Goal: Task Accomplishment & Management: Manage account settings

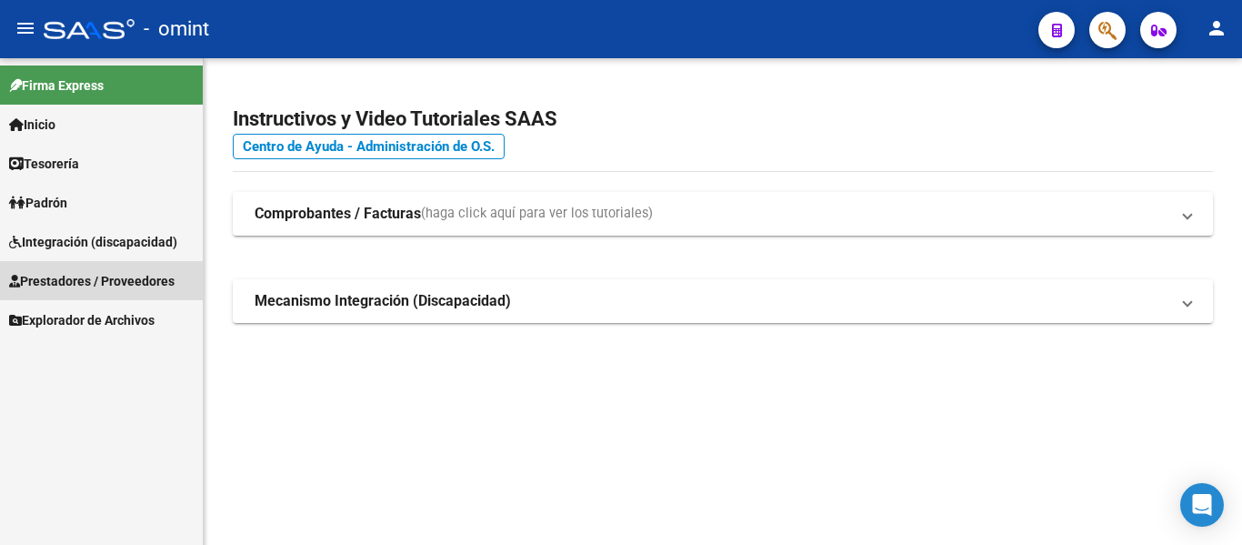
click at [93, 277] on span "Prestadores / Proveedores" at bounding box center [92, 281] width 166 height 20
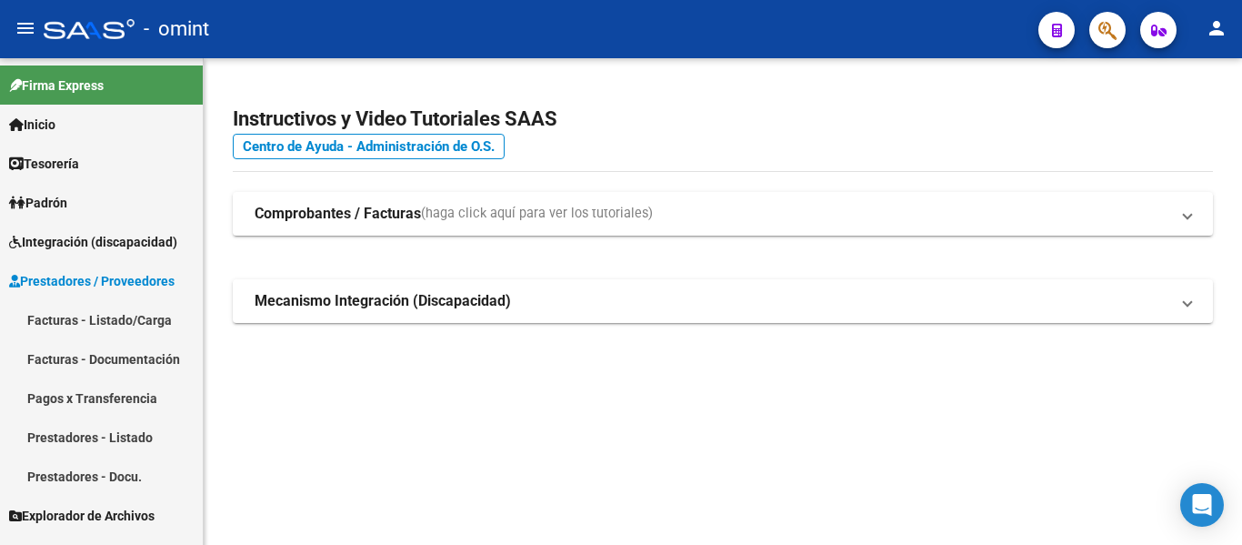
click at [103, 321] on link "Facturas - Listado/Carga" at bounding box center [101, 319] width 203 height 39
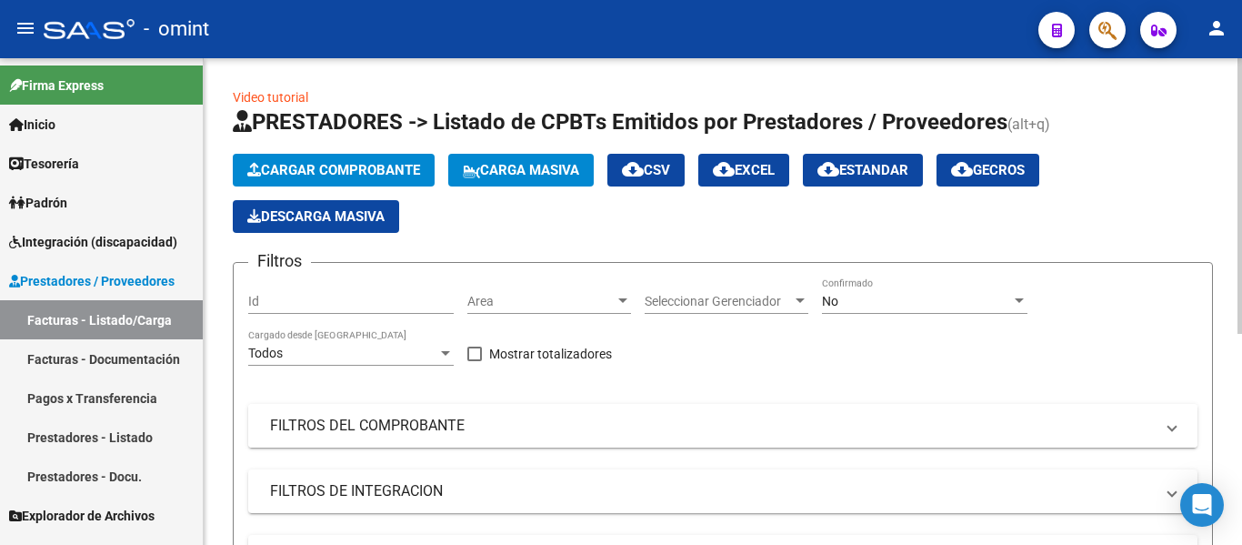
click at [387, 419] on mat-panel-title "FILTROS DEL COMPROBANTE" at bounding box center [712, 426] width 884 height 20
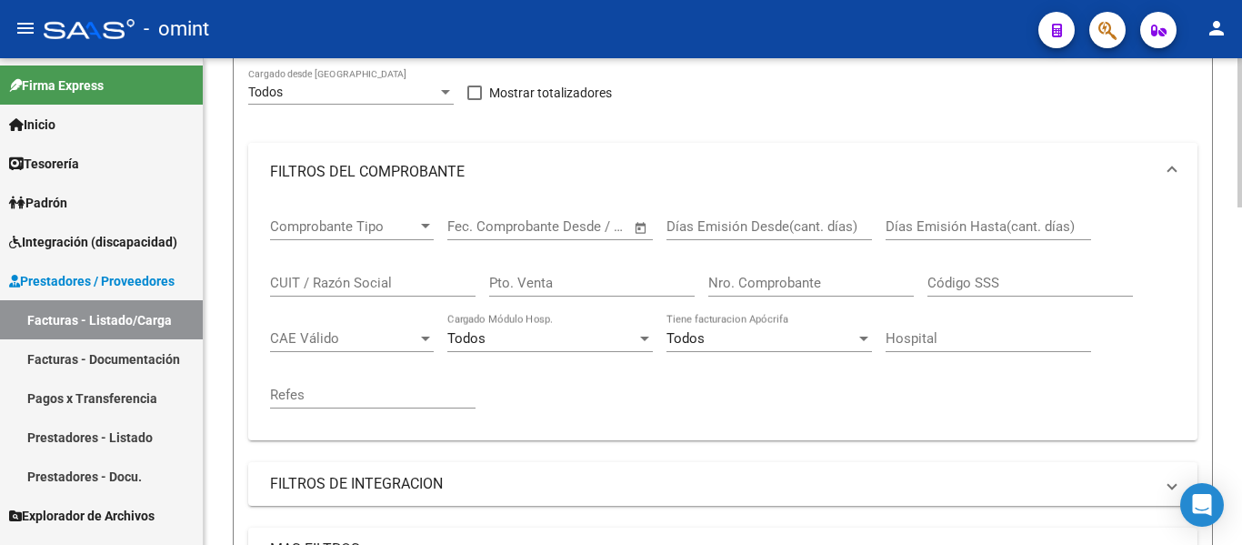
scroll to position [273, 0]
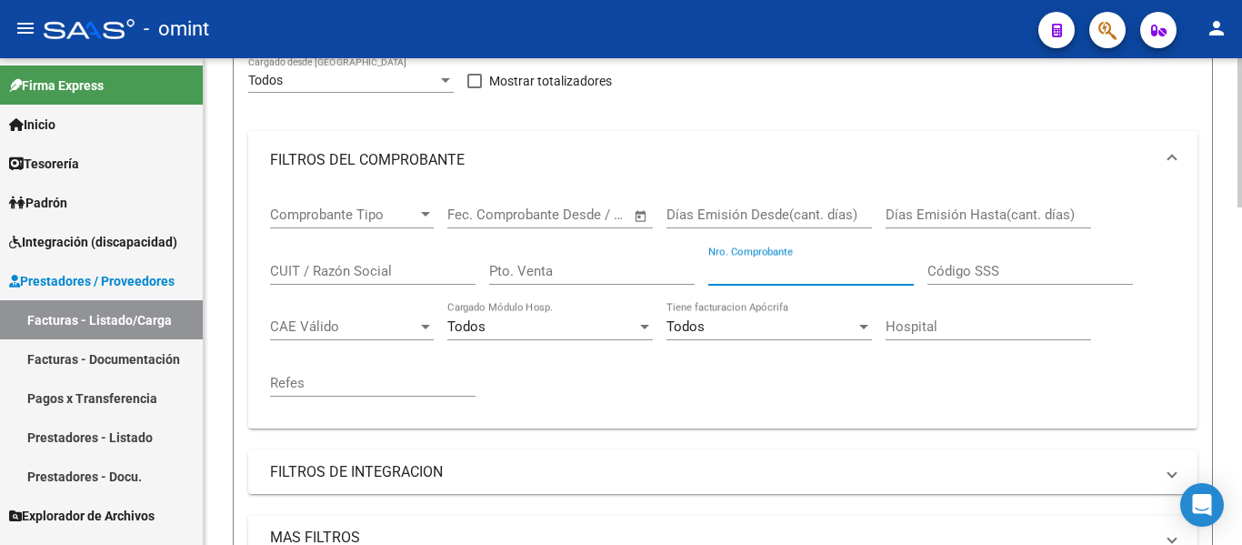
paste input "6091"
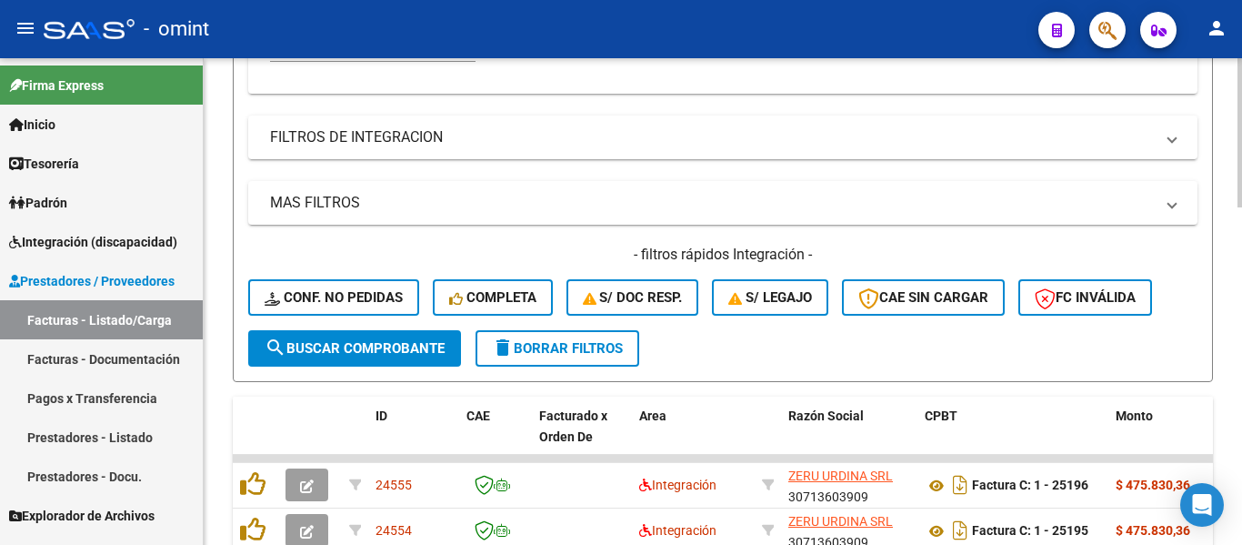
scroll to position [637, 0]
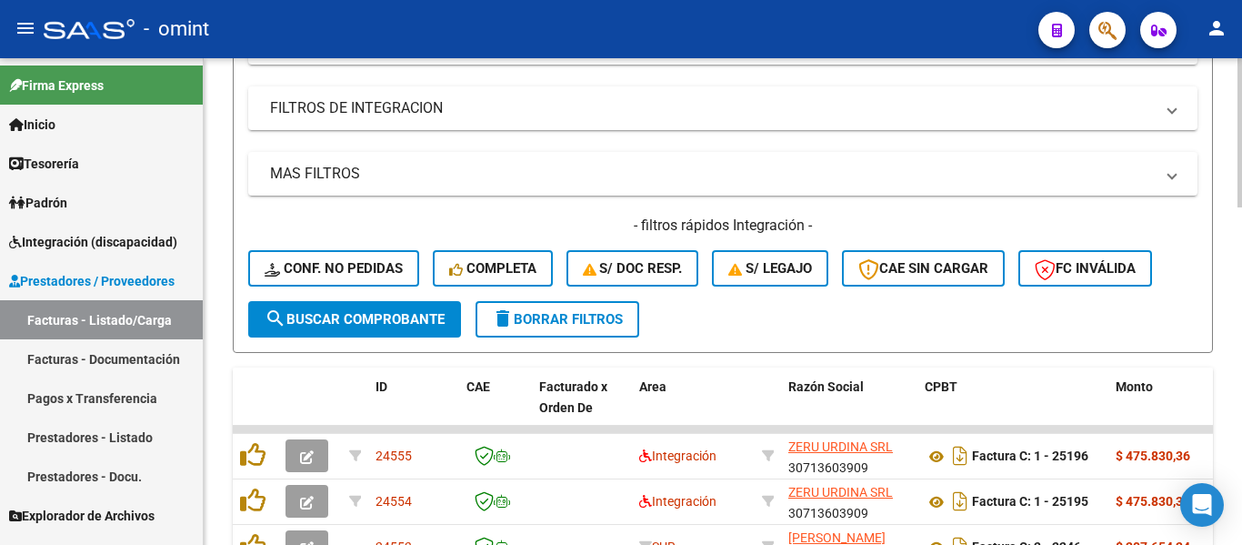
type input "6091"
click at [350, 317] on span "search Buscar Comprobante" at bounding box center [355, 319] width 180 height 16
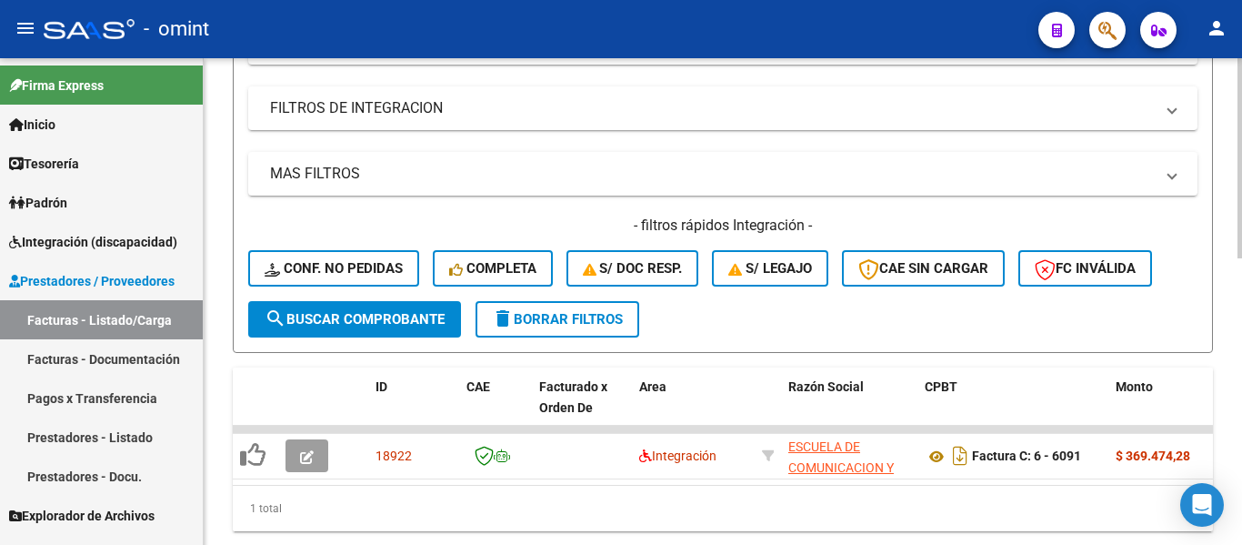
scroll to position [696, 0]
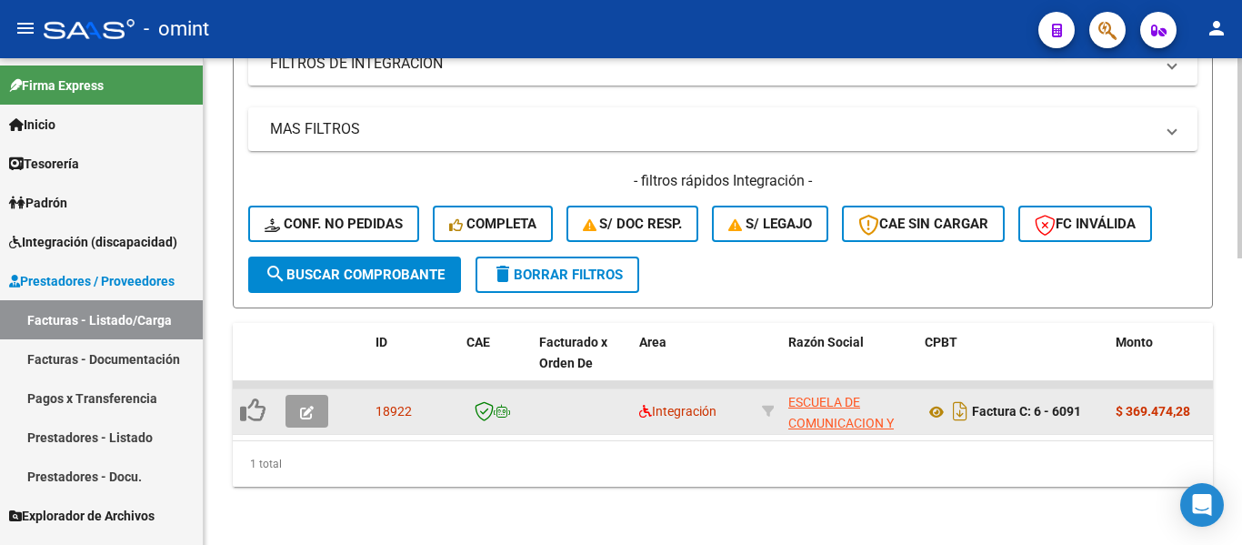
click at [305, 406] on icon "button" at bounding box center [307, 413] width 14 height 14
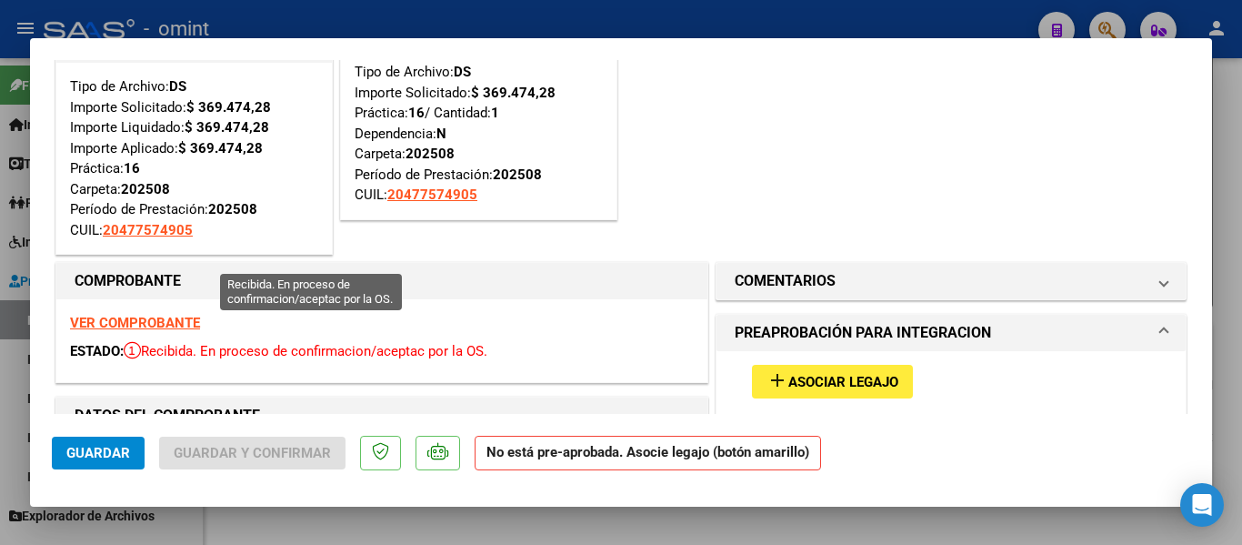
scroll to position [182, 0]
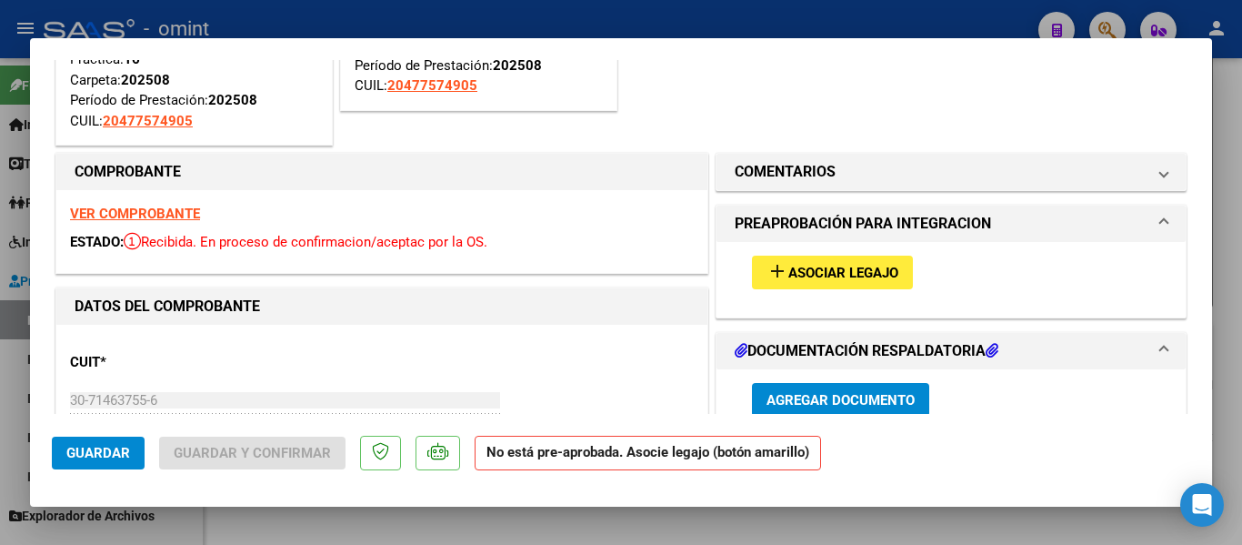
click at [177, 207] on strong "VER COMPROBANTE" at bounding box center [135, 214] width 130 height 16
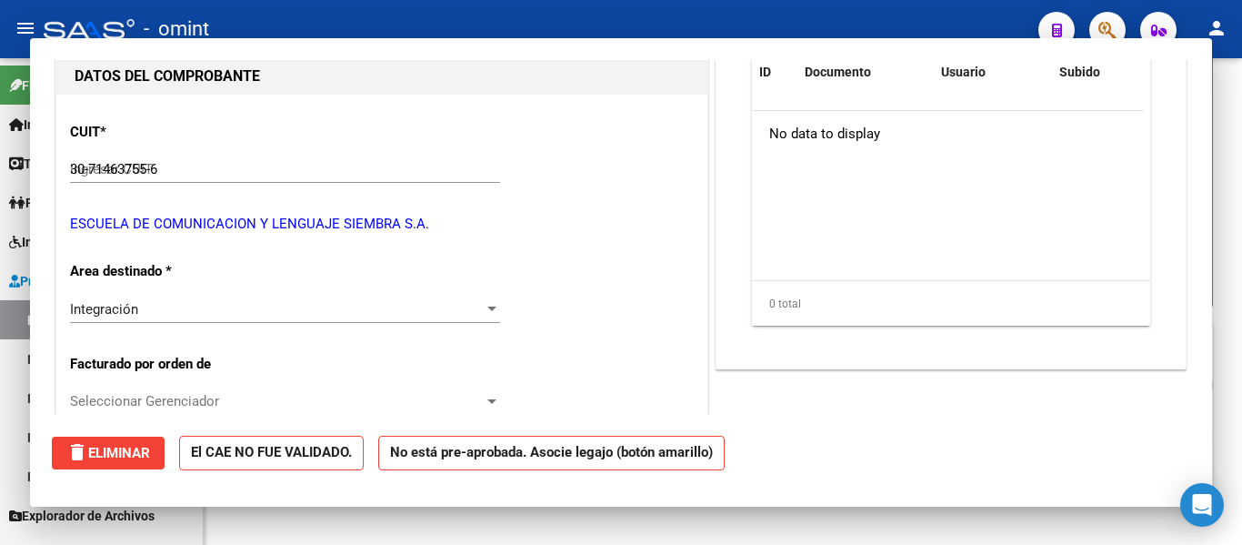
type input "$ 0,00"
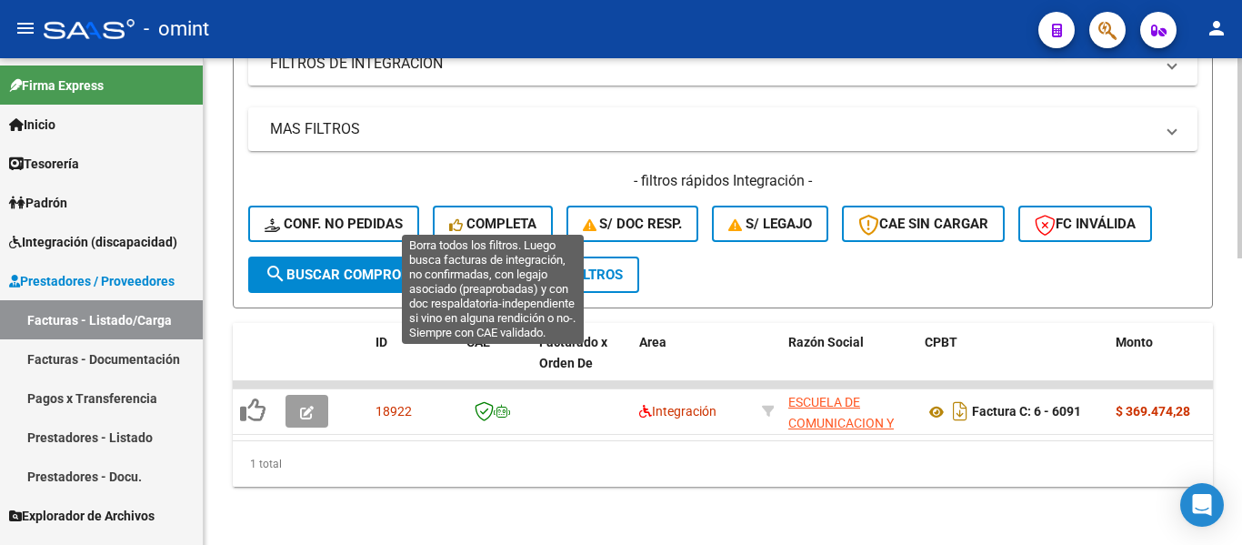
scroll to position [696, 0]
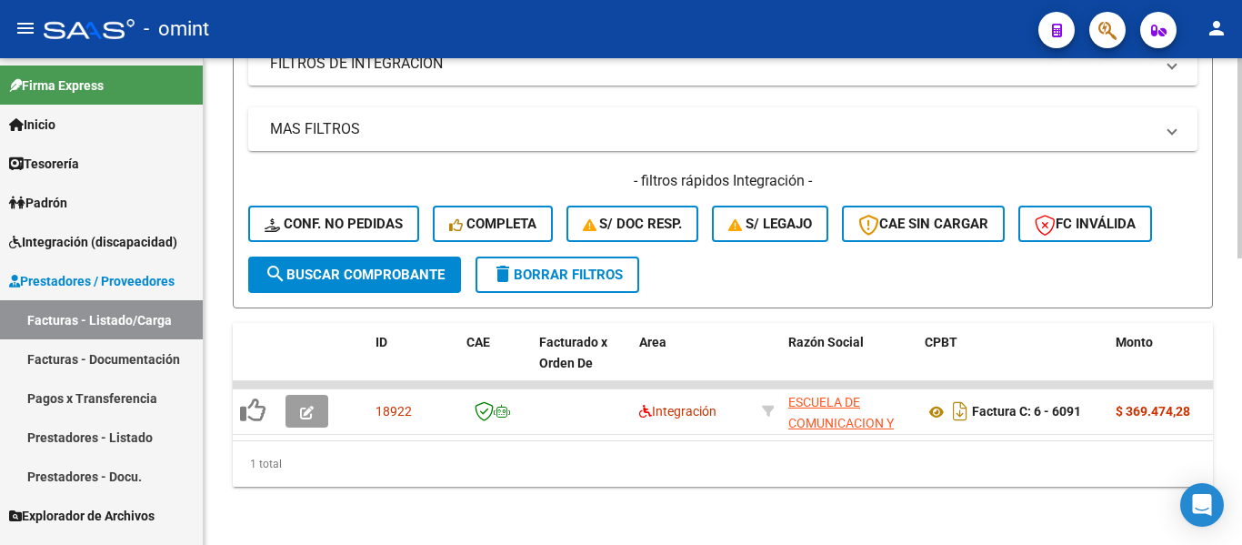
click at [604, 267] on span "delete Borrar Filtros" at bounding box center [557, 275] width 131 height 16
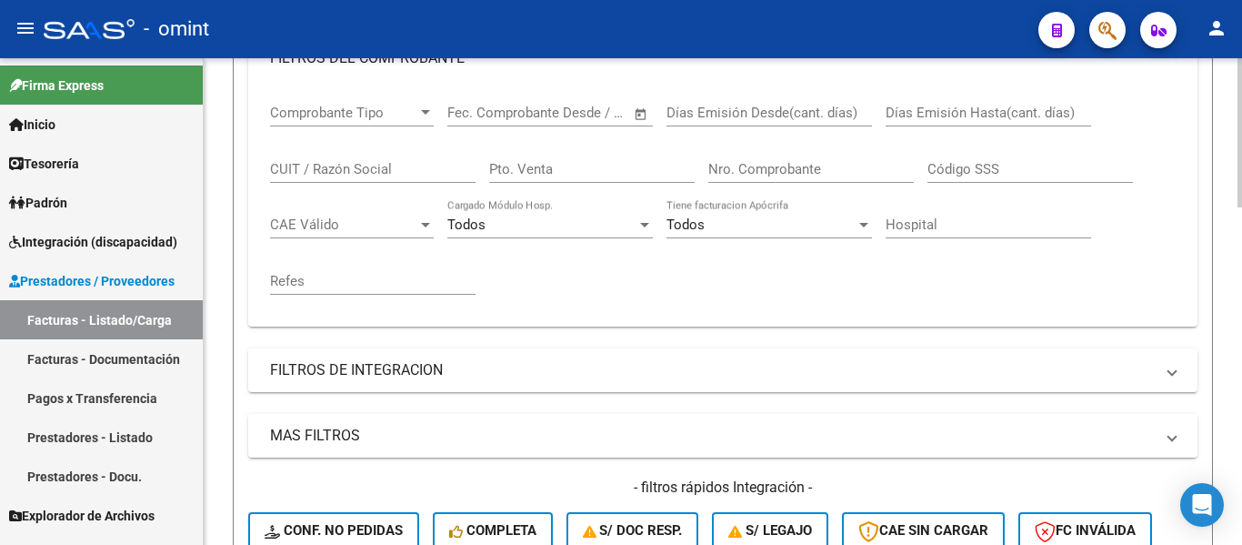
scroll to position [332, 0]
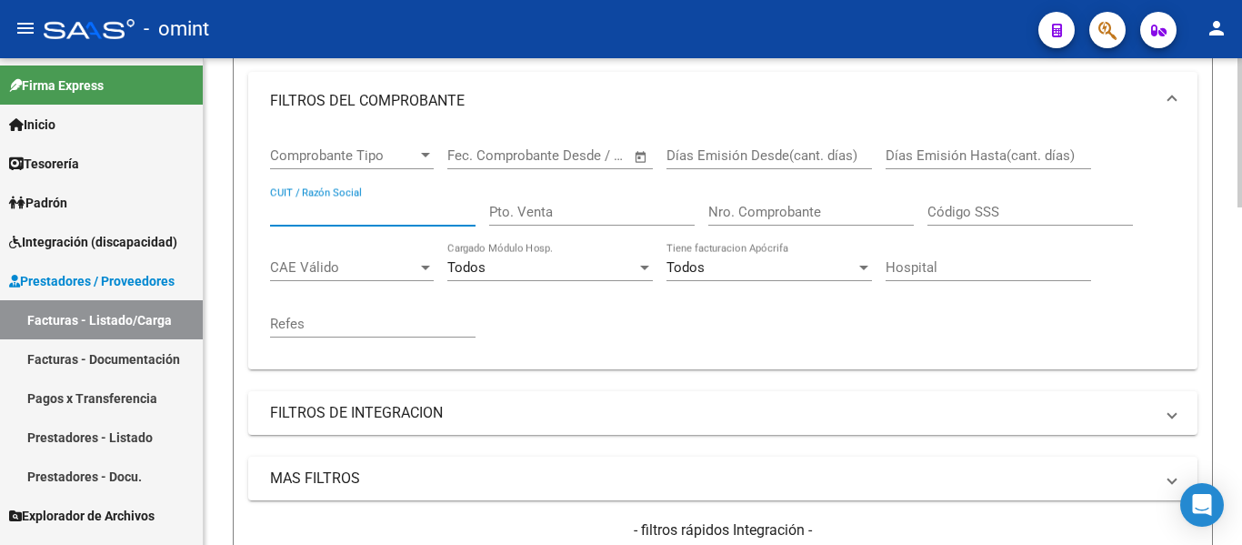
paste input "30-71463755-6"
click at [284, 208] on input "30-71463755-6" at bounding box center [373, 212] width 206 height 16
click at [344, 212] on input "3071463755-6" at bounding box center [373, 212] width 206 height 16
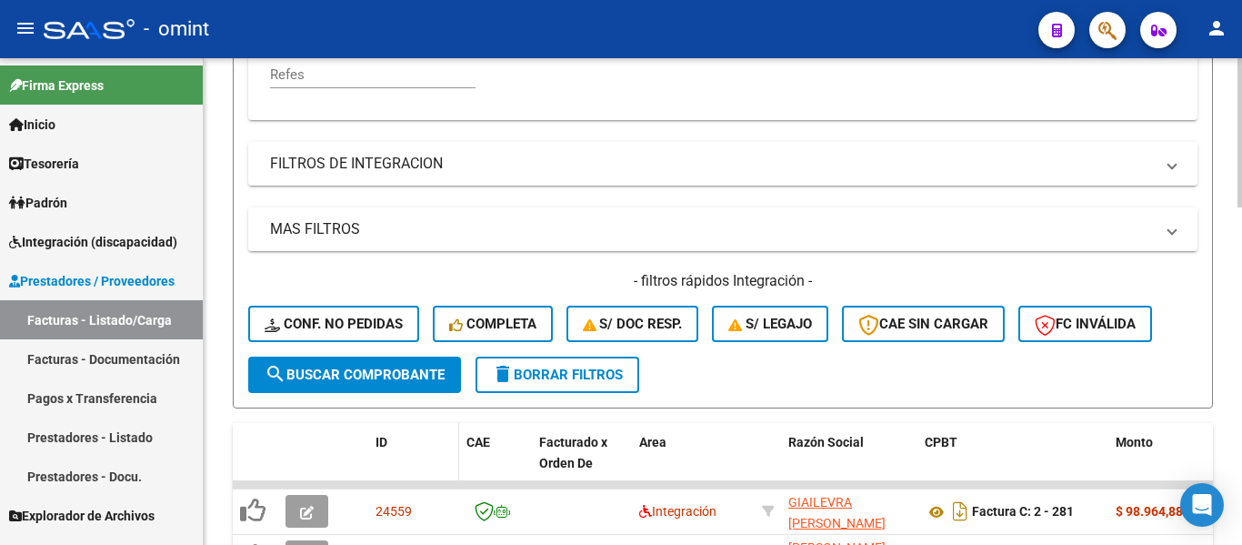
scroll to position [696, 0]
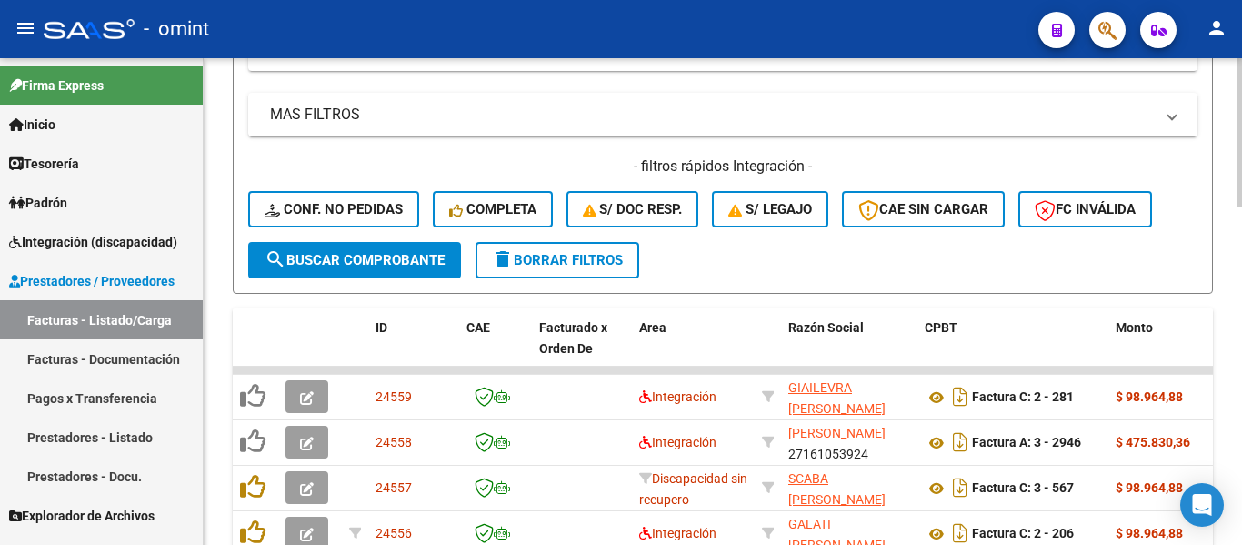
type input "30714637556"
click at [398, 258] on span "search Buscar Comprobante" at bounding box center [355, 260] width 180 height 16
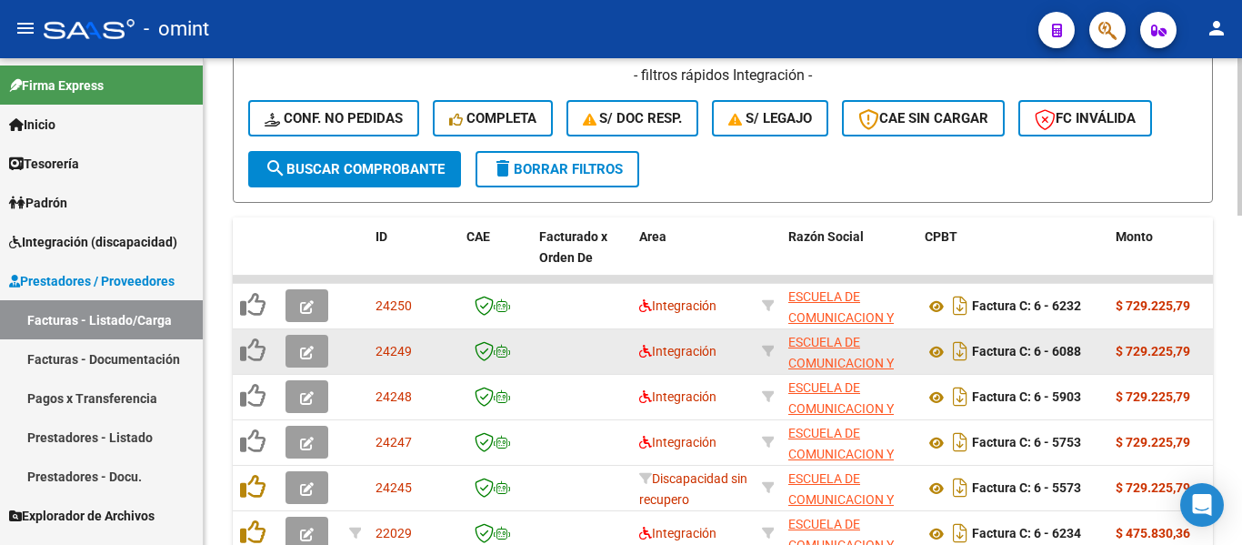
scroll to position [878, 0]
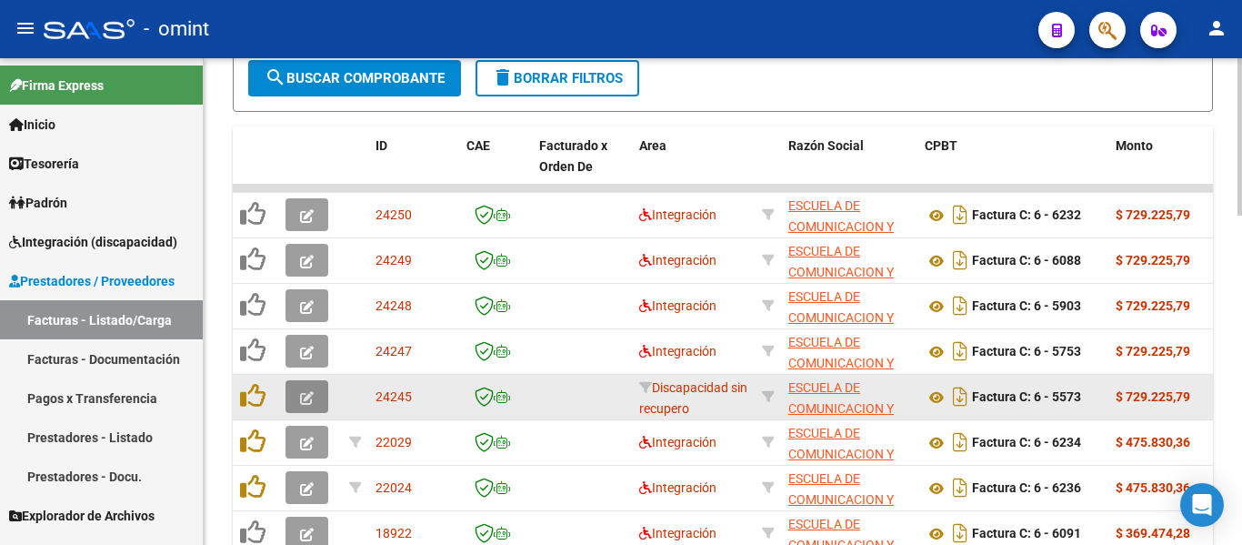
click at [308, 392] on span "button" at bounding box center [307, 396] width 14 height 16
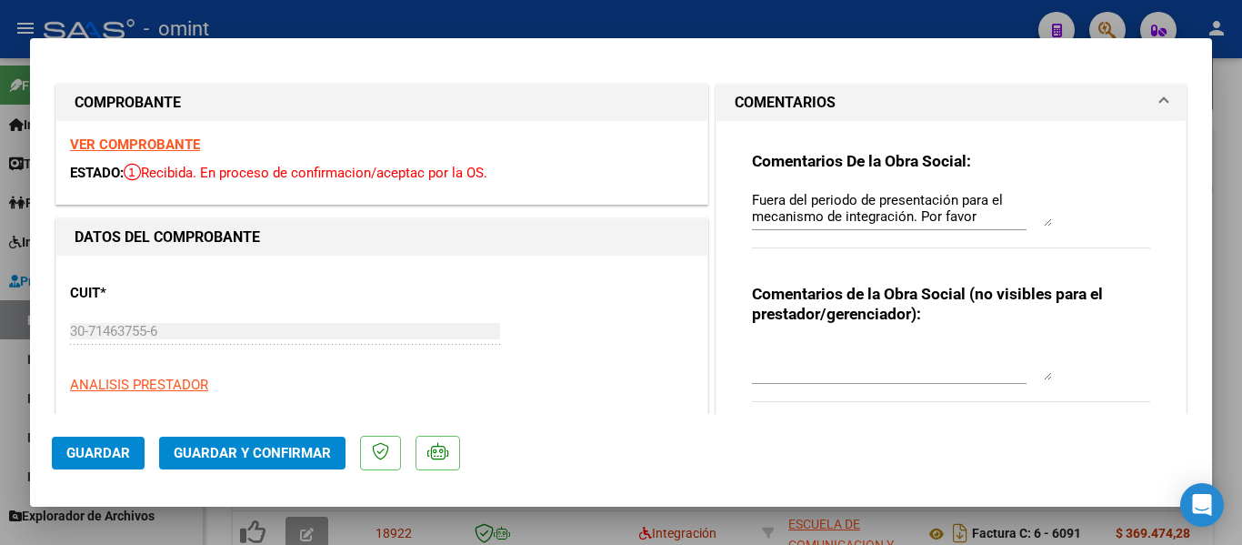
click at [154, 144] on strong "VER COMPROBANTE" at bounding box center [135, 144] width 130 height 16
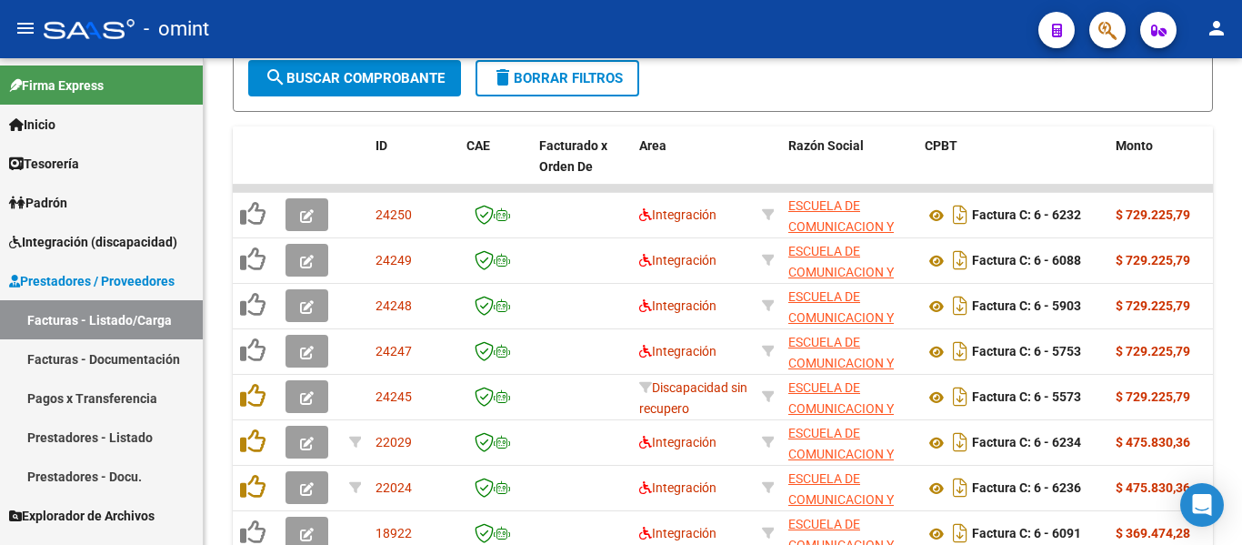
click at [67, 237] on span "Integración (discapacidad)" at bounding box center [93, 242] width 168 height 20
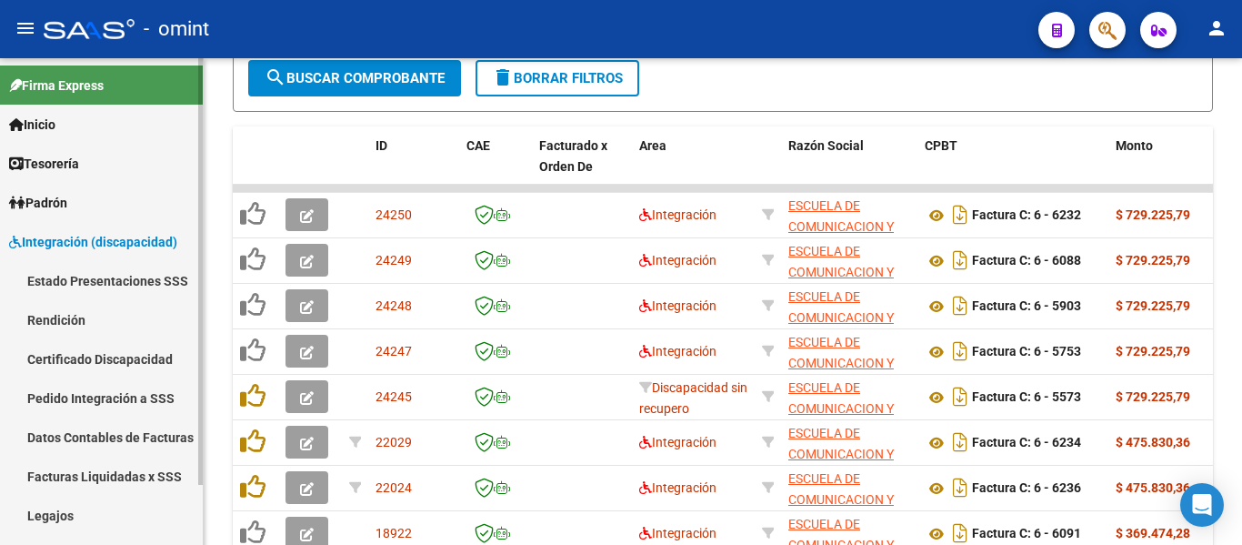
scroll to position [68, 0]
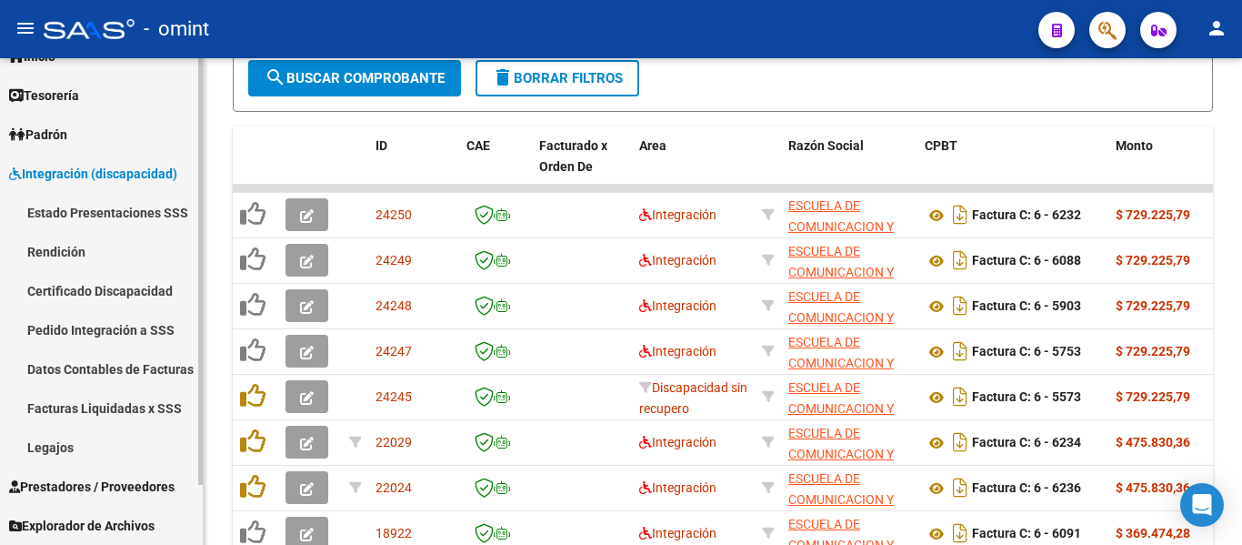
click at [75, 450] on link "Legajos" at bounding box center [101, 446] width 203 height 39
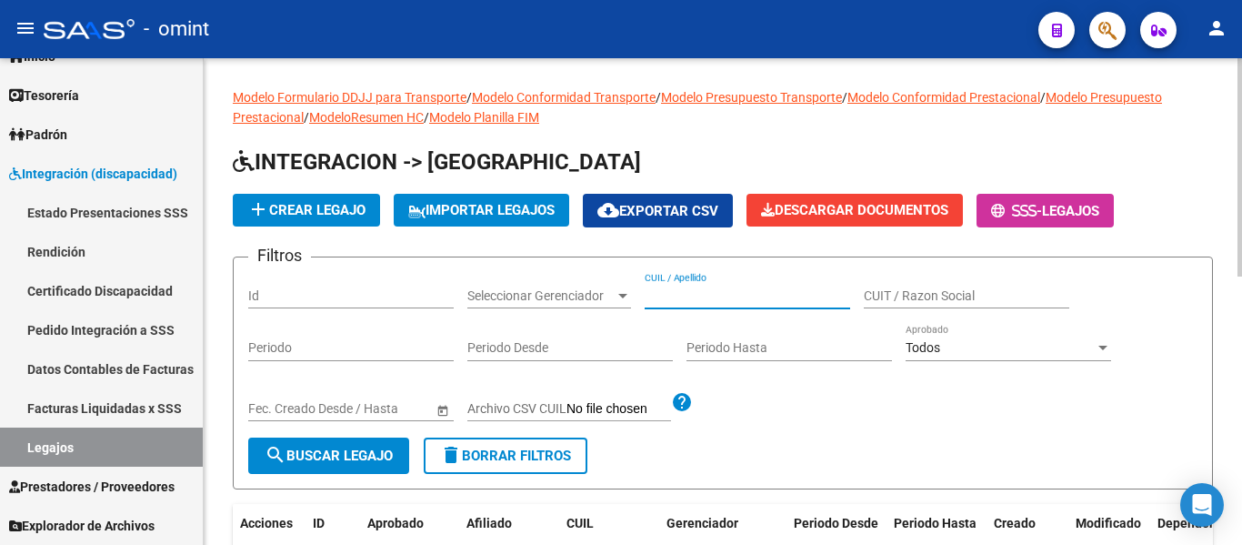
click at [742, 295] on input "CUIL / Apellido" at bounding box center [748, 295] width 206 height 15
type input "monopoli"
click at [348, 462] on span "search Buscar Legajo" at bounding box center [329, 456] width 128 height 16
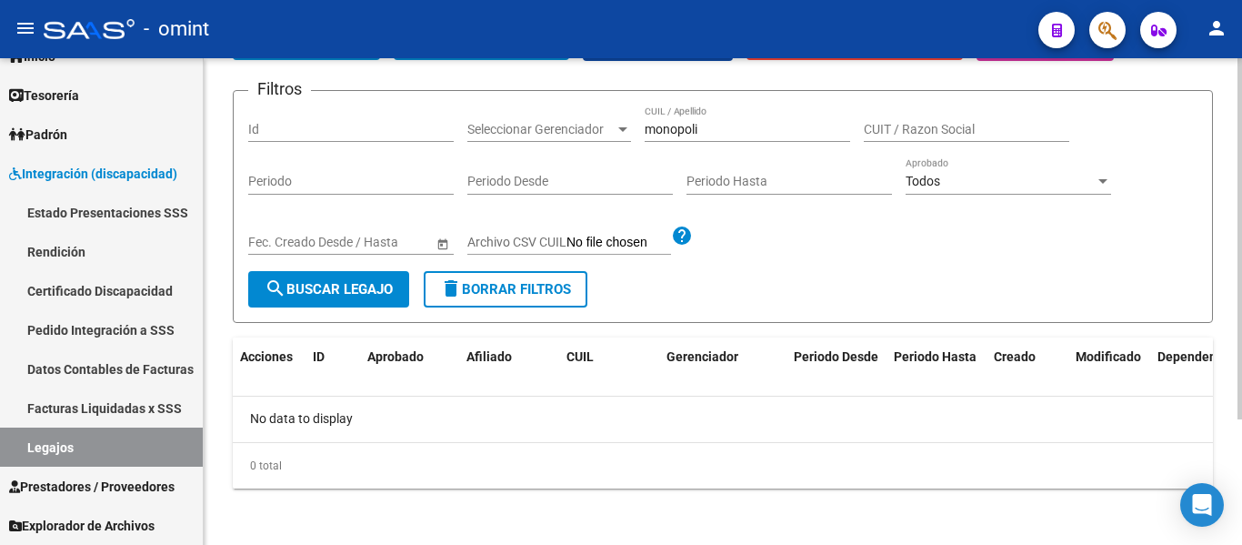
scroll to position [169, 0]
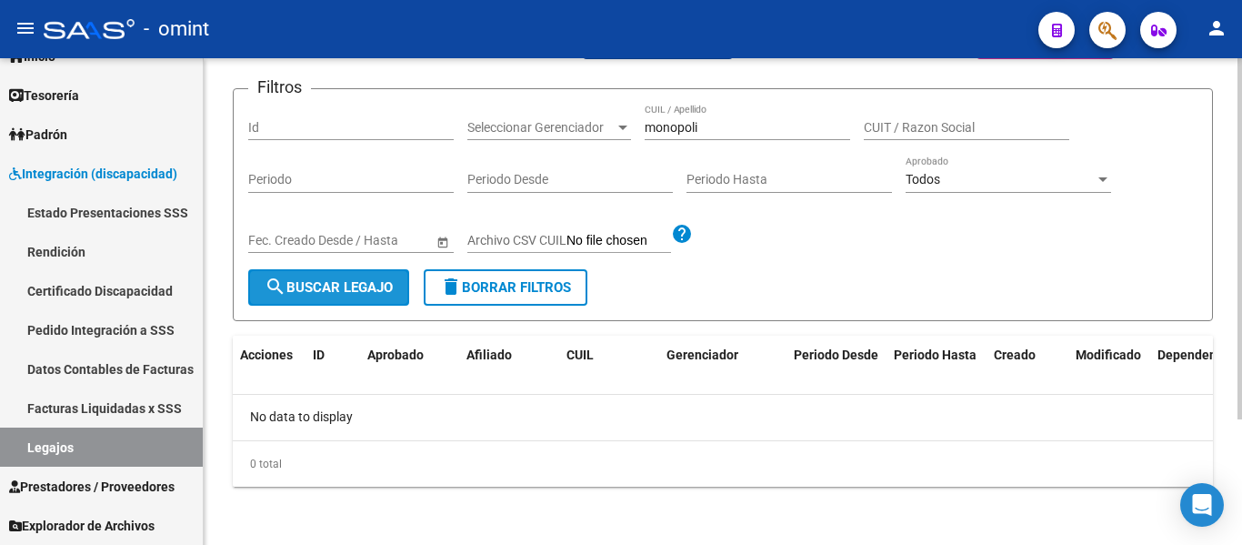
click at [361, 287] on span "search Buscar Legajo" at bounding box center [329, 287] width 128 height 16
click at [518, 290] on span "delete Borrar Filtros" at bounding box center [505, 287] width 131 height 16
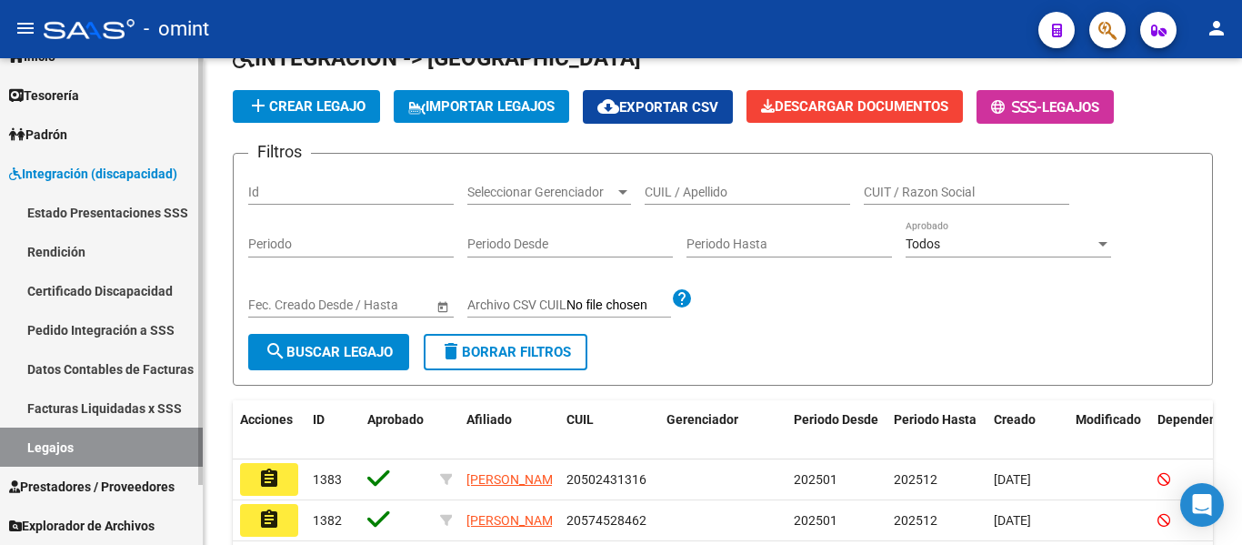
scroll to position [78, 0]
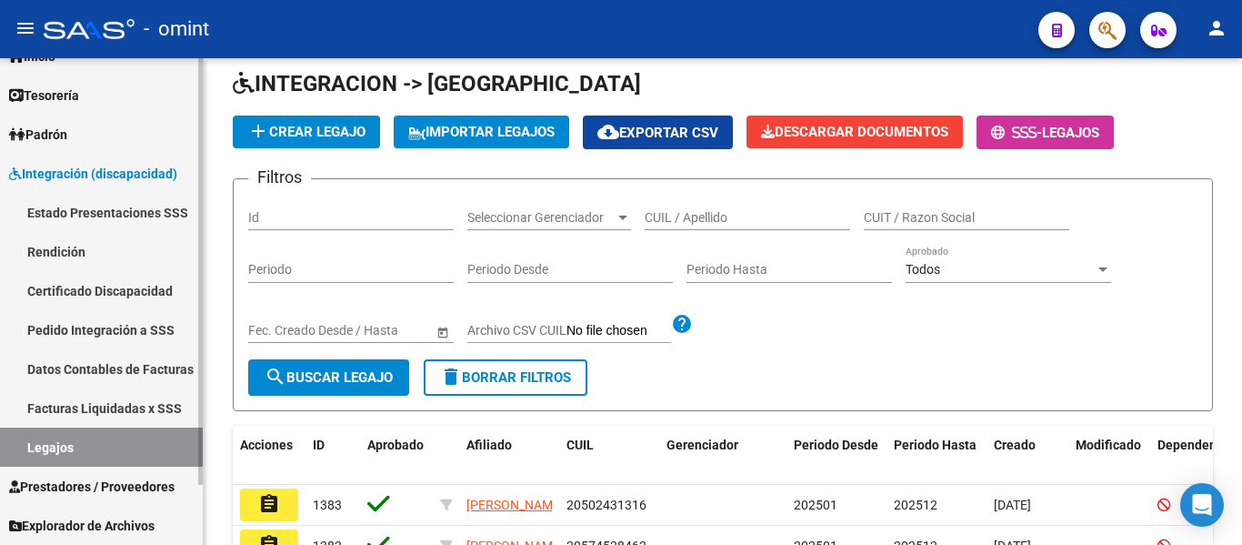
click at [129, 484] on span "Prestadores / Proveedores" at bounding box center [92, 487] width 166 height 20
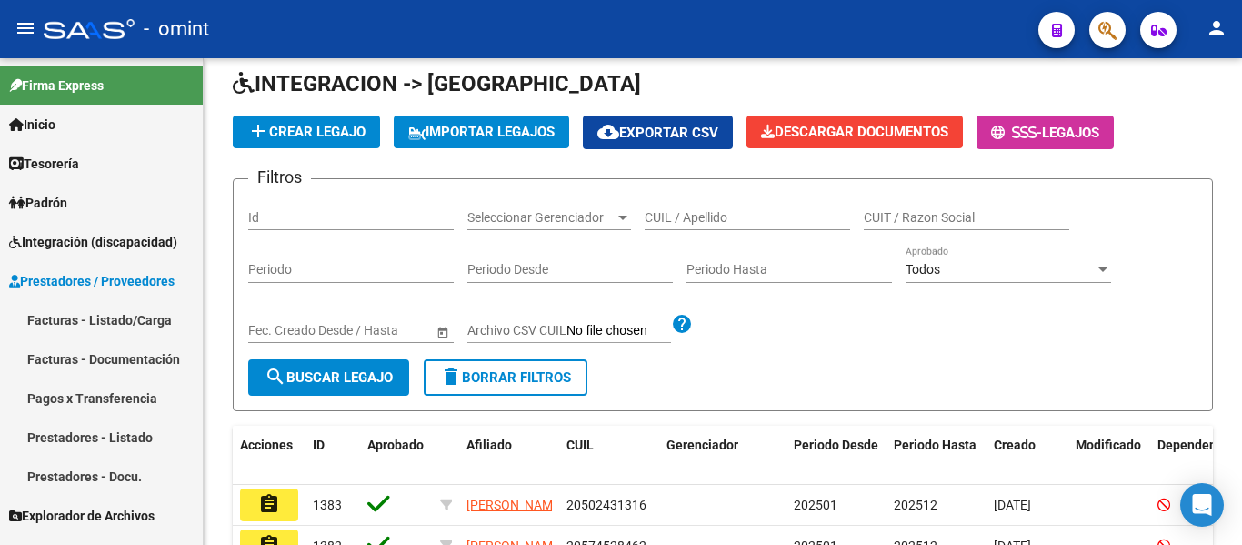
scroll to position [0, 0]
click at [126, 317] on link "Facturas - Listado/Carga" at bounding box center [101, 319] width 203 height 39
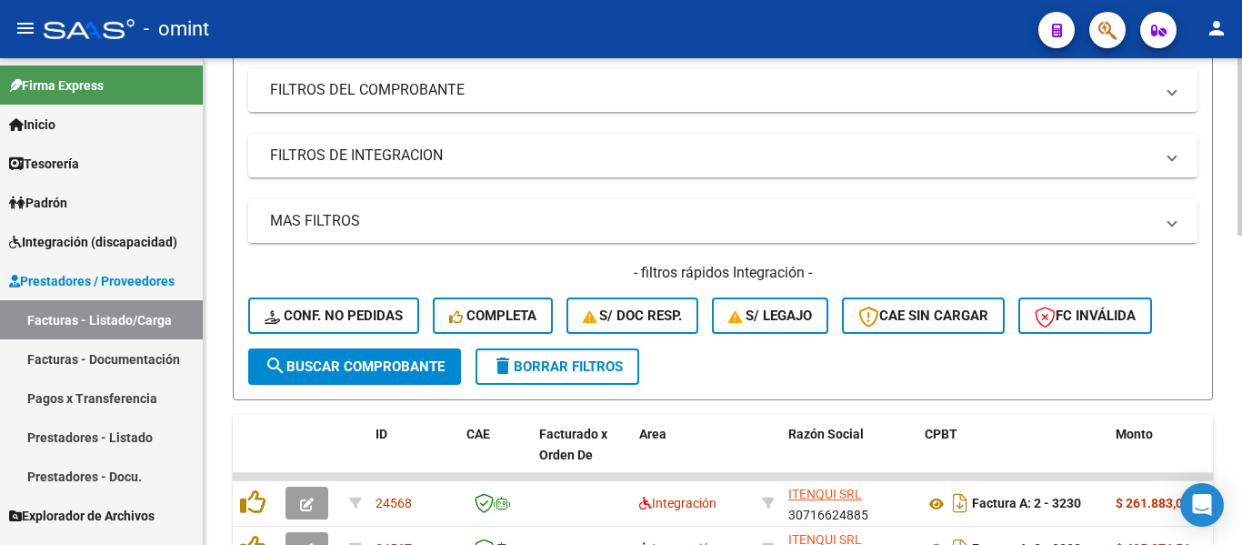
scroll to position [351, 0]
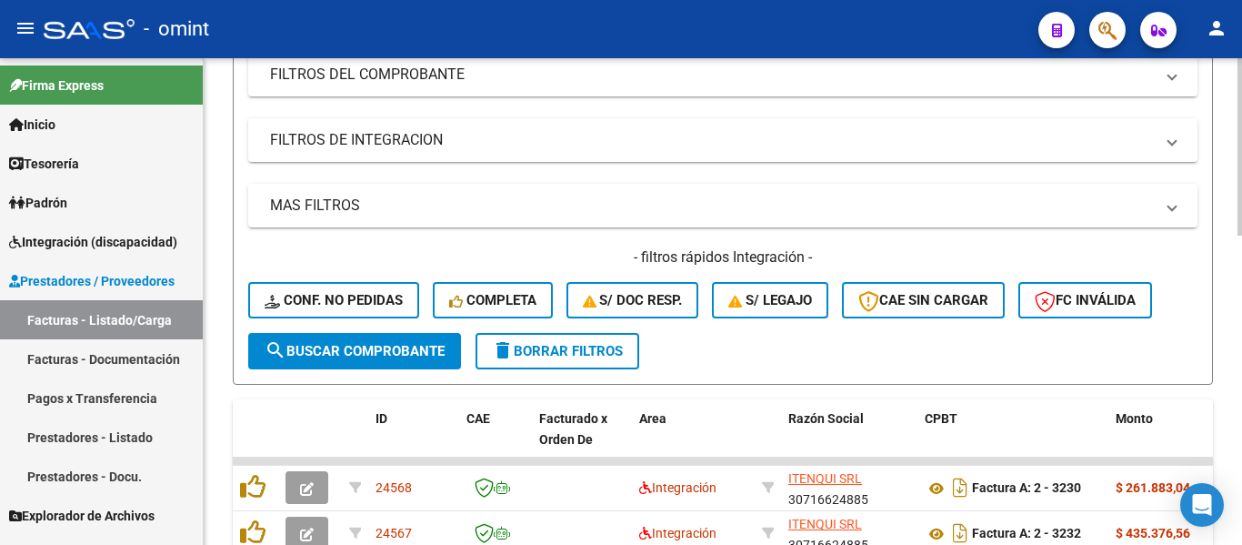
click at [591, 343] on span "delete Borrar Filtros" at bounding box center [557, 351] width 131 height 16
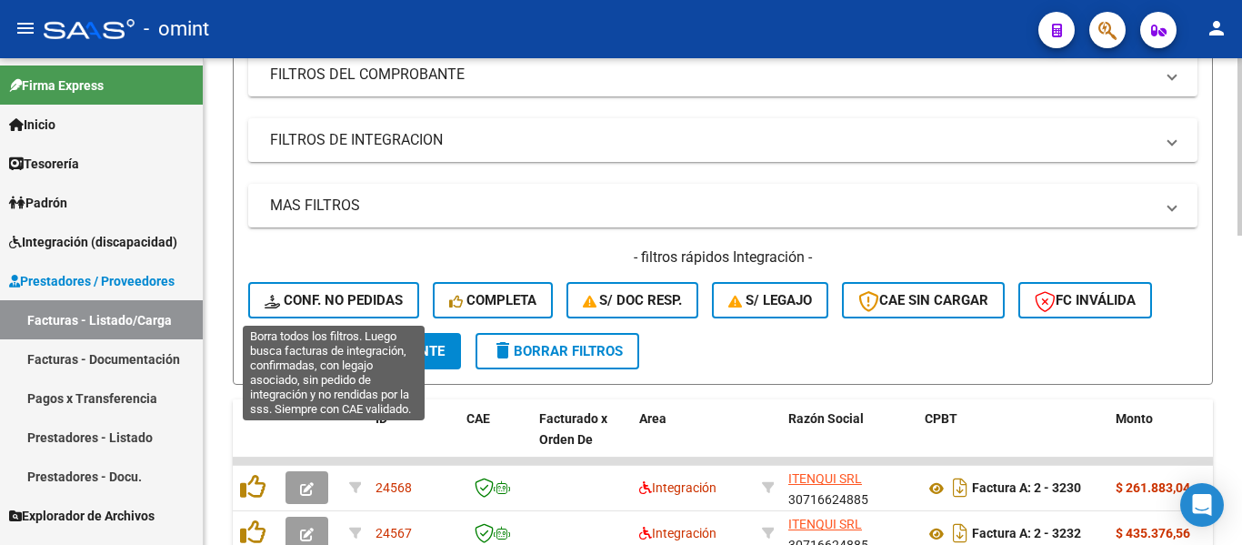
click at [359, 297] on span "Conf. no pedidas" at bounding box center [334, 300] width 138 height 16
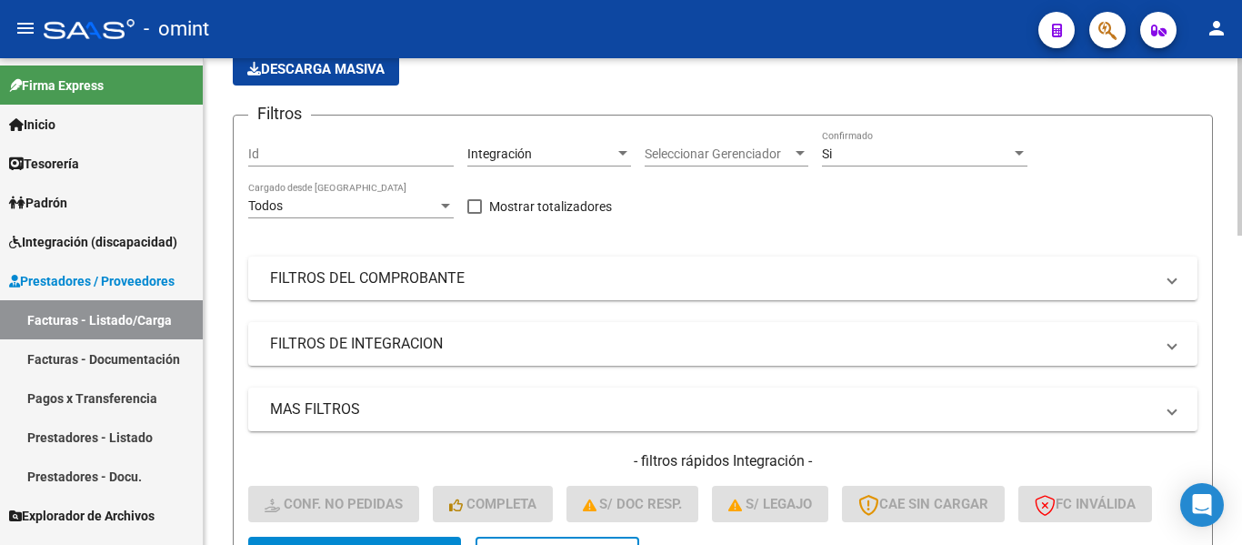
scroll to position [78, 0]
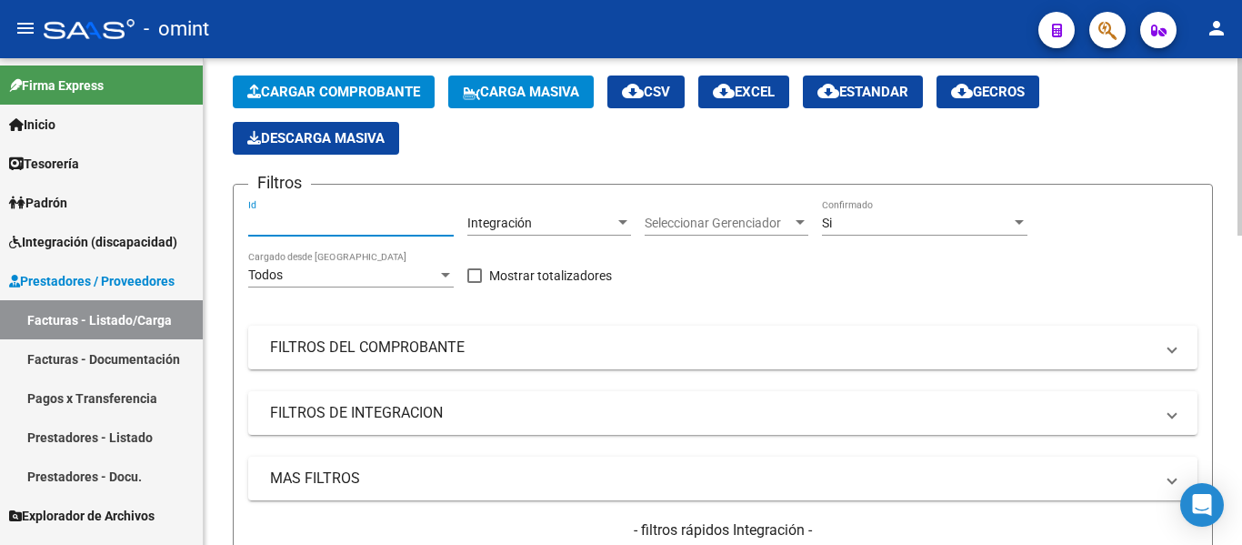
paste input "22711"
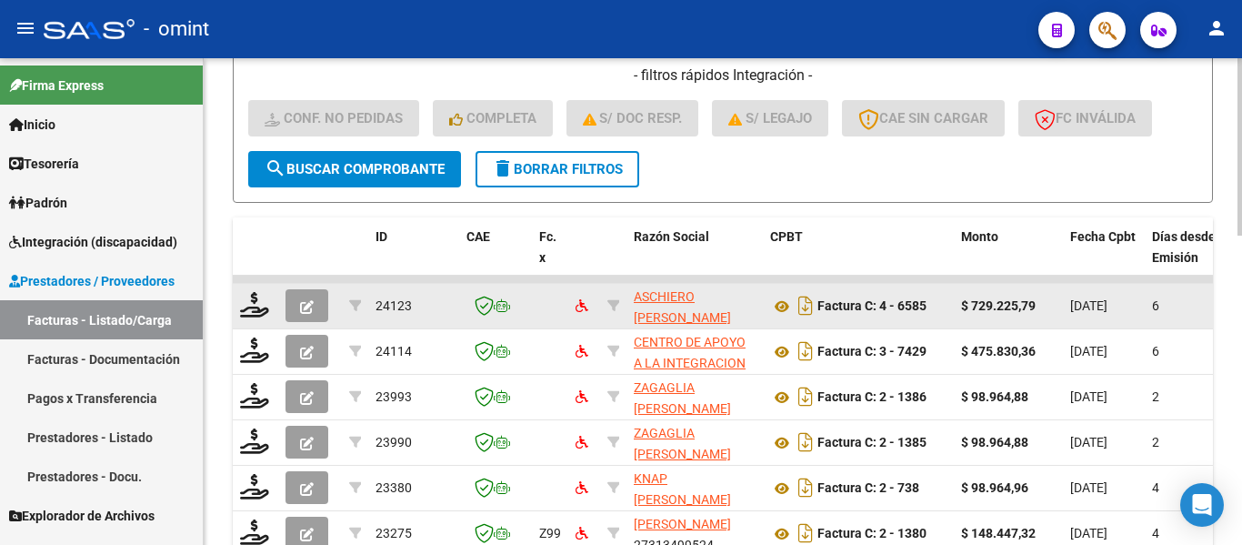
scroll to position [624, 0]
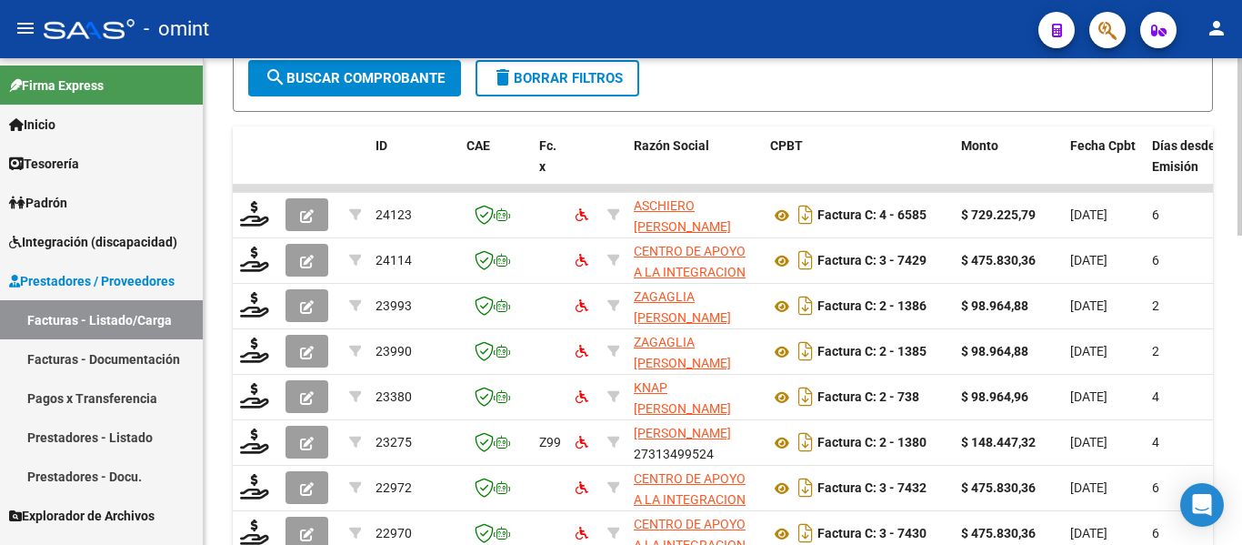
type input "22711"
click at [415, 82] on span "search Buscar Comprobante" at bounding box center [355, 78] width 180 height 16
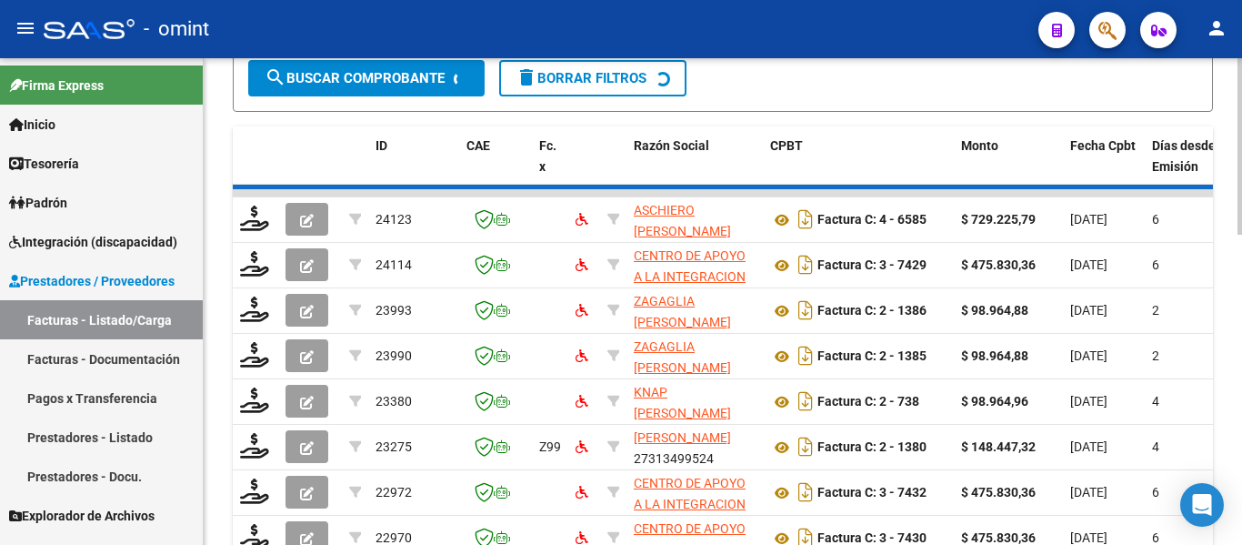
scroll to position [442, 0]
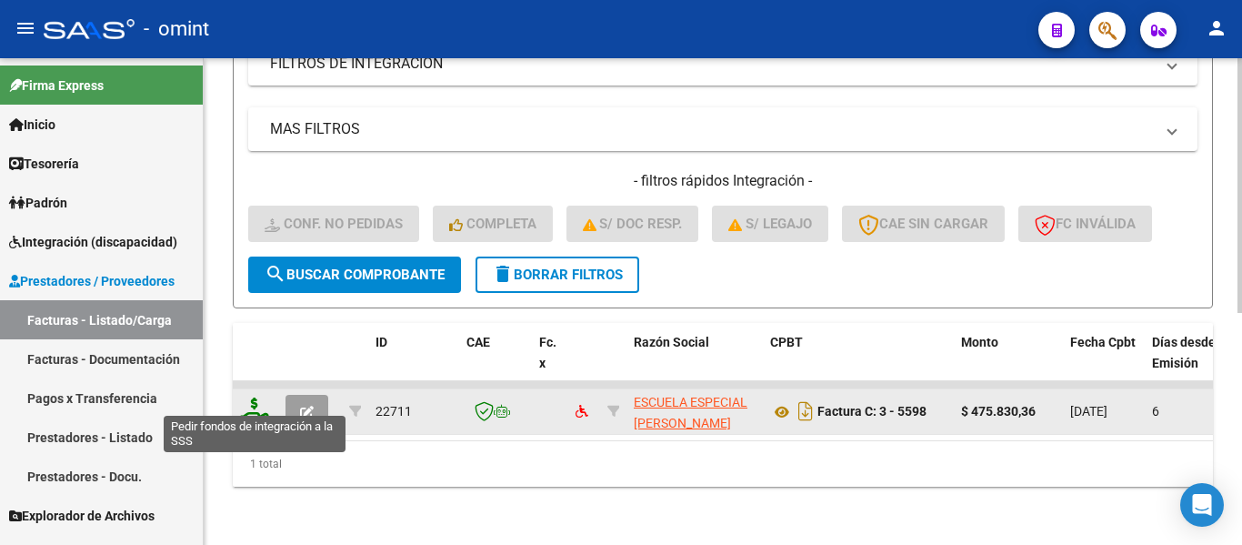
click at [253, 403] on icon at bounding box center [254, 409] width 29 height 25
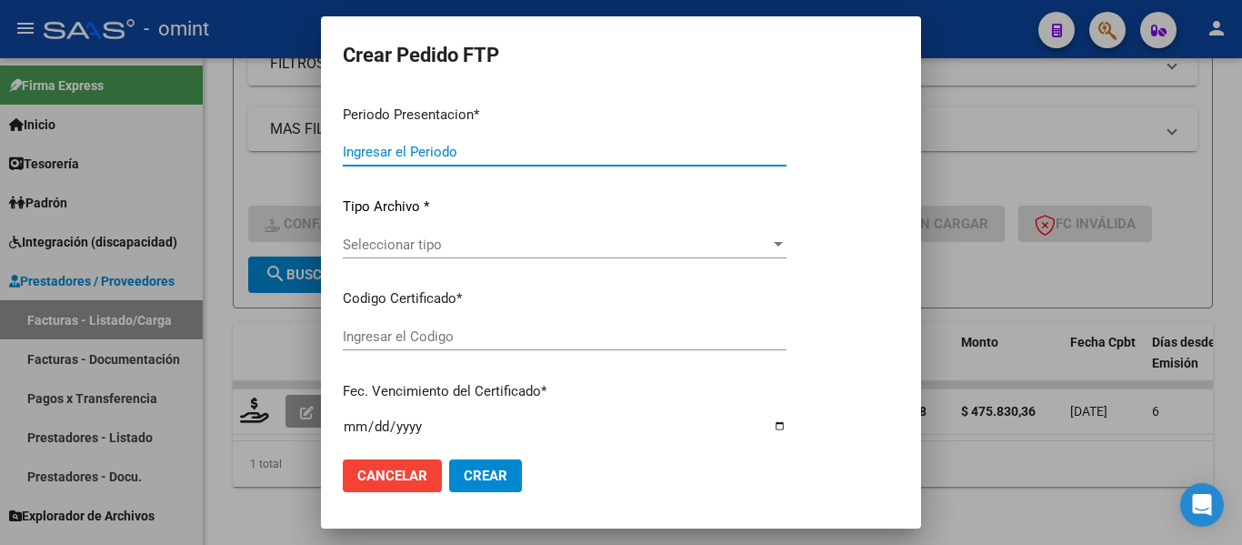
type input "202509"
type input "$ 475.830,36"
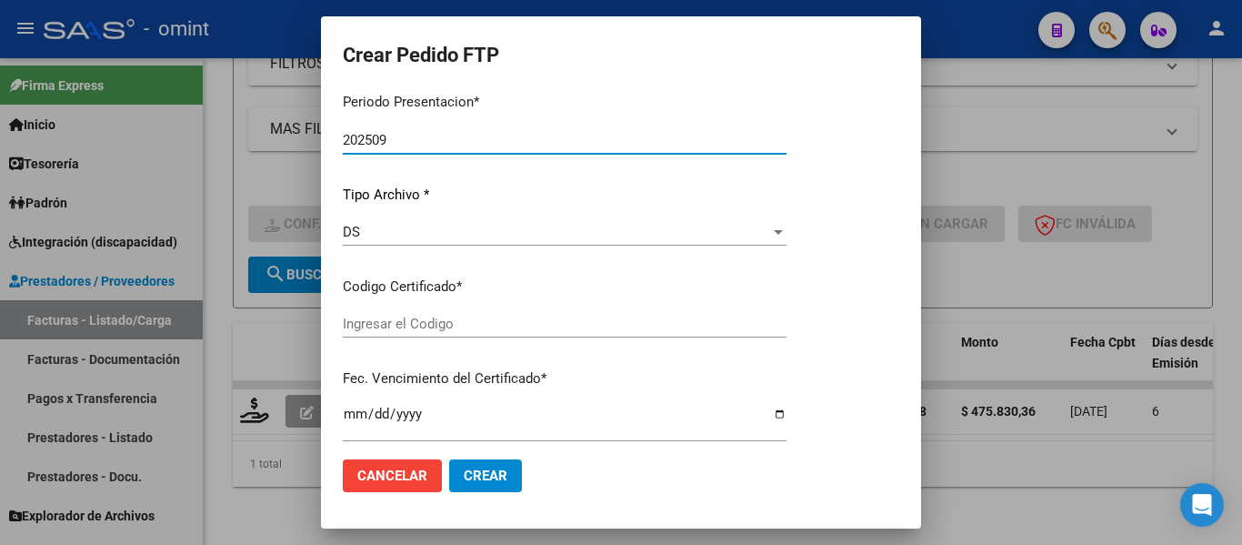
type input "1431750154"
type input "[DATE]"
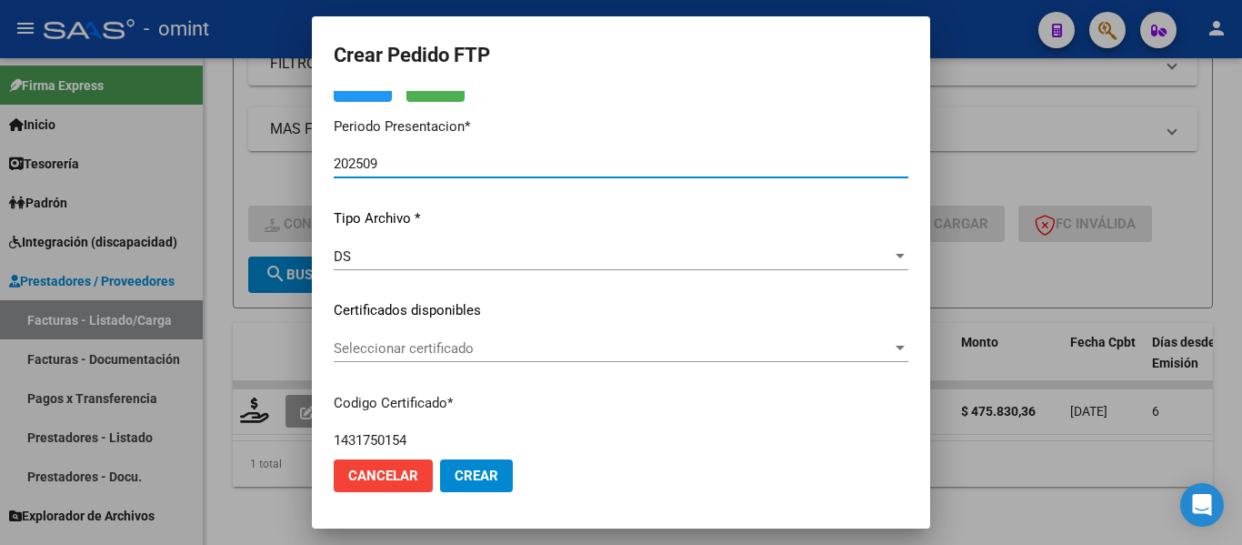
scroll to position [139, 0]
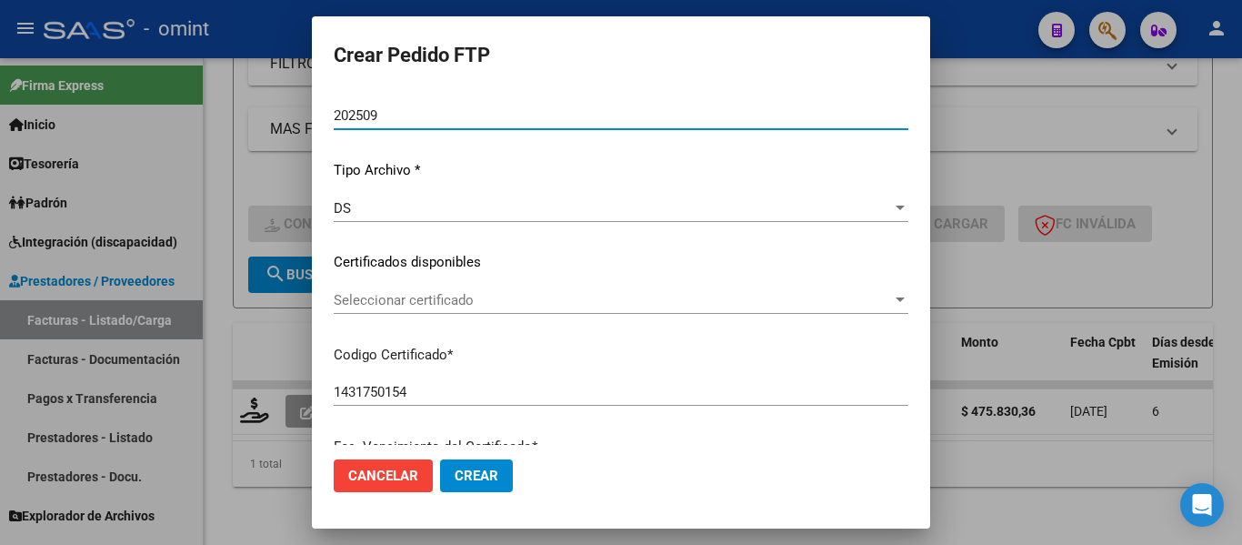
click at [546, 304] on span "Seleccionar certificado" at bounding box center [613, 300] width 558 height 16
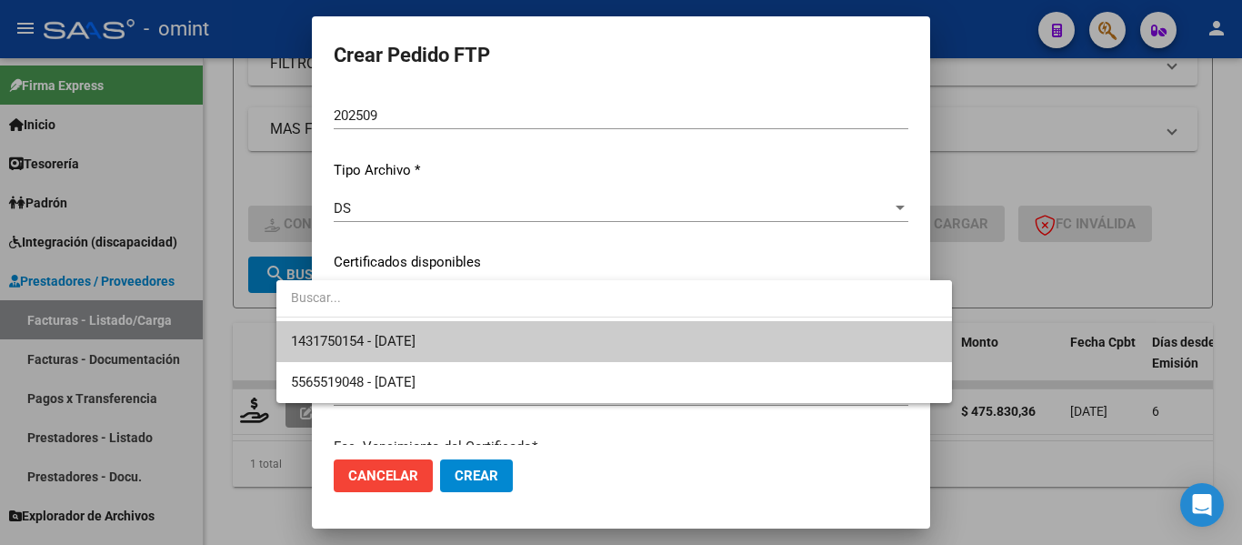
click at [547, 339] on span "1431750154 - [DATE]" at bounding box center [614, 341] width 647 height 41
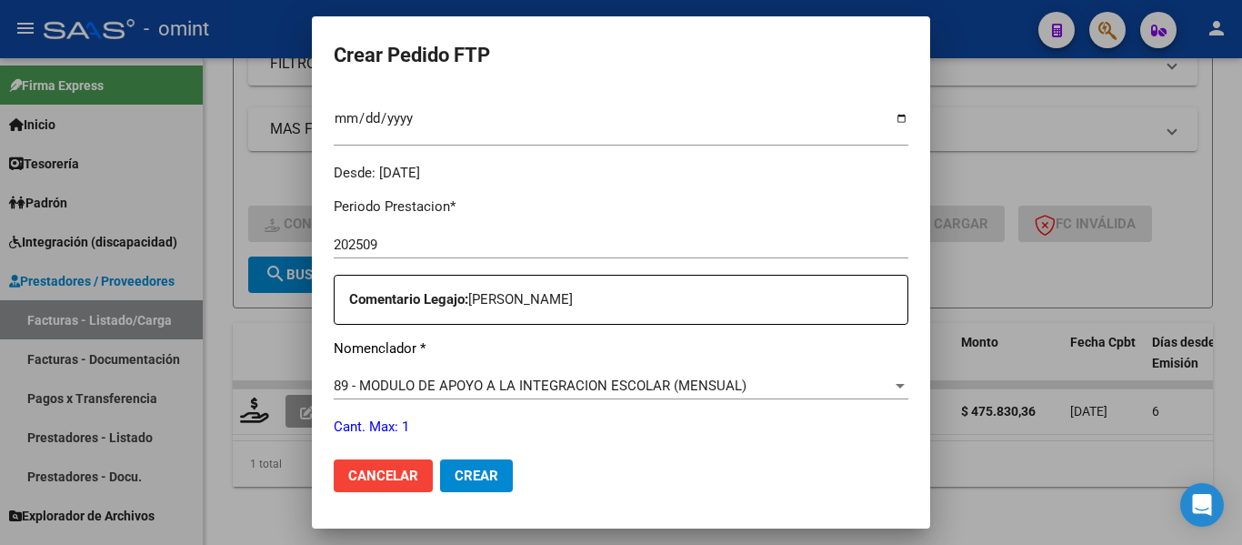
scroll to position [594, 0]
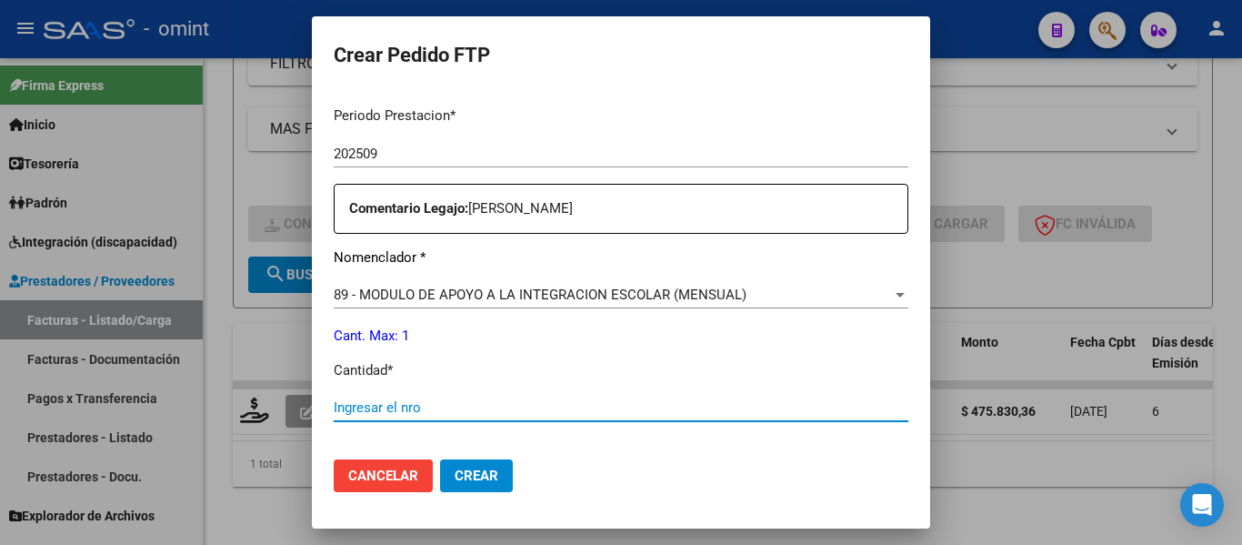
click at [473, 402] on input "Ingresar el nro" at bounding box center [621, 407] width 575 height 16
type input "1"
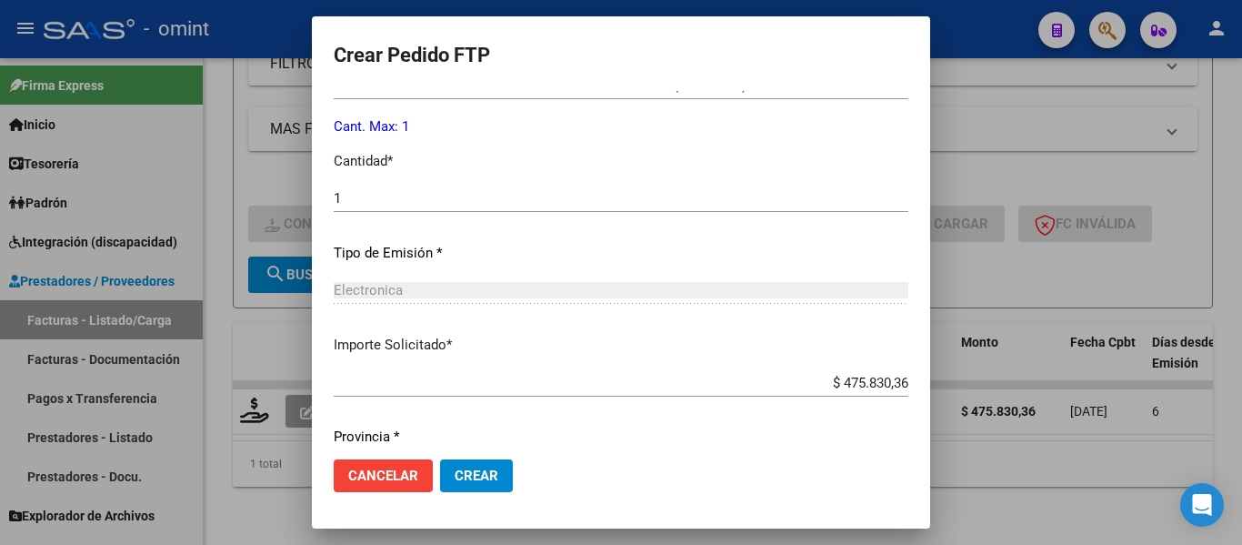
scroll to position [864, 0]
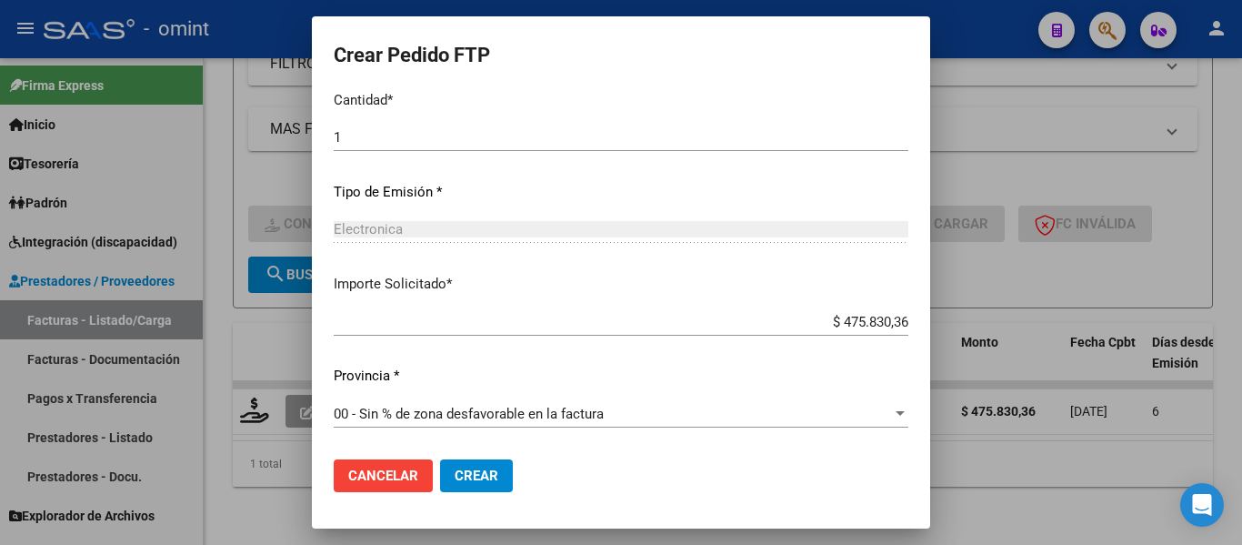
click at [455, 479] on span "Crear" at bounding box center [477, 476] width 44 height 16
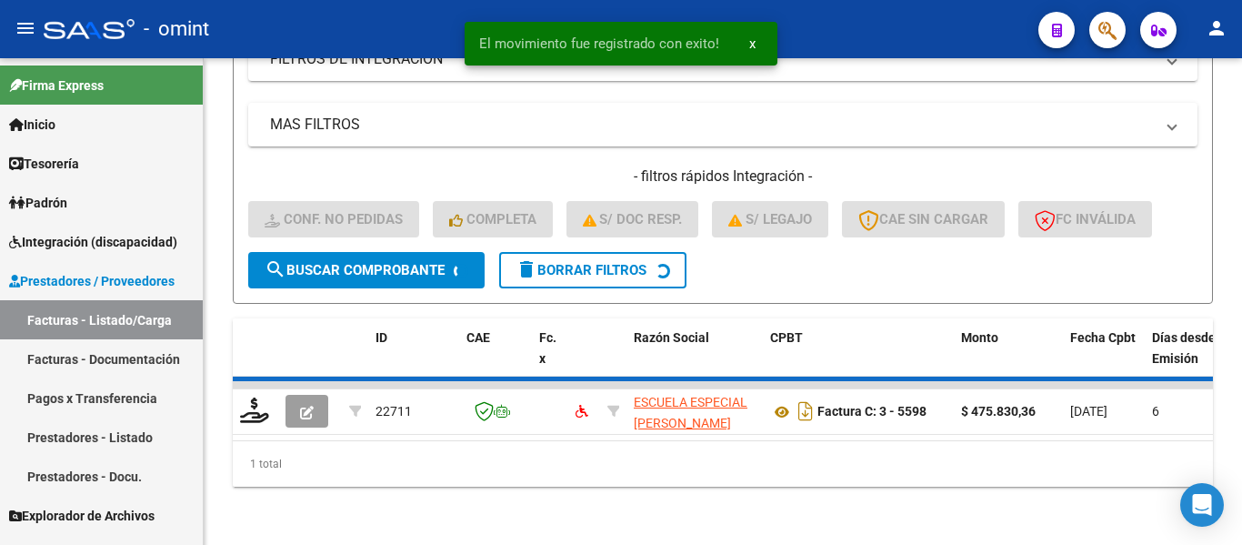
scroll to position [414, 0]
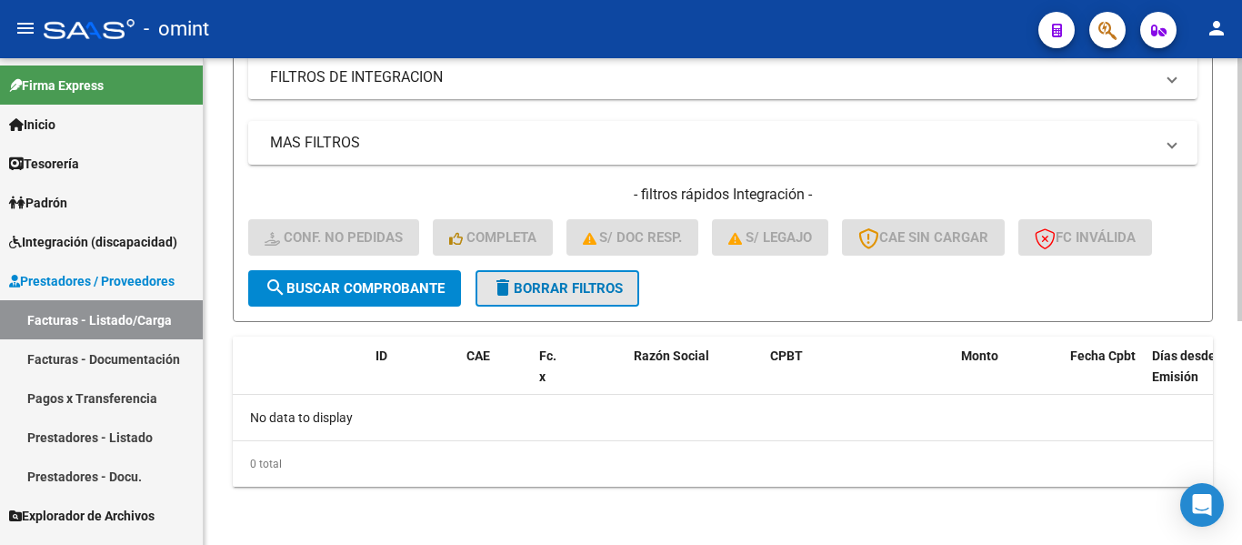
click at [583, 287] on span "delete Borrar Filtros" at bounding box center [557, 288] width 131 height 16
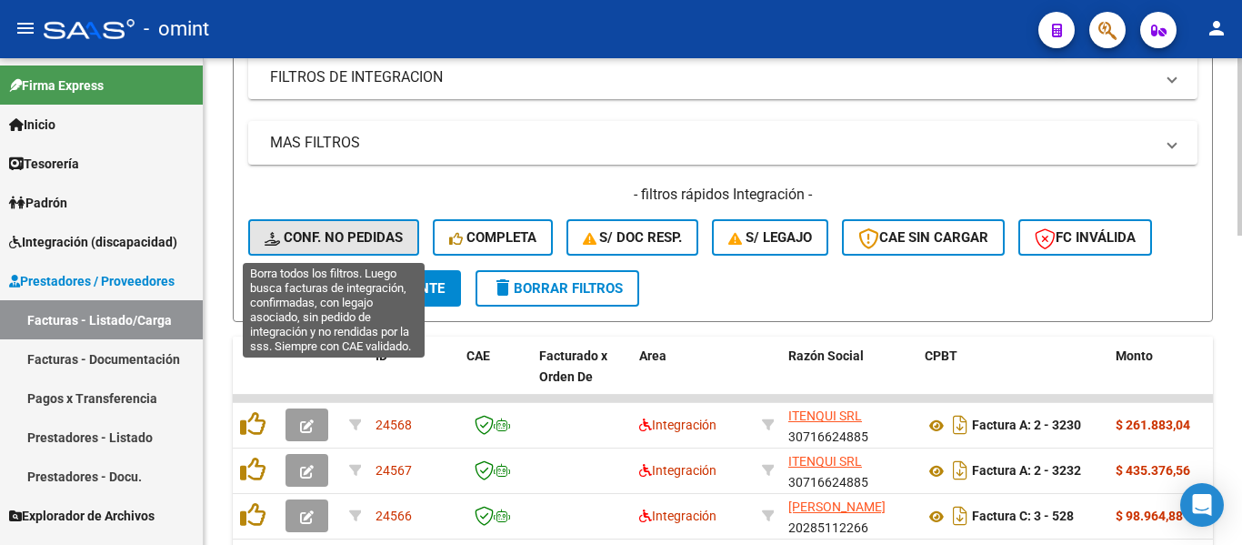
click at [364, 233] on span "Conf. no pedidas" at bounding box center [334, 237] width 138 height 16
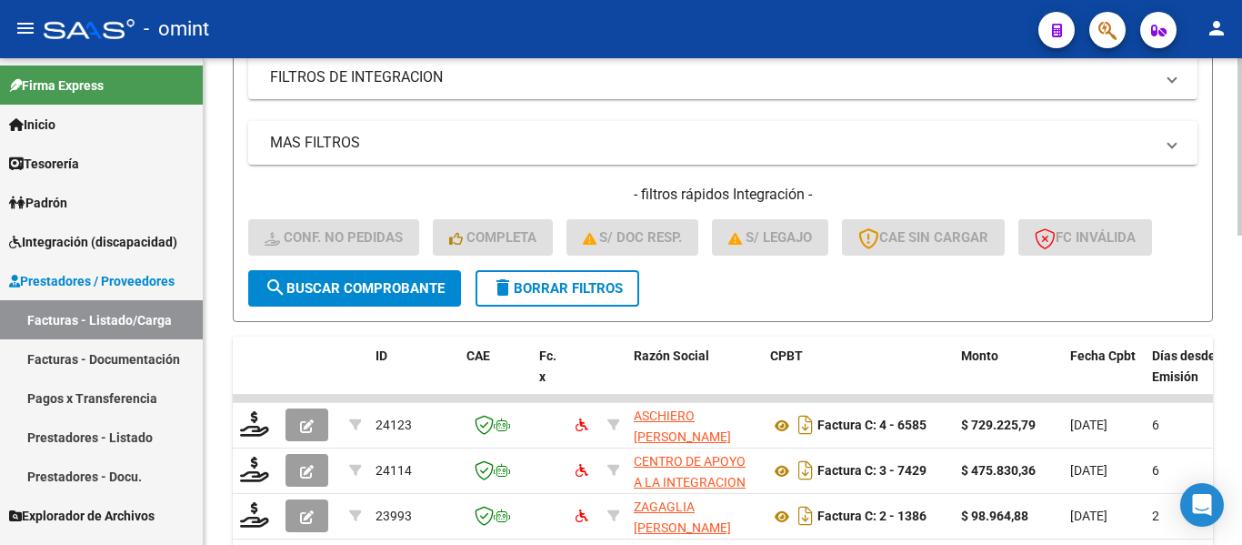
scroll to position [141, 0]
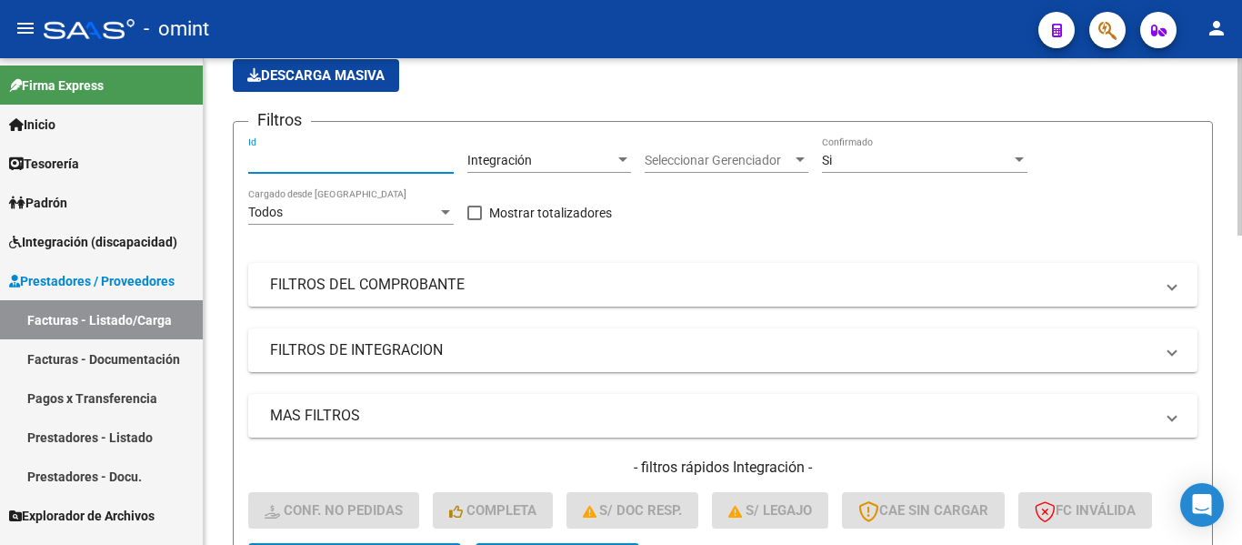
paste input "22955"
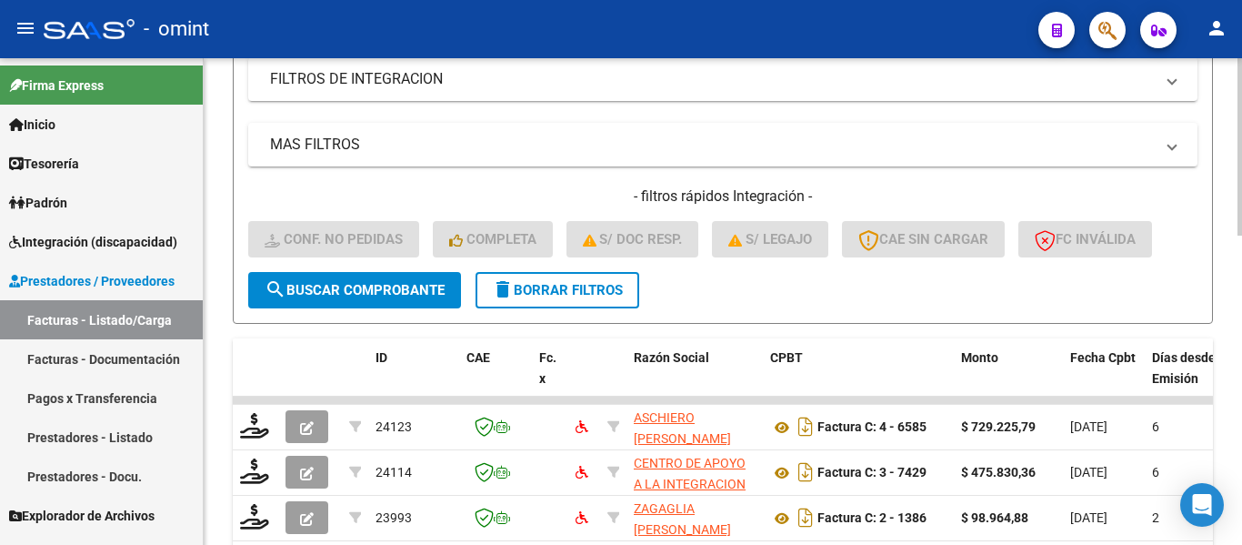
scroll to position [414, 0]
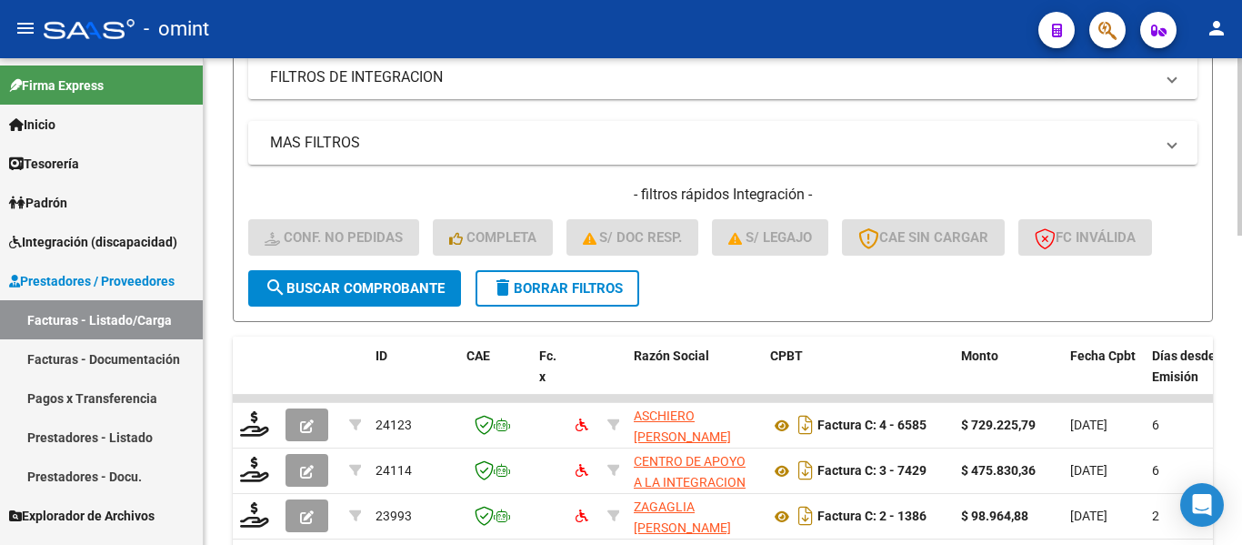
type input "22955"
click at [418, 285] on span "search Buscar Comprobante" at bounding box center [355, 288] width 180 height 16
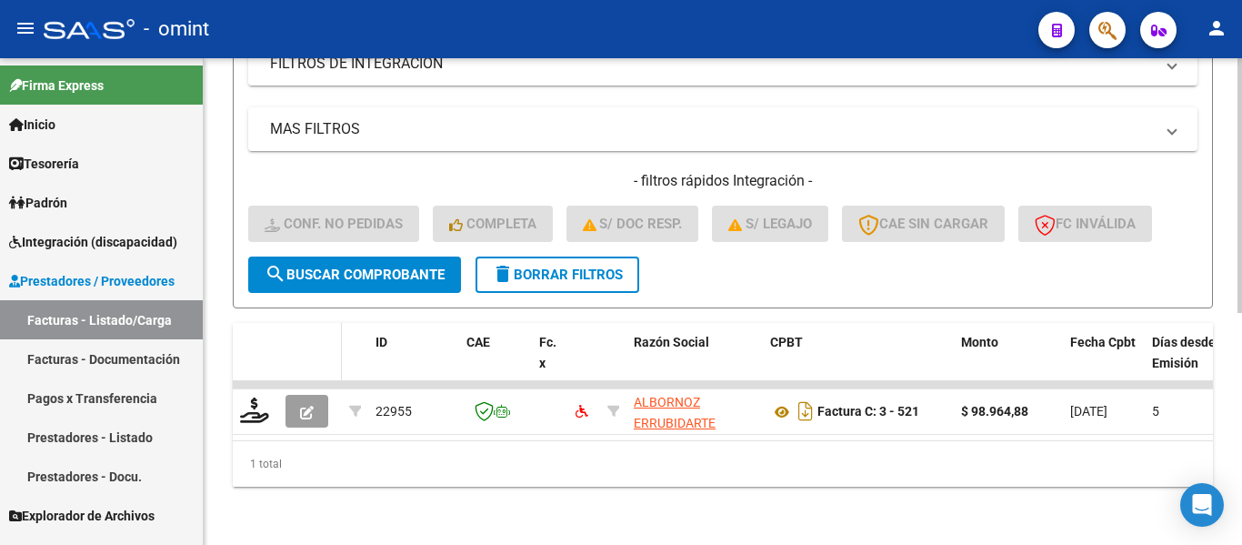
scroll to position [442, 0]
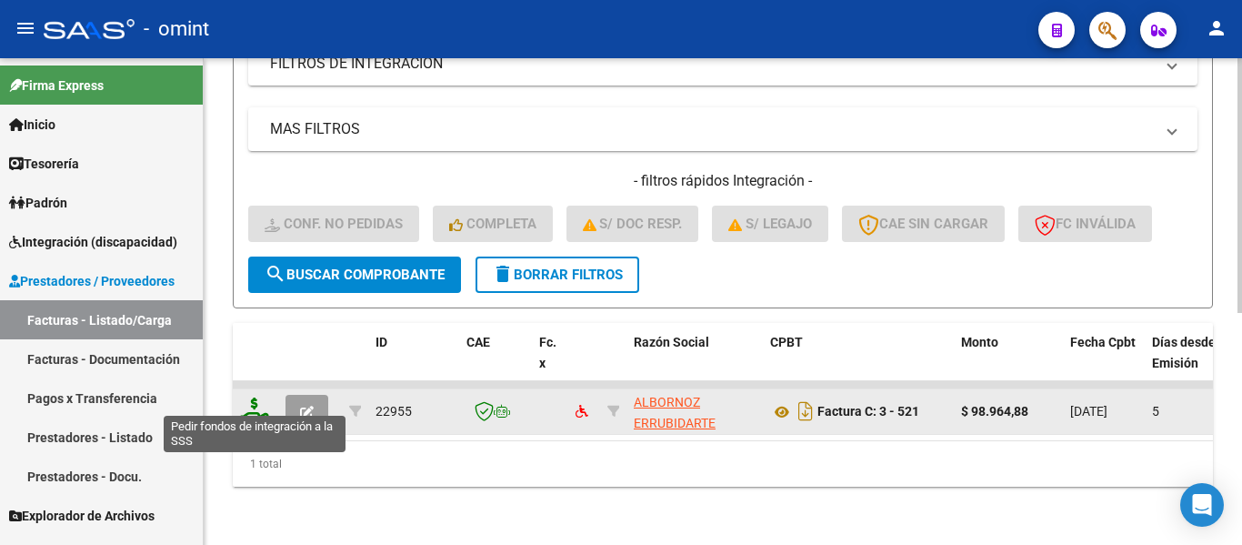
click at [256, 397] on icon at bounding box center [254, 409] width 29 height 25
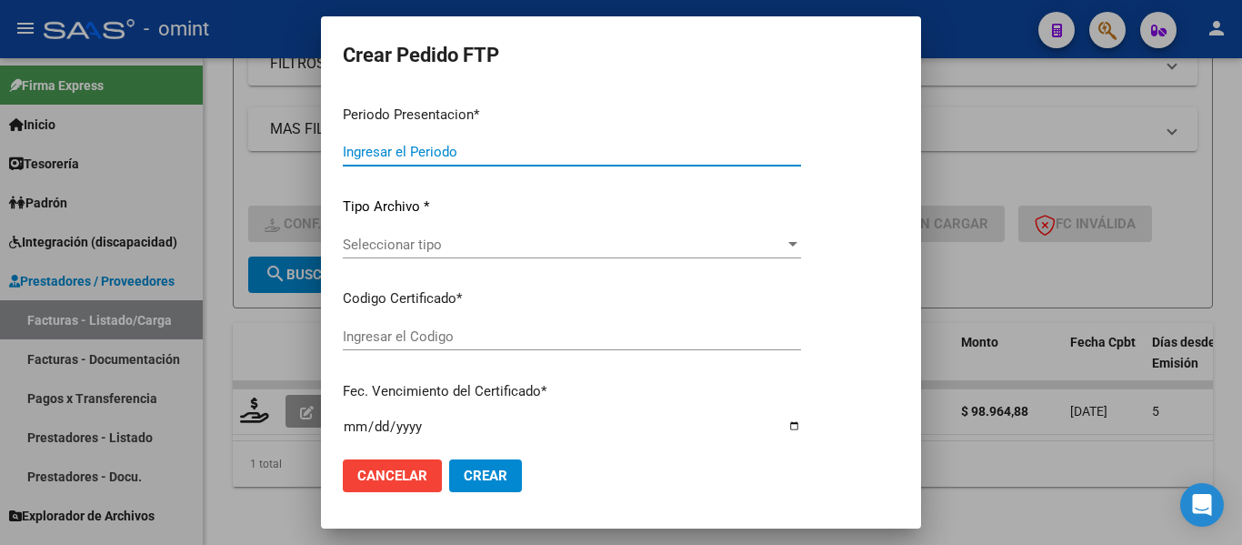
type input "202509"
type input "$ 98.964,88"
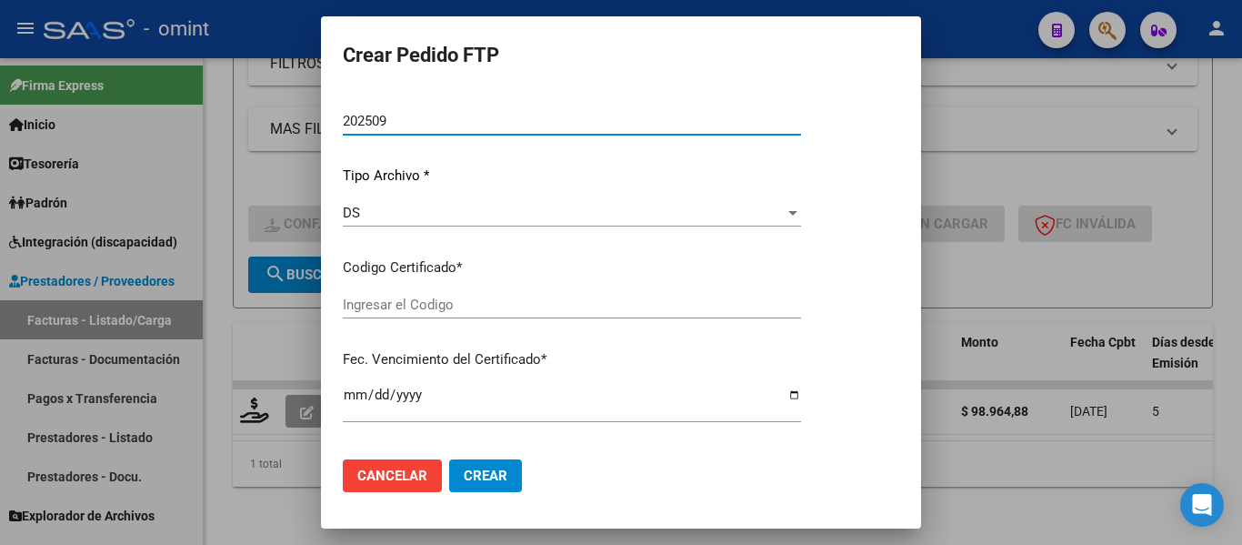
type input "1431750154"
type input "[DATE]"
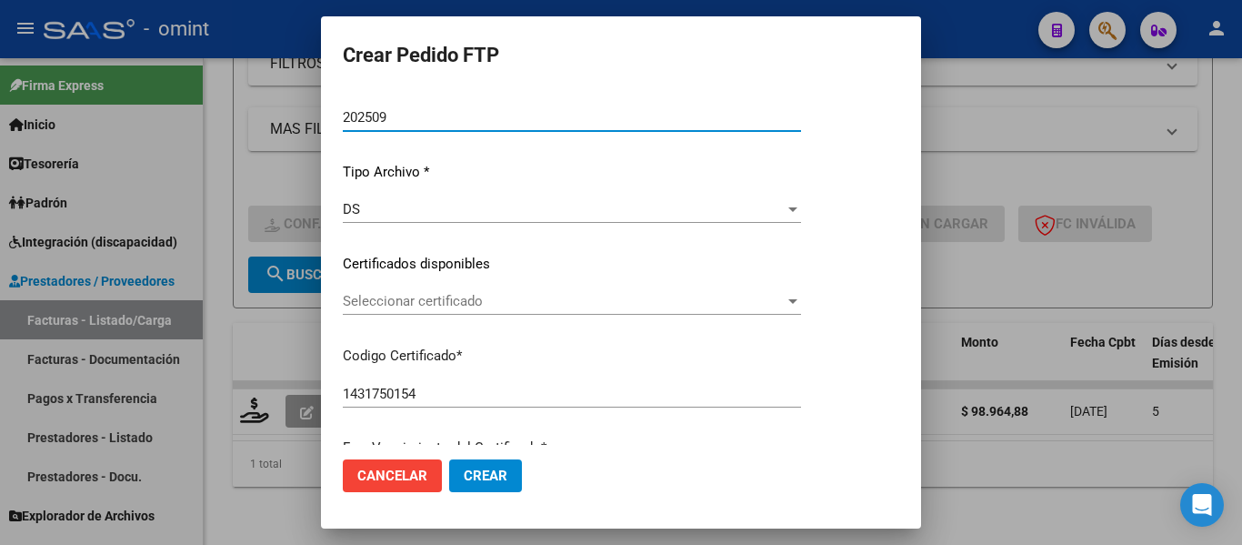
scroll to position [139, 0]
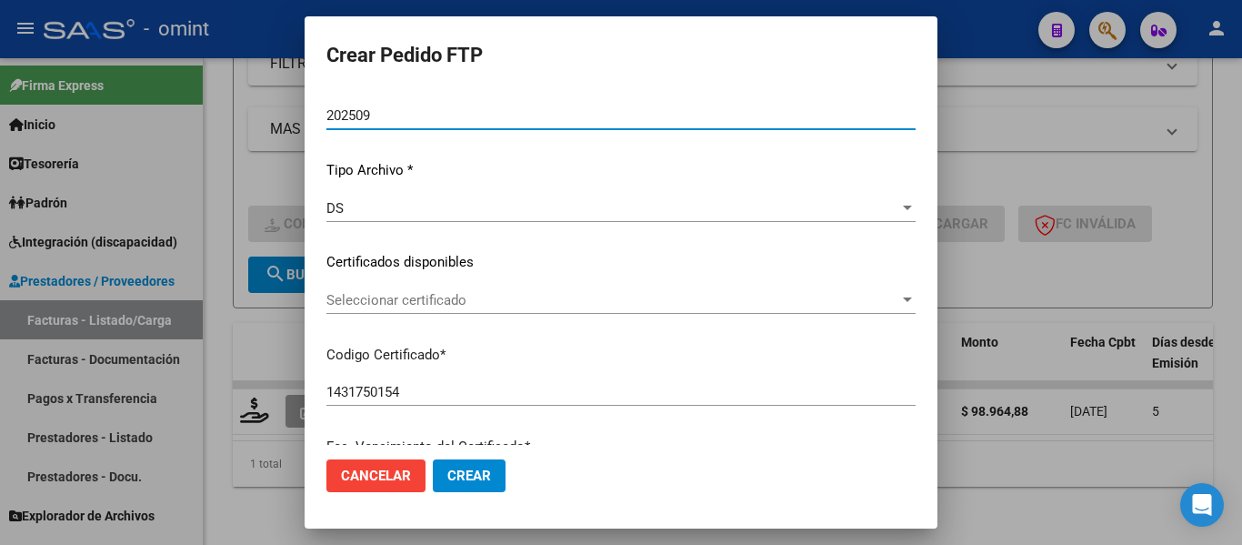
click at [593, 302] on span "Seleccionar certificado" at bounding box center [613, 300] width 573 height 16
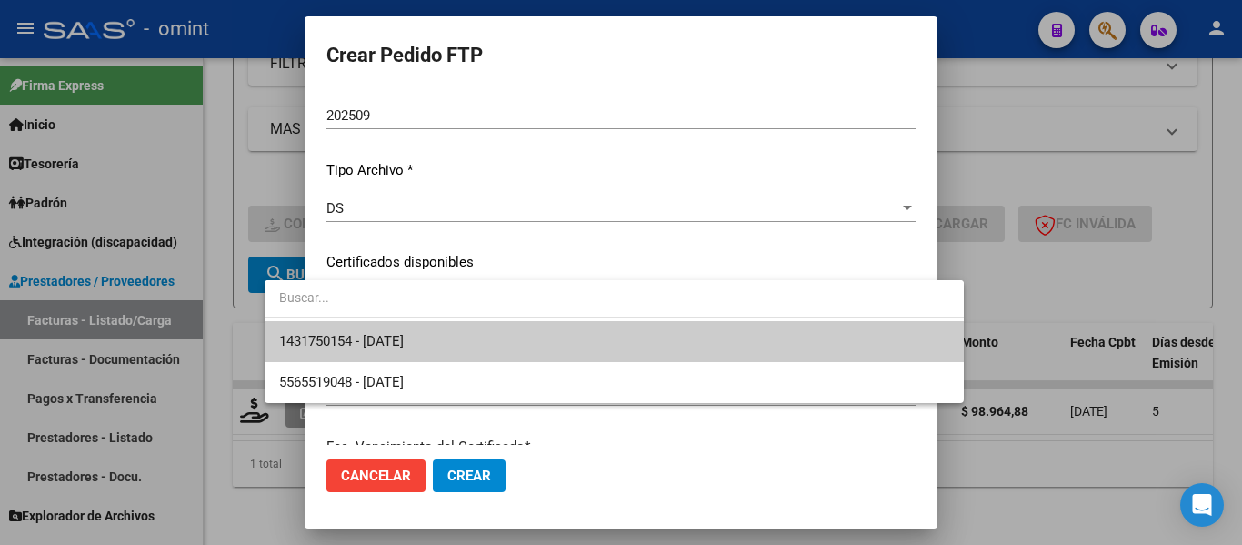
click at [600, 344] on span "1431750154 - [DATE]" at bounding box center [614, 341] width 670 height 41
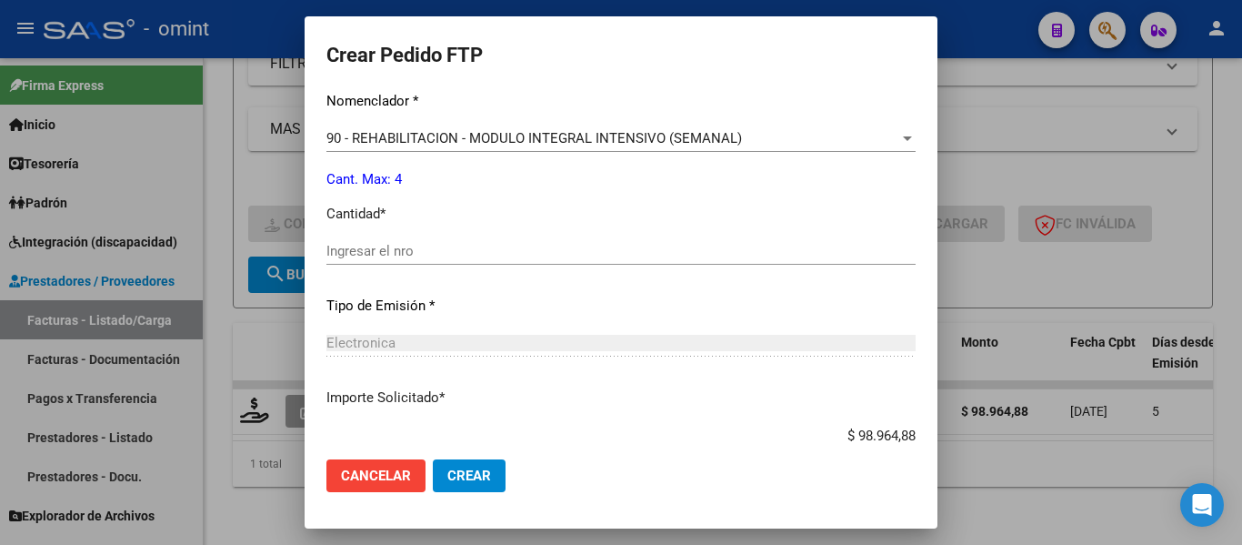
scroll to position [776, 0]
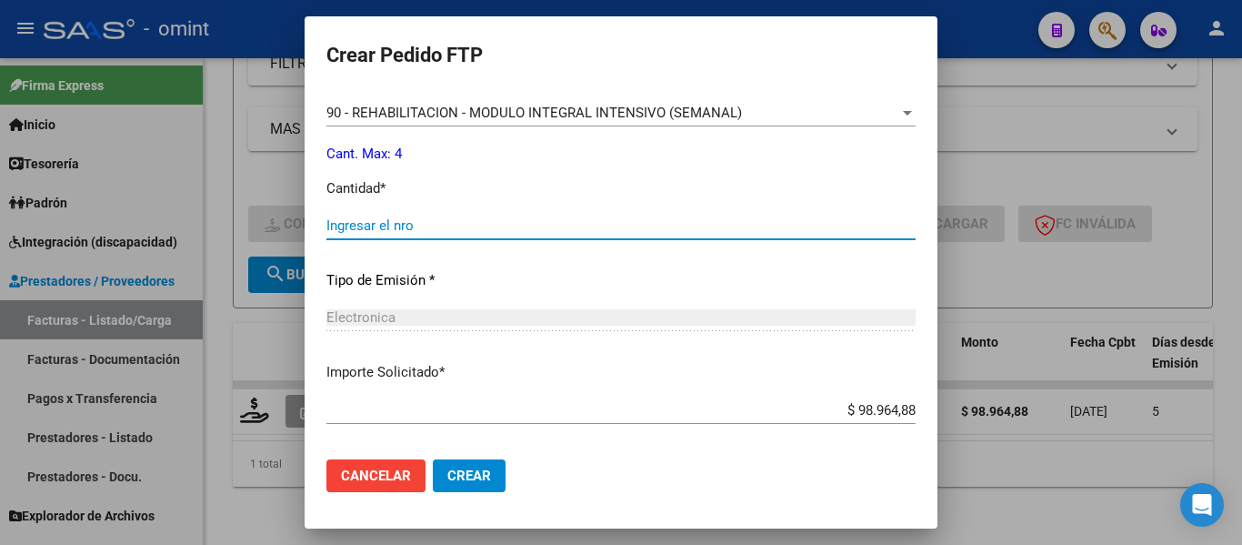
click at [437, 226] on input "Ingresar el nro" at bounding box center [621, 225] width 589 height 16
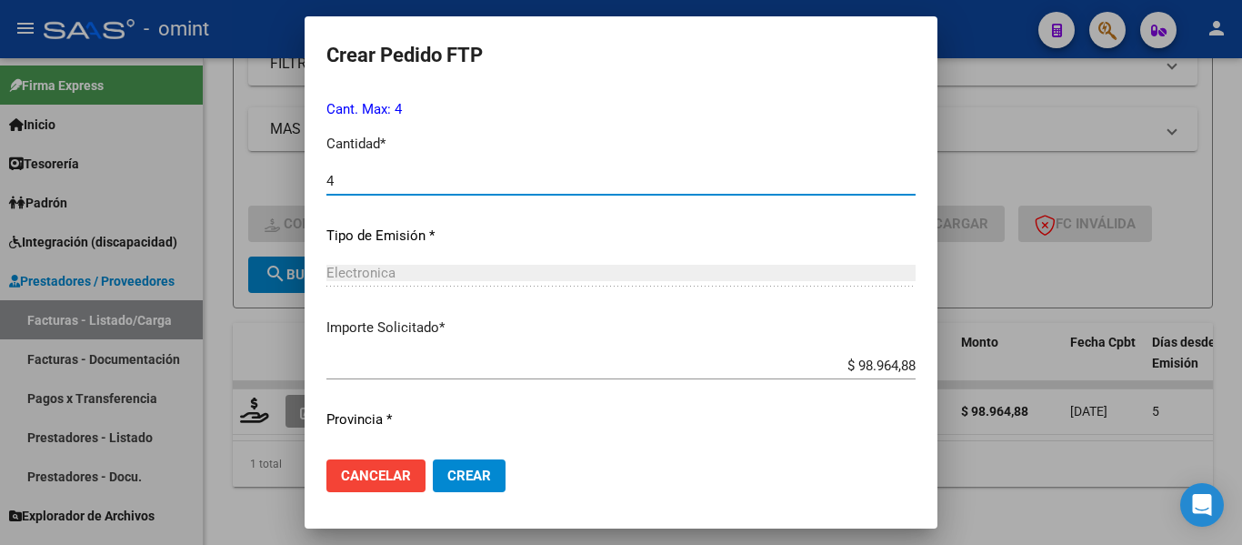
scroll to position [864, 0]
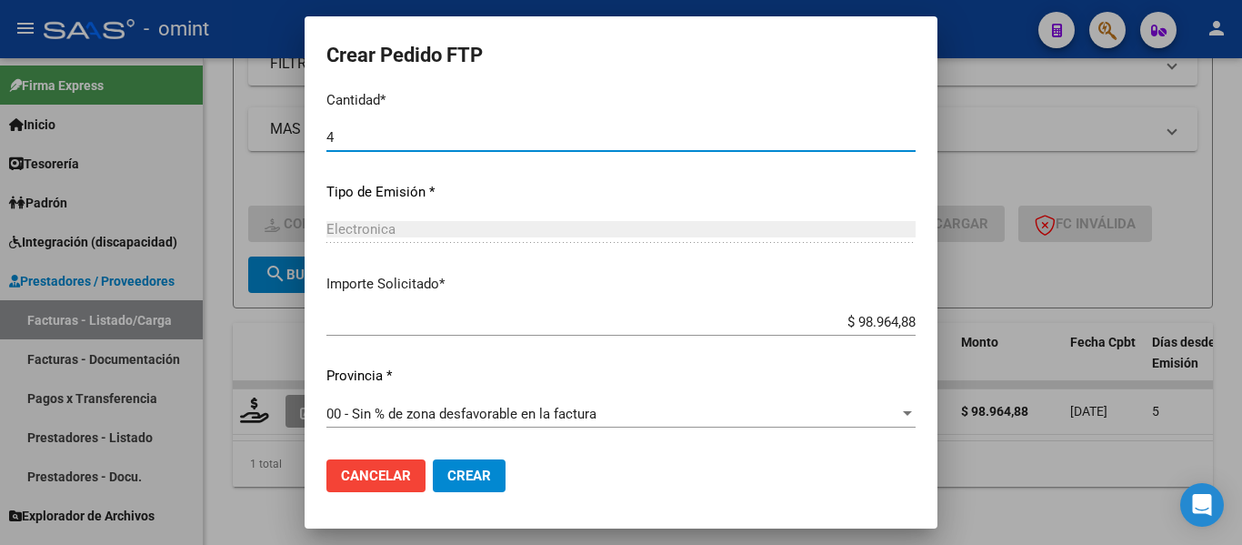
type input "4"
click at [448, 483] on span "Crear" at bounding box center [470, 476] width 44 height 16
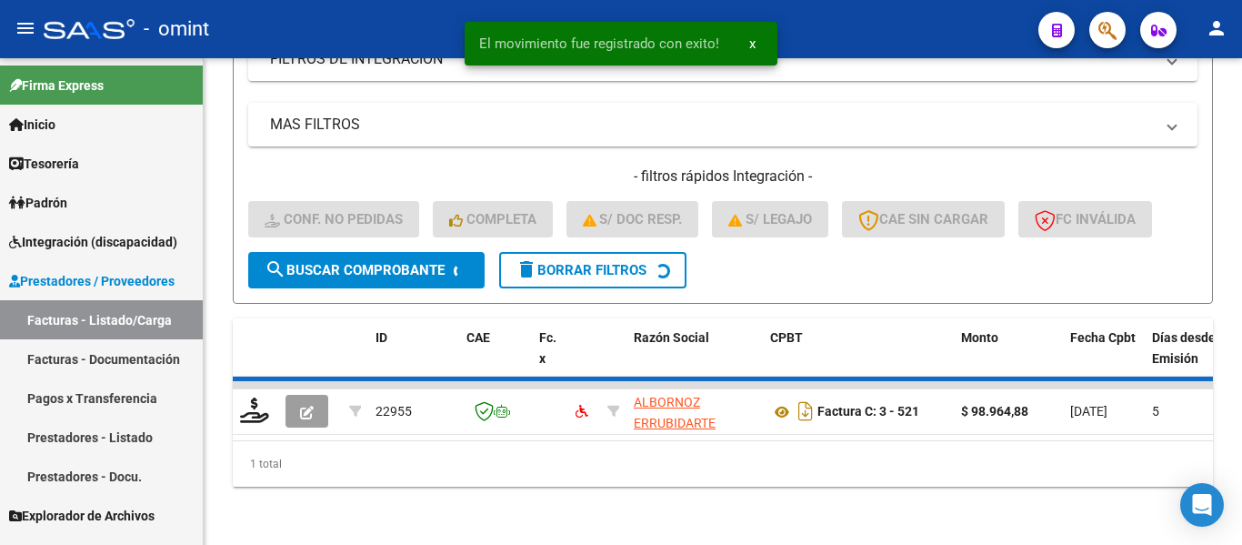
scroll to position [414, 0]
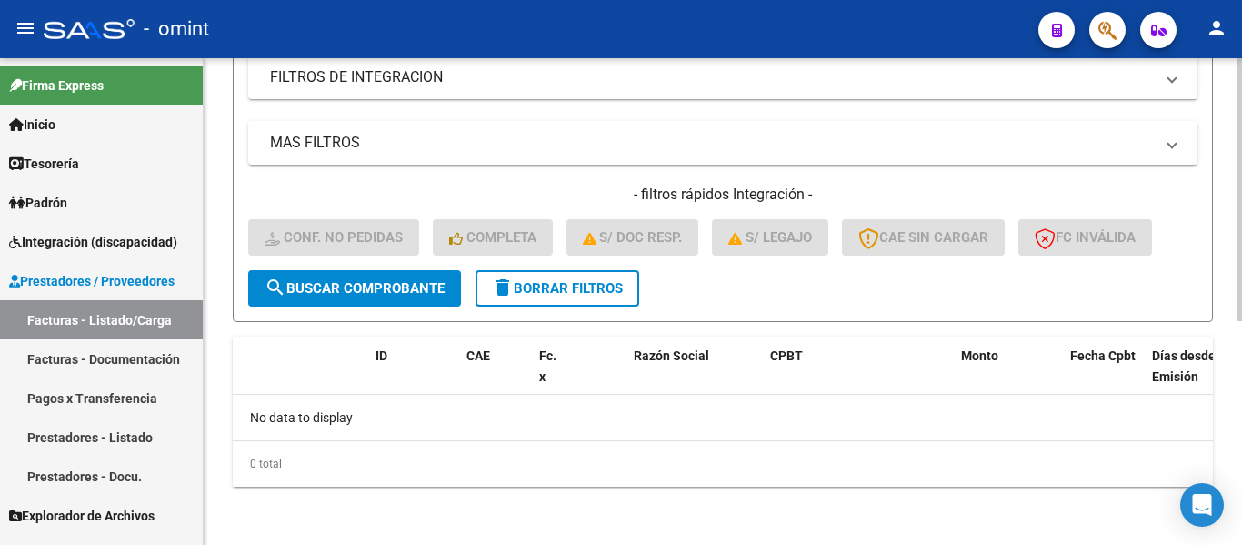
click at [583, 291] on span "delete Borrar Filtros" at bounding box center [557, 288] width 131 height 16
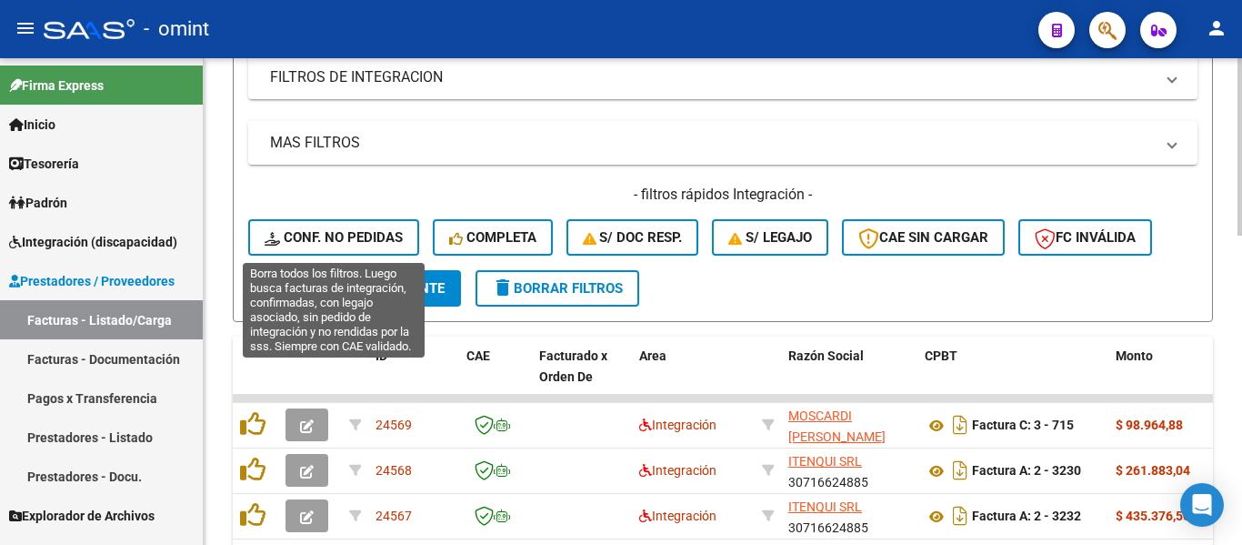
click at [362, 233] on span "Conf. no pedidas" at bounding box center [334, 237] width 138 height 16
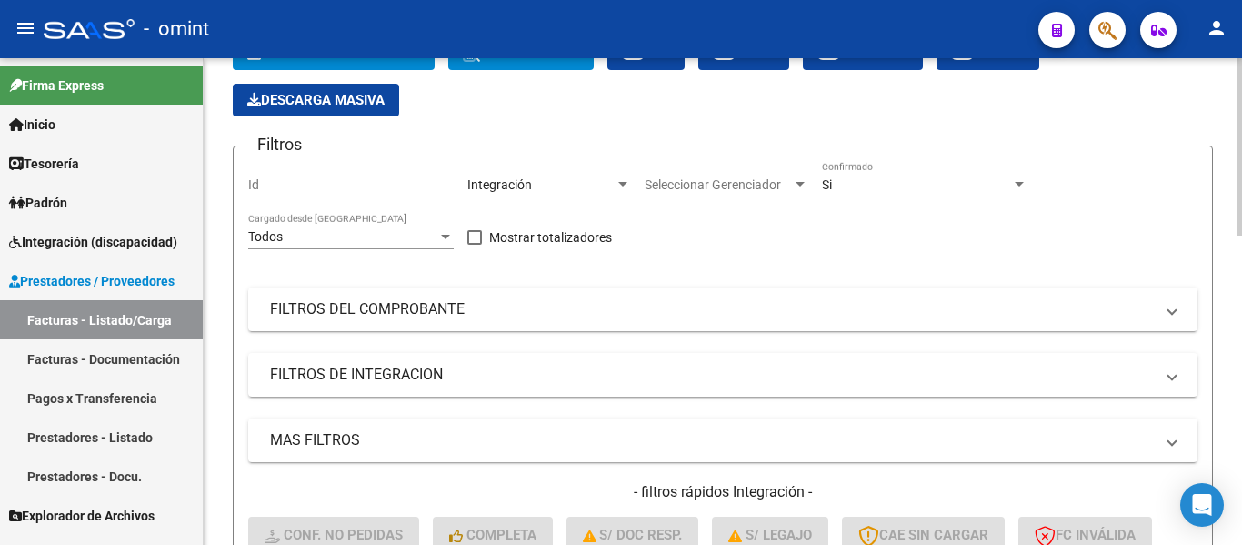
scroll to position [50, 0]
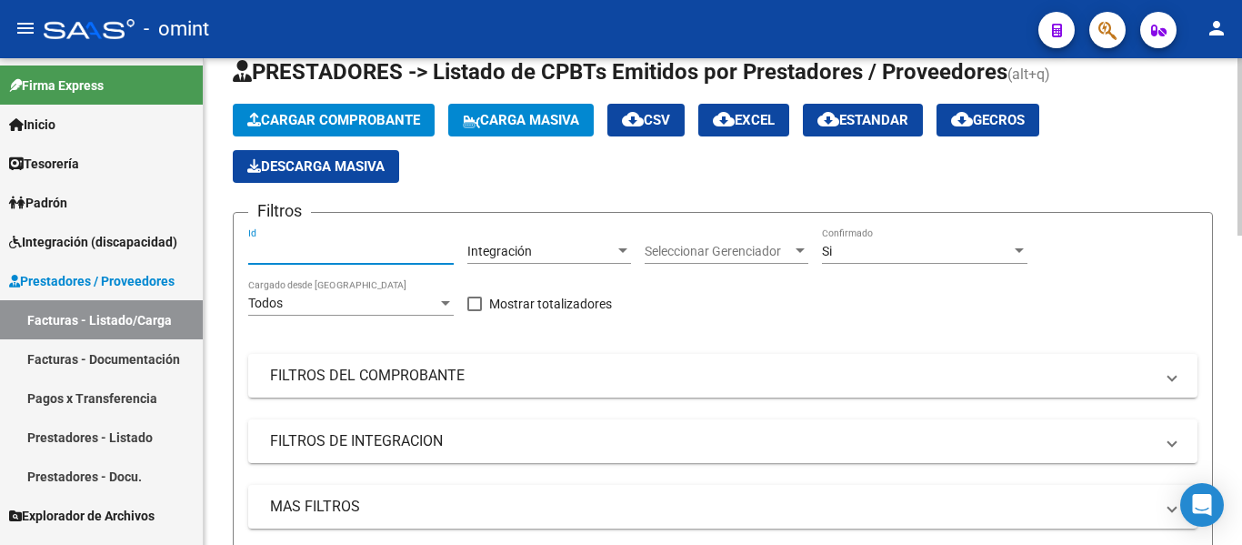
paste input "21903"
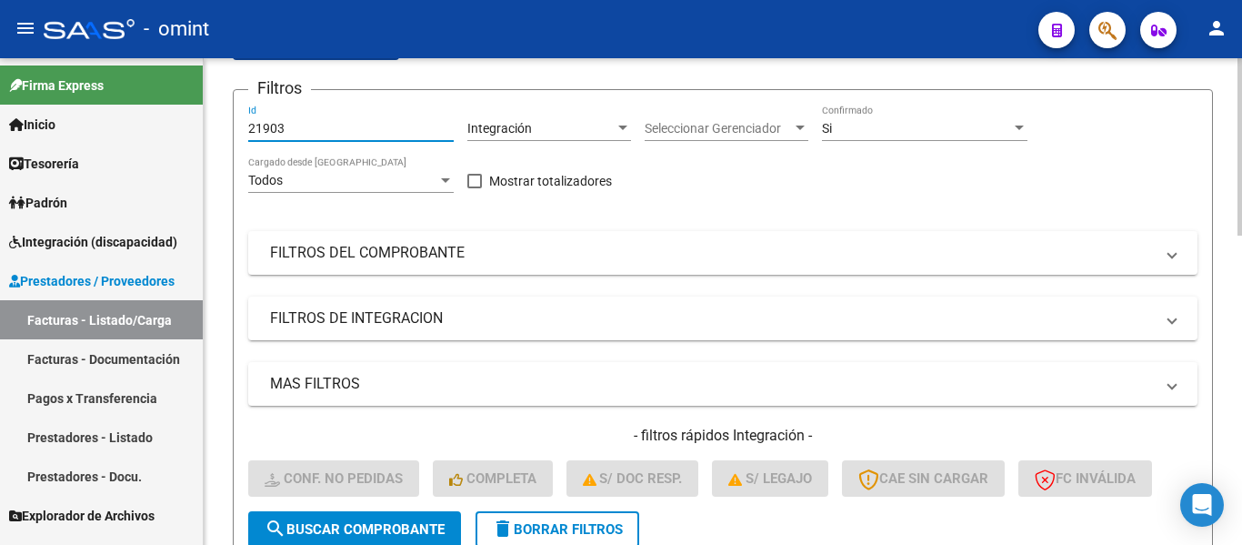
scroll to position [414, 0]
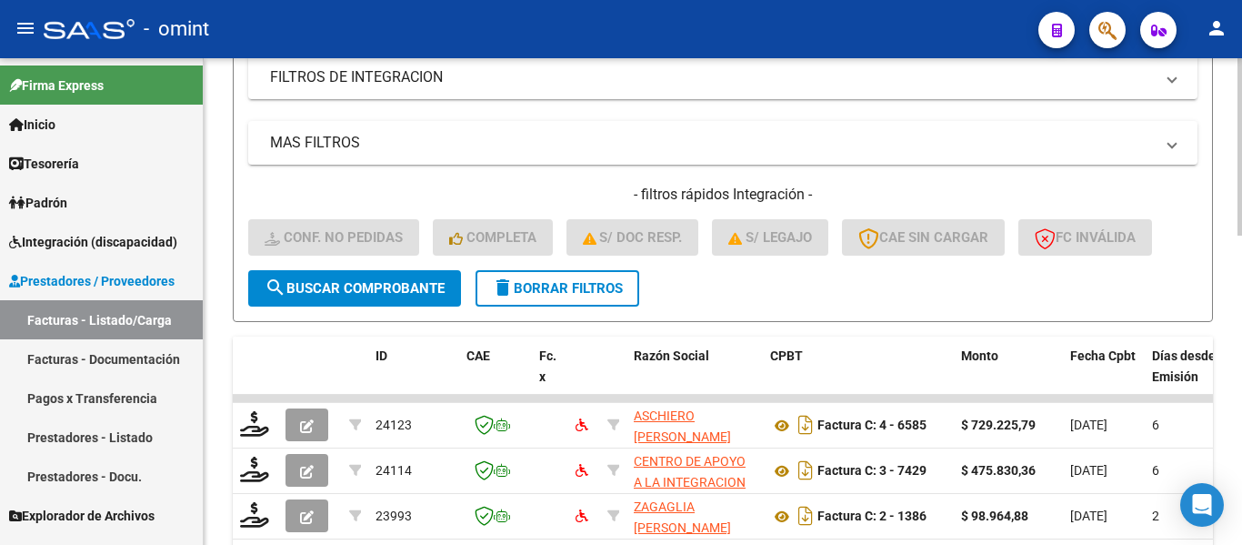
type input "21903"
click at [374, 293] on span "search Buscar Comprobante" at bounding box center [355, 288] width 180 height 16
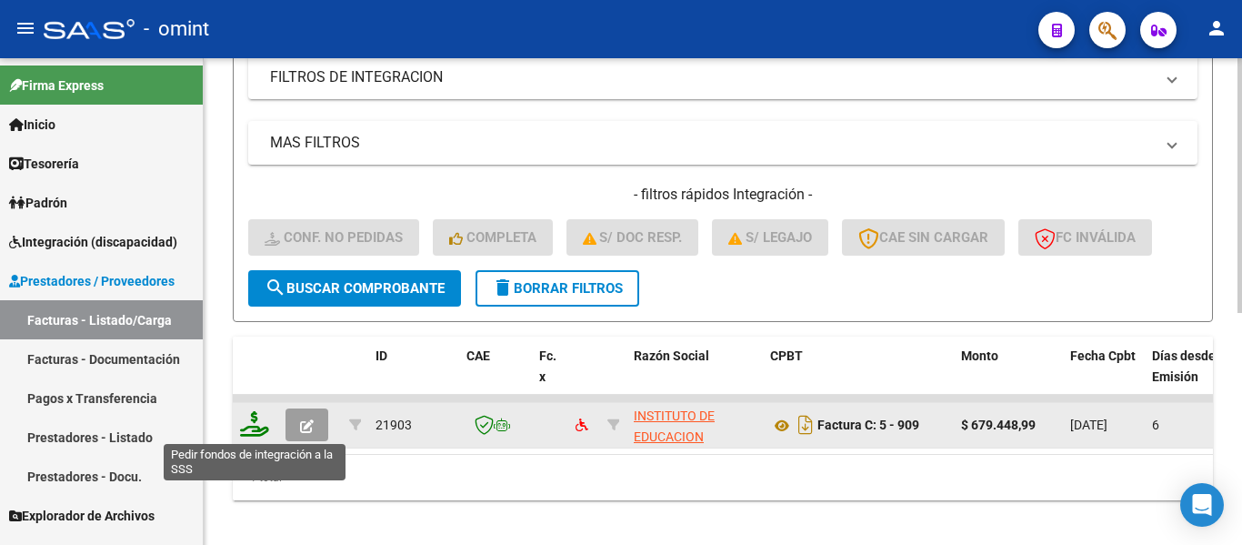
click at [258, 429] on icon at bounding box center [254, 423] width 29 height 25
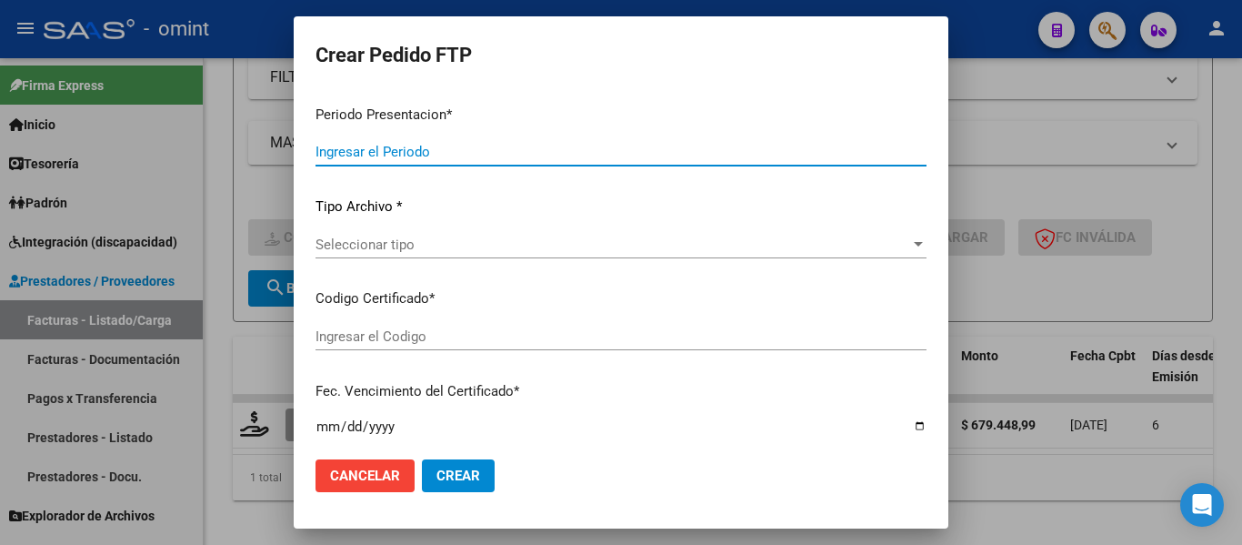
type input "202509"
type input "$ 679.448,99"
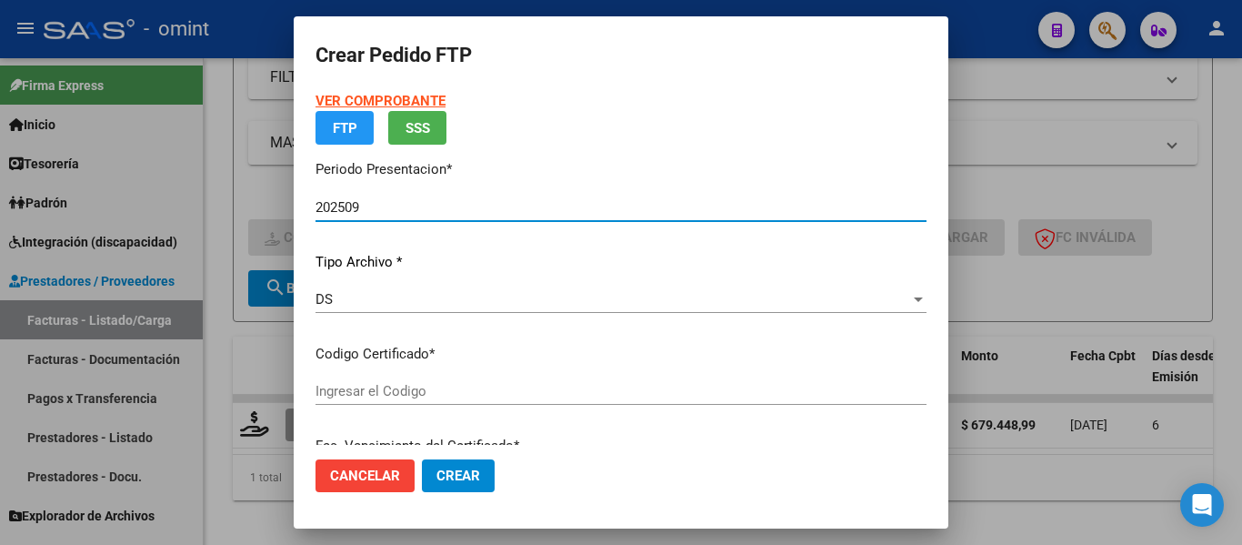
type input "1689511601"
type input "[DATE]"
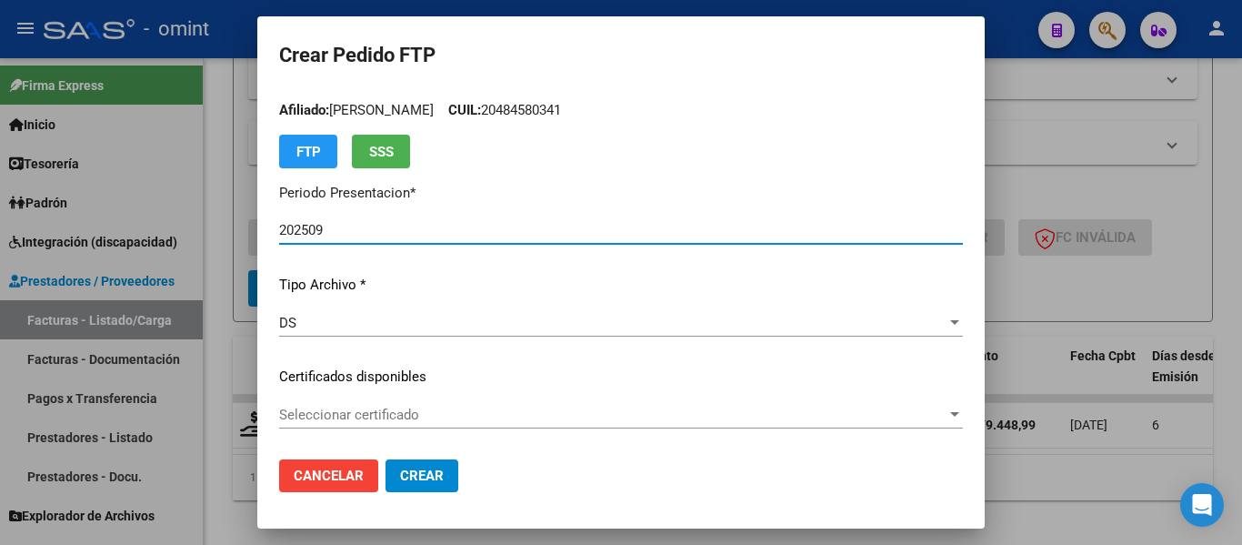
scroll to position [91, 0]
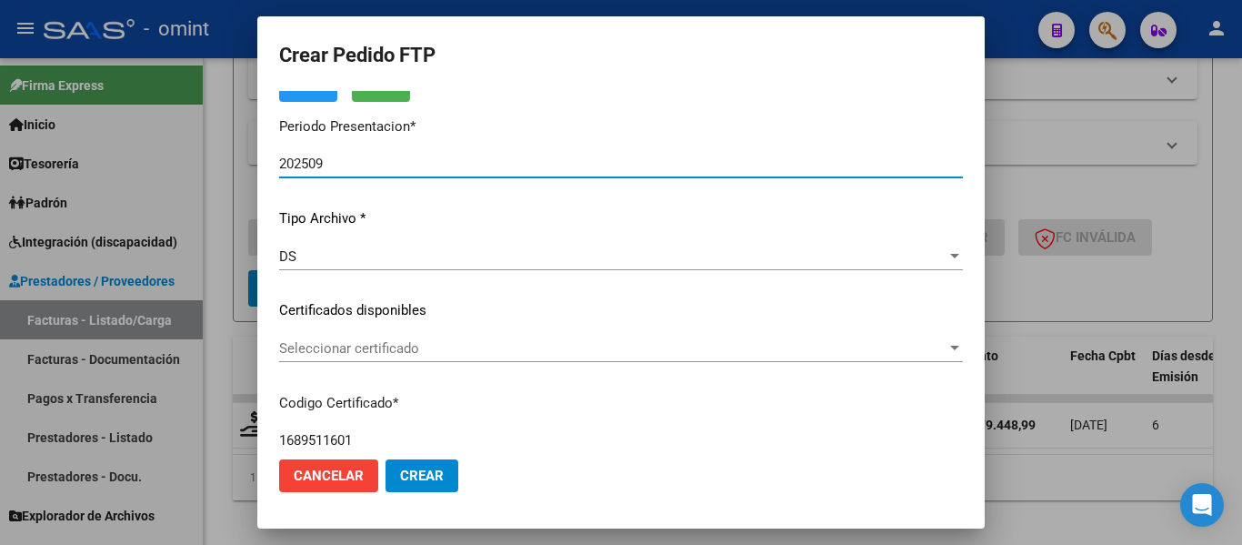
click at [488, 347] on span "Seleccionar certificado" at bounding box center [613, 348] width 668 height 16
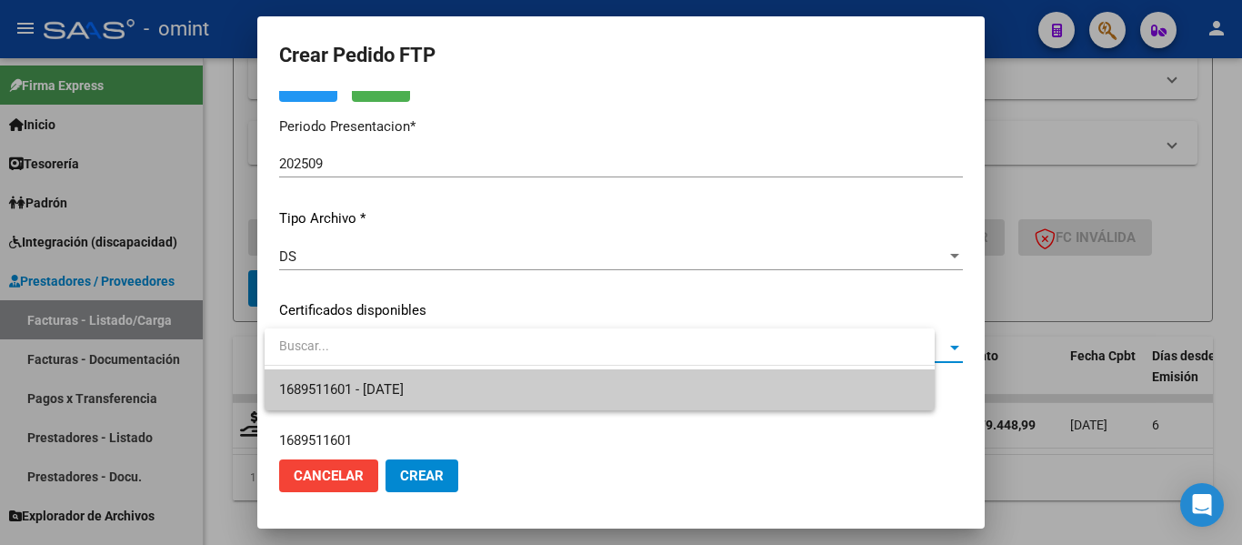
click at [491, 393] on span "1689511601 - [DATE]" at bounding box center [599, 389] width 641 height 41
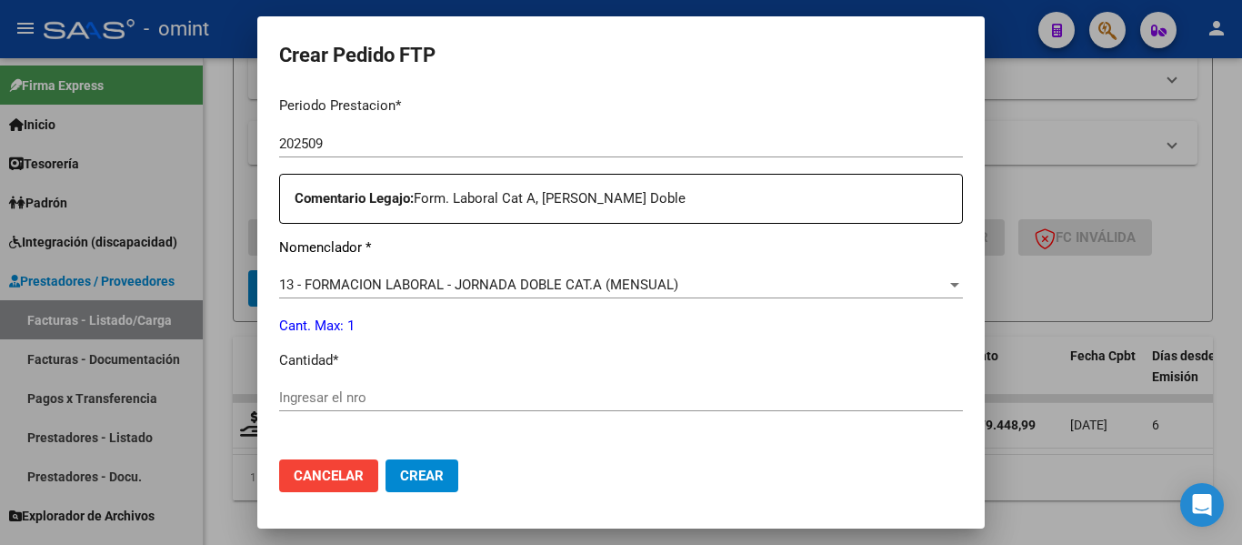
scroll to position [637, 0]
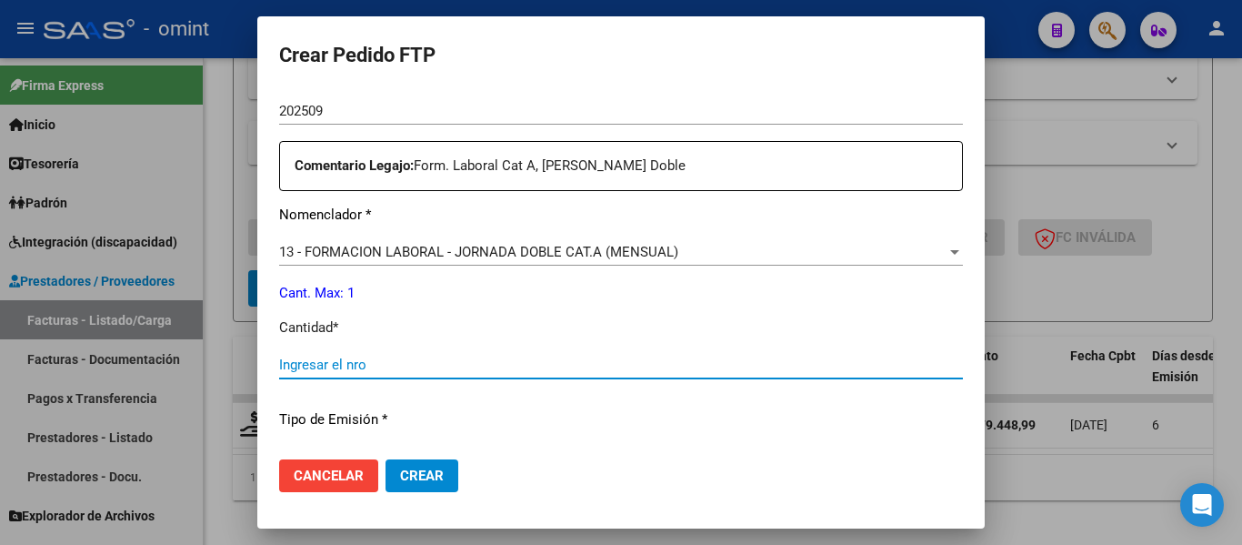
click at [457, 372] on input "Ingresar el nro" at bounding box center [621, 365] width 684 height 16
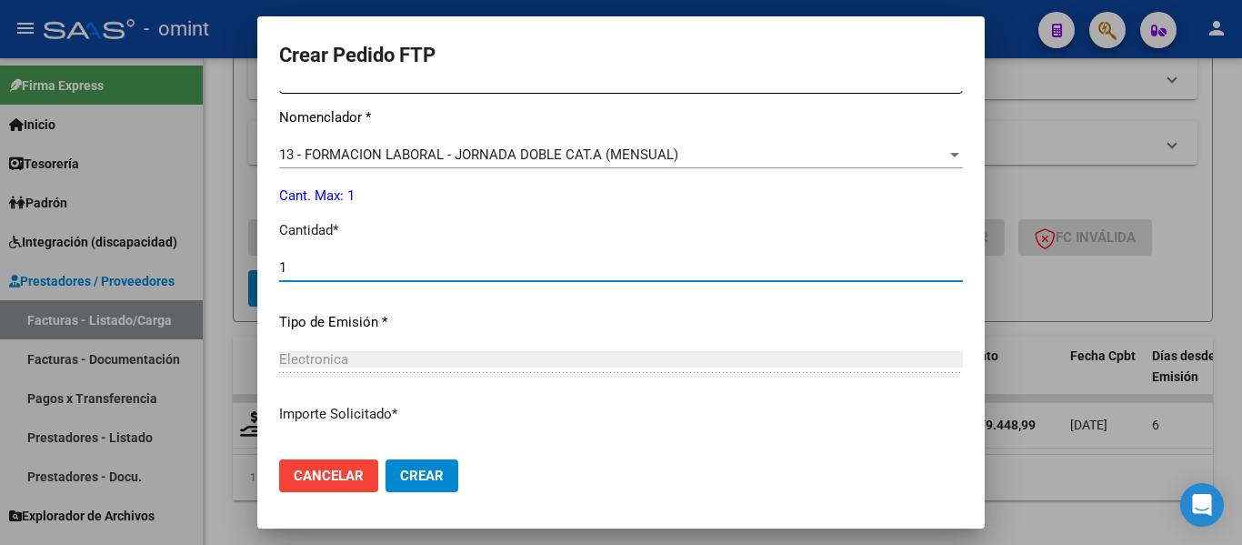
scroll to position [864, 0]
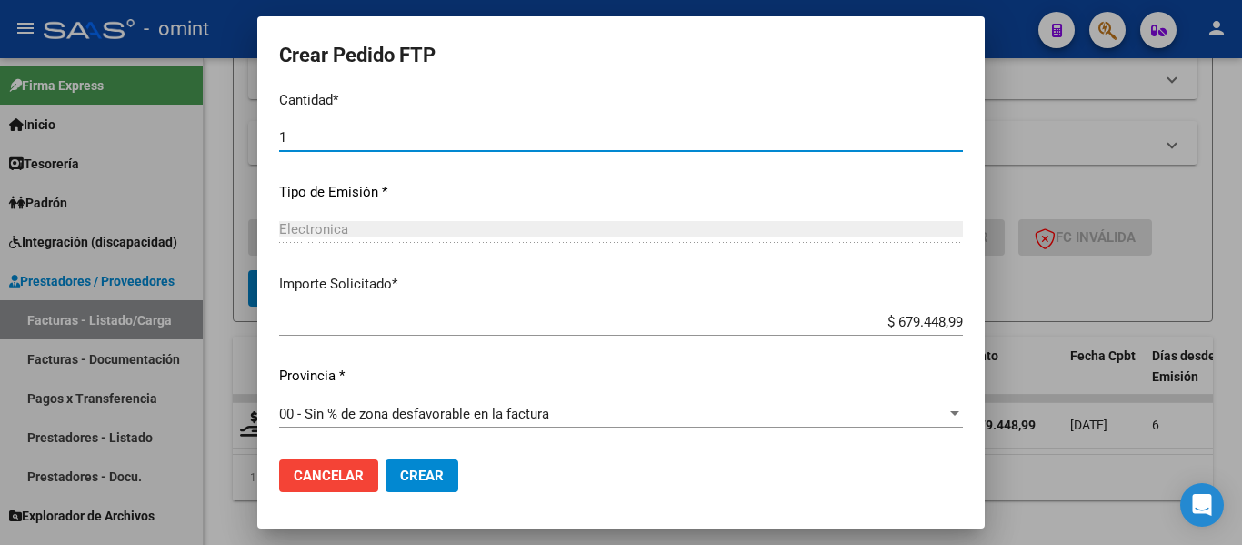
type input "1"
click at [431, 472] on span "Crear" at bounding box center [422, 476] width 44 height 16
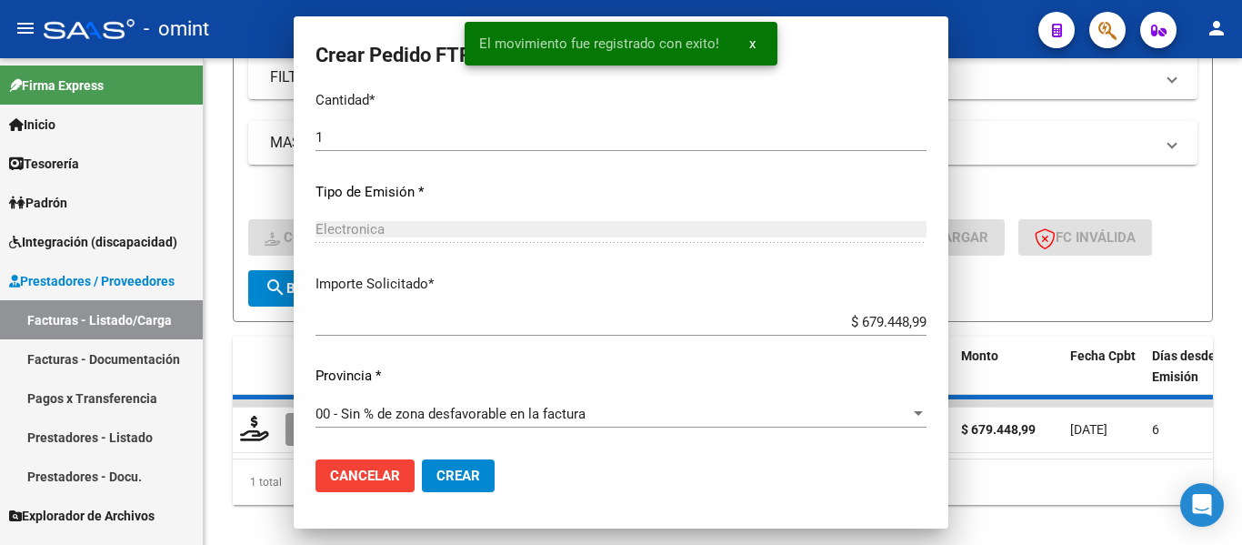
scroll to position [0, 0]
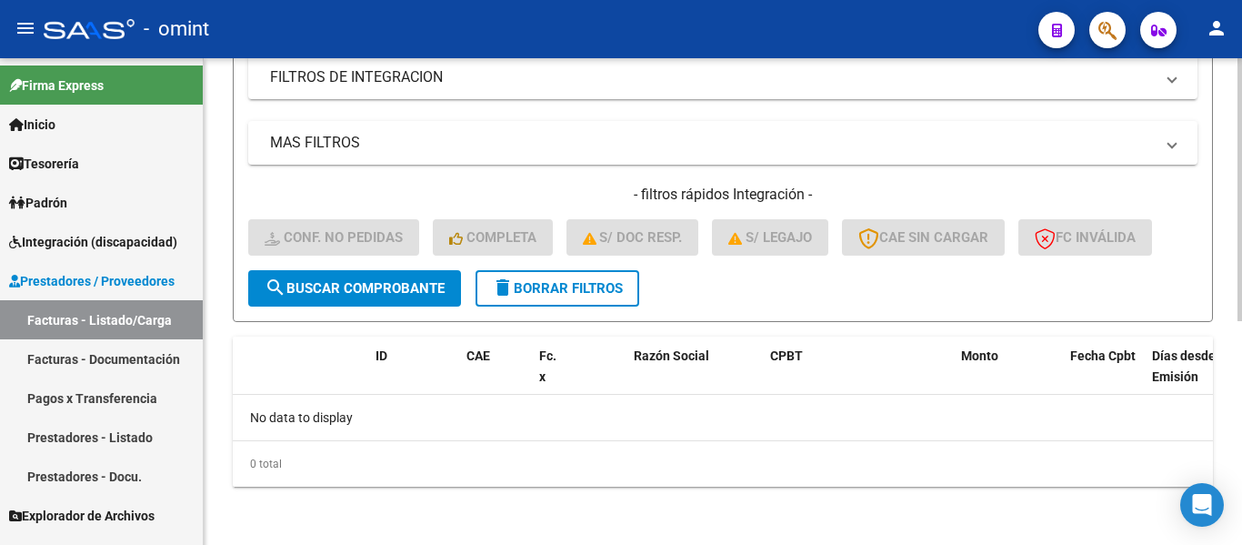
click at [574, 291] on span "delete Borrar Filtros" at bounding box center [557, 288] width 131 height 16
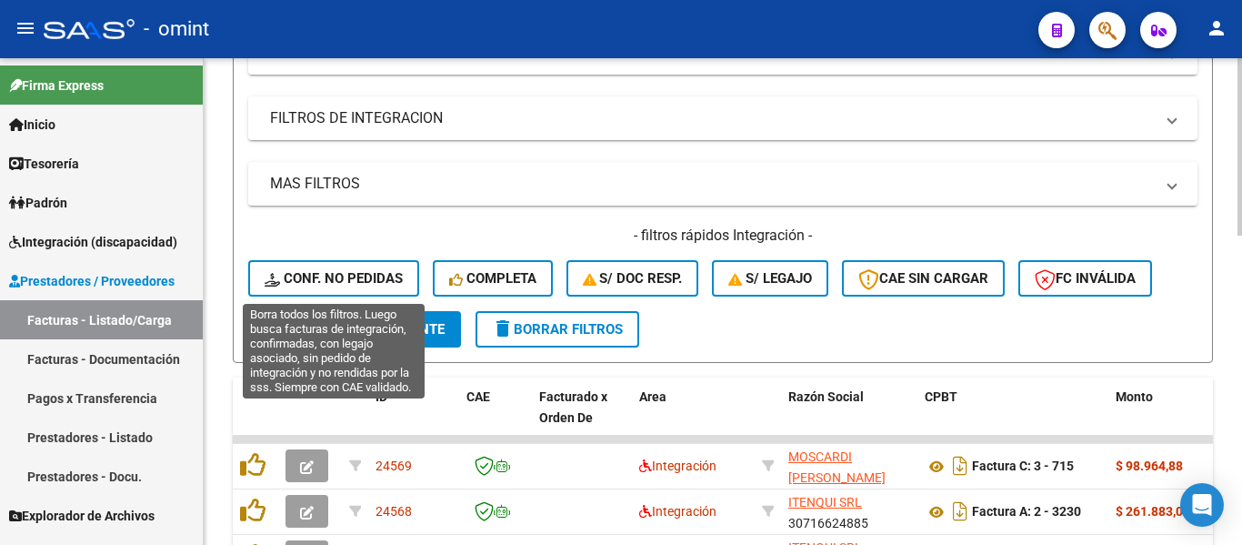
scroll to position [414, 0]
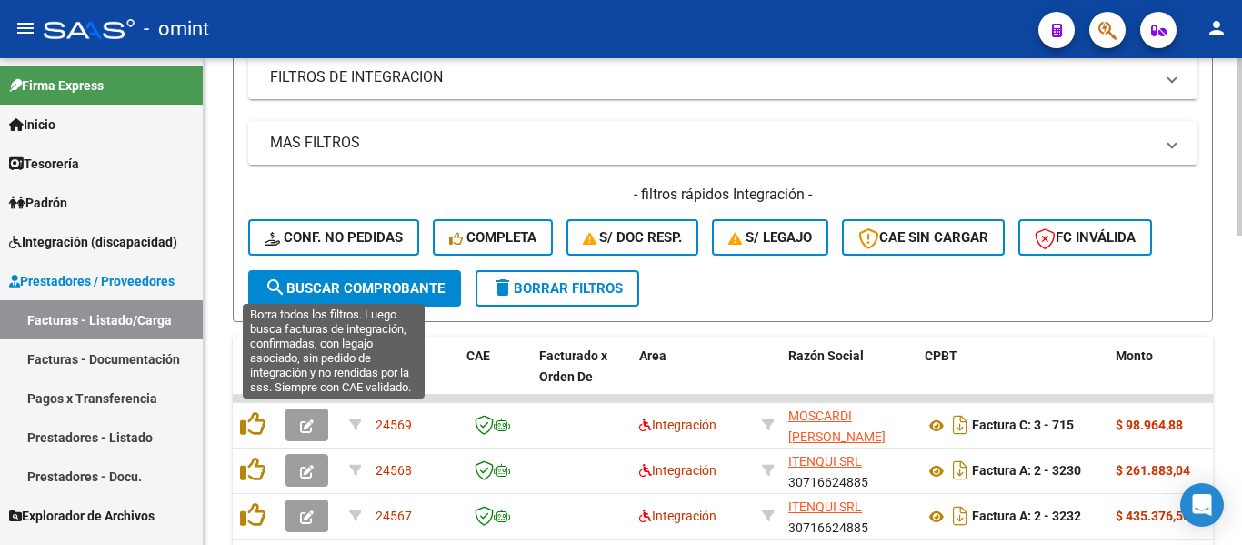
click at [336, 236] on span "Conf. no pedidas" at bounding box center [334, 237] width 138 height 16
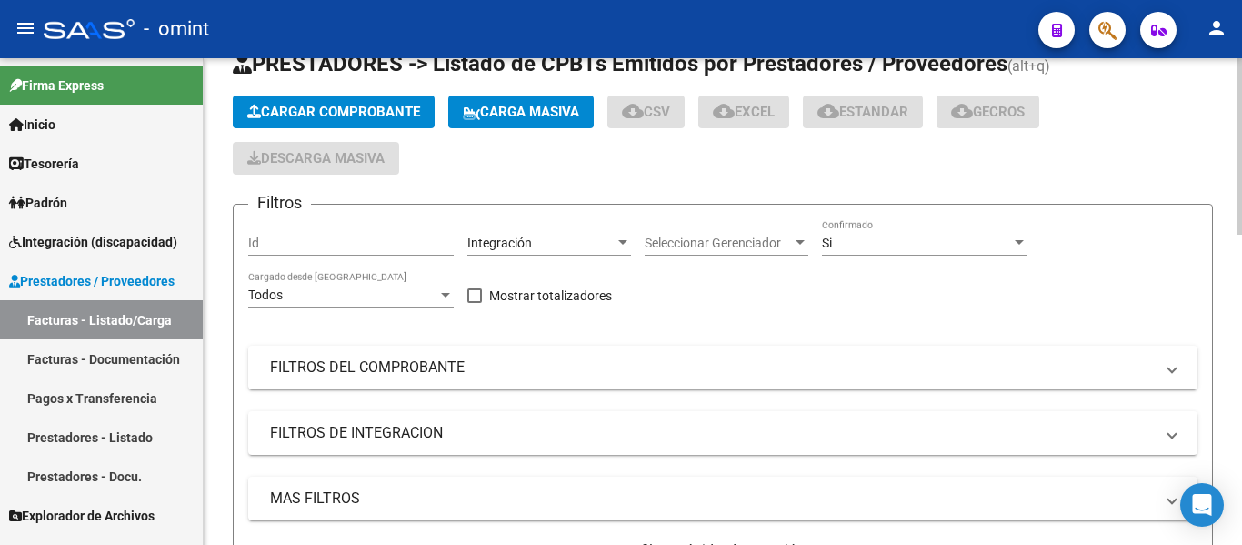
scroll to position [50, 0]
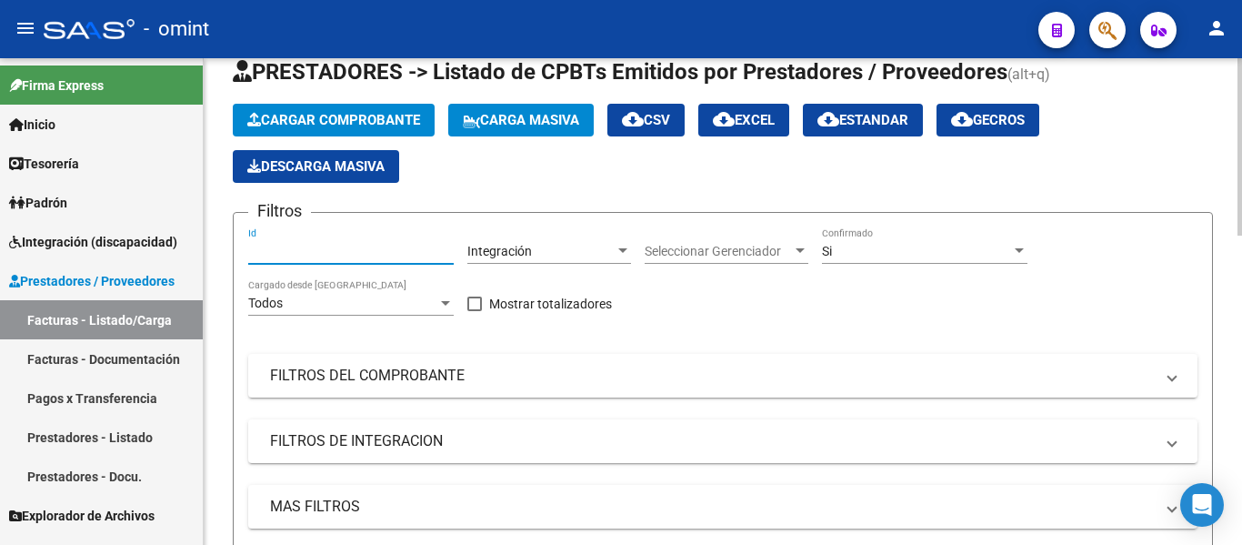
paste input "24527"
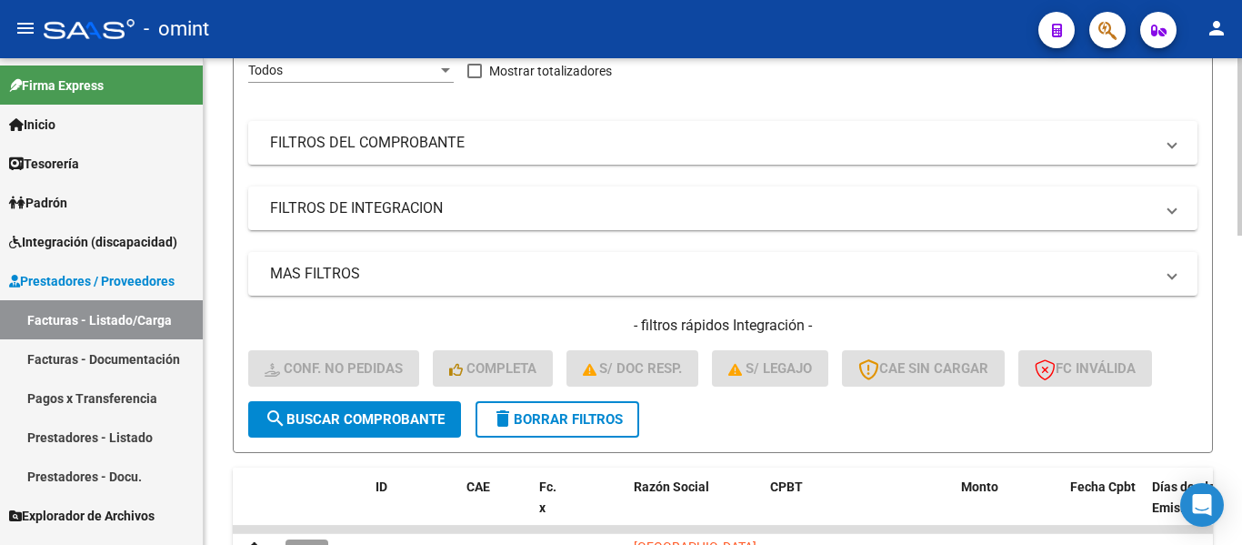
scroll to position [414, 0]
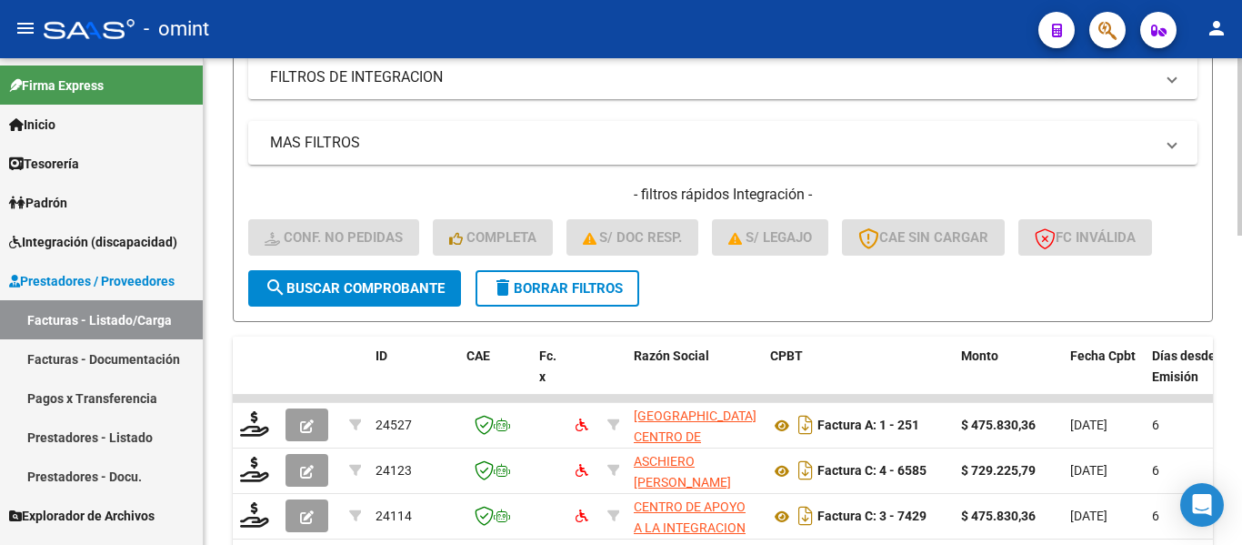
type input "24526"
click at [409, 277] on button "search Buscar Comprobante" at bounding box center [354, 288] width 213 height 36
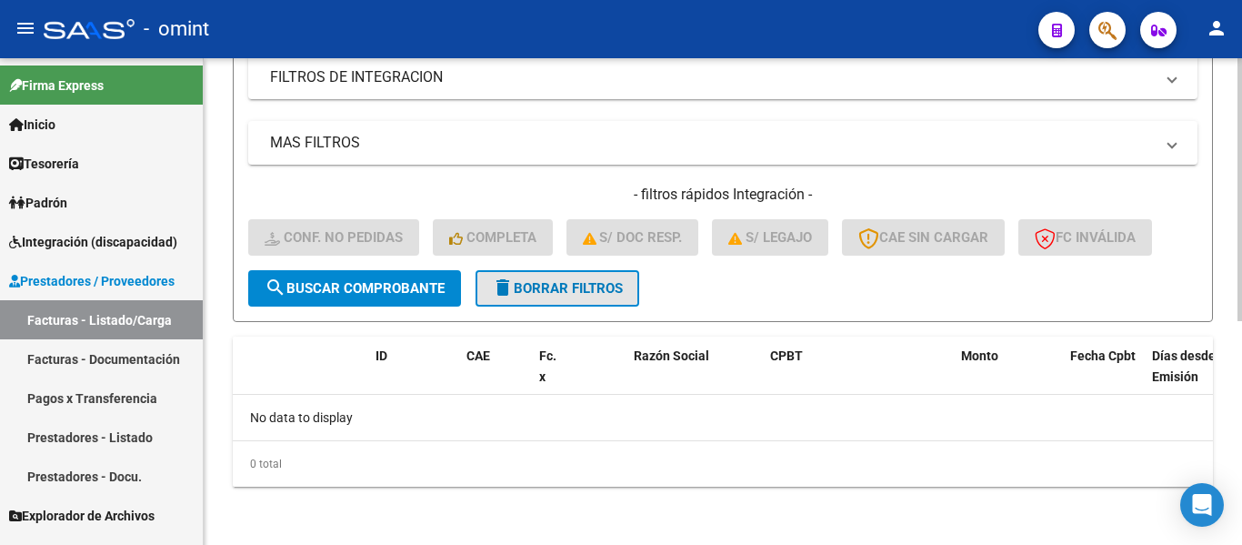
click at [575, 296] on span "delete Borrar Filtros" at bounding box center [557, 288] width 131 height 16
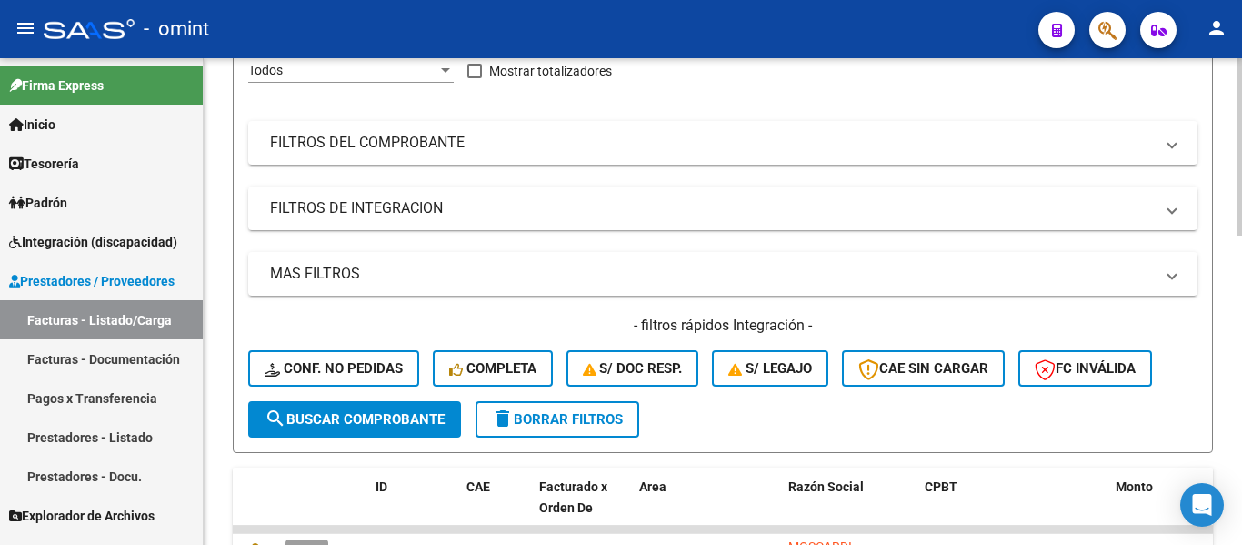
scroll to position [364, 0]
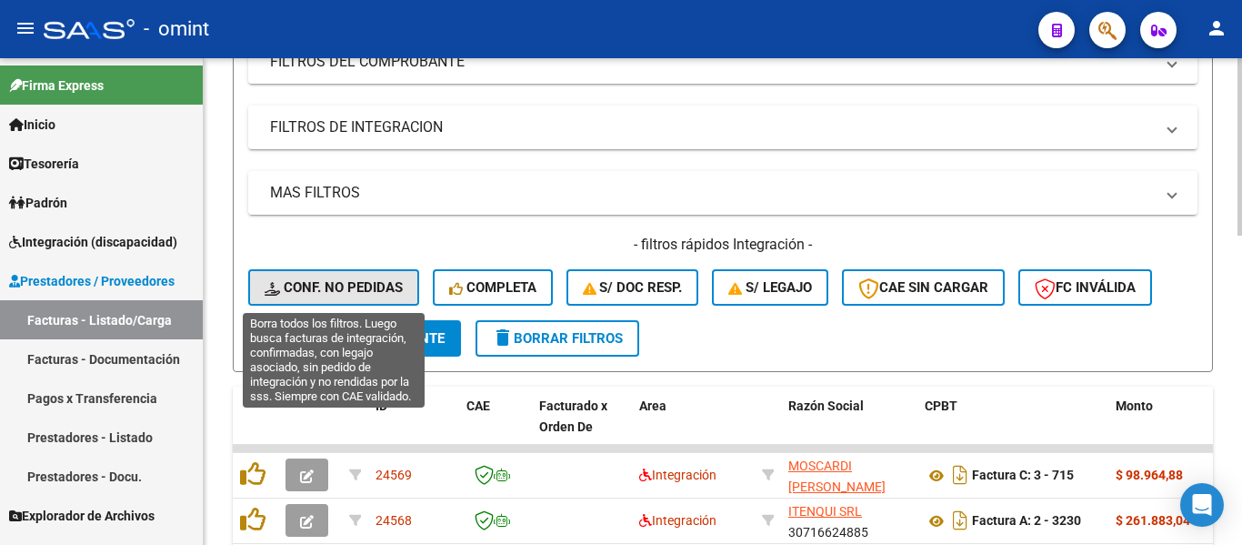
click at [375, 287] on span "Conf. no pedidas" at bounding box center [334, 287] width 138 height 16
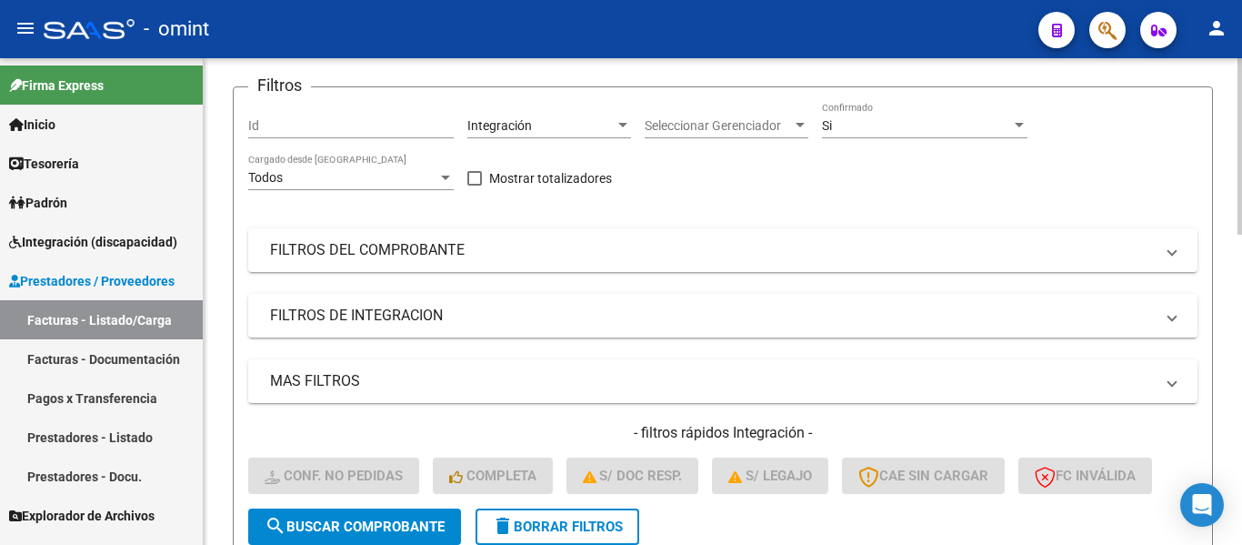
scroll to position [0, 0]
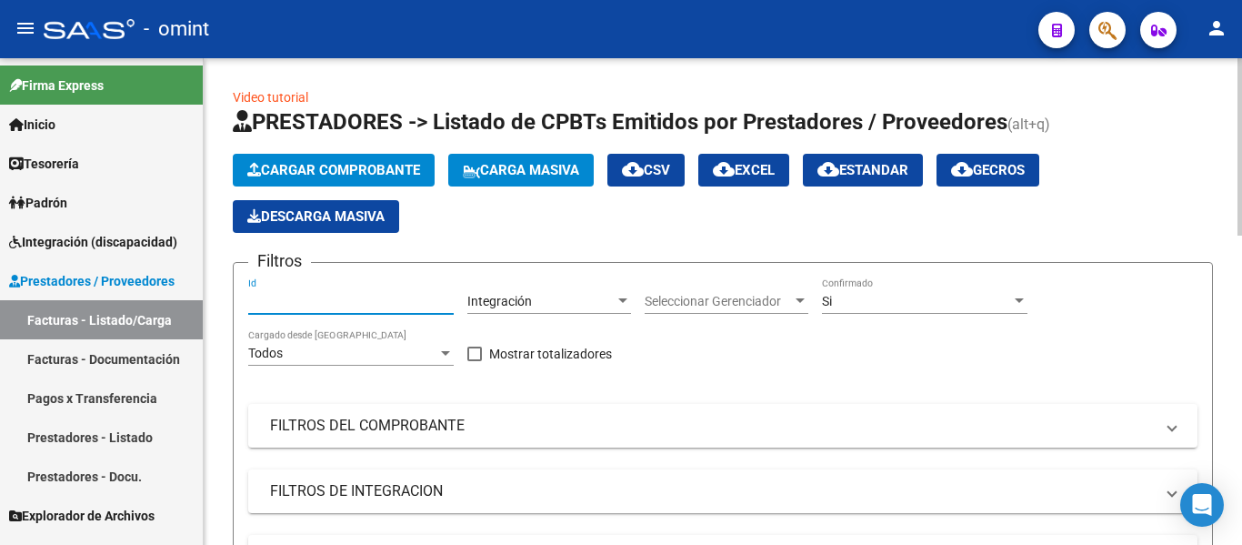
paste input "24527"
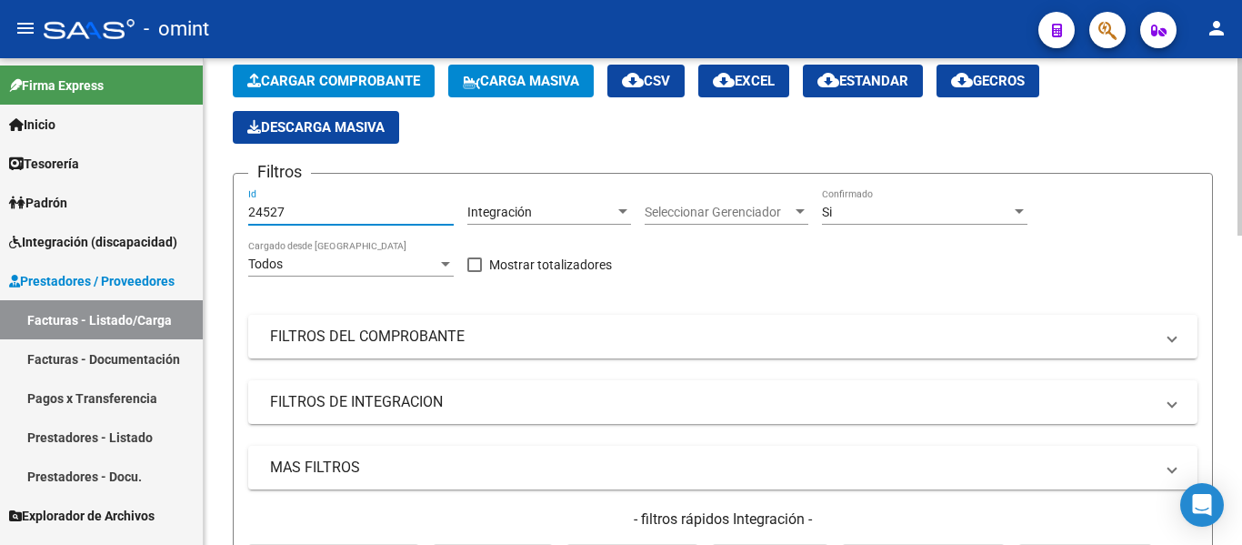
scroll to position [364, 0]
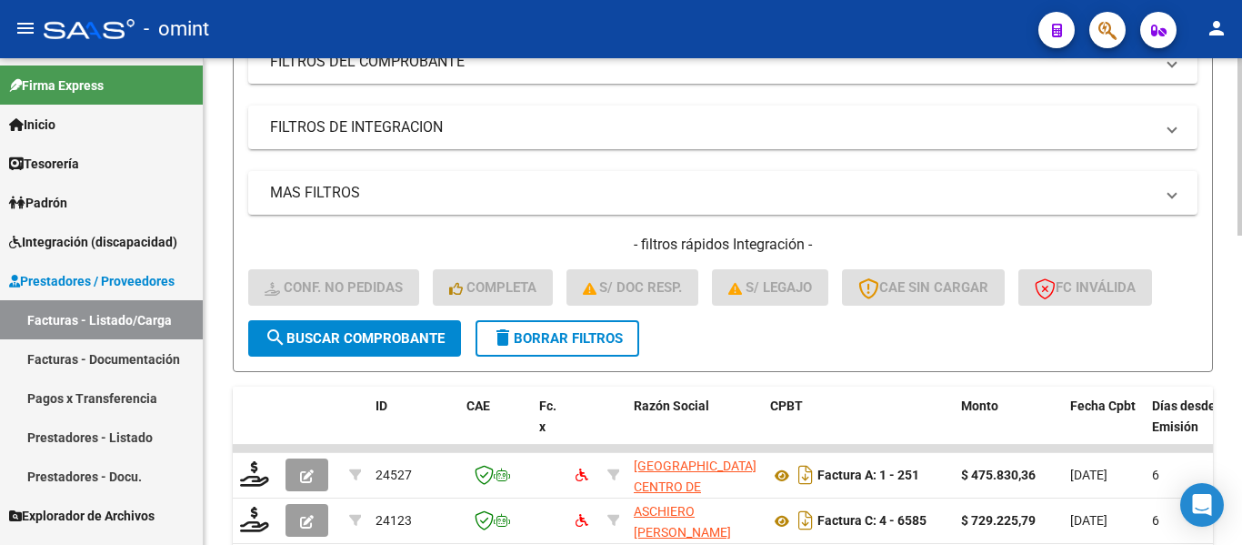
type input "24527"
click at [402, 347] on button "search Buscar Comprobante" at bounding box center [354, 338] width 213 height 36
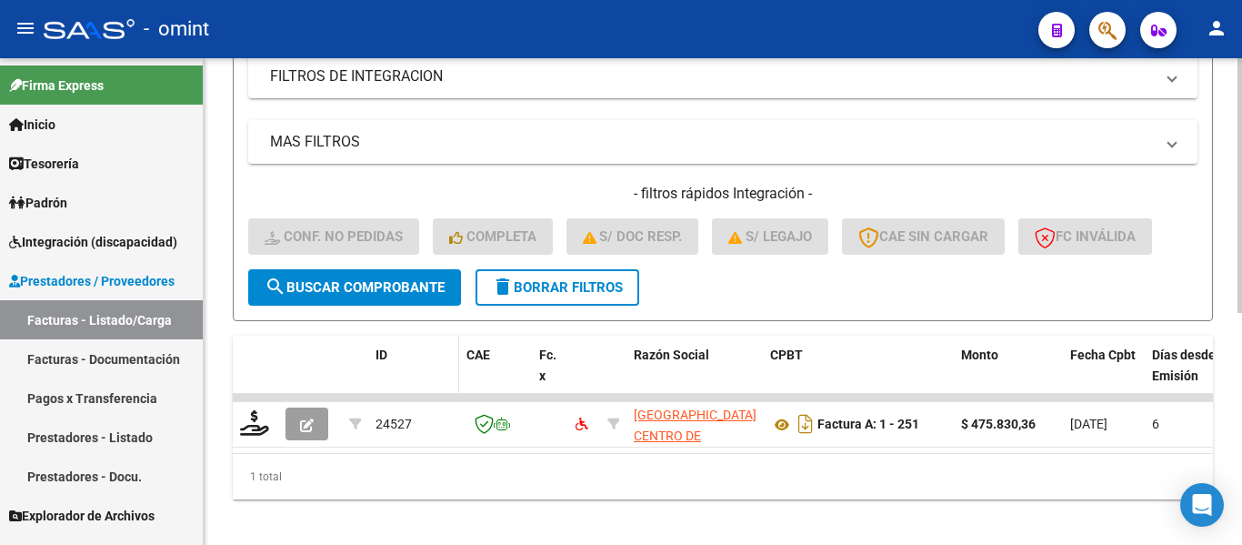
scroll to position [442, 0]
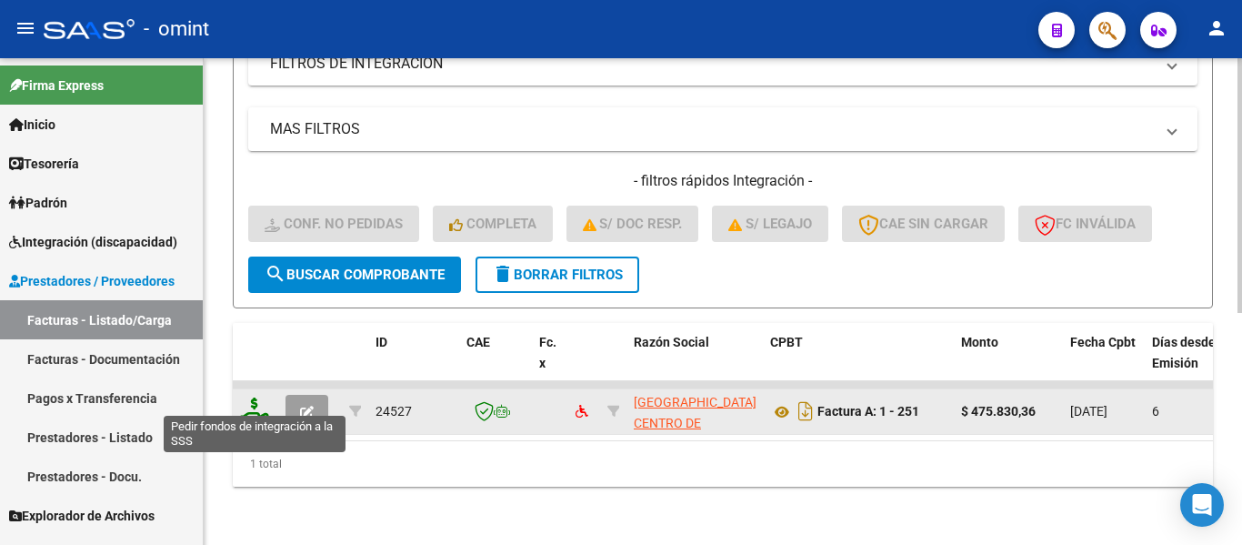
click at [257, 397] on icon at bounding box center [254, 409] width 29 height 25
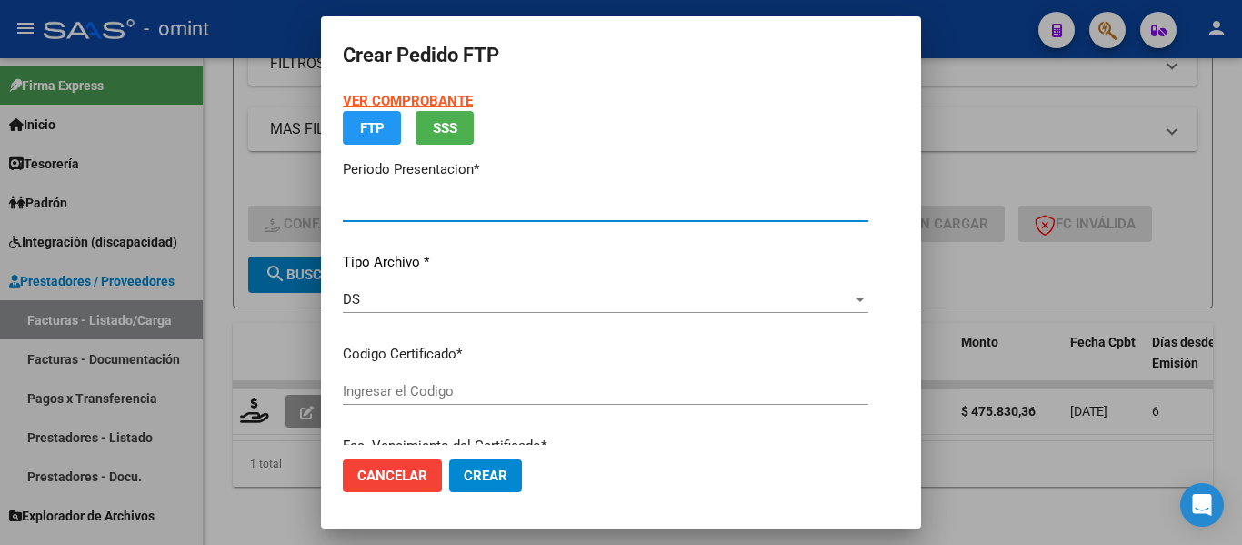
type input "202509"
type input "$ 475.830,36"
type input "5954941800"
type input "[DATE]"
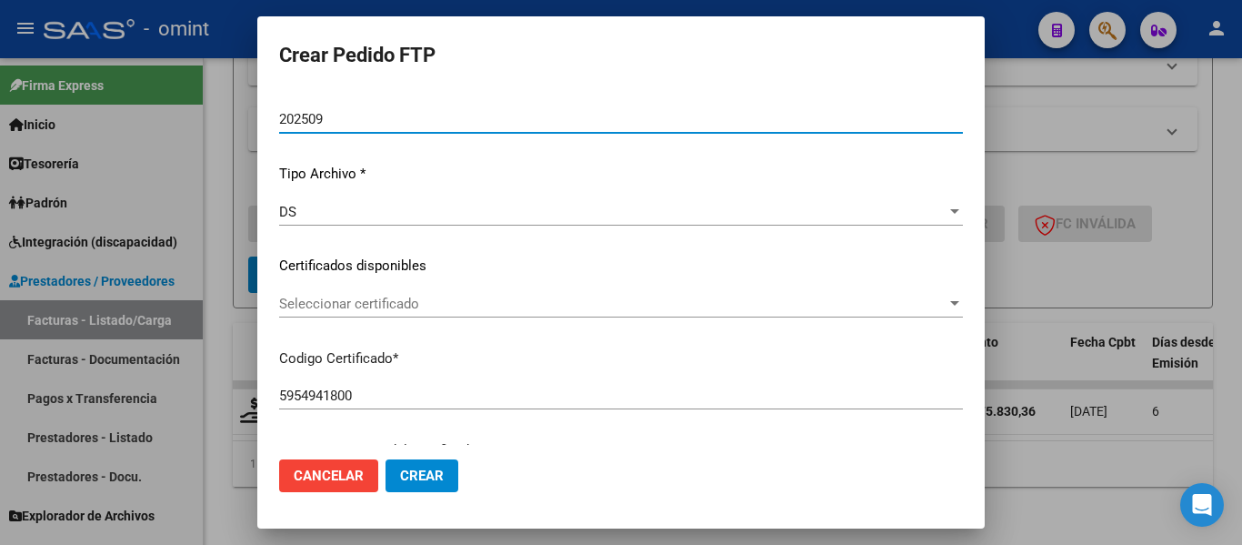
scroll to position [138, 0]
click at [495, 302] on span "Seleccionar certificado" at bounding box center [613, 301] width 668 height 16
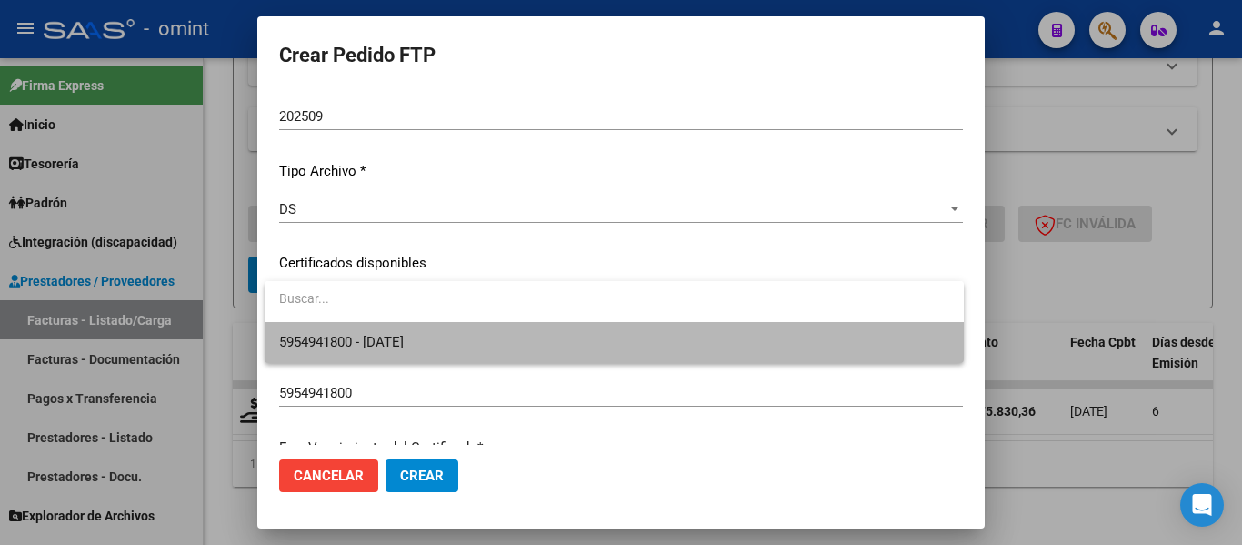
click at [503, 340] on span "5954941800 - [DATE]" at bounding box center [614, 342] width 670 height 41
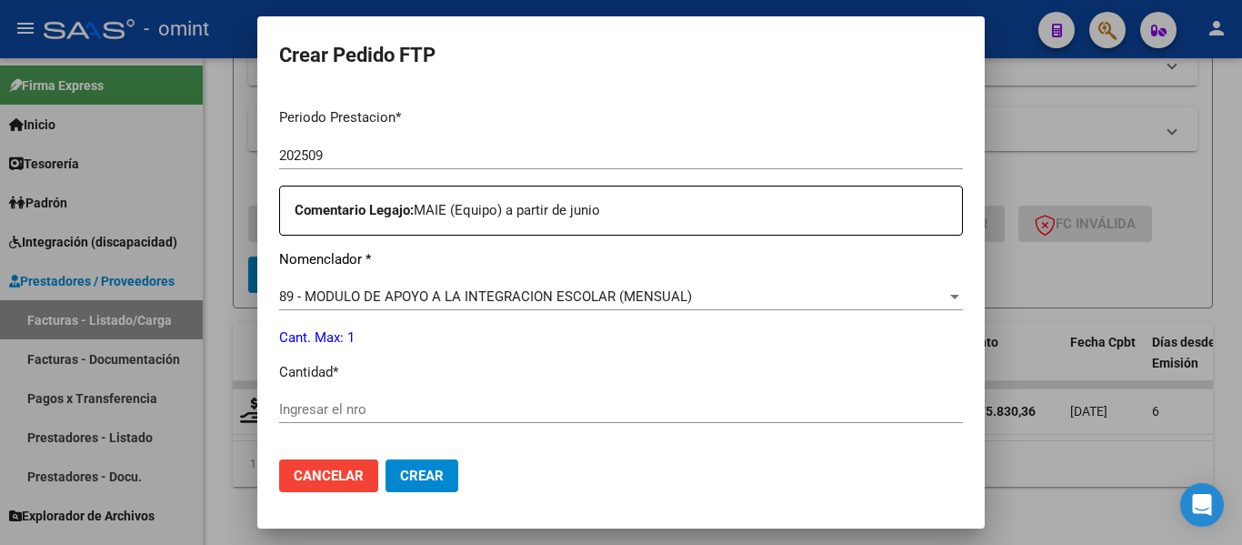
scroll to position [593, 0]
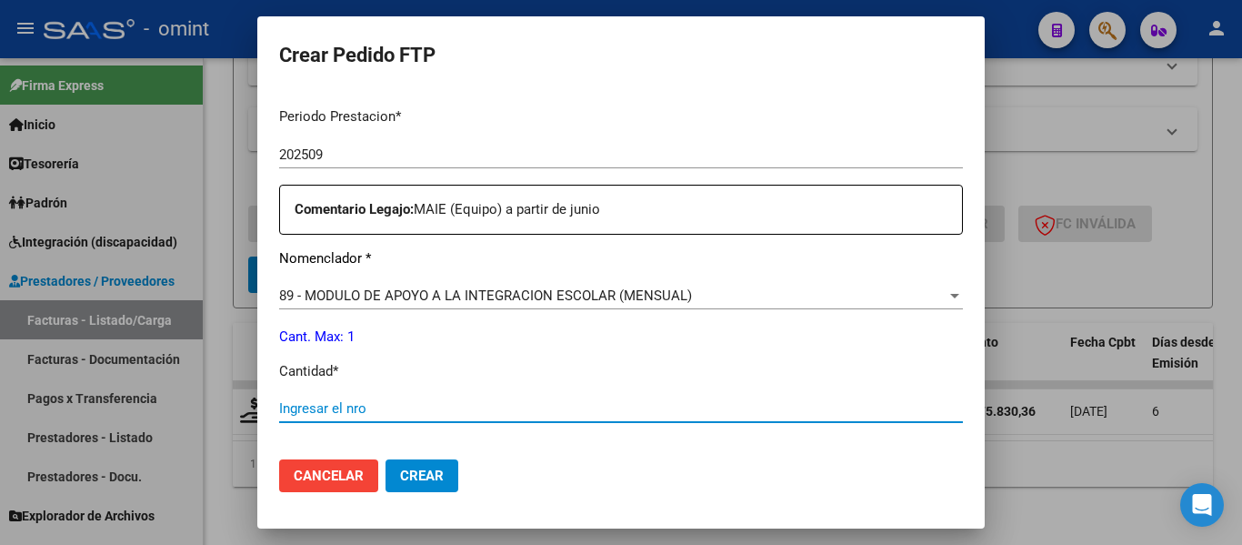
click at [450, 402] on input "Ingresar el nro" at bounding box center [621, 408] width 684 height 16
type input "1"
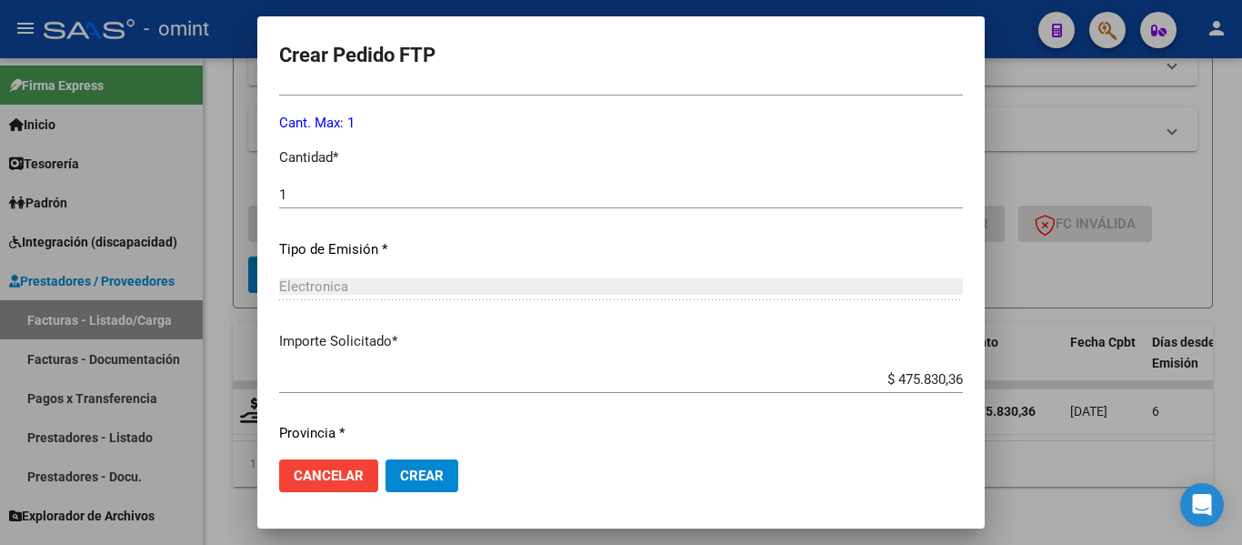
scroll to position [864, 0]
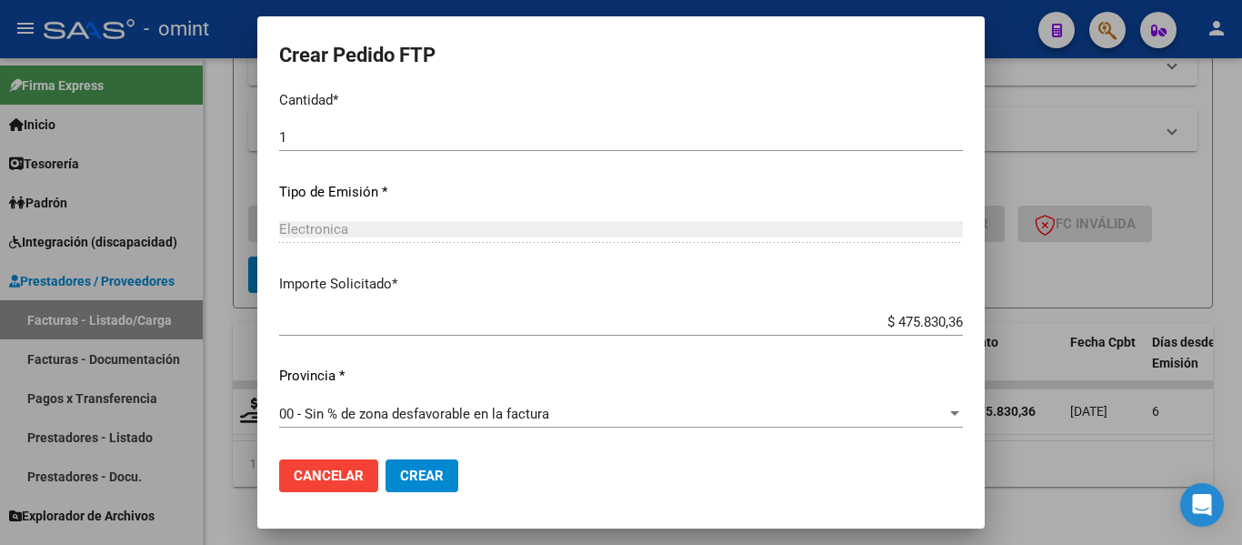
click at [440, 467] on button "Crear" at bounding box center [422, 475] width 73 height 33
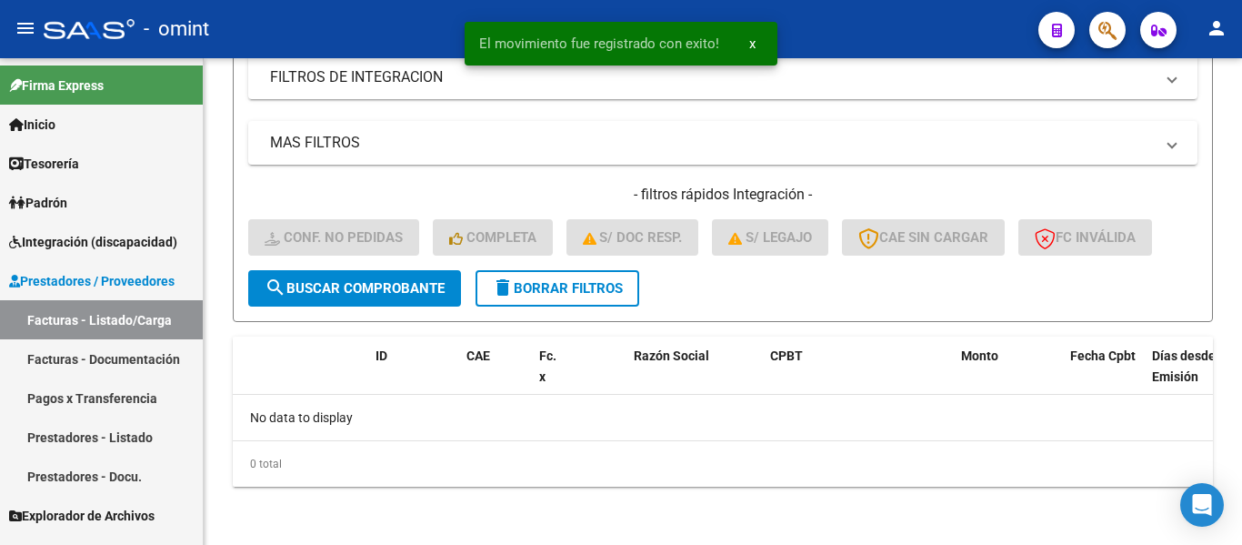
scroll to position [414, 0]
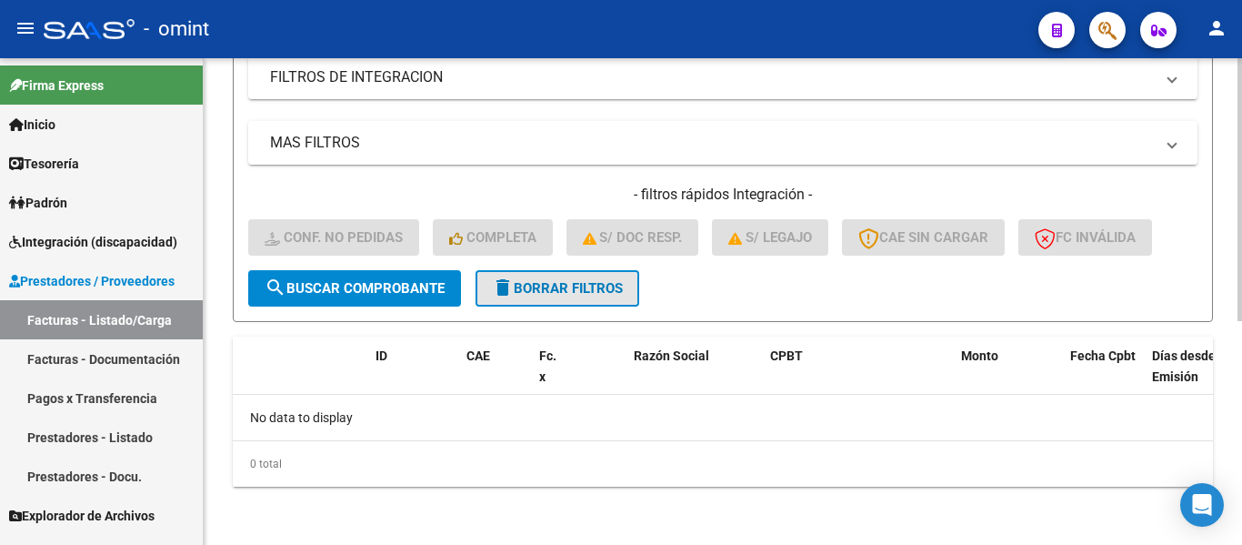
click at [582, 286] on span "delete Borrar Filtros" at bounding box center [557, 288] width 131 height 16
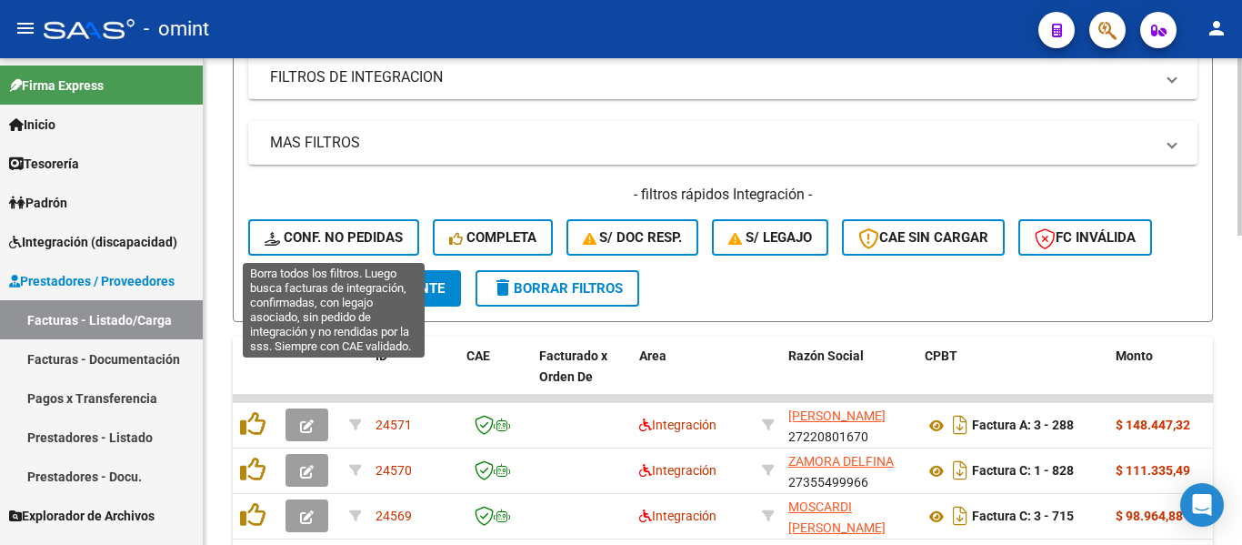
click at [356, 233] on span "Conf. no pedidas" at bounding box center [334, 237] width 138 height 16
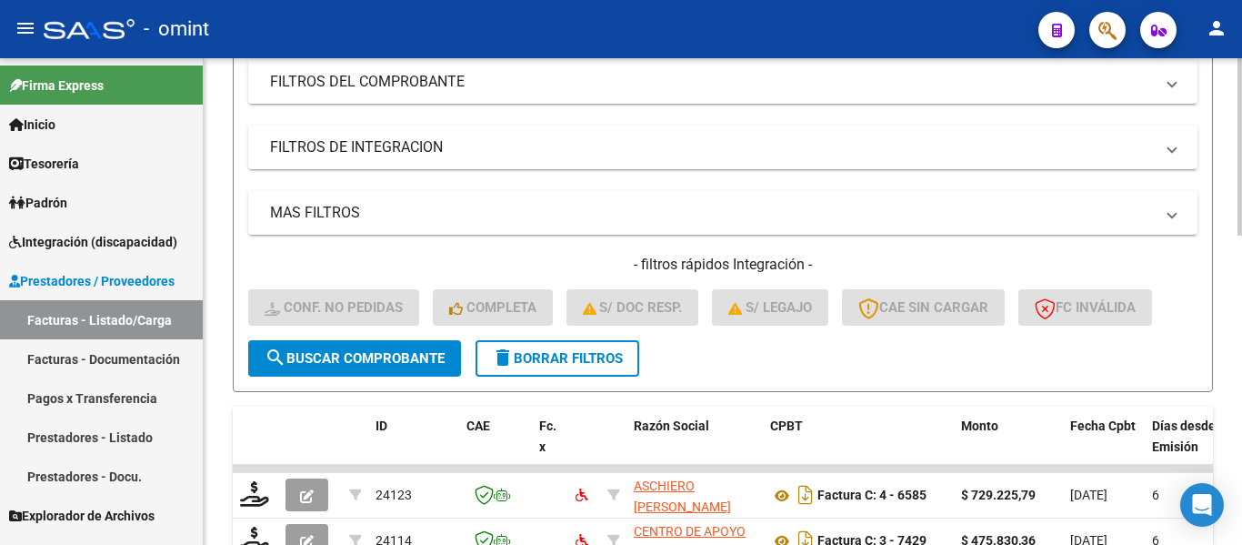
scroll to position [141, 0]
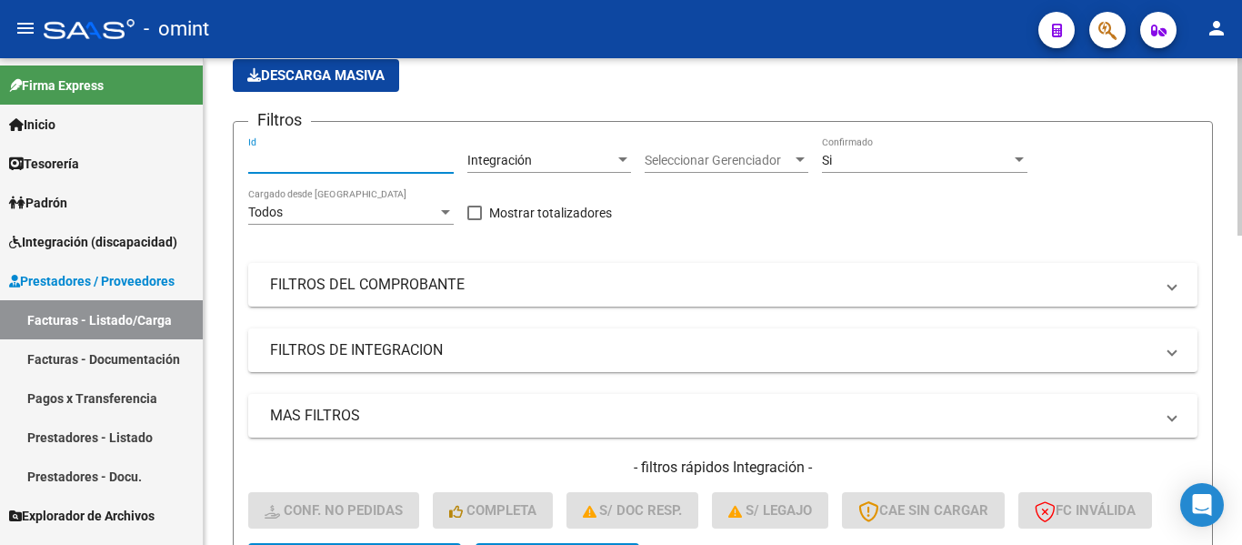
paste input "21976"
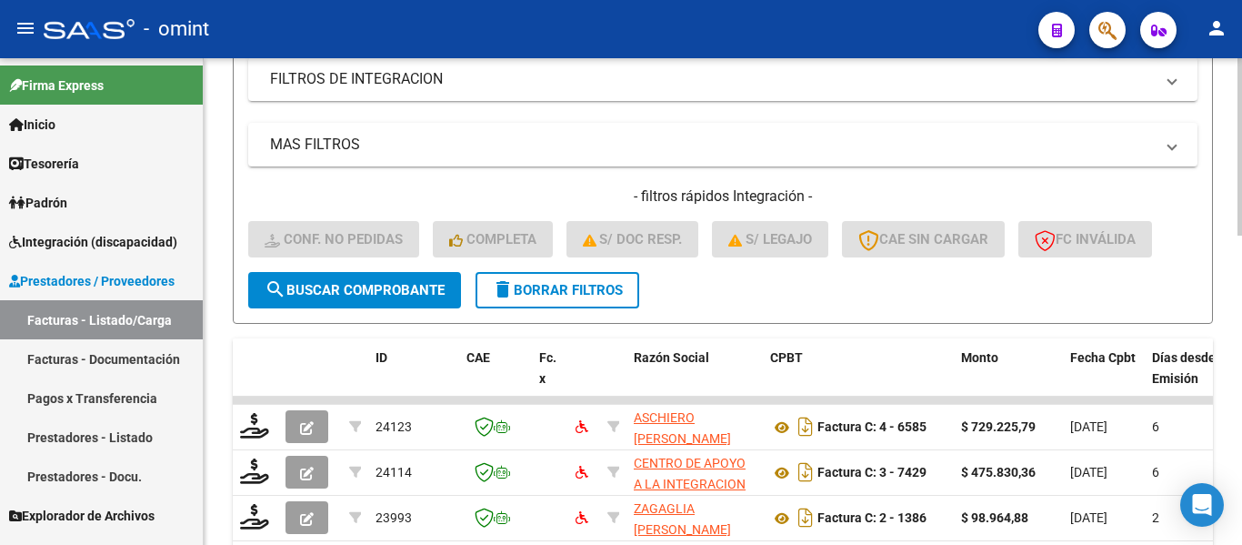
scroll to position [414, 0]
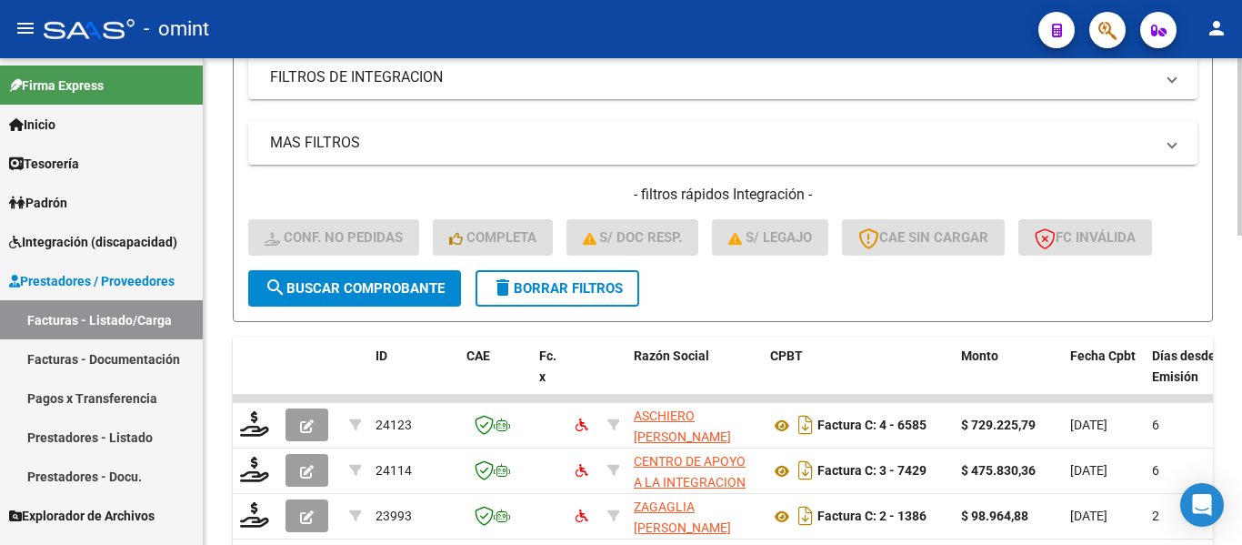
type input "21976"
click at [398, 285] on span "search Buscar Comprobante" at bounding box center [355, 288] width 180 height 16
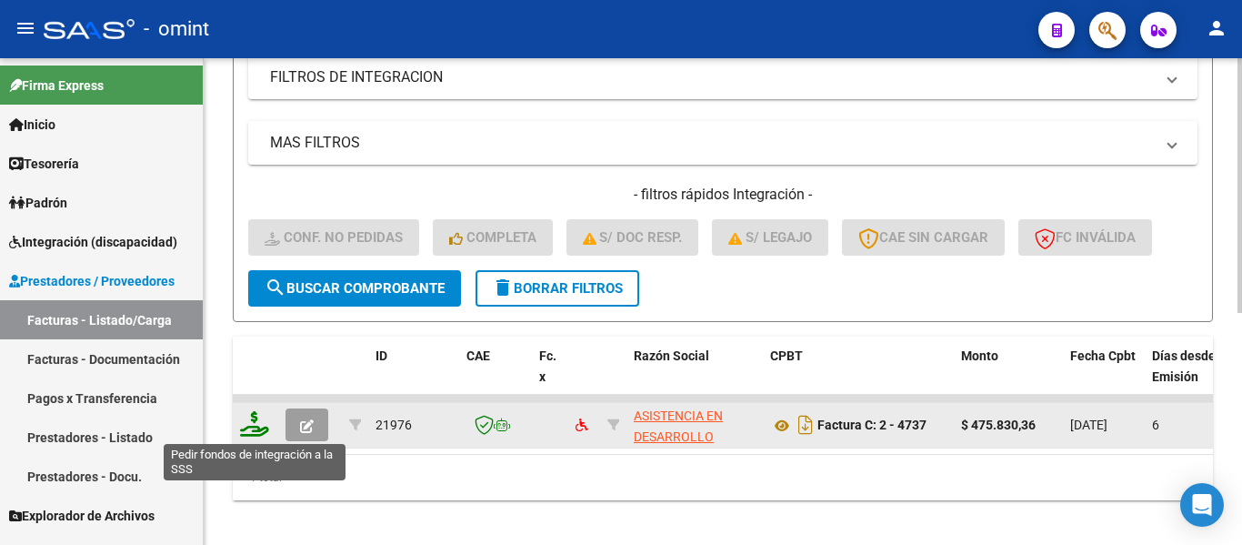
click at [262, 420] on icon at bounding box center [254, 423] width 29 height 25
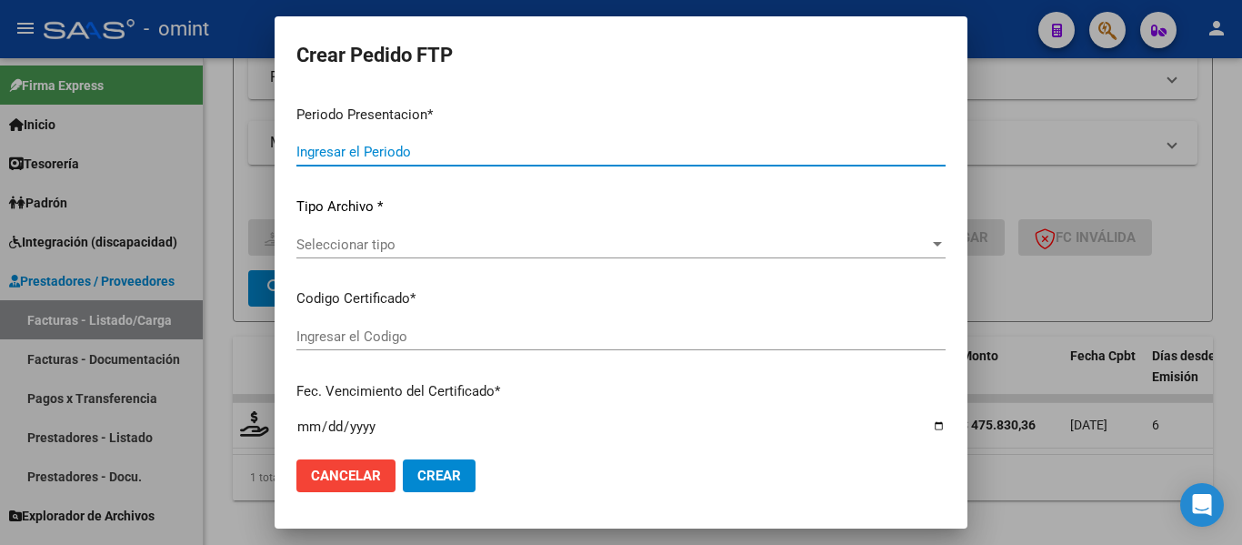
type input "202509"
type input "$ 475.830,36"
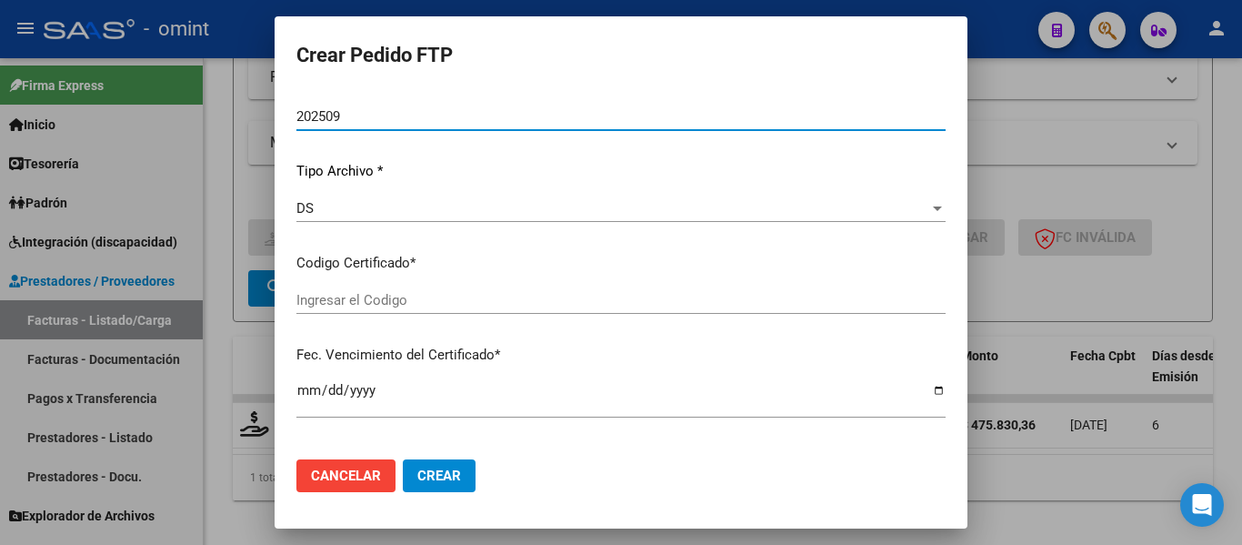
type input "853998219"
type input "[DATE]"
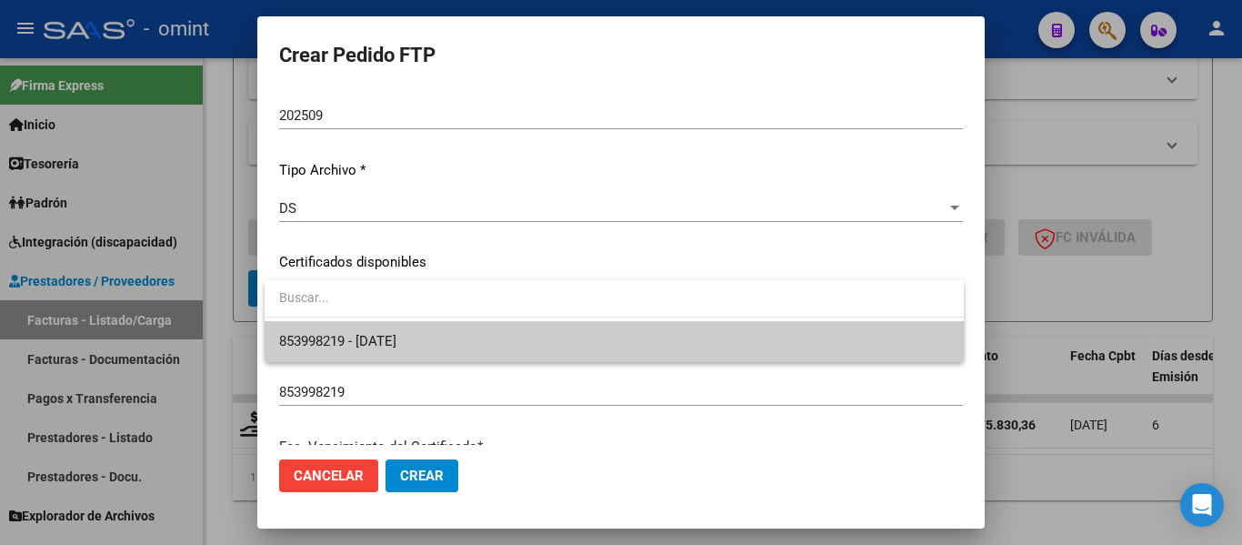
click at [501, 339] on span "853998219 - [DATE]" at bounding box center [614, 341] width 670 height 41
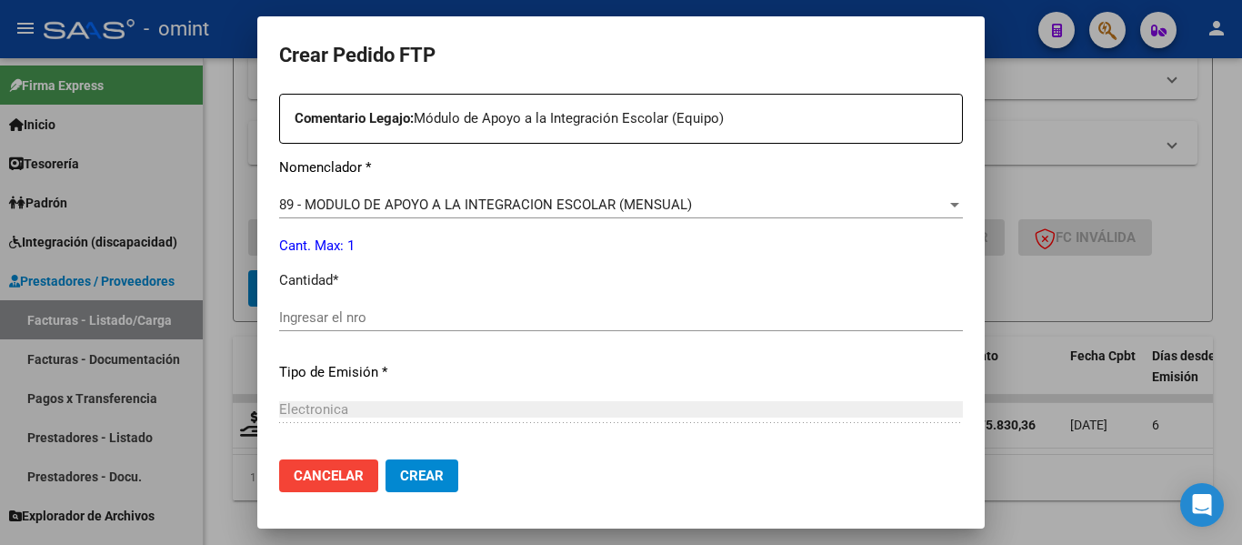
scroll to position [685, 0]
click at [460, 313] on input "Ingresar el nro" at bounding box center [621, 316] width 684 height 16
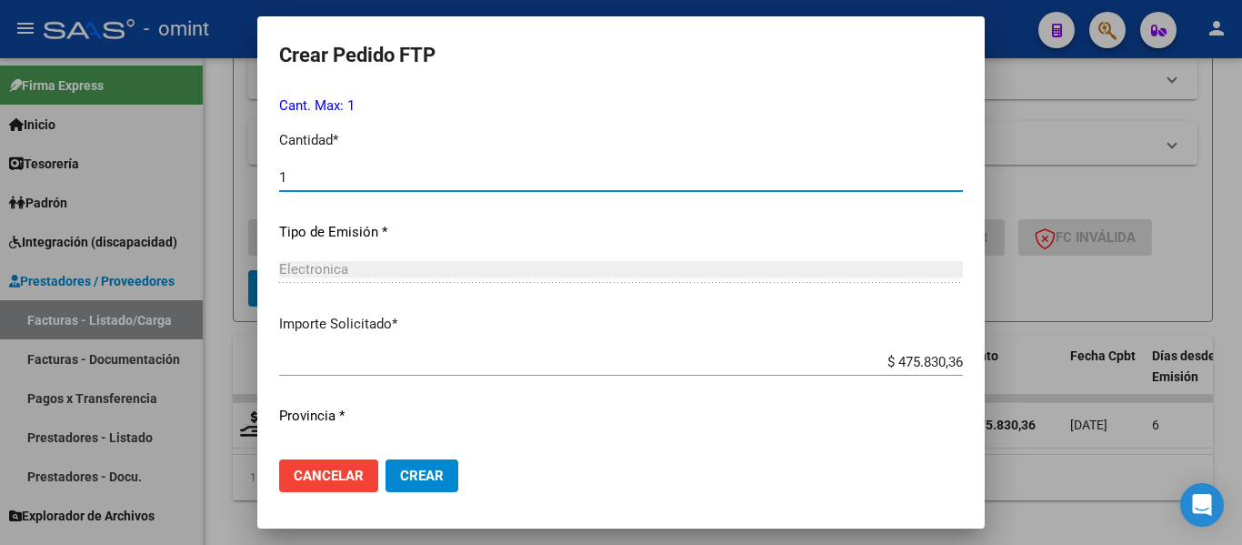
scroll to position [864, 0]
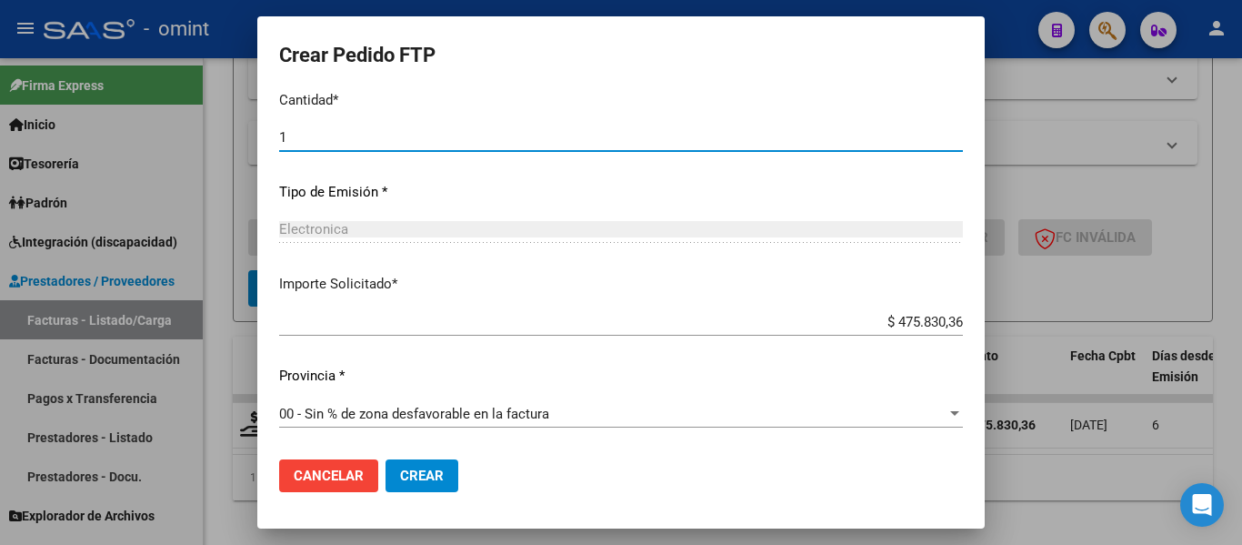
type input "1"
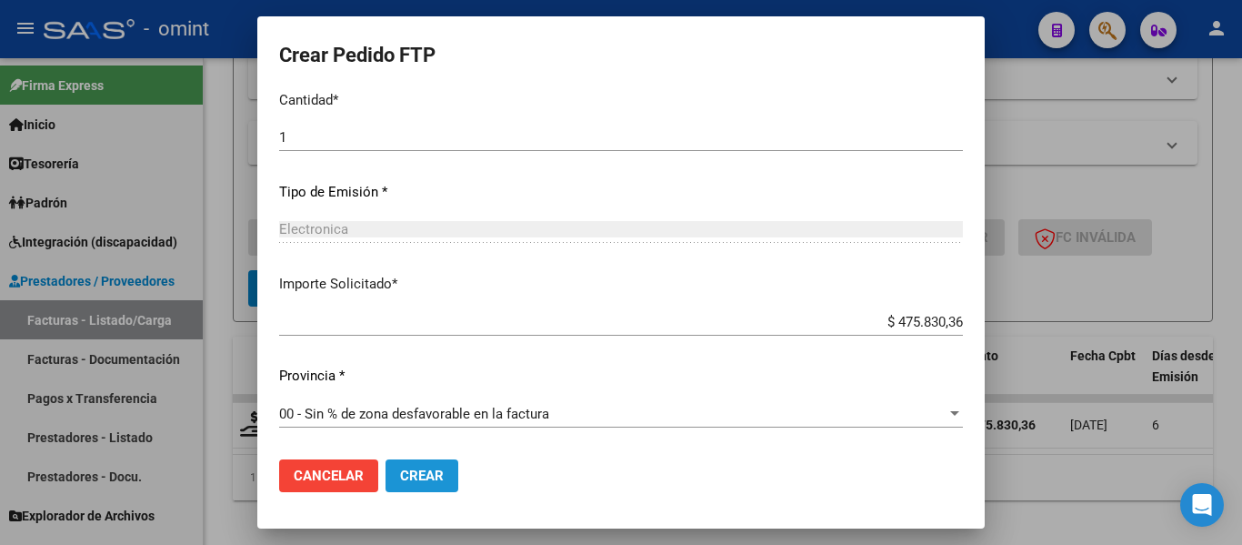
click at [437, 480] on span "Crear" at bounding box center [422, 476] width 44 height 16
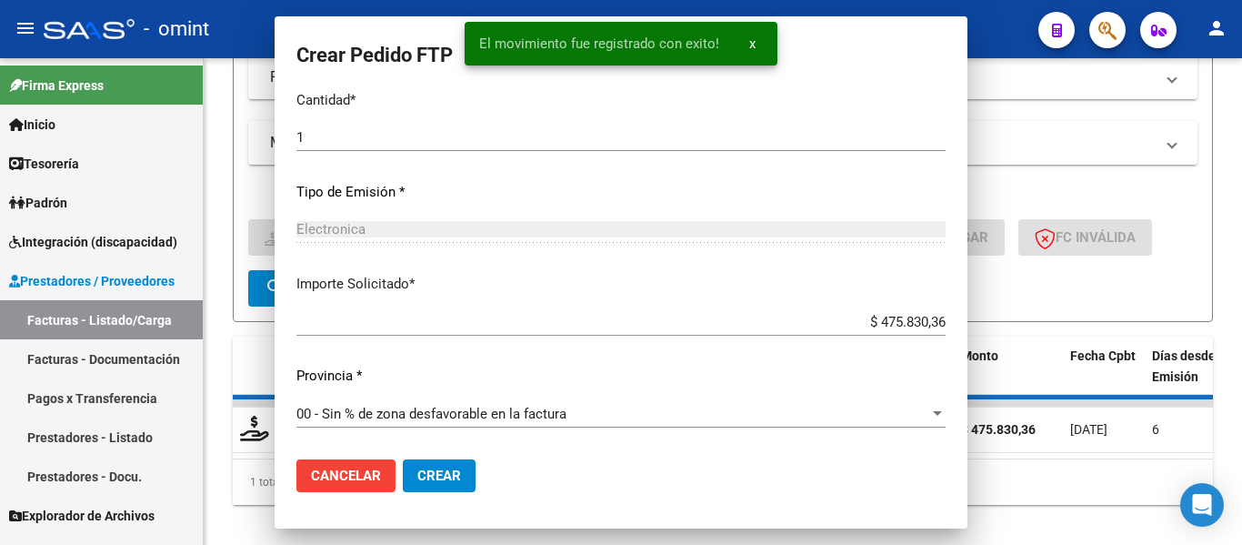
scroll to position [0, 0]
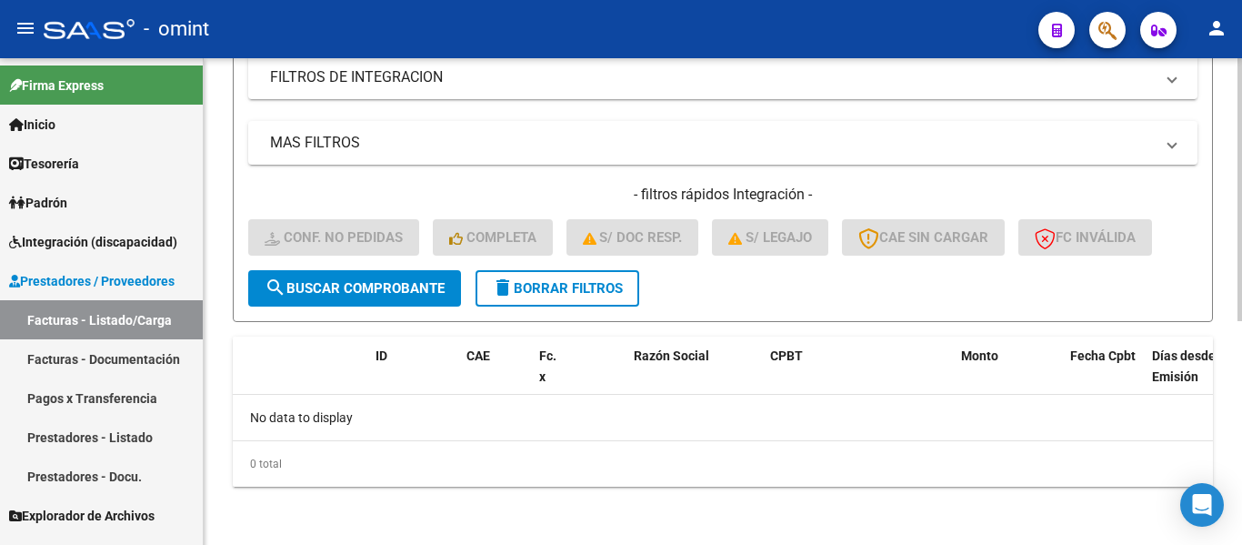
click at [599, 289] on span "delete Borrar Filtros" at bounding box center [557, 288] width 131 height 16
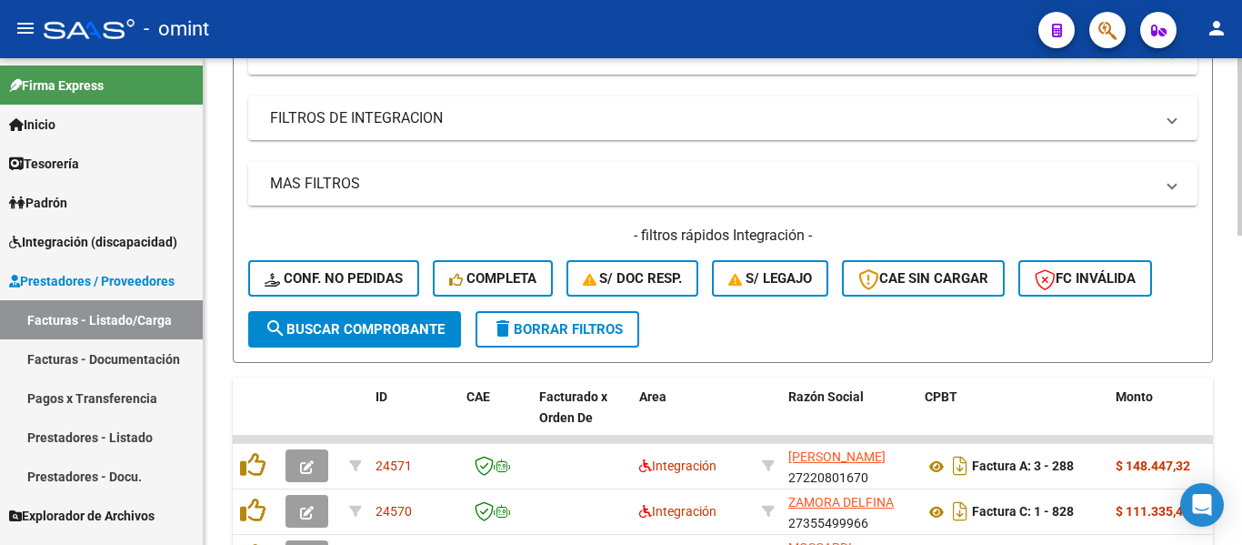
scroll to position [414, 0]
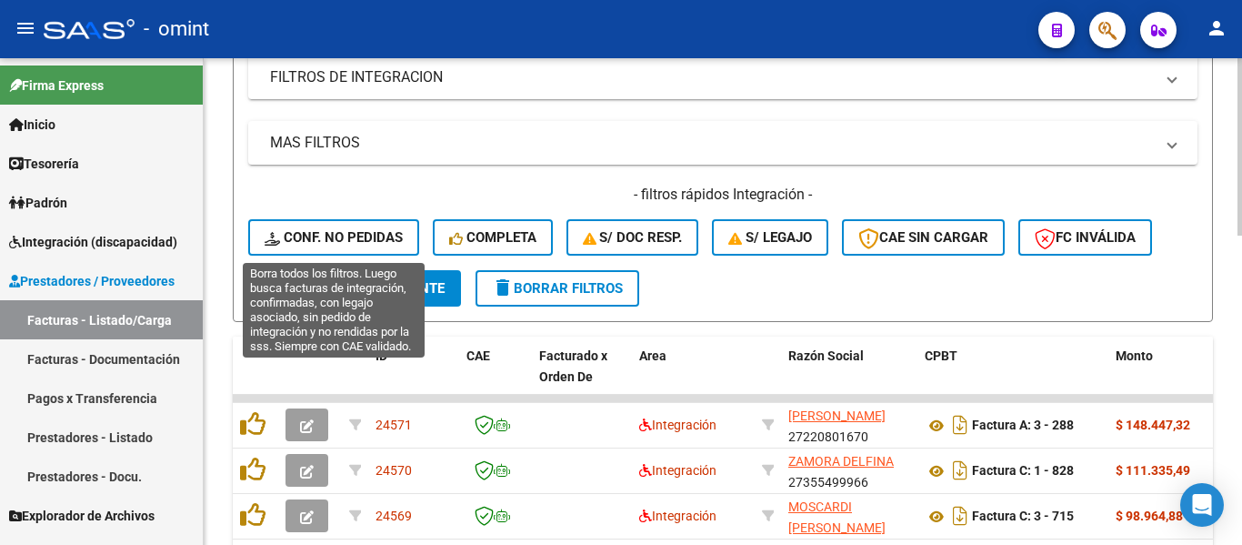
click at [330, 235] on span "Conf. no pedidas" at bounding box center [334, 237] width 138 height 16
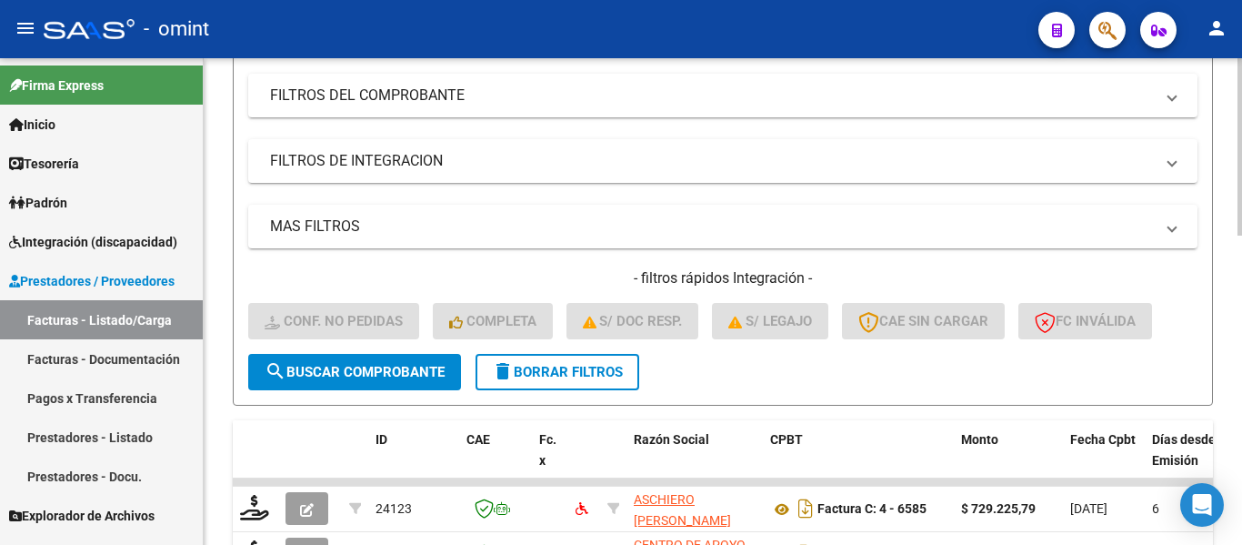
scroll to position [141, 0]
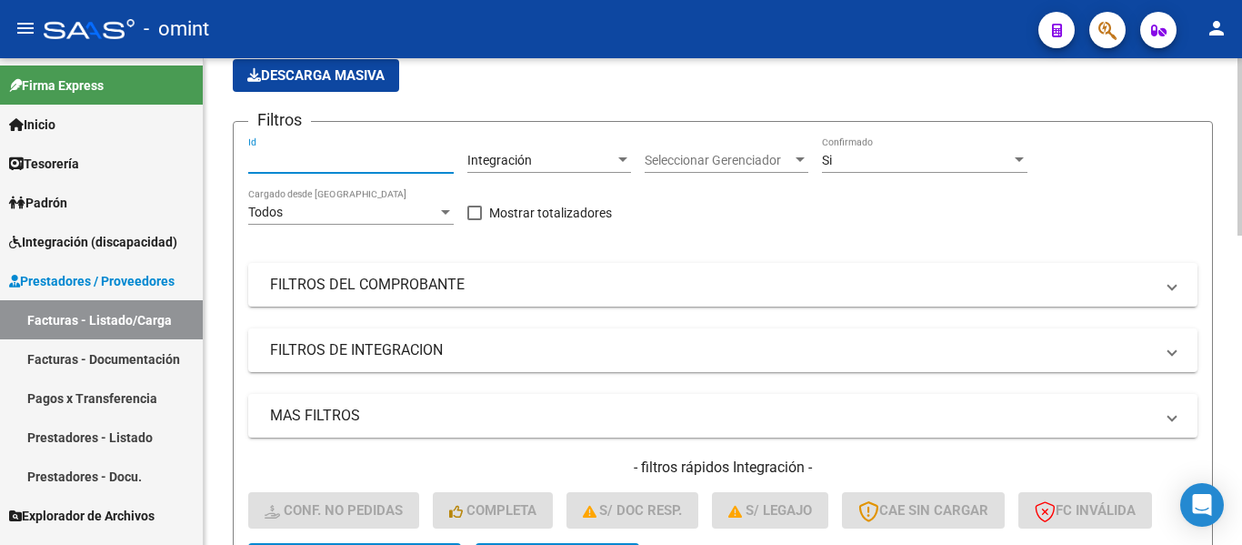
paste input "22208"
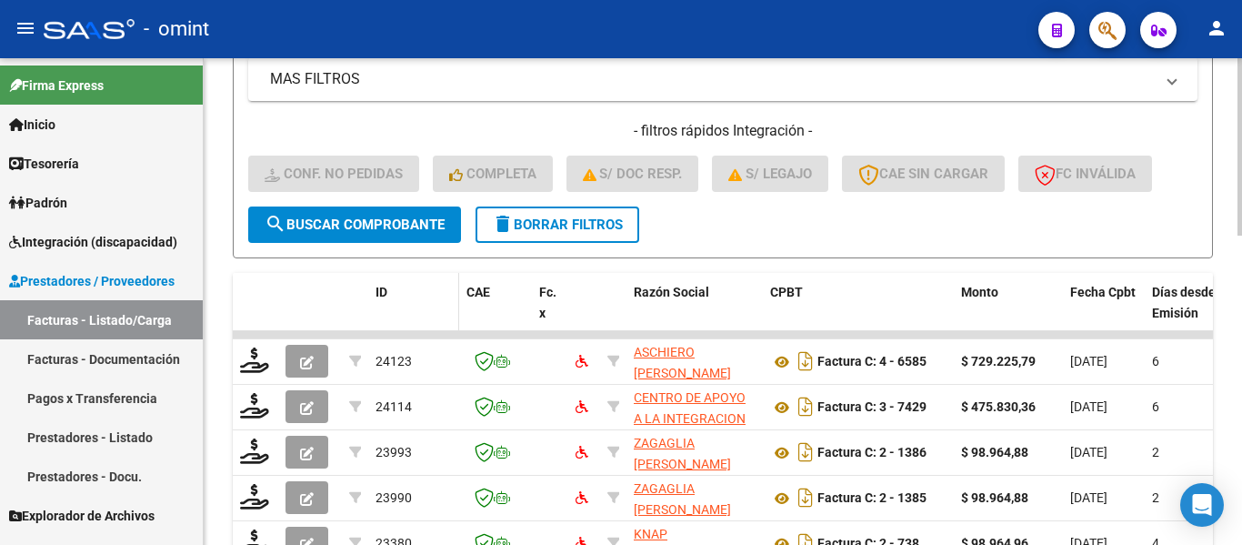
scroll to position [505, 0]
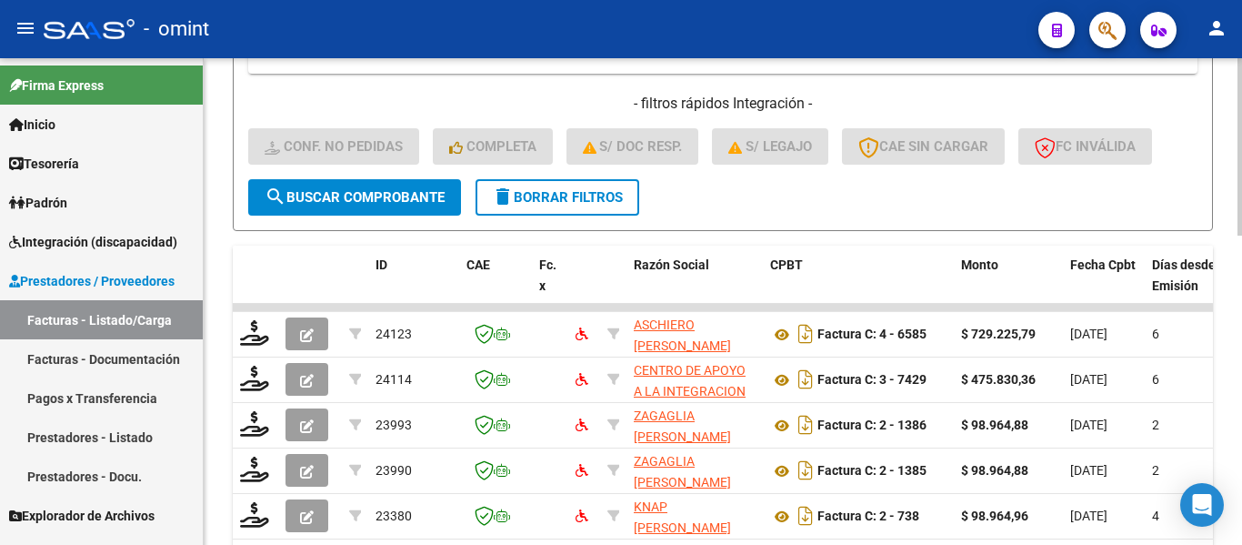
type input "22208"
click at [403, 203] on span "search Buscar Comprobante" at bounding box center [355, 197] width 180 height 16
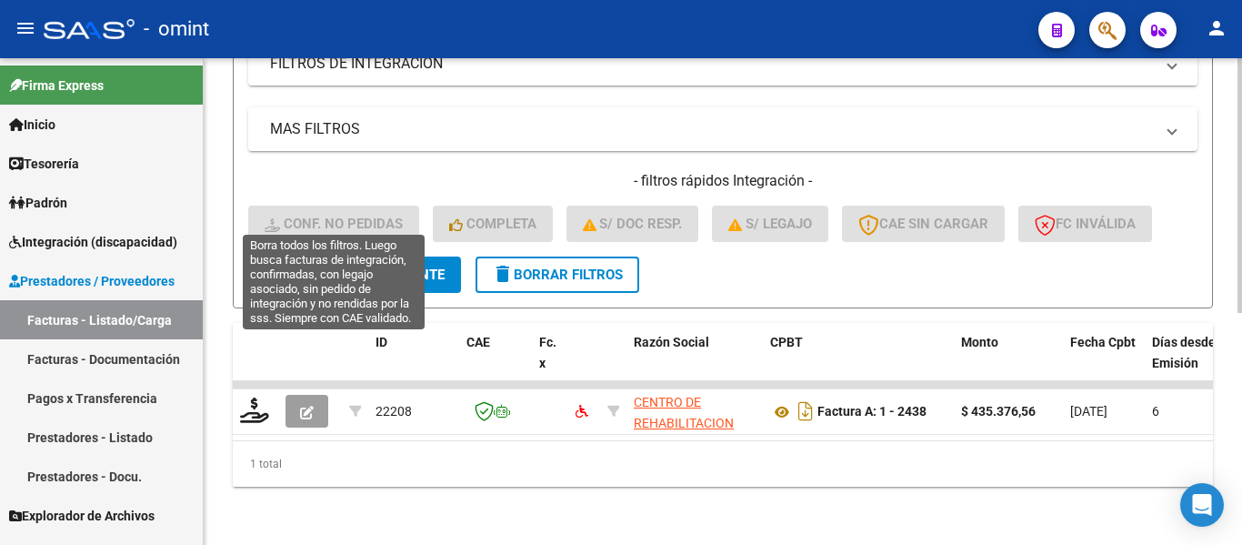
scroll to position [442, 0]
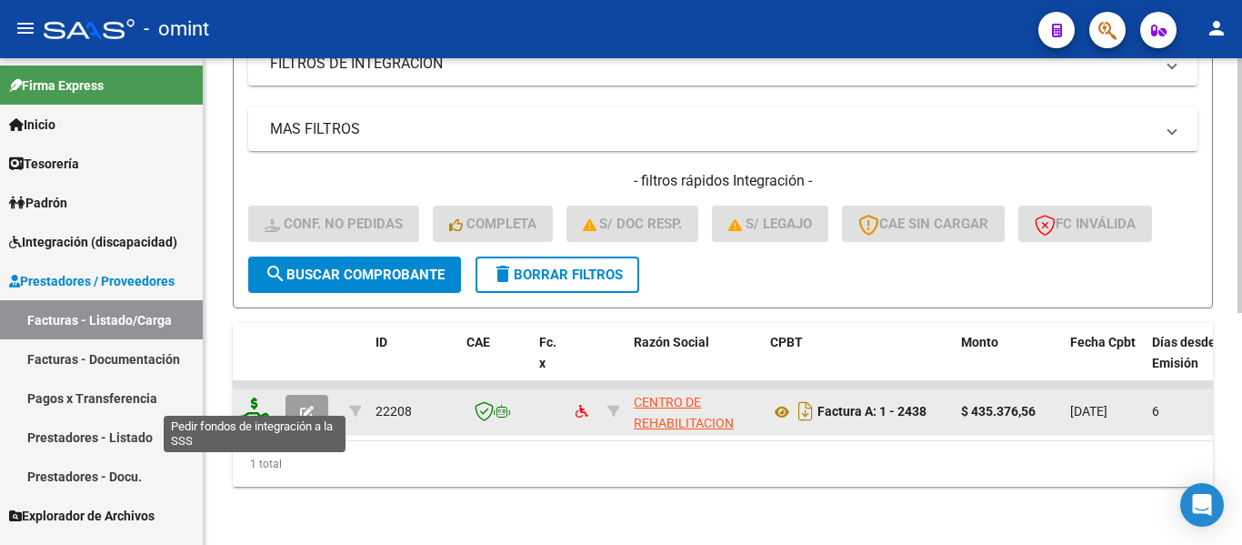
click at [255, 406] on icon at bounding box center [254, 409] width 29 height 25
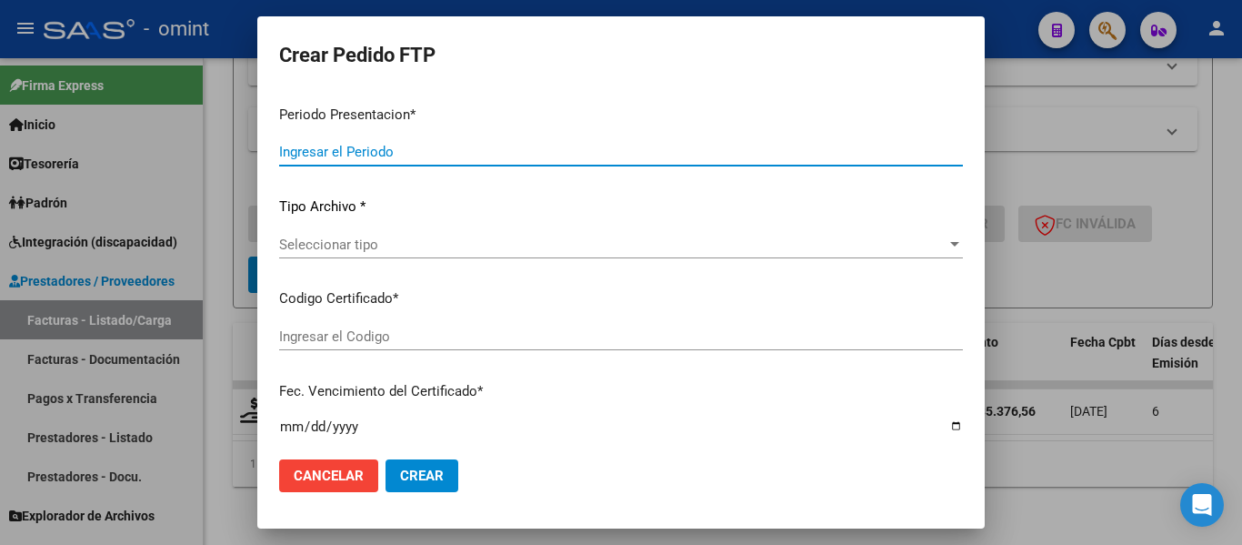
type input "202509"
type input "$ 435.376,56"
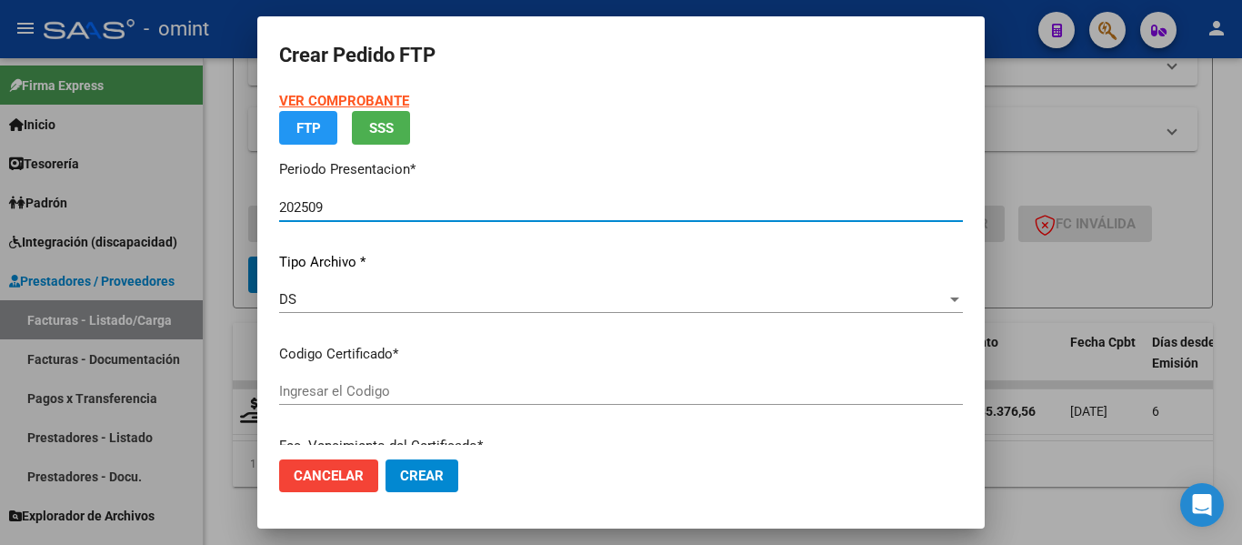
type input "853998219"
type input "[DATE]"
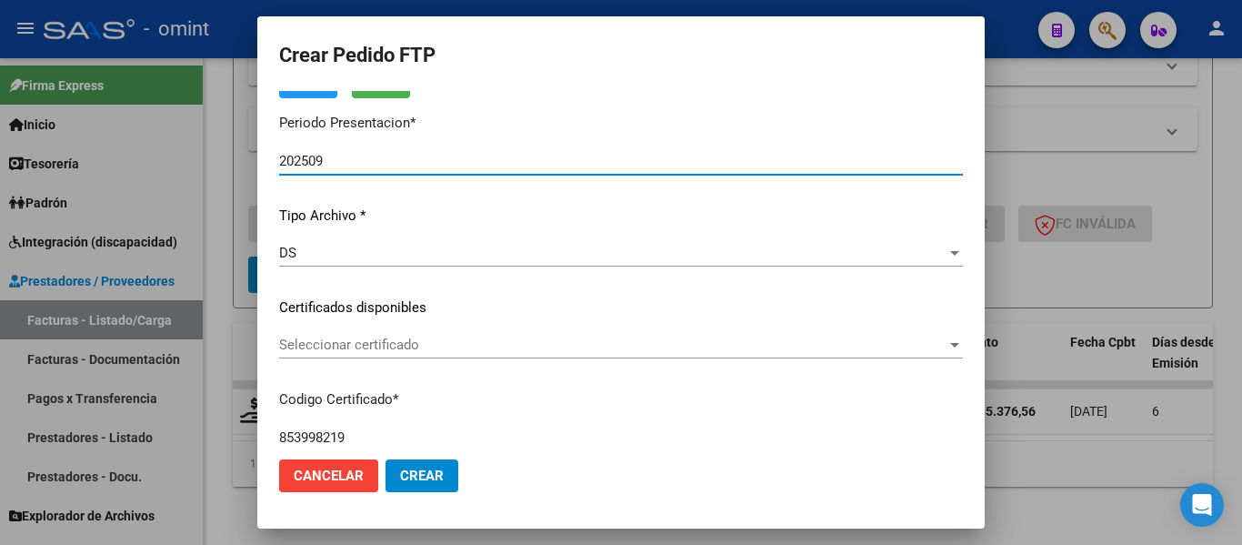
scroll to position [139, 0]
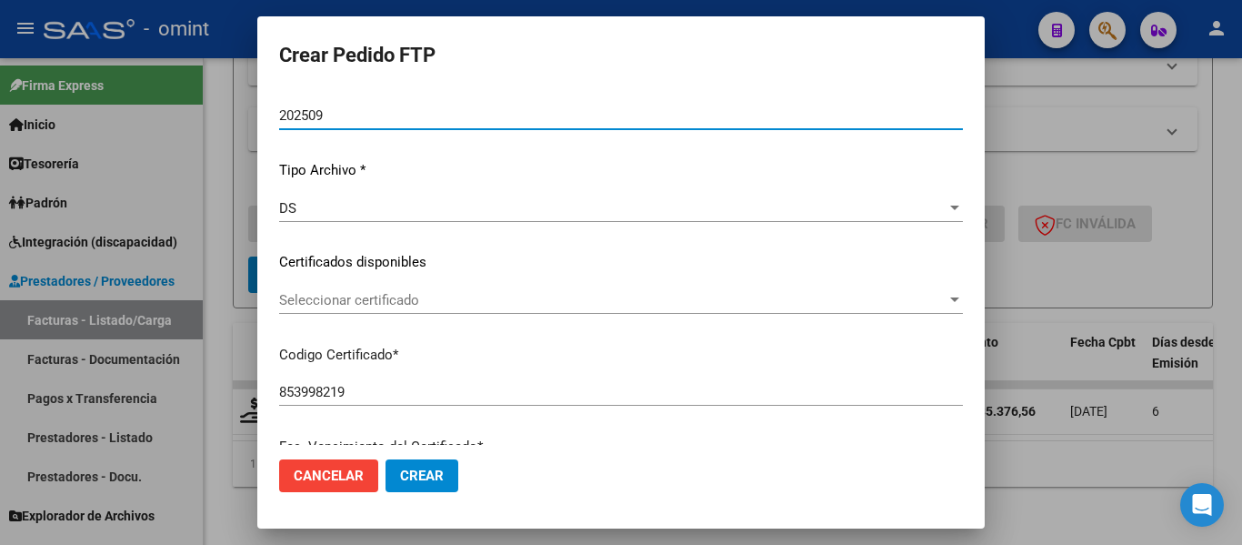
click at [481, 313] on div "Seleccionar certificado Seleccionar certificado" at bounding box center [621, 300] width 684 height 27
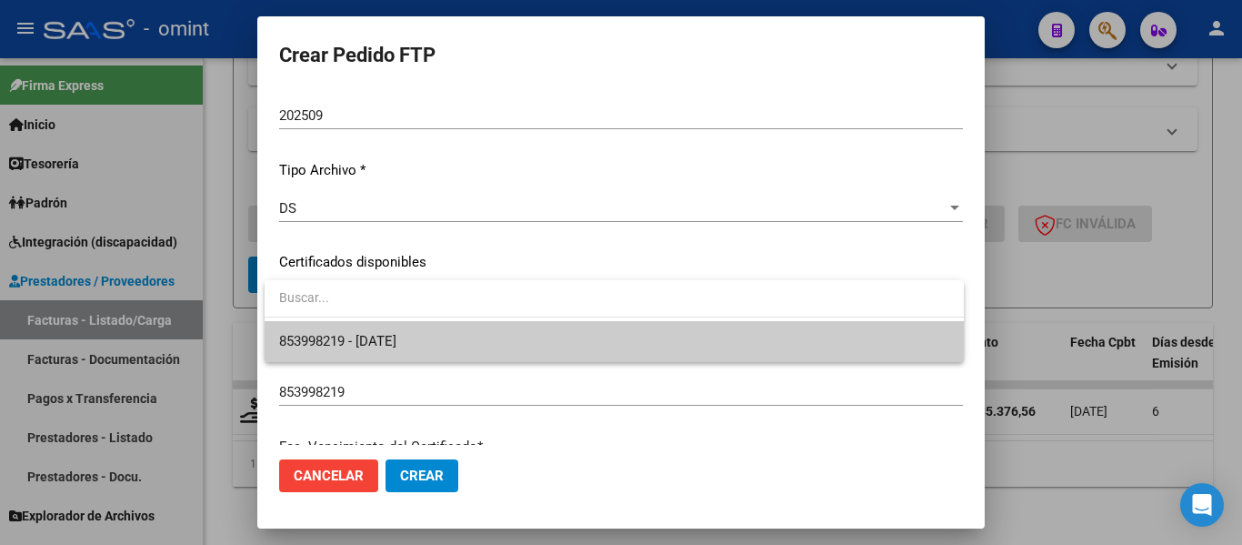
click at [498, 352] on span "853998219 - [DATE]" at bounding box center [614, 341] width 670 height 41
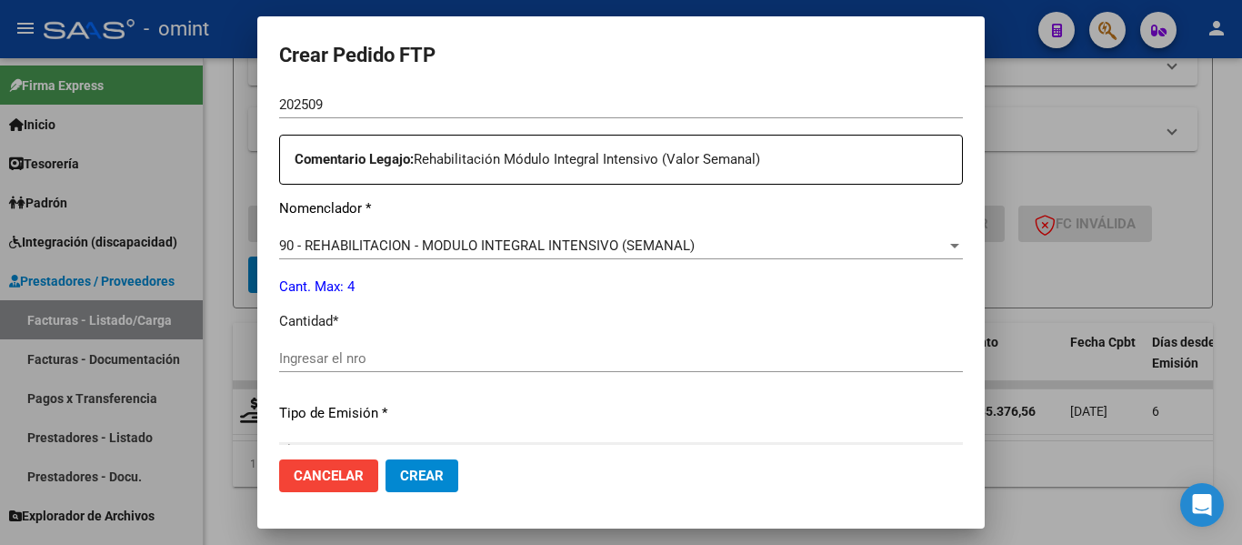
scroll to position [685, 0]
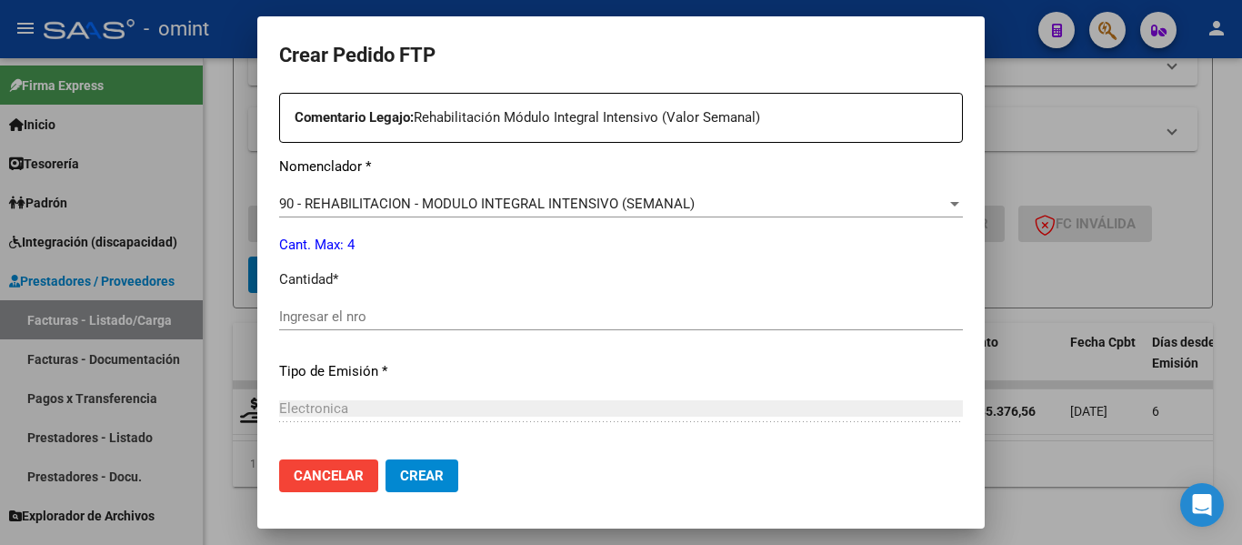
click at [478, 326] on div "Ingresar el nro" at bounding box center [621, 316] width 684 height 27
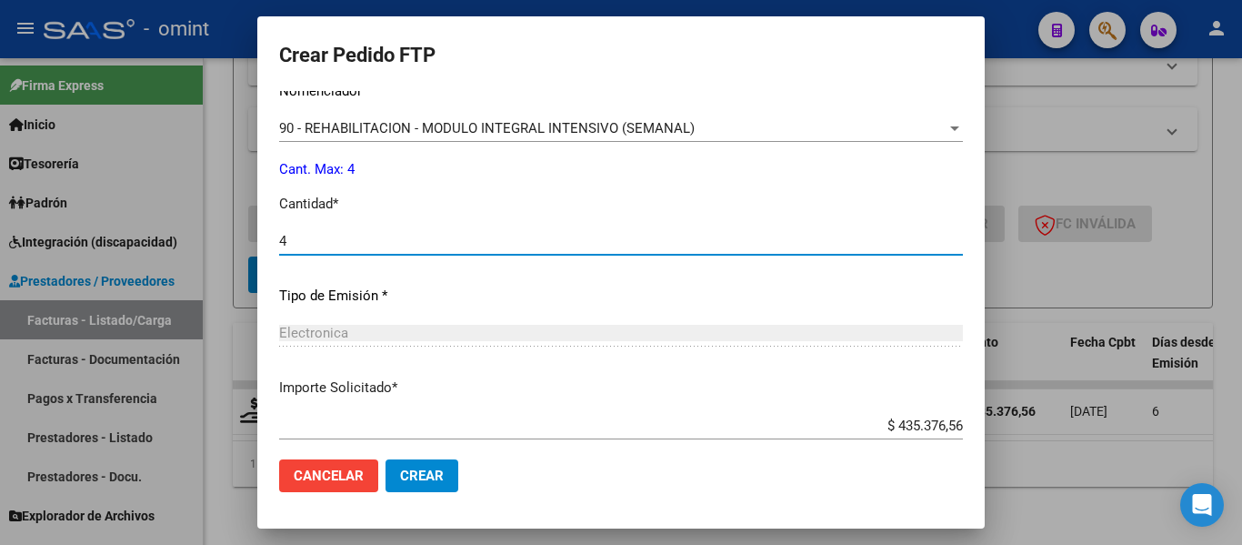
scroll to position [864, 0]
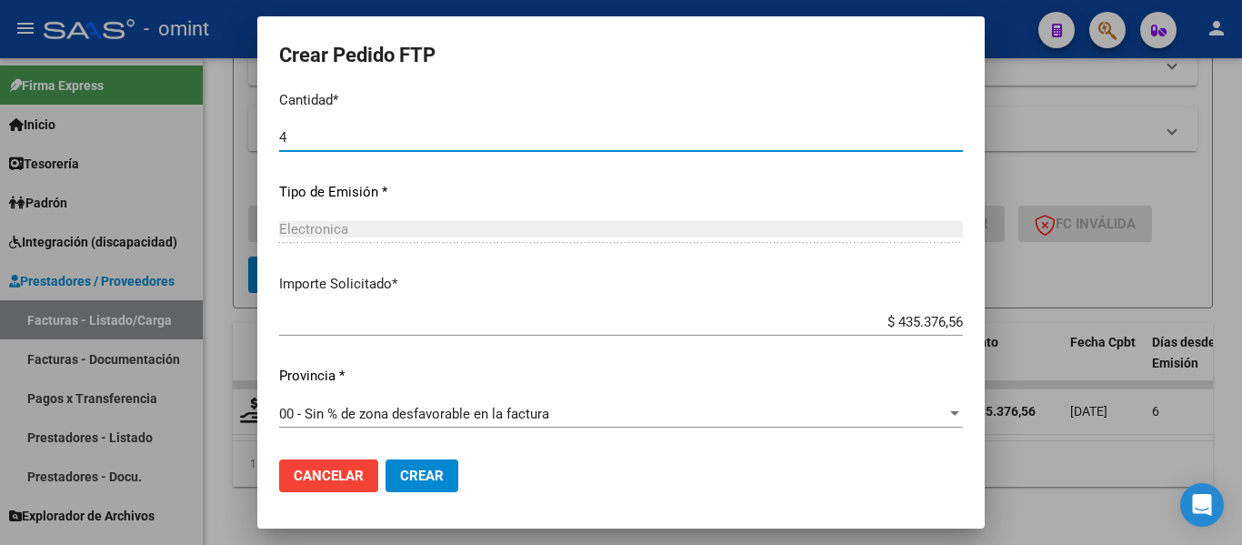
type input "4"
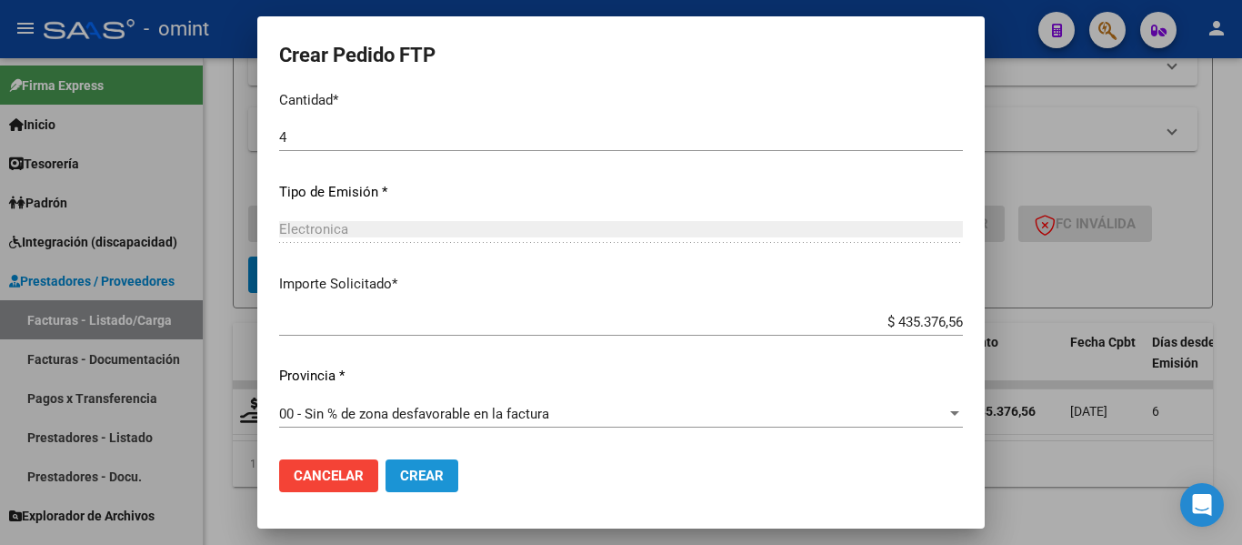
click at [438, 472] on span "Crear" at bounding box center [422, 476] width 44 height 16
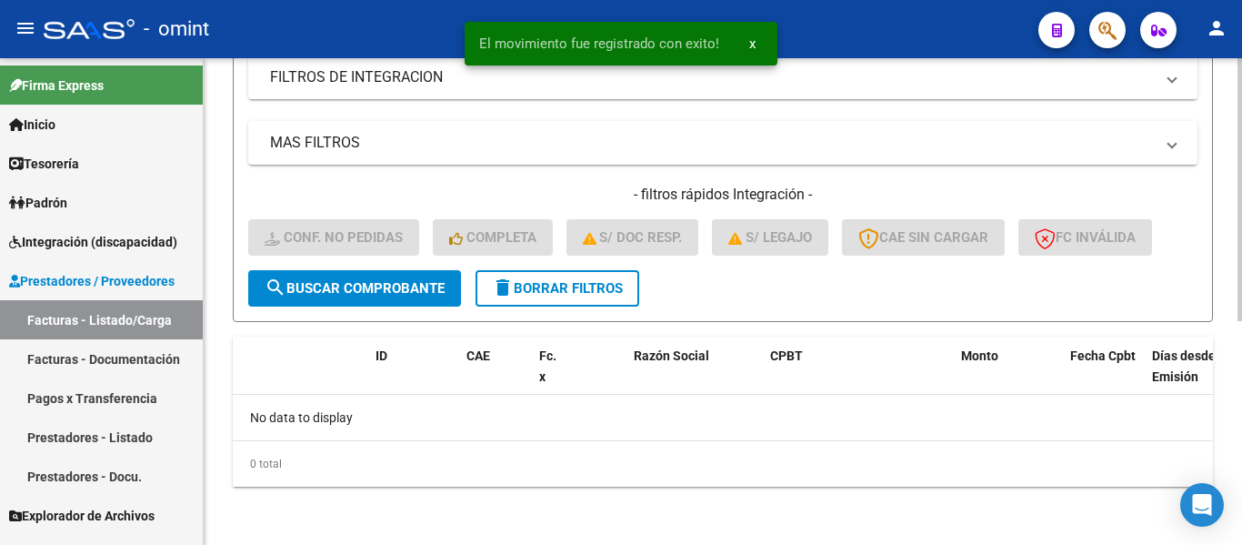
scroll to position [414, 0]
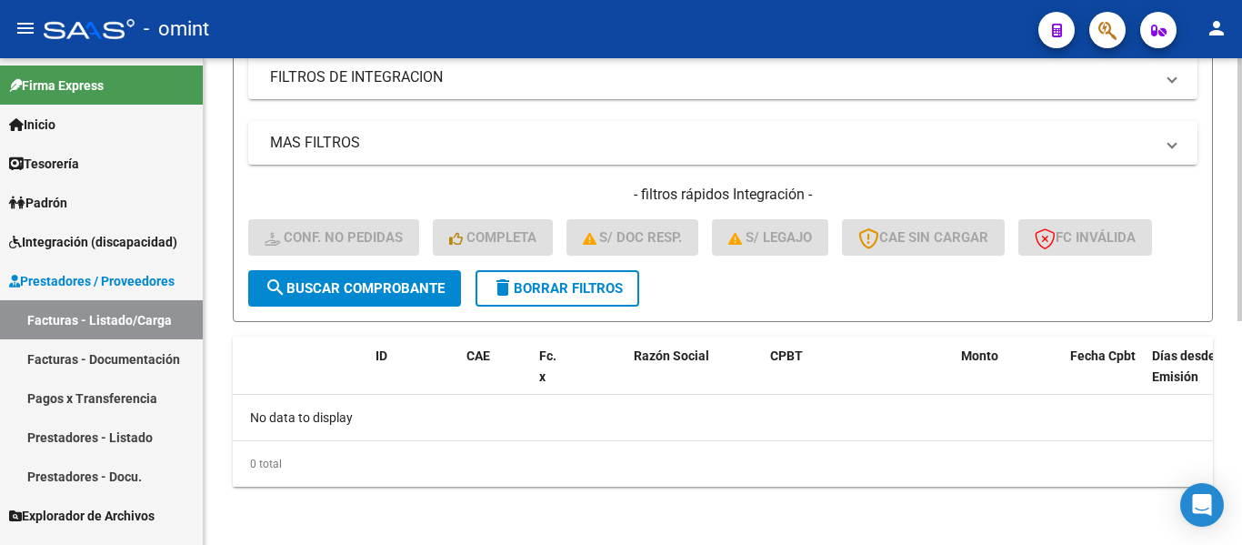
click at [611, 280] on span "delete Borrar Filtros" at bounding box center [557, 288] width 131 height 16
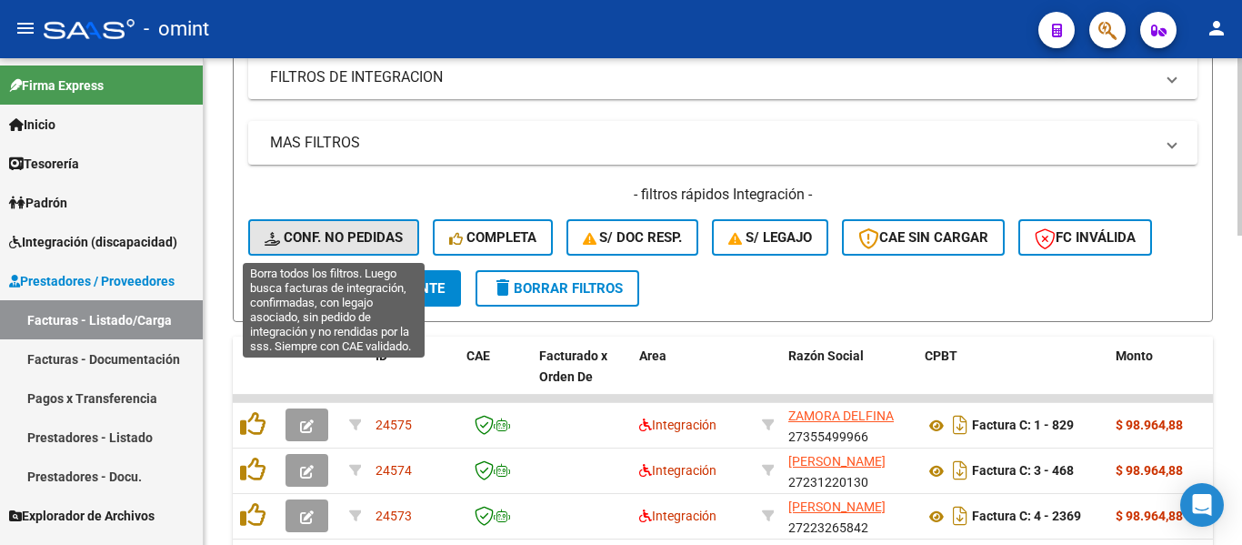
click at [289, 235] on span "Conf. no pedidas" at bounding box center [334, 237] width 138 height 16
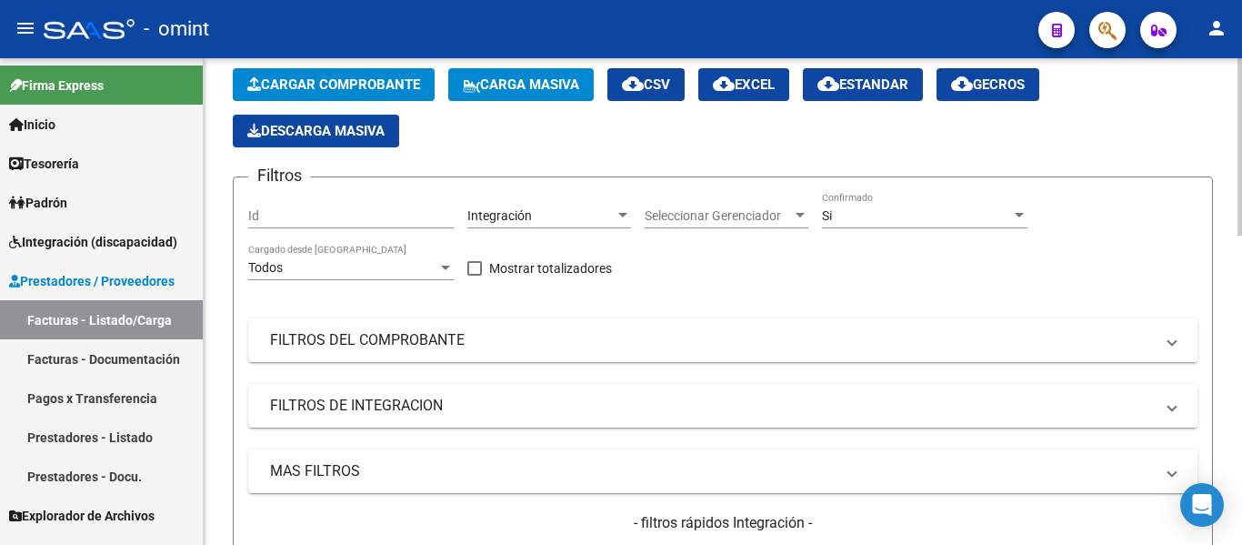
scroll to position [50, 0]
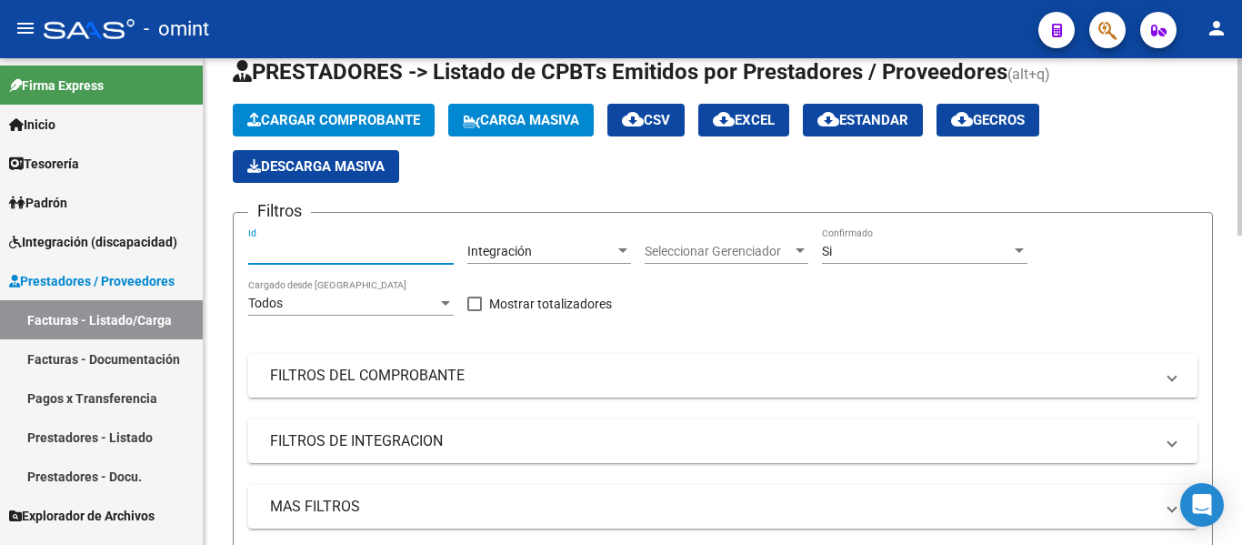
paste input "23797"
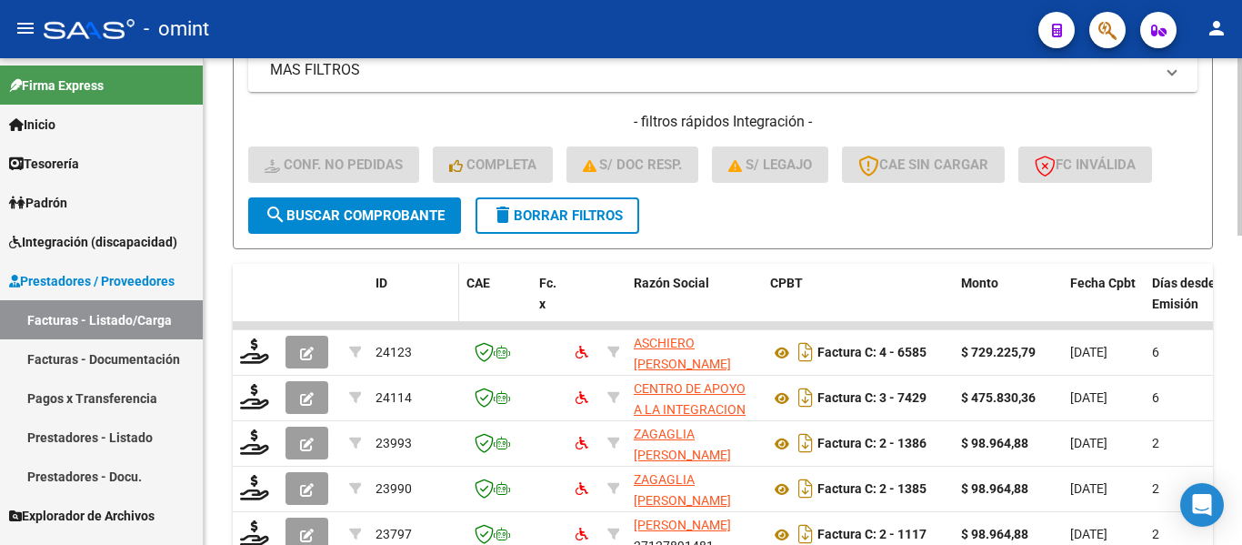
scroll to position [596, 0]
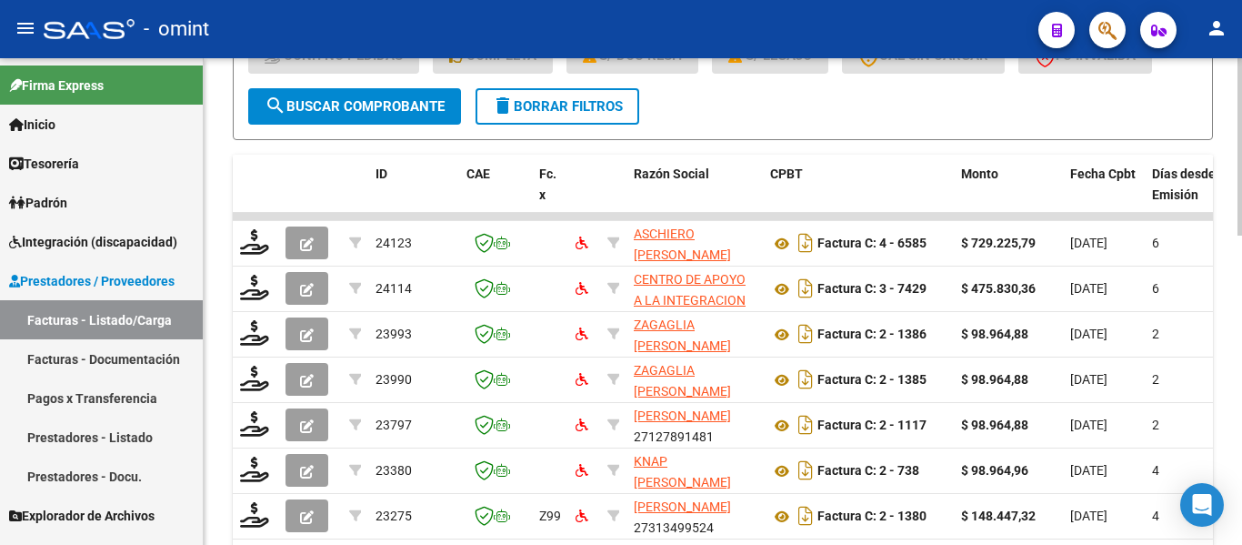
type input "23797"
click at [418, 102] on span "search Buscar Comprobante" at bounding box center [355, 106] width 180 height 16
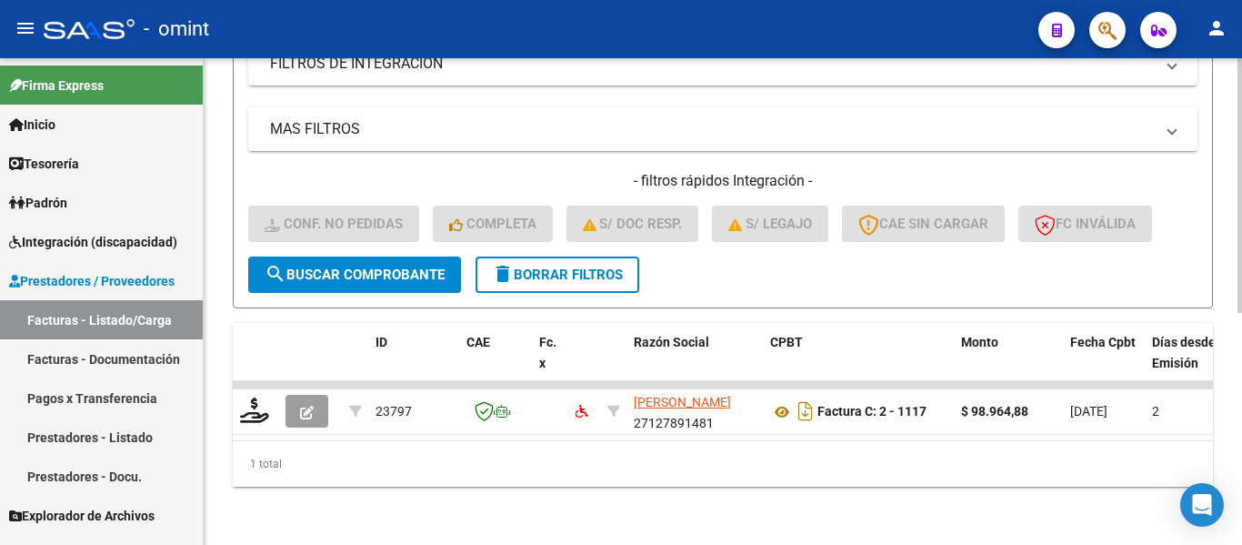
scroll to position [442, 0]
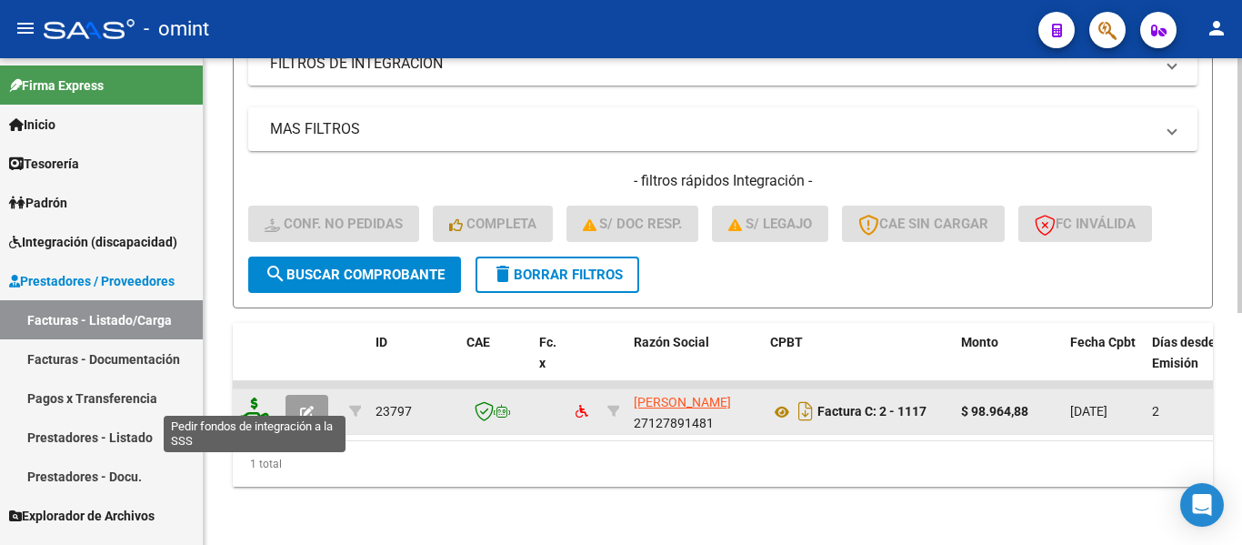
click at [262, 397] on icon at bounding box center [254, 409] width 29 height 25
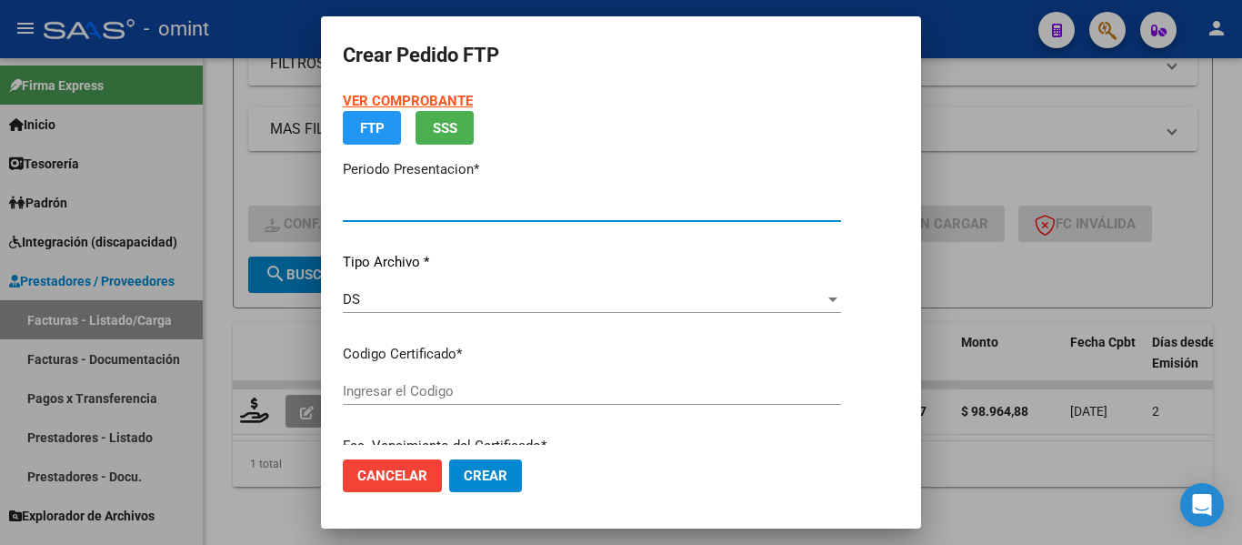
type input "202509"
type input "$ 98.964,88"
type input "580829412"
type input "[DATE]"
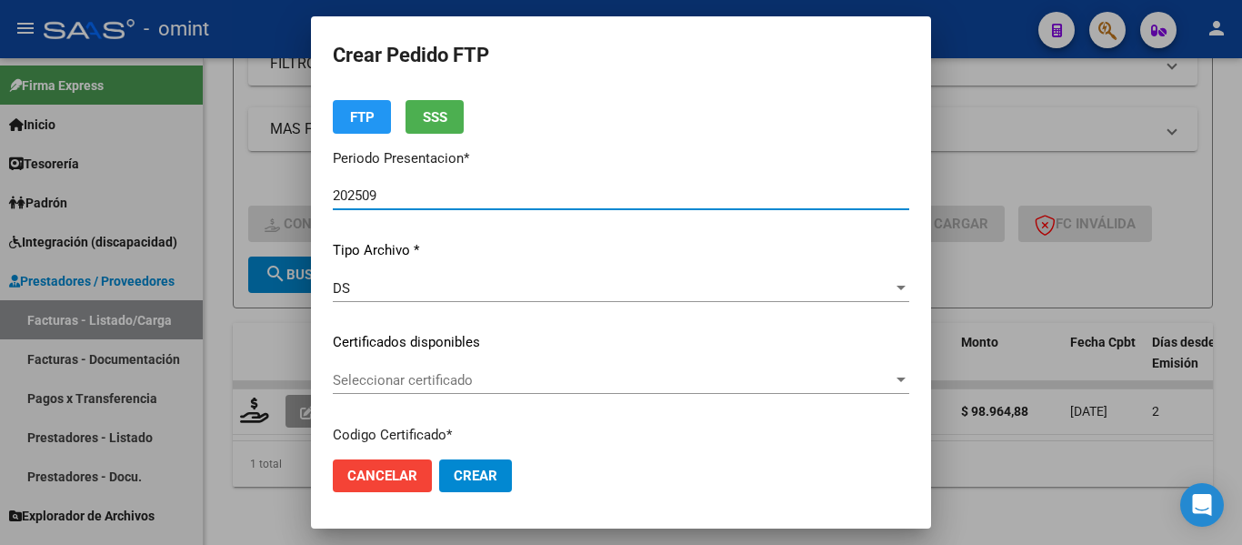
scroll to position [91, 0]
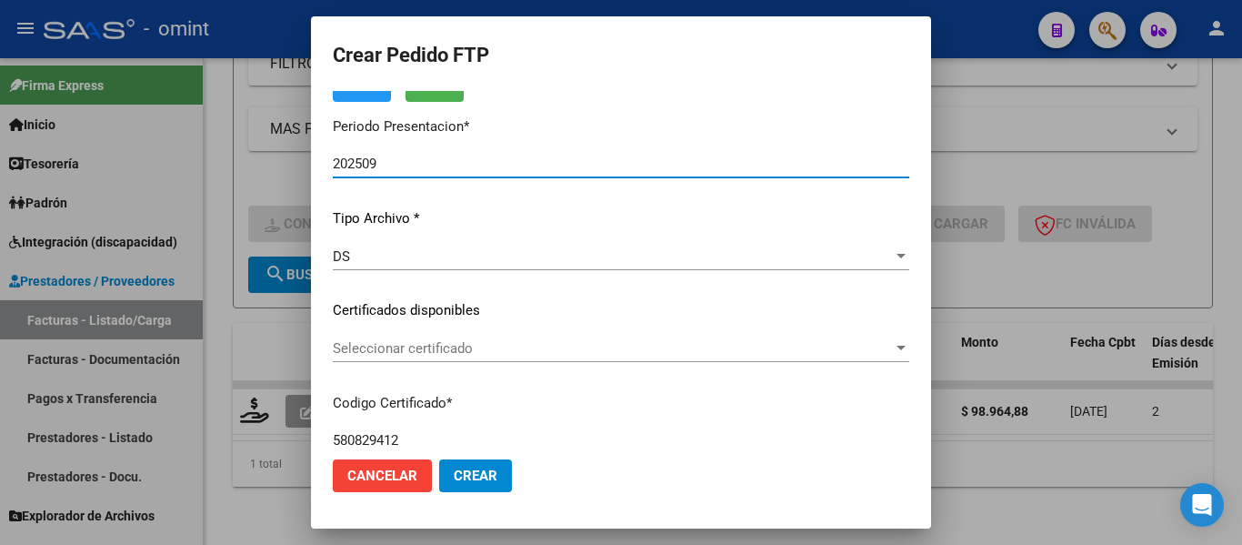
click at [496, 356] on span "Seleccionar certificado" at bounding box center [613, 348] width 560 height 16
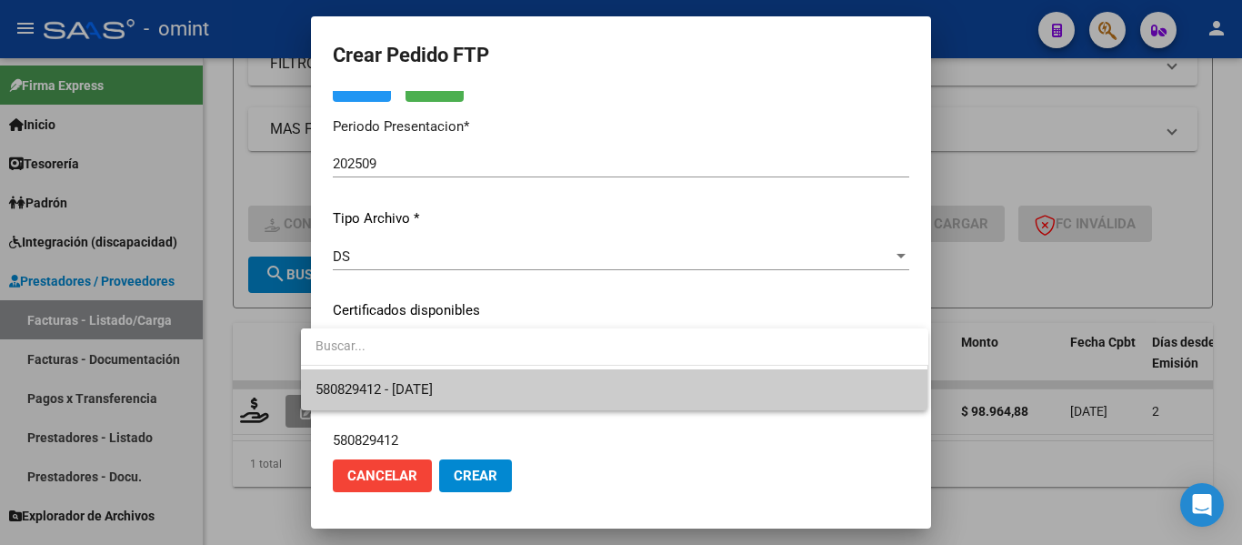
click at [513, 393] on span "580829412 - [DATE]" at bounding box center [615, 389] width 598 height 41
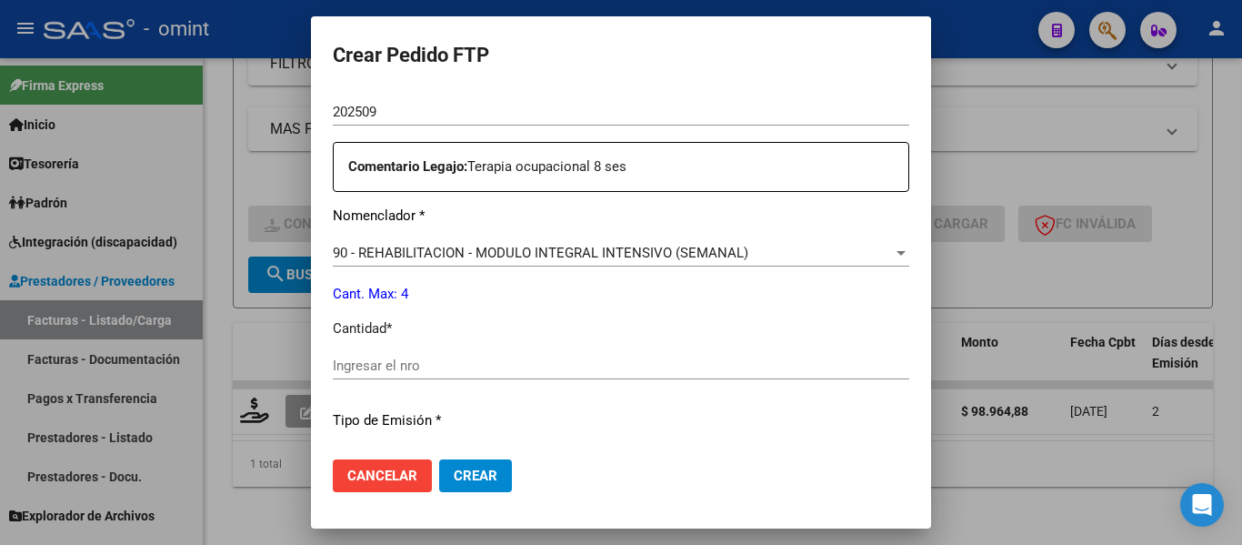
scroll to position [637, 0]
click at [486, 363] on input "Ingresar el nro" at bounding box center [621, 365] width 577 height 16
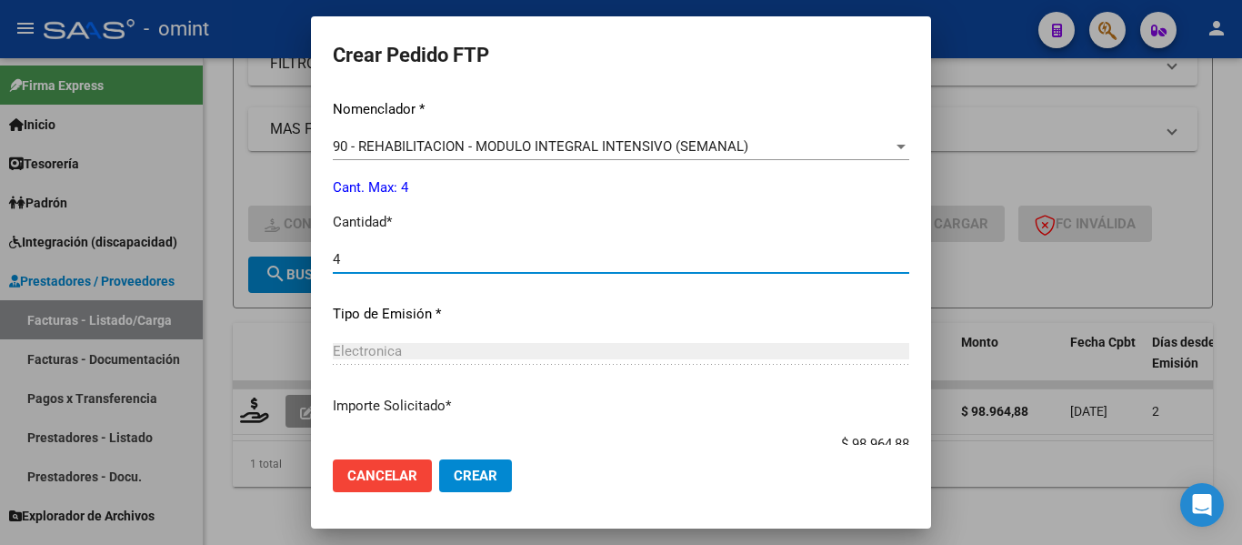
scroll to position [864, 0]
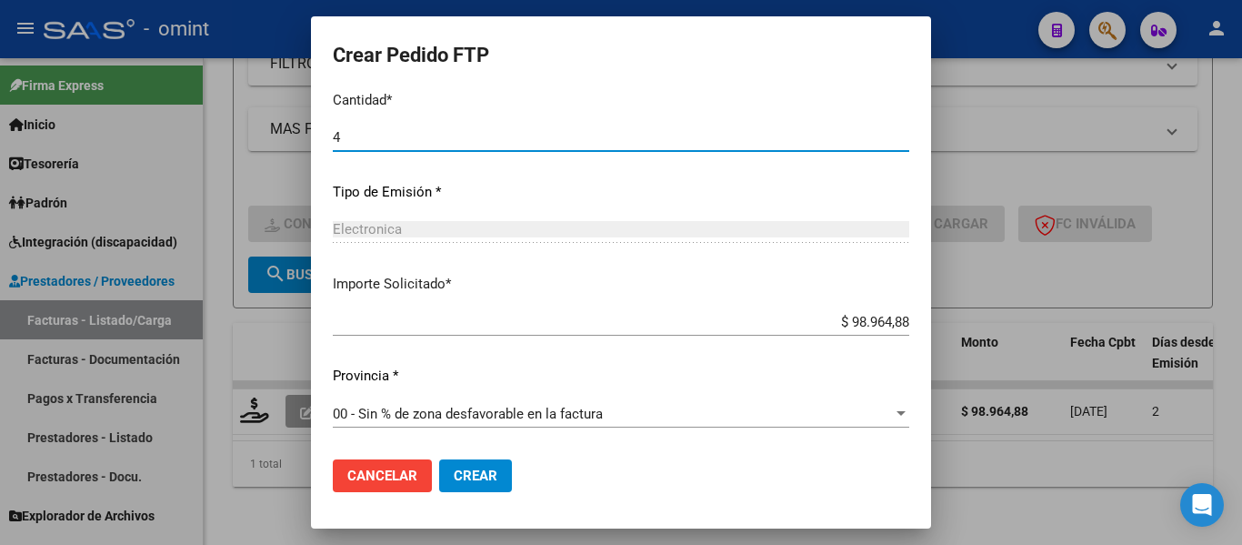
type input "4"
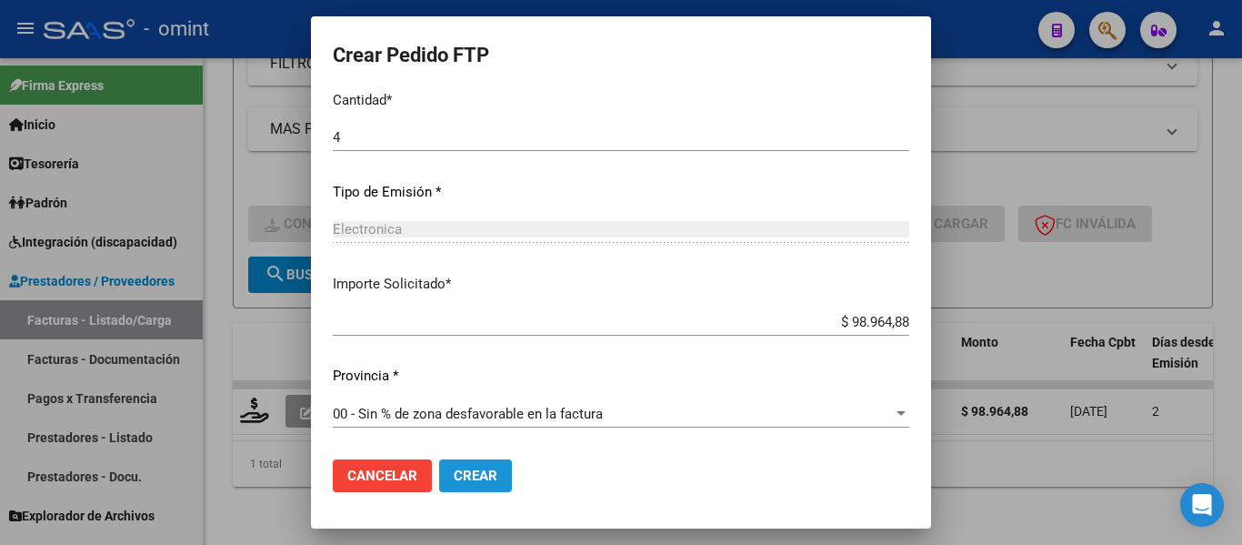
click at [478, 468] on span "Crear" at bounding box center [476, 476] width 44 height 16
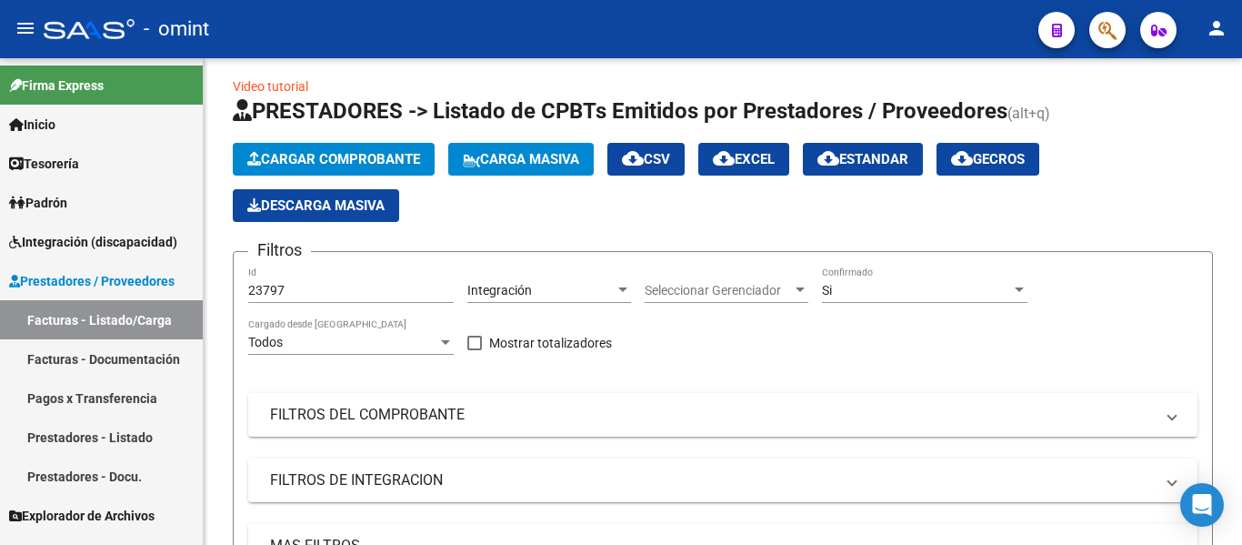
scroll to position [0, 0]
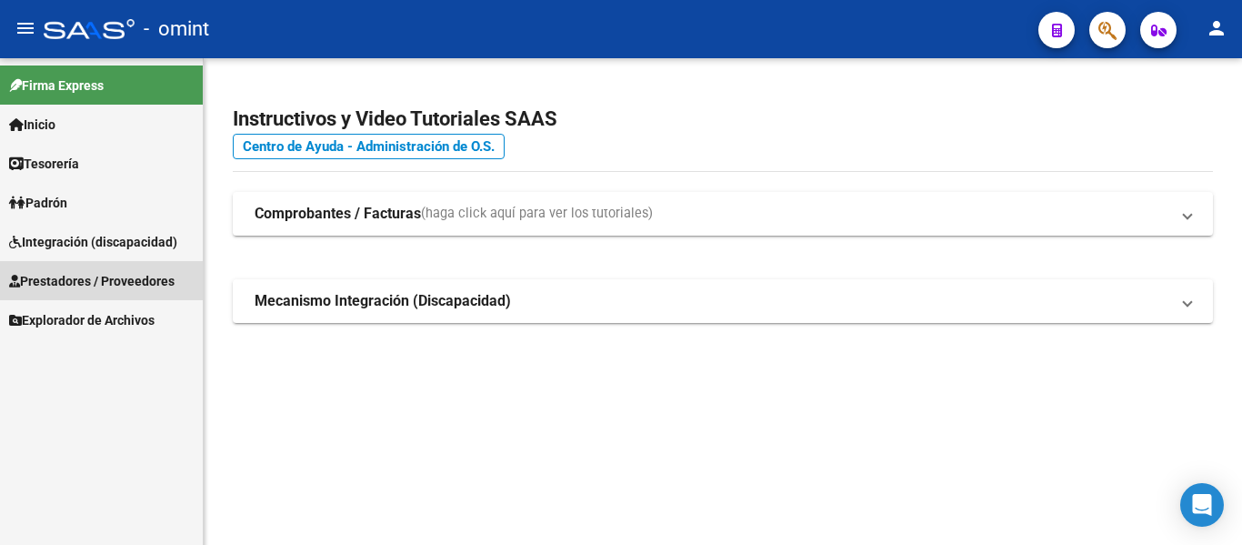
click at [106, 273] on span "Prestadores / Proveedores" at bounding box center [92, 281] width 166 height 20
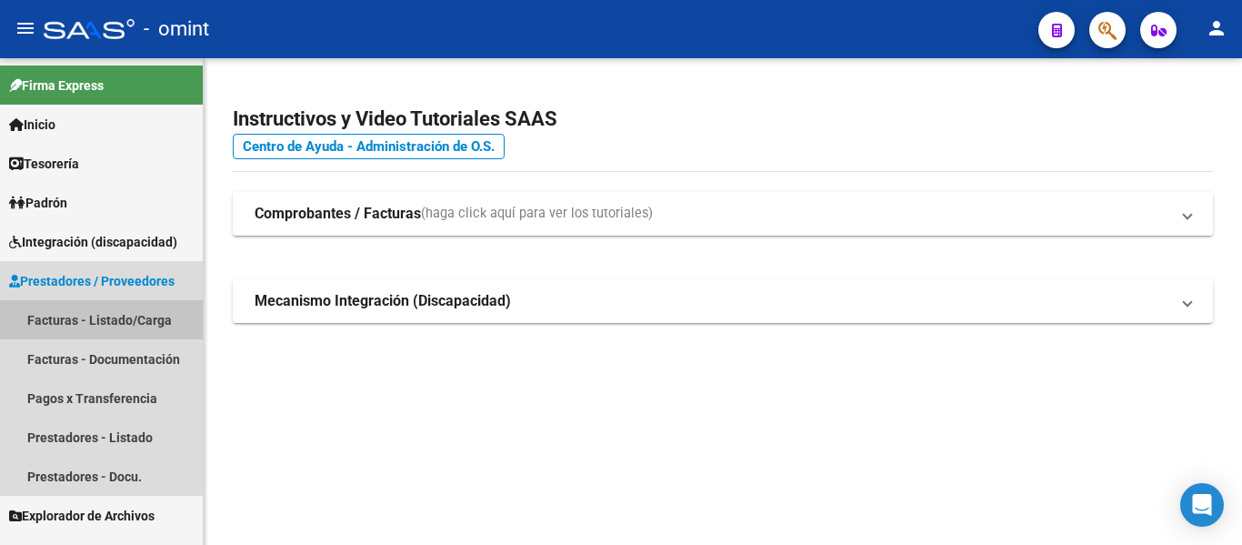
click at [107, 320] on link "Facturas - Listado/Carga" at bounding box center [101, 319] width 203 height 39
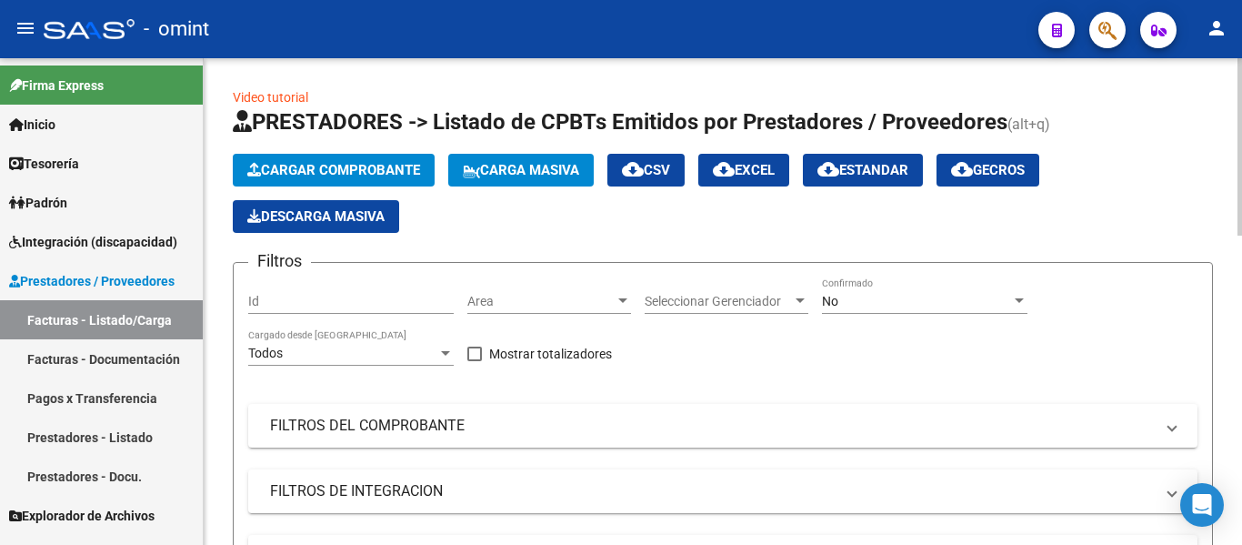
scroll to position [182, 0]
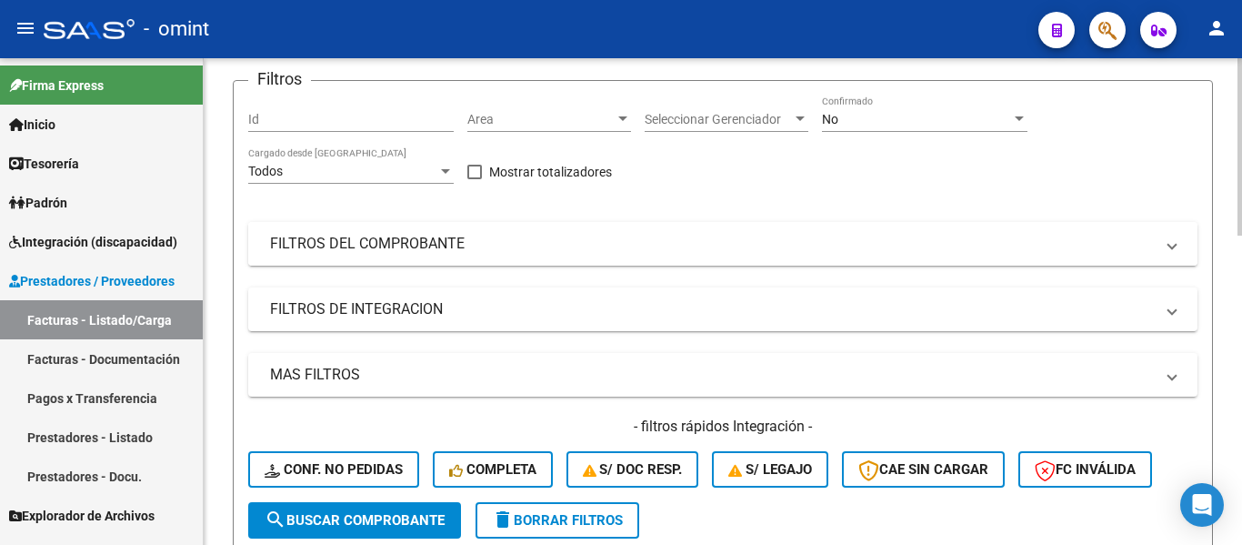
click at [406, 232] on mat-expansion-panel-header "FILTROS DEL COMPROBANTE" at bounding box center [723, 244] width 950 height 44
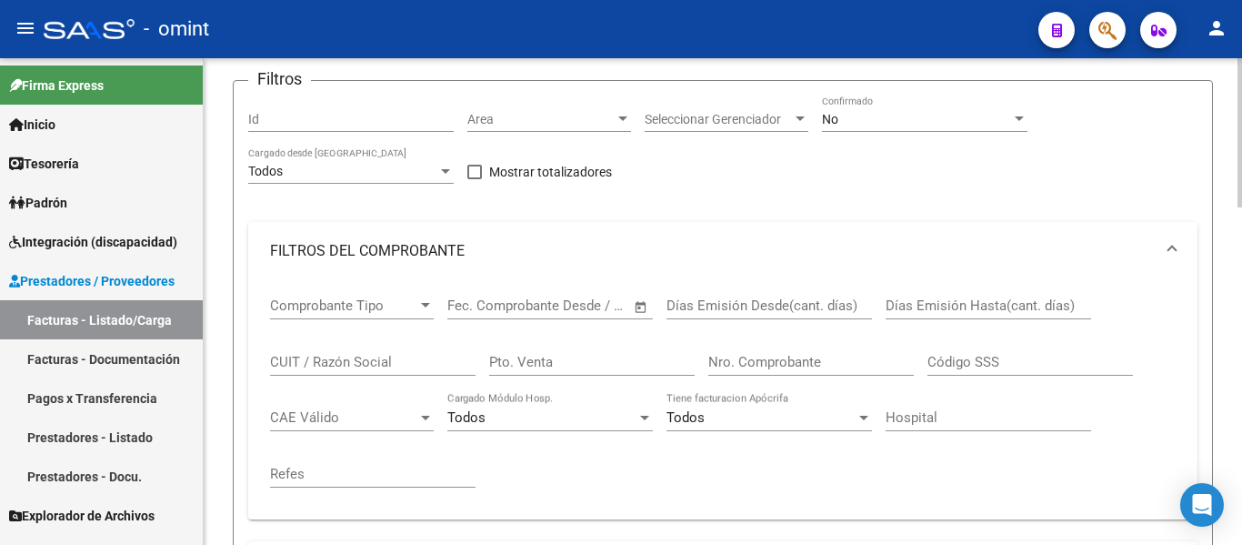
scroll to position [273, 0]
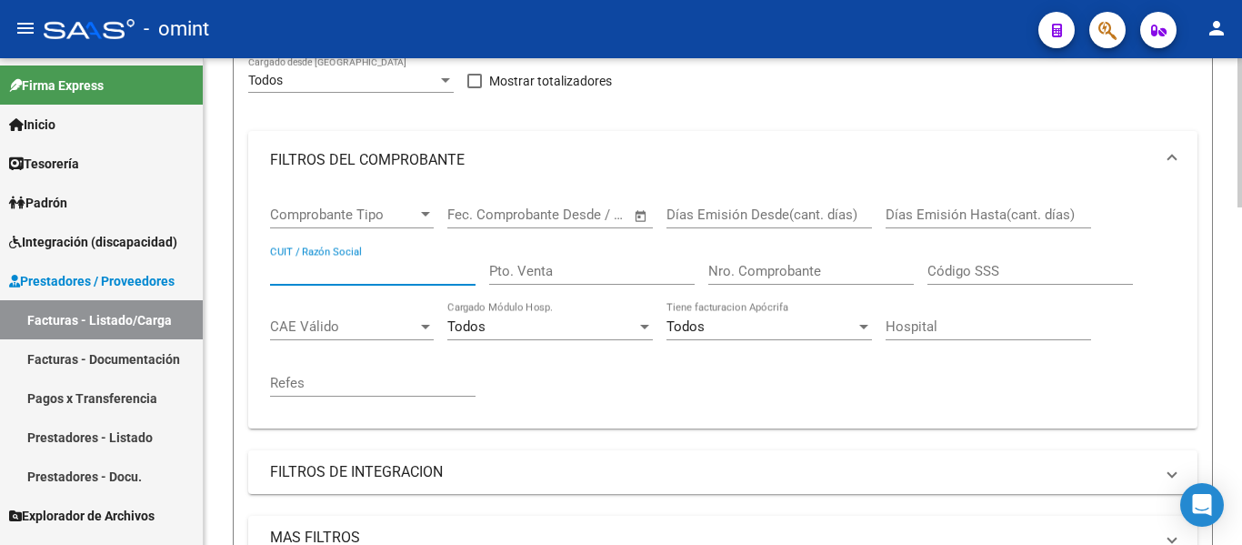
paste input "30-71463755-6"
click at [291, 276] on input "30-71463755-6" at bounding box center [373, 271] width 206 height 16
click at [350, 276] on input "3071463755-6" at bounding box center [373, 271] width 206 height 16
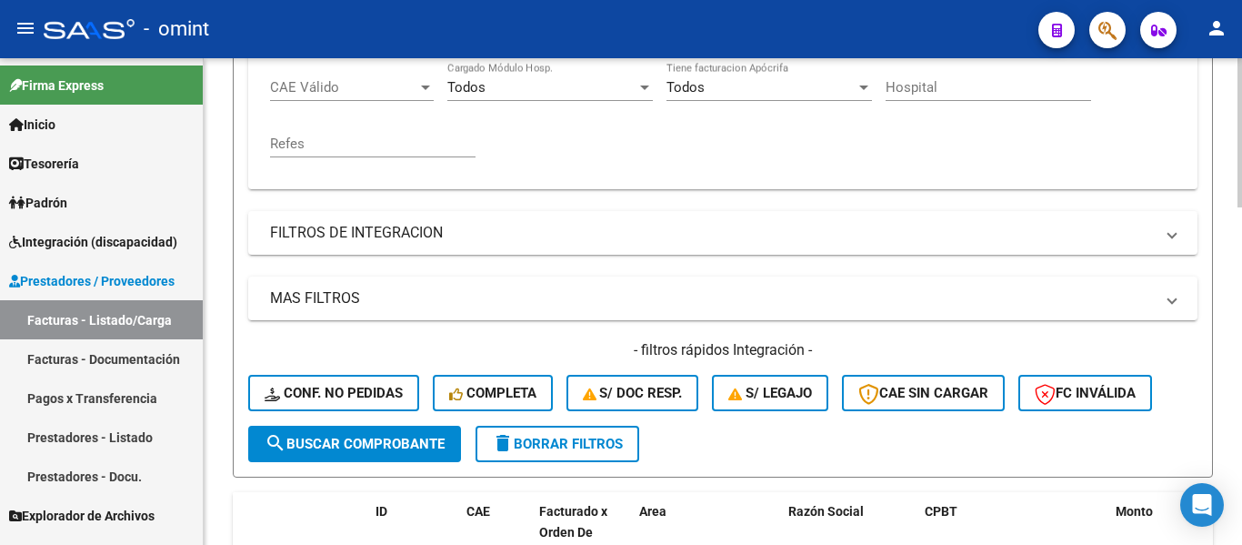
scroll to position [637, 0]
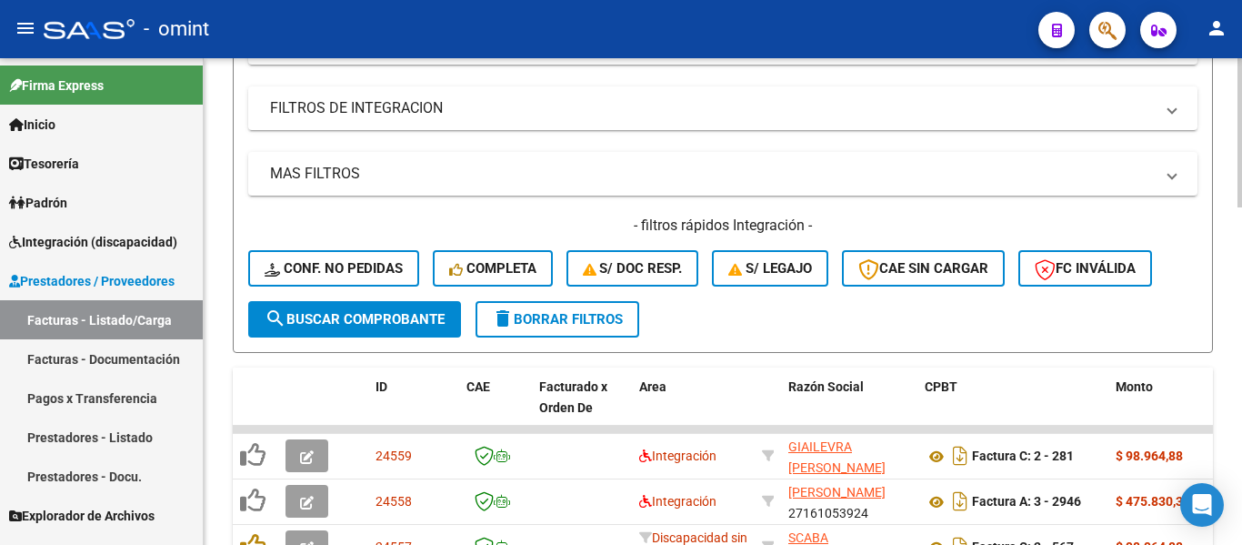
type input "30714637556"
click at [356, 320] on span "search Buscar Comprobante" at bounding box center [355, 319] width 180 height 16
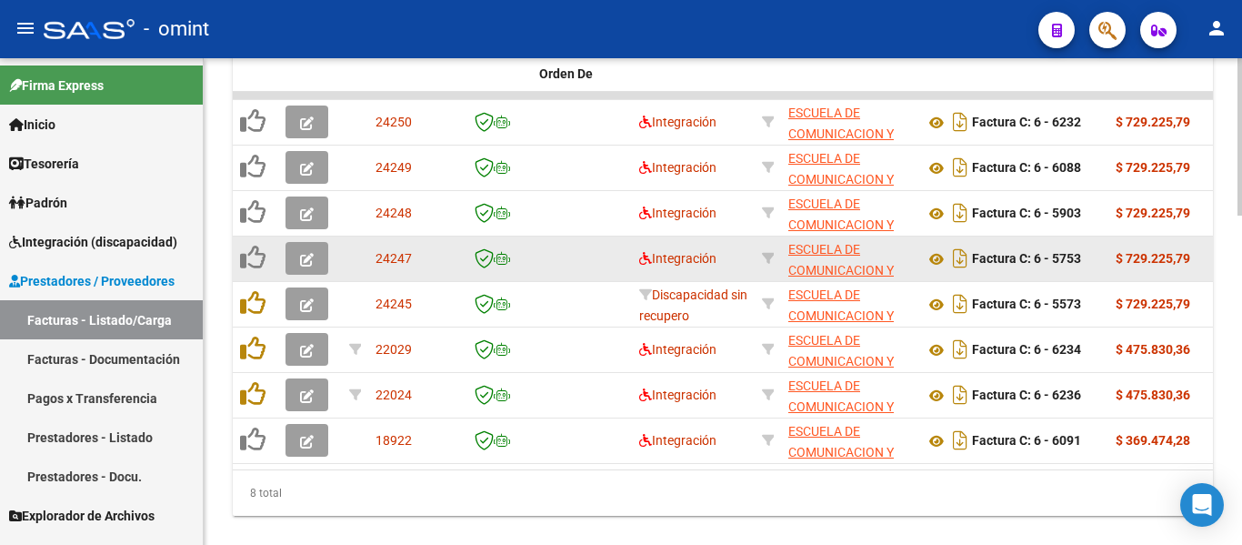
scroll to position [1001, 0]
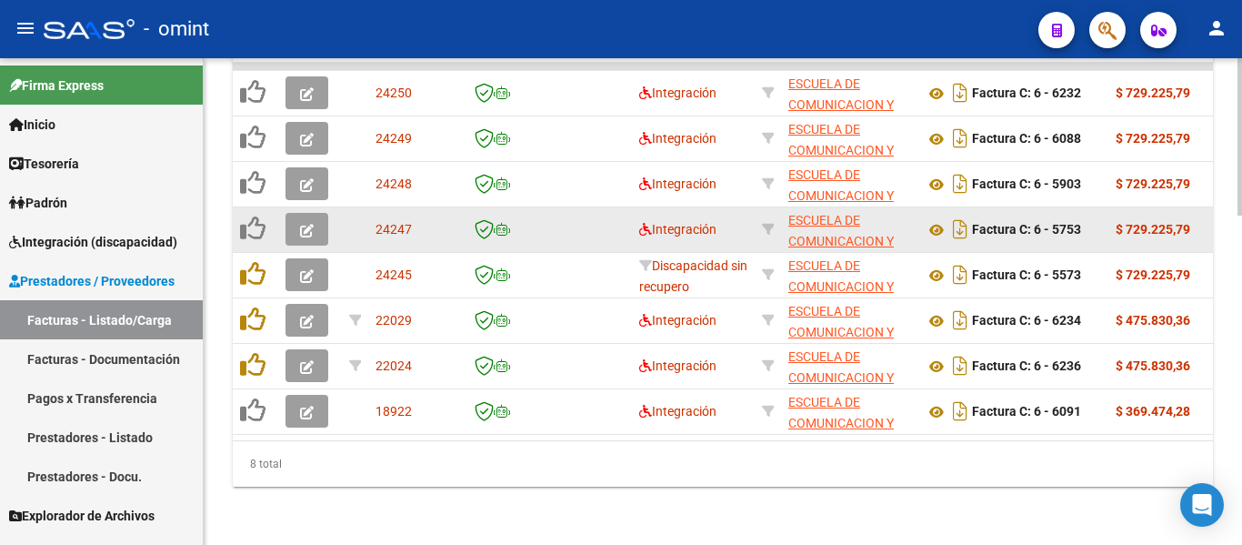
click at [306, 232] on icon "button" at bounding box center [307, 231] width 14 height 14
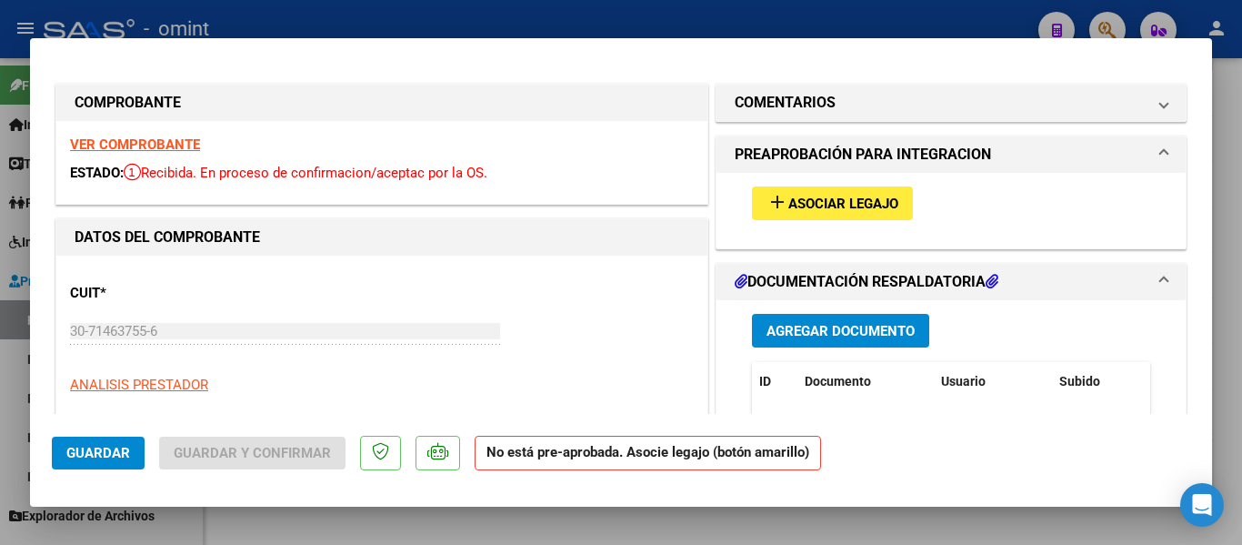
type input "$ 0,00"
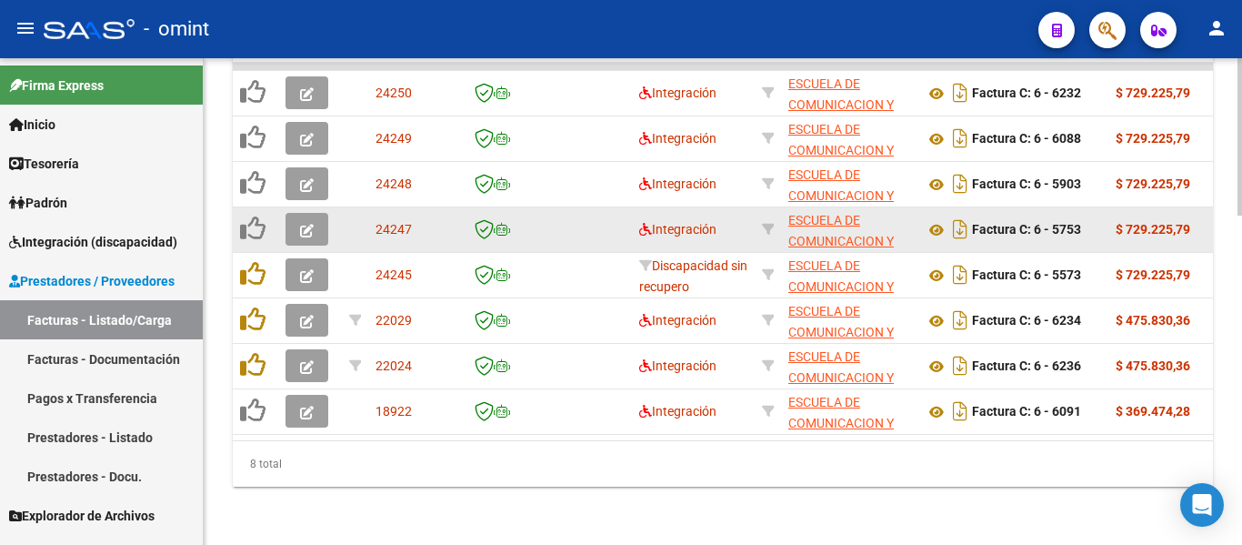
click at [305, 226] on icon "button" at bounding box center [307, 231] width 14 height 14
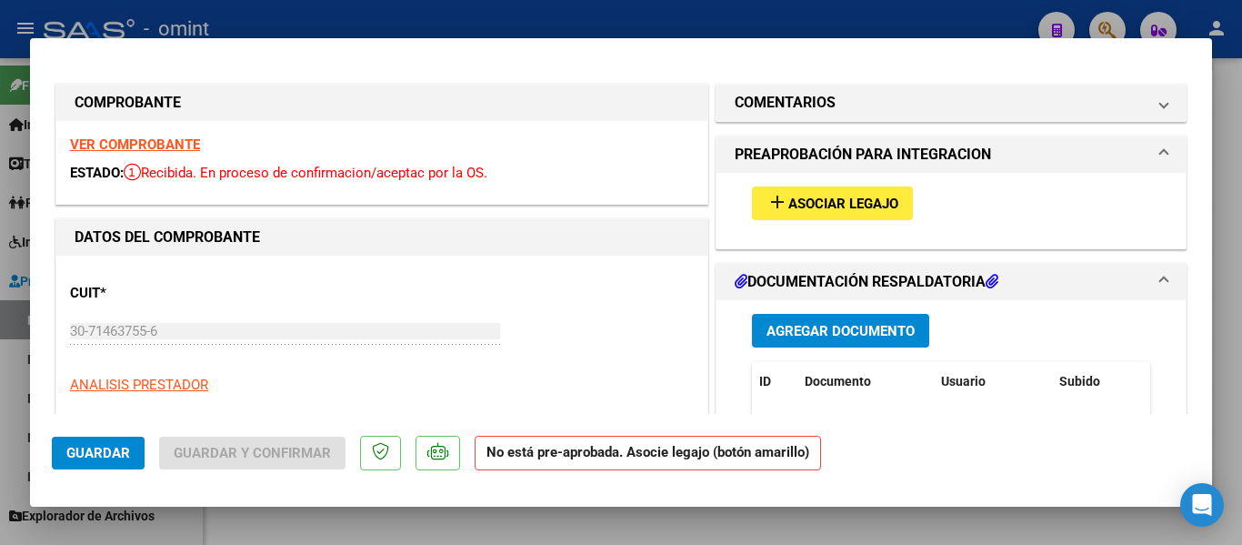
click at [157, 146] on strong "VER COMPROBANTE" at bounding box center [135, 144] width 130 height 16
type input "$ 0,00"
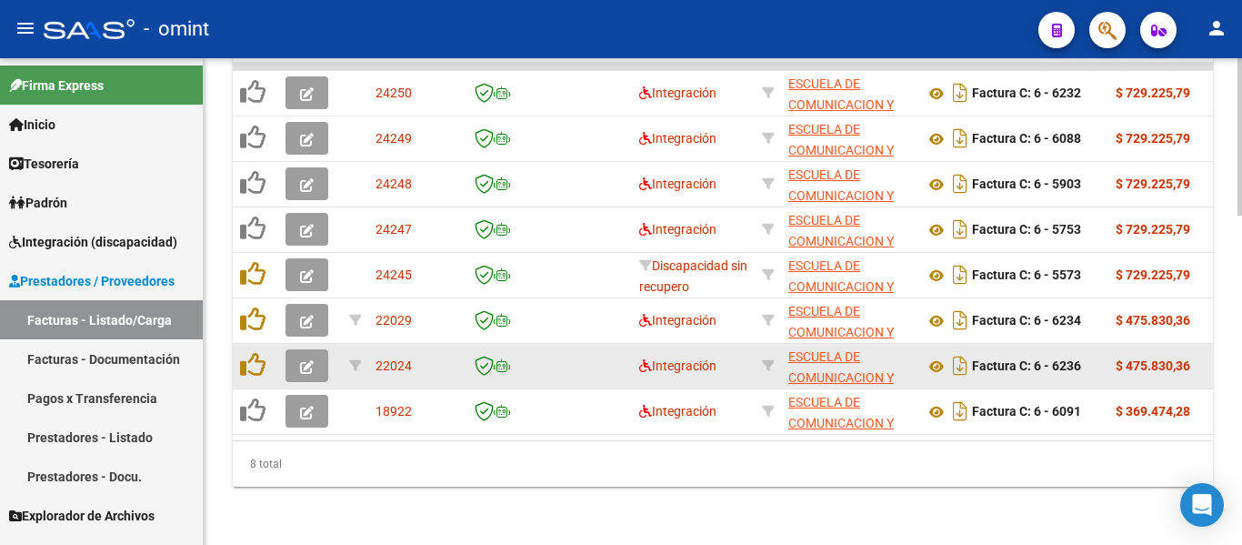
click at [314, 360] on button "button" at bounding box center [307, 365] width 43 height 33
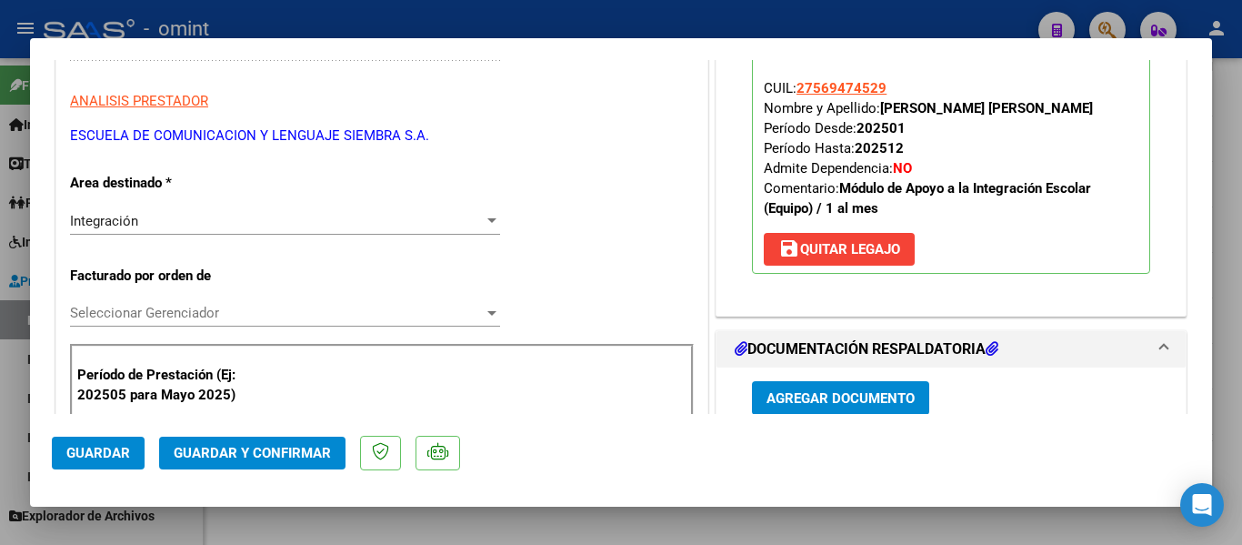
scroll to position [273, 0]
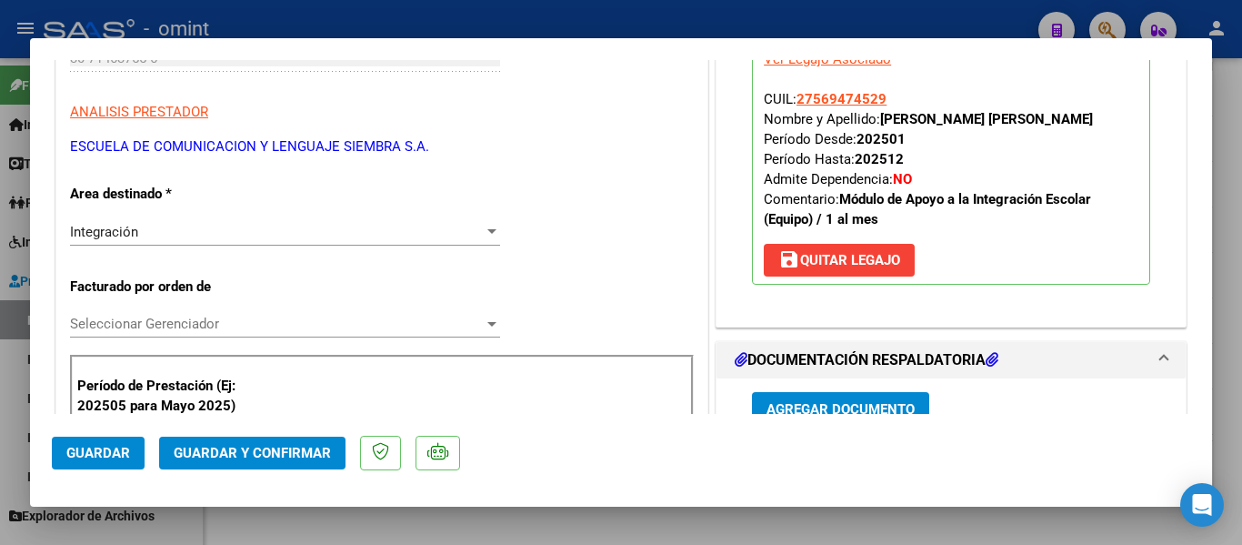
drag, startPoint x: 1090, startPoint y: 120, endPoint x: 878, endPoint y: 114, distance: 212.0
click at [878, 114] on p "Legajo preaprobado para Período de Prestación: 202509 Ver Legajo Asociado CUIL:…" at bounding box center [951, 154] width 398 height 262
copy strong "ABREGU BAEZ EMMA VALENTINA"
type input "$ 0,00"
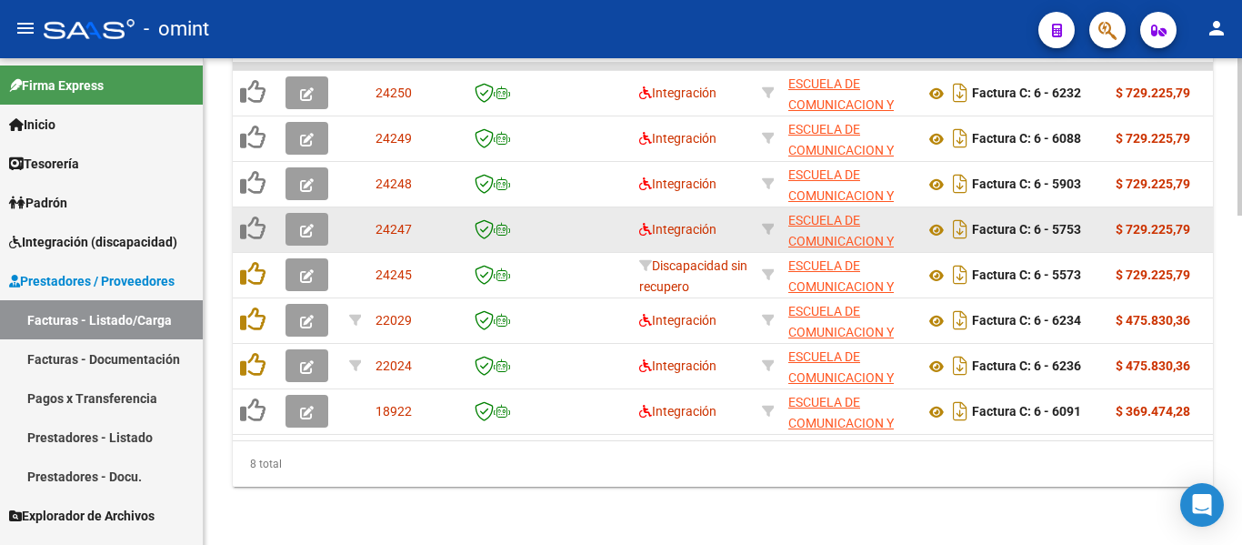
scroll to position [1001, 0]
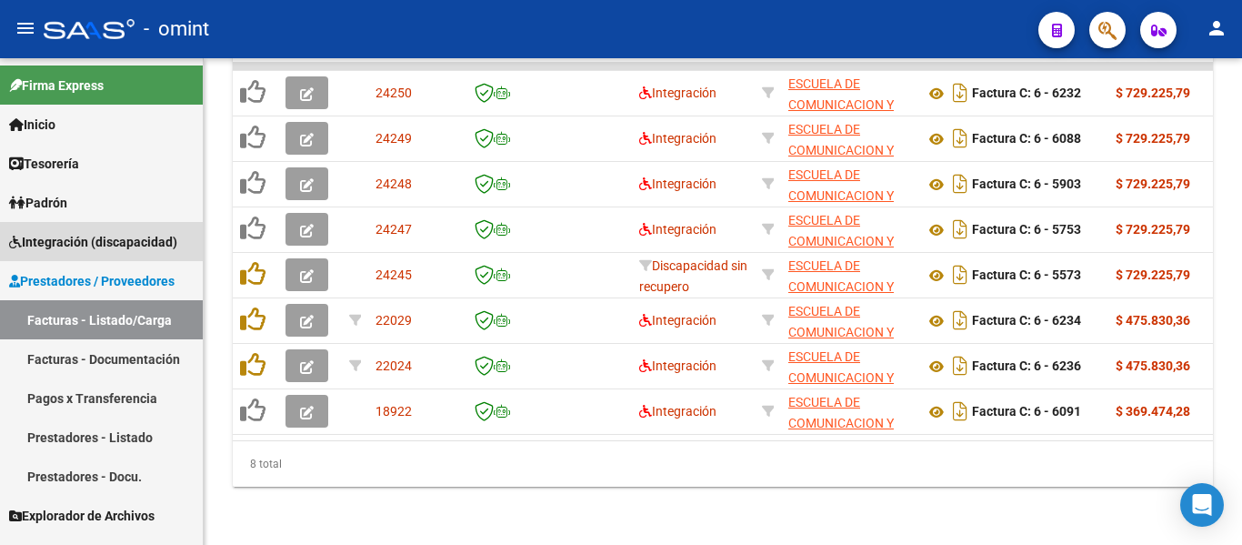
click at [74, 240] on span "Integración (discapacidad)" at bounding box center [93, 242] width 168 height 20
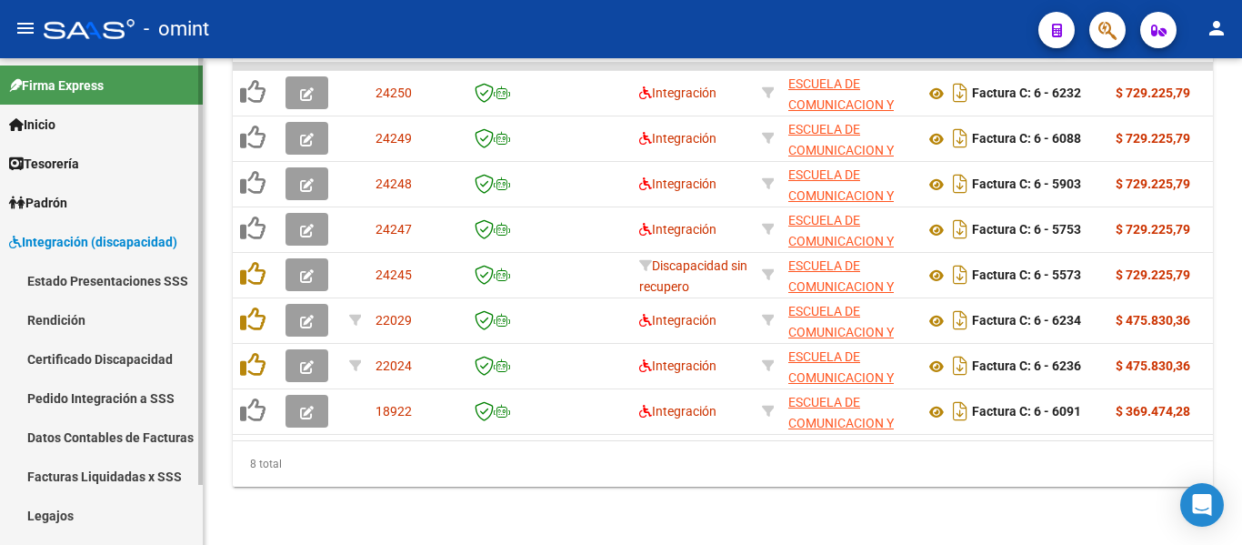
click at [65, 509] on link "Legajos" at bounding box center [101, 515] width 203 height 39
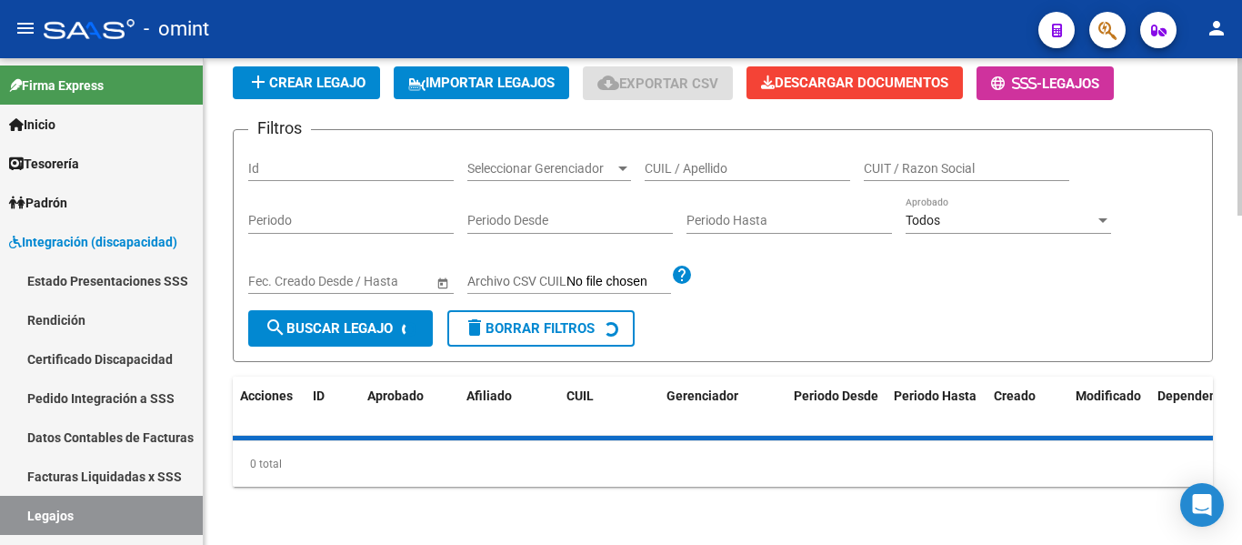
scroll to position [37, 0]
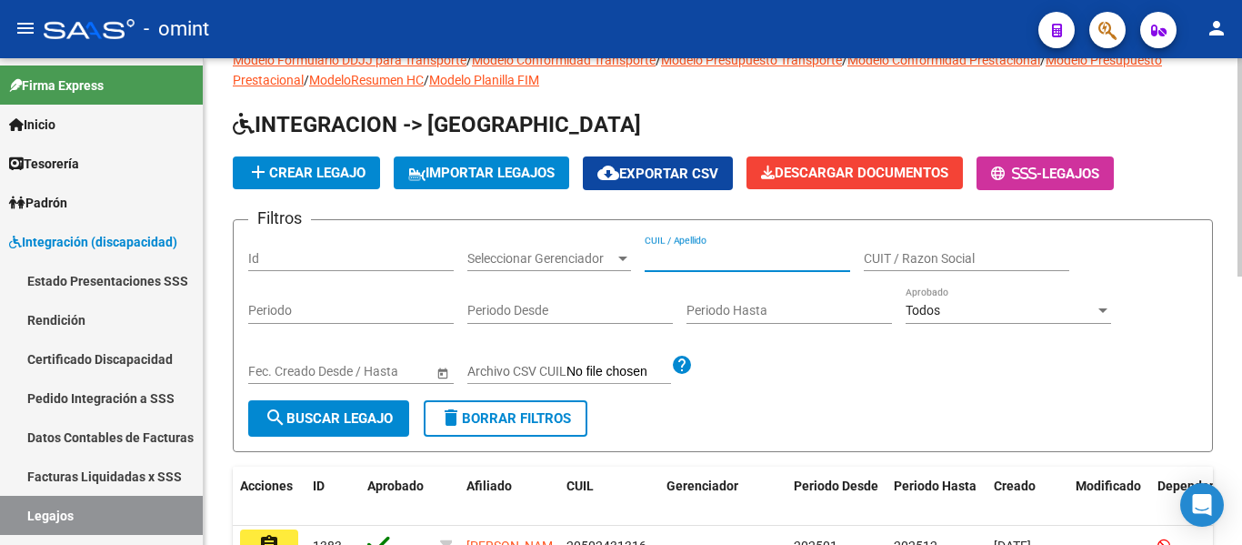
paste input "ABREGU BAEZ EMMA VALENTINA"
type input "ABREGU BAEZ EMMA VALENTINA"
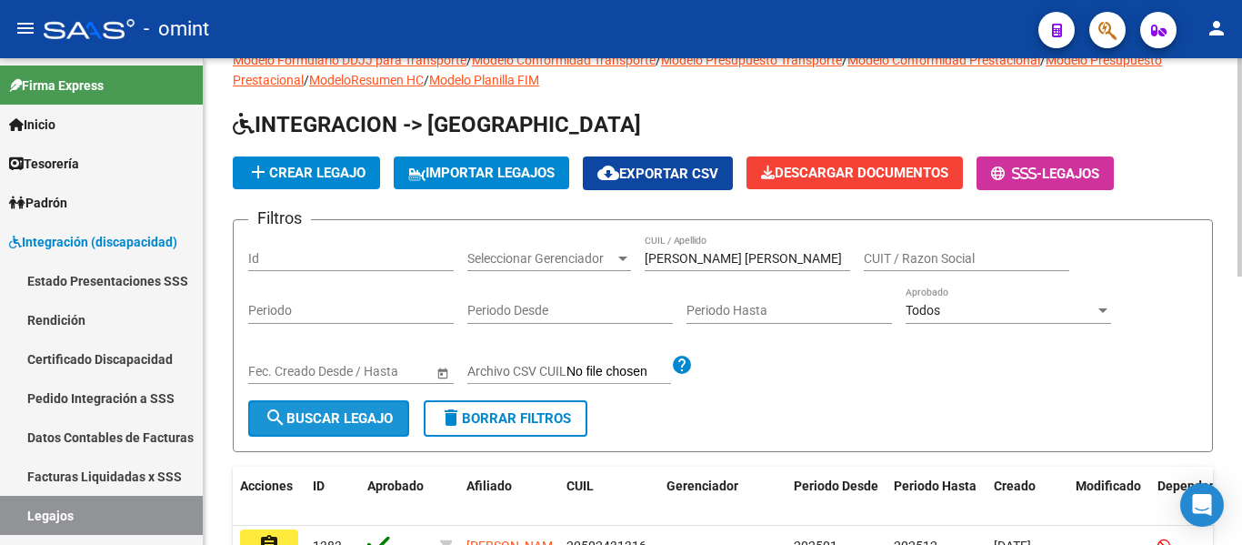
click at [318, 416] on span "search Buscar Legajo" at bounding box center [329, 418] width 128 height 16
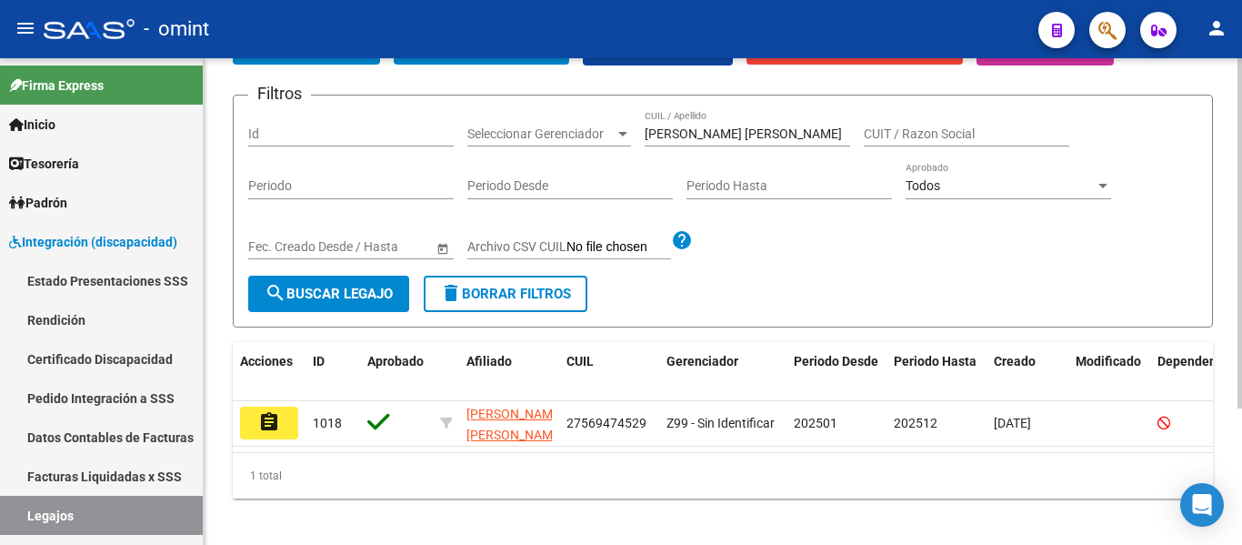
scroll to position [189, 0]
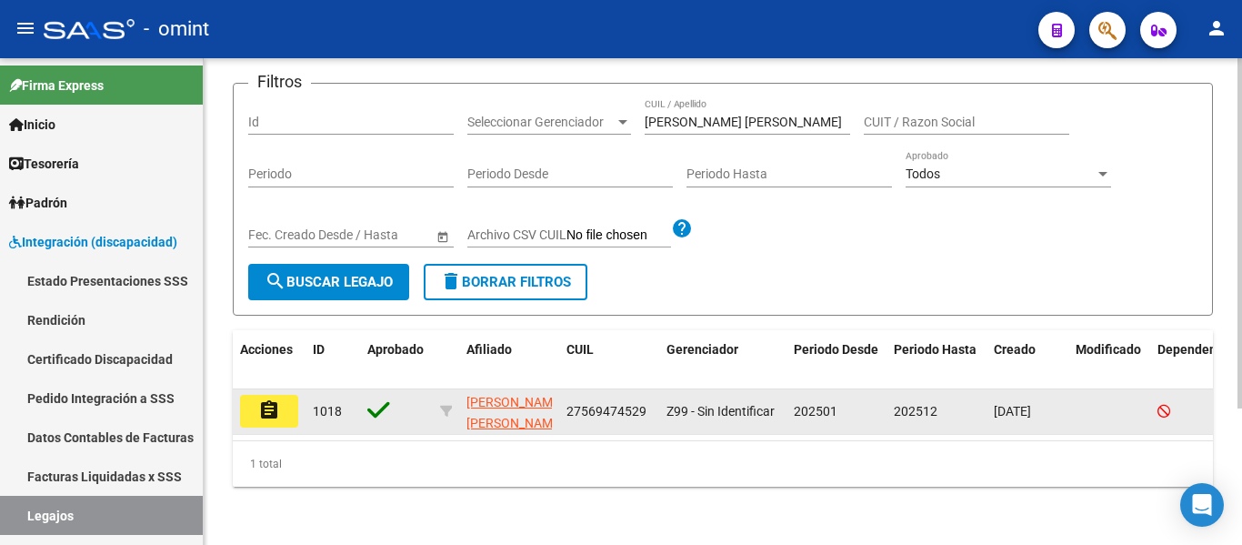
click at [284, 395] on button "assignment" at bounding box center [269, 411] width 58 height 33
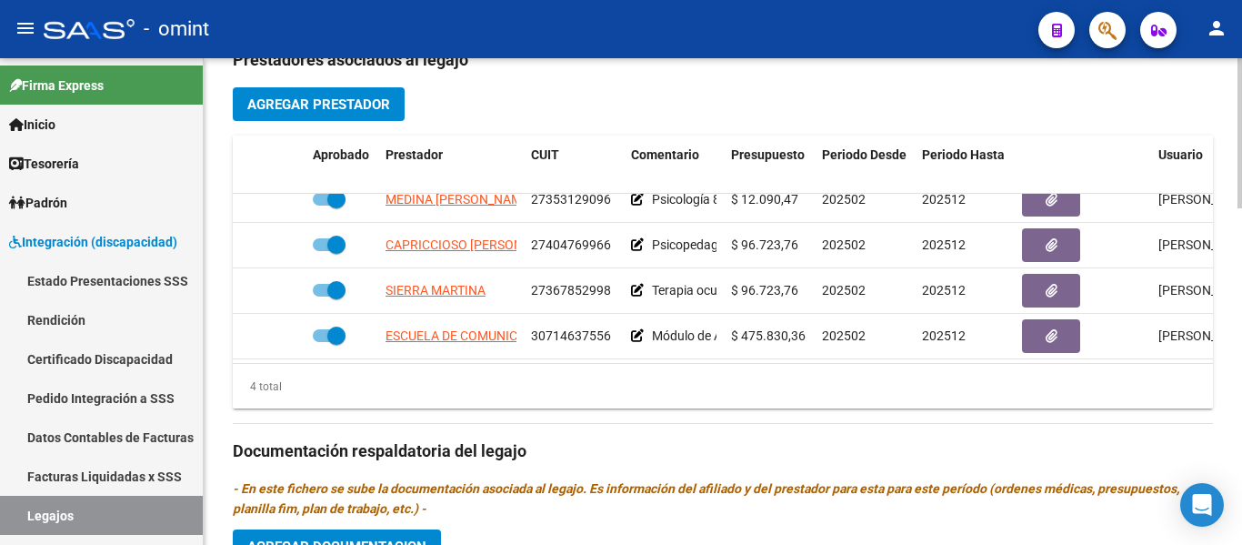
scroll to position [33, 0]
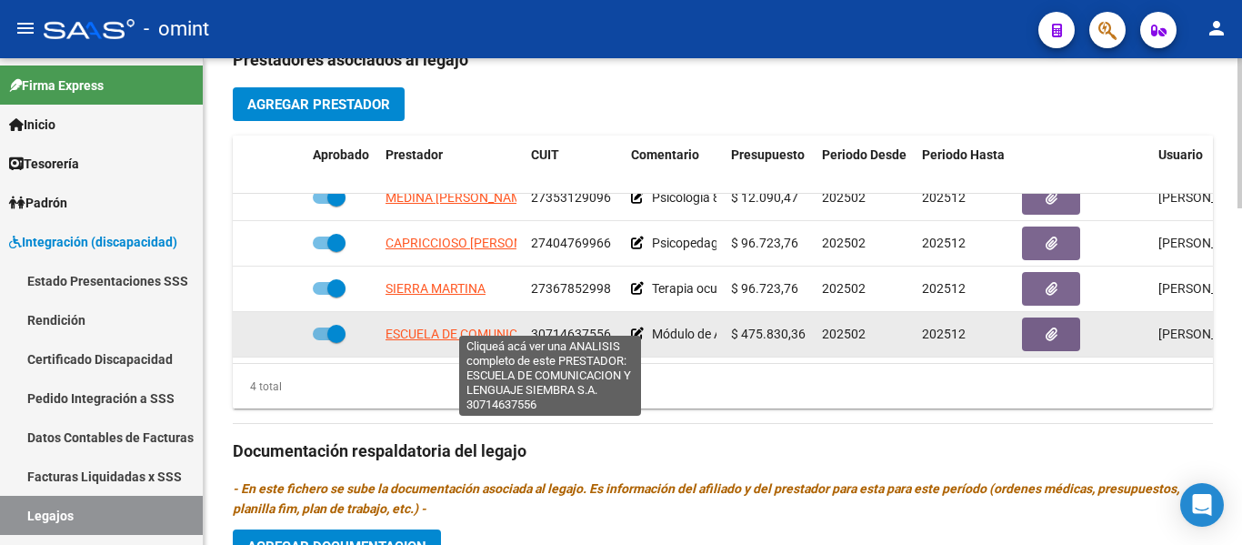
click at [483, 327] on span "ESCUELA DE COMUNICACION Y LENGUAJE SIEMBRA S.A." at bounding box center [550, 334] width 328 height 15
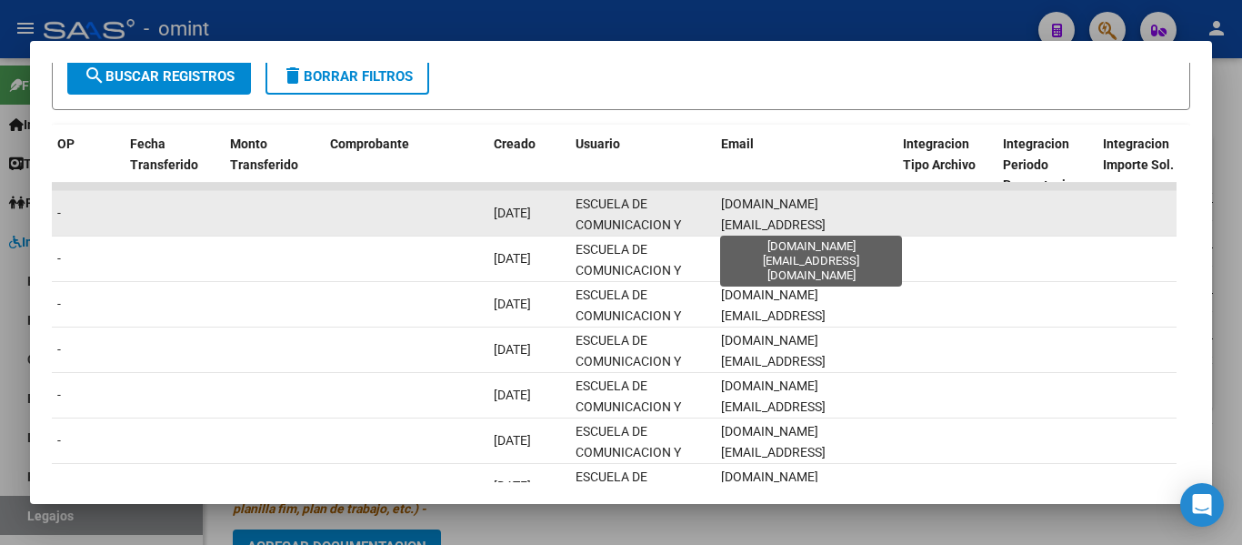
scroll to position [0, 4]
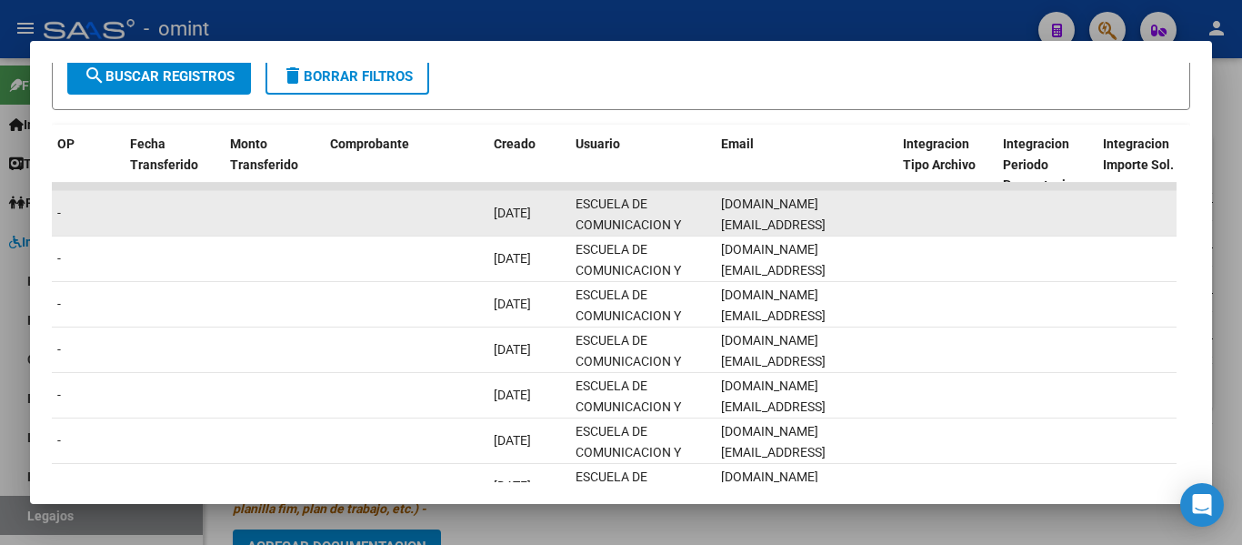
drag, startPoint x: 720, startPoint y: 219, endPoint x: 924, endPoint y: 226, distance: 203.8
click at [924, 226] on div "24250 Integración Factura C: 6 - 6232 $ 729.225,79 01/10/2025 06/10/2025 - 06/1…" at bounding box center [377, 213] width 3929 height 45
copy div "[DOMAIN_NAME][EMAIL_ADDRESS][DOMAIN_NAME]"
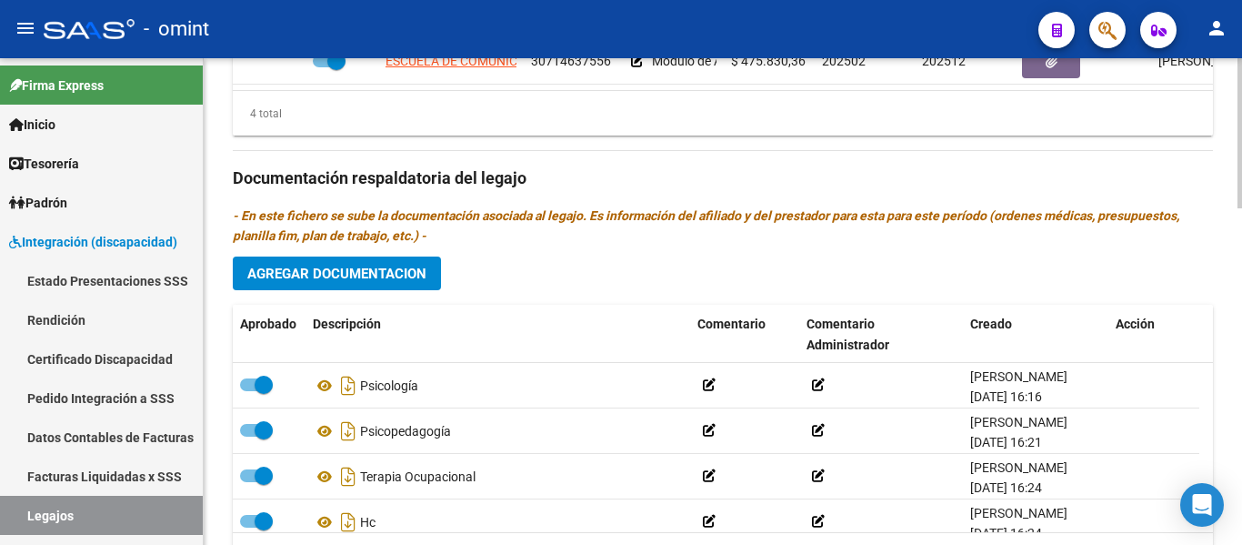
scroll to position [1093, 0]
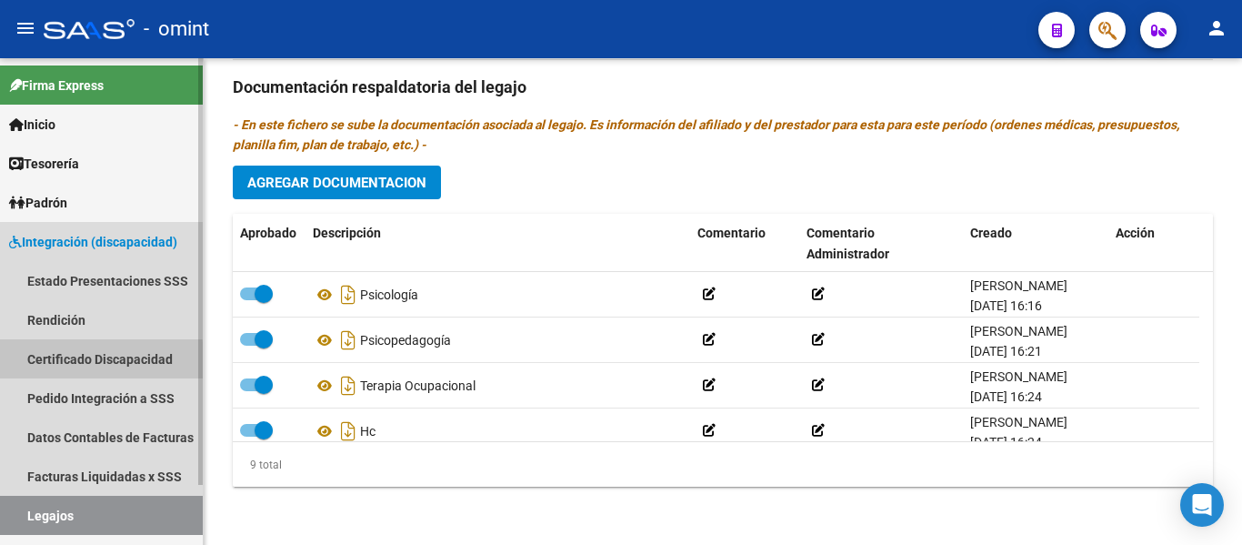
click at [87, 362] on link "Certificado Discapacidad" at bounding box center [101, 358] width 203 height 39
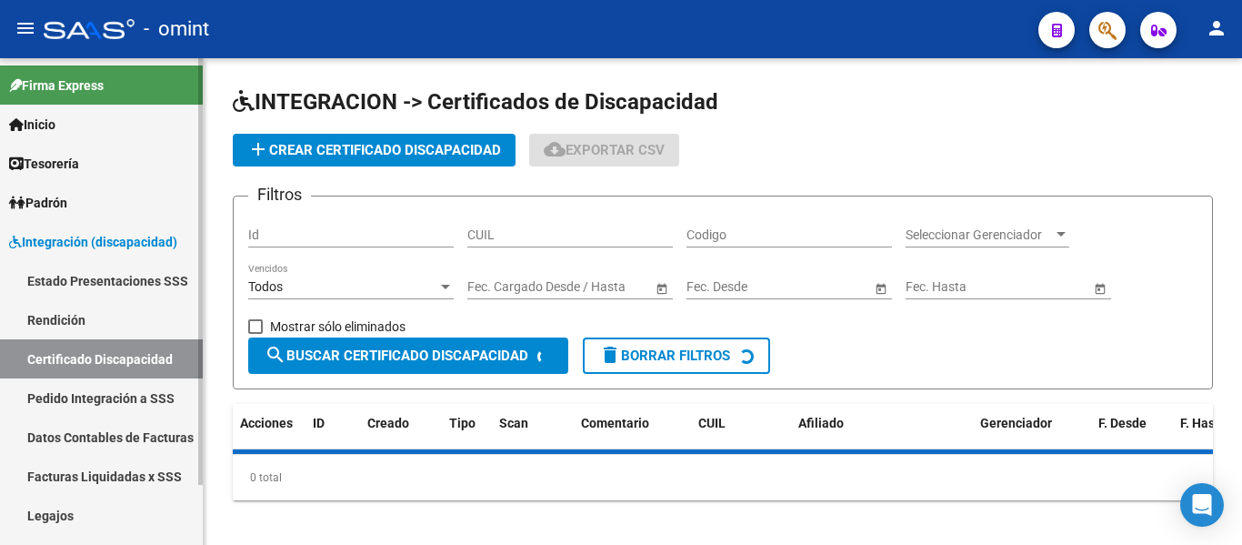
click at [71, 517] on link "Legajos" at bounding box center [101, 515] width 203 height 39
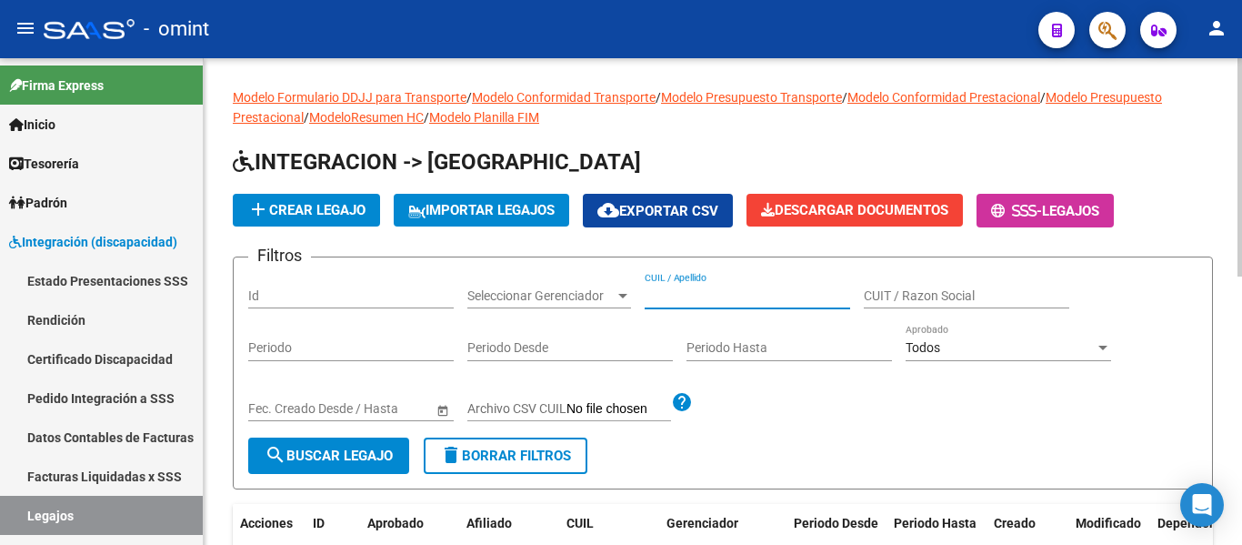
paste input "REALES [PERSON_NAME]"
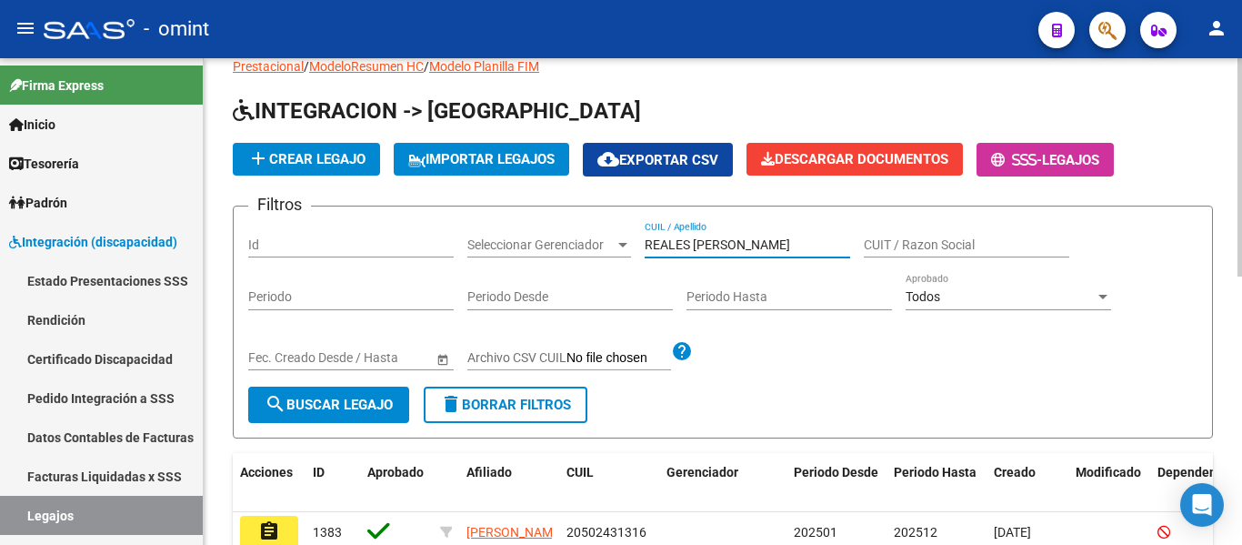
scroll to position [91, 0]
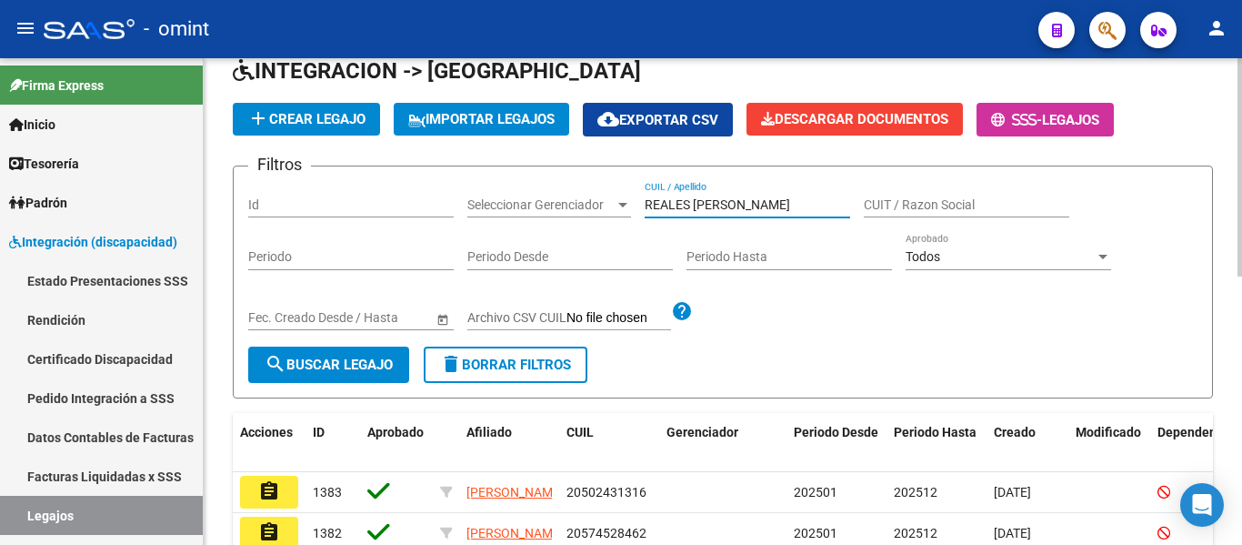
type input "REALES [PERSON_NAME]"
click at [376, 370] on span "search Buscar Legajo" at bounding box center [329, 365] width 128 height 16
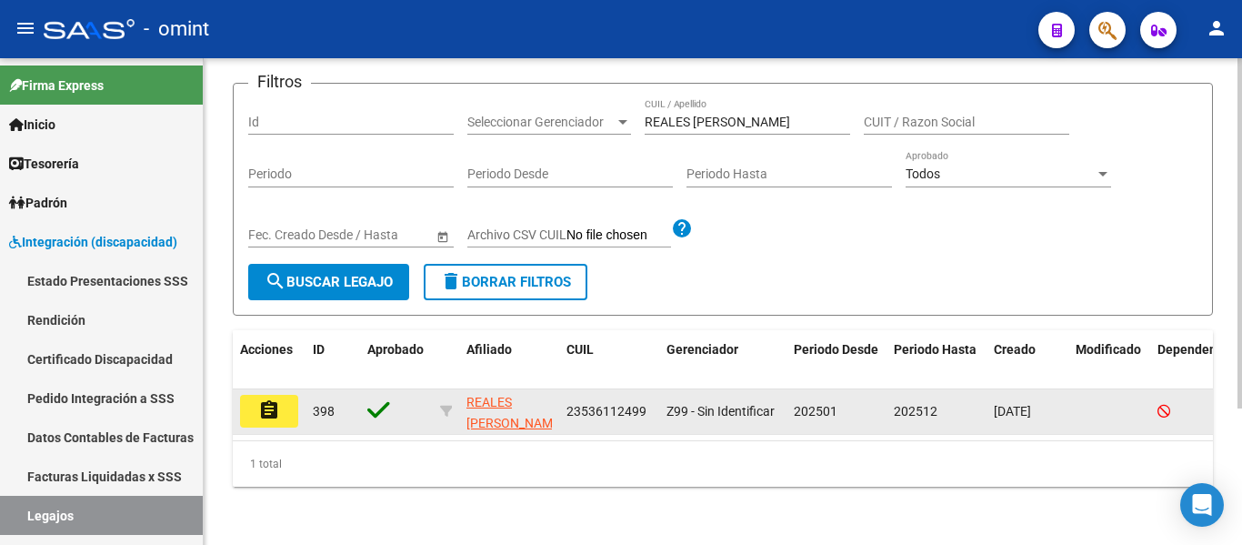
scroll to position [189, 0]
click at [250, 396] on button "assignment" at bounding box center [269, 411] width 58 height 33
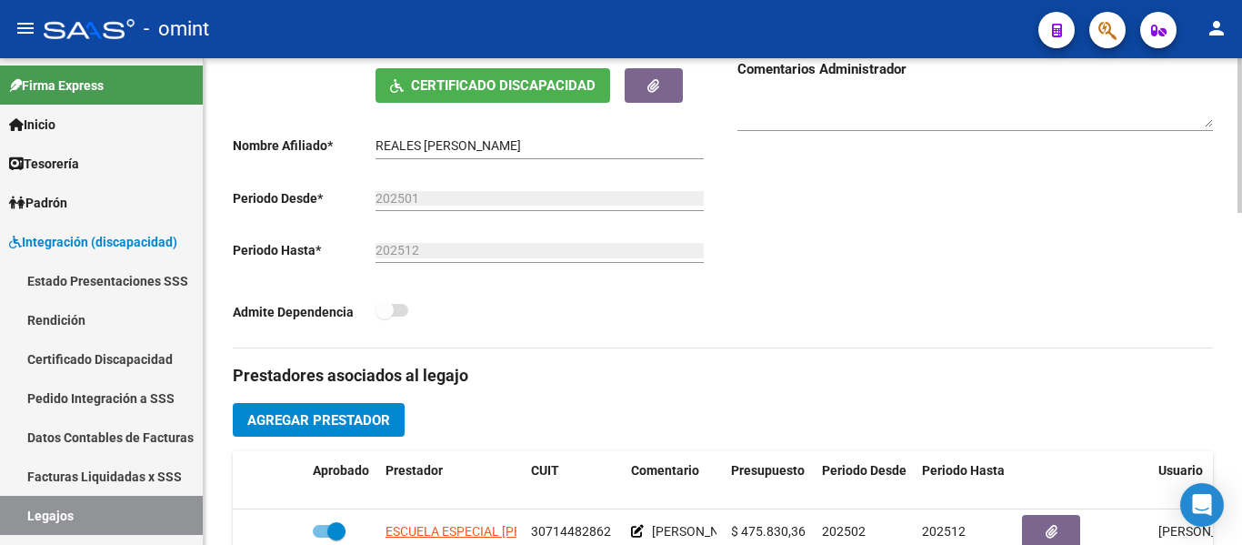
scroll to position [546, 0]
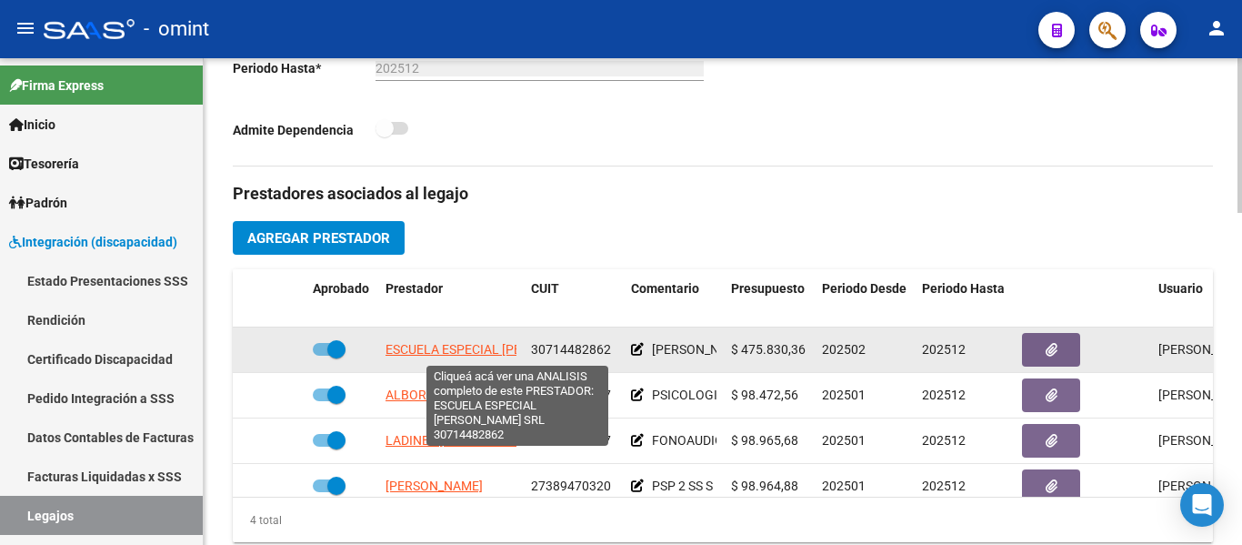
click at [486, 346] on span "ESCUELA ESPECIAL [PERSON_NAME] SRL" at bounding box center [505, 349] width 239 height 15
type textarea "30714482862"
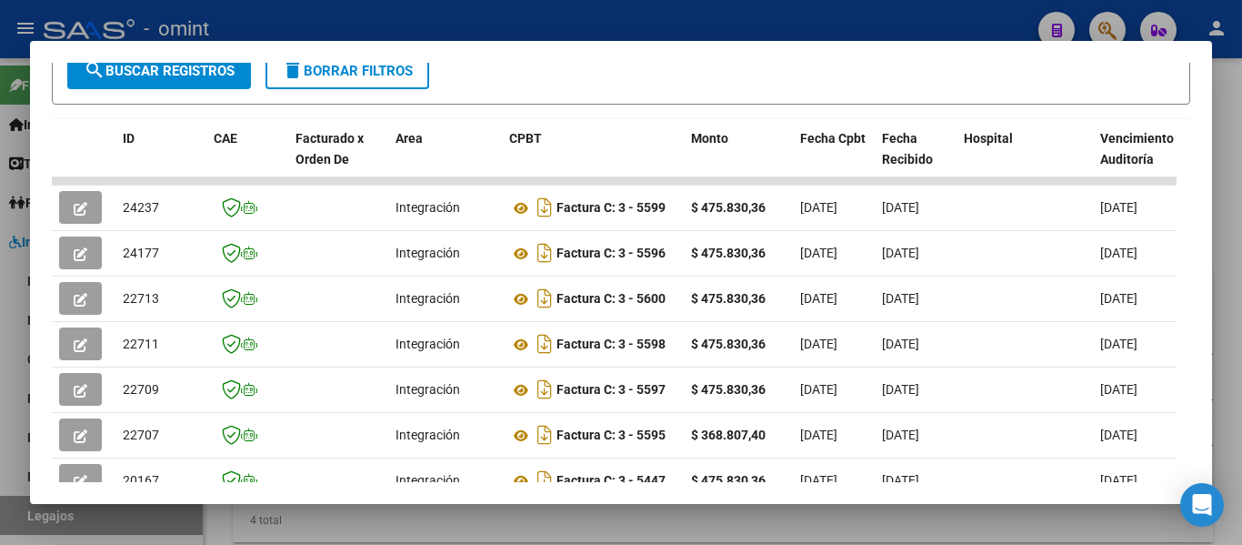
scroll to position [371, 0]
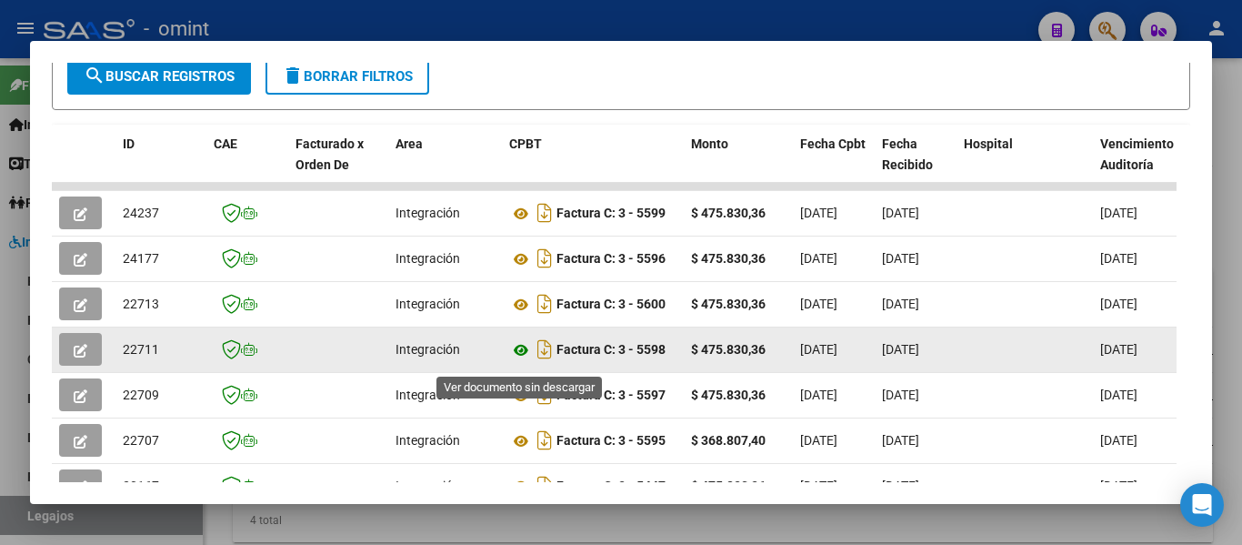
click at [515, 358] on icon at bounding box center [521, 350] width 24 height 22
click at [75, 357] on icon "button" at bounding box center [81, 351] width 14 height 14
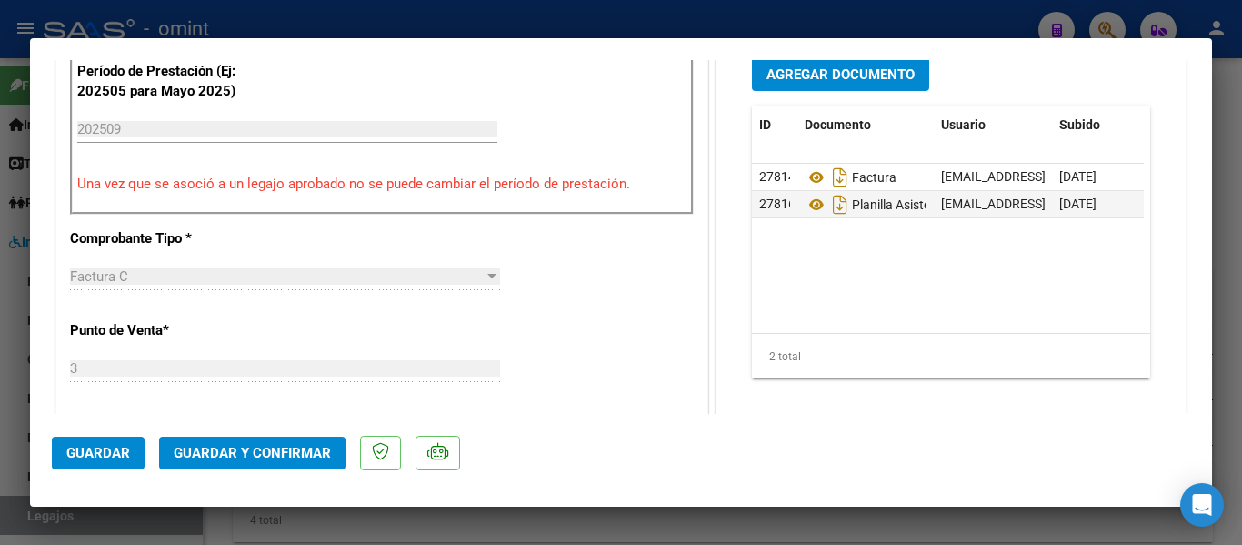
scroll to position [637, 0]
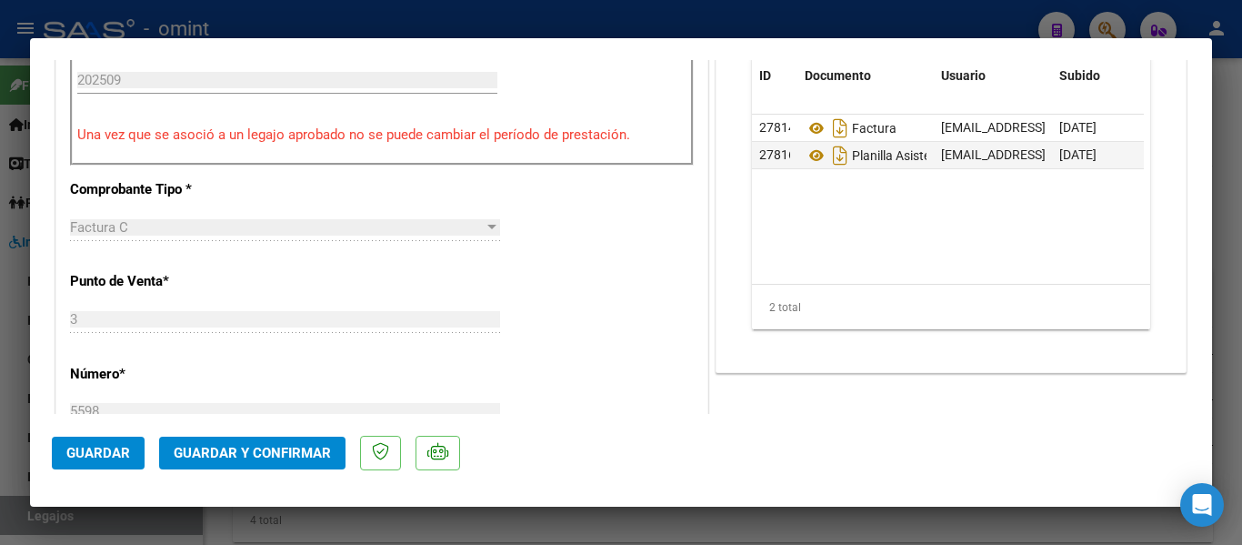
click at [299, 447] on span "Guardar y Confirmar" at bounding box center [252, 453] width 157 height 16
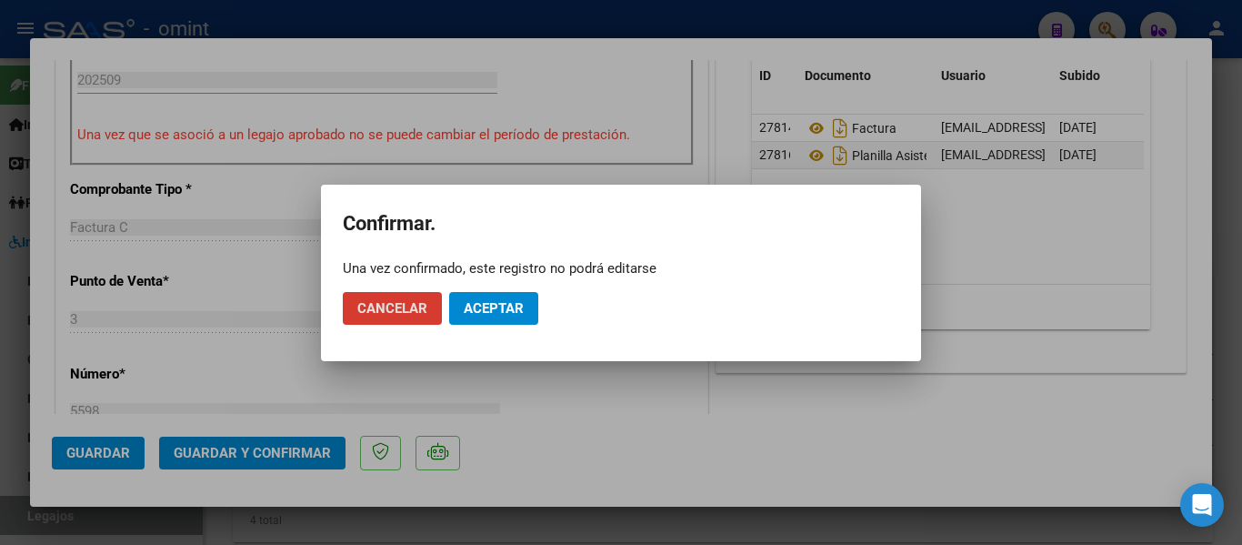
click at [507, 308] on span "Aceptar" at bounding box center [494, 308] width 60 height 16
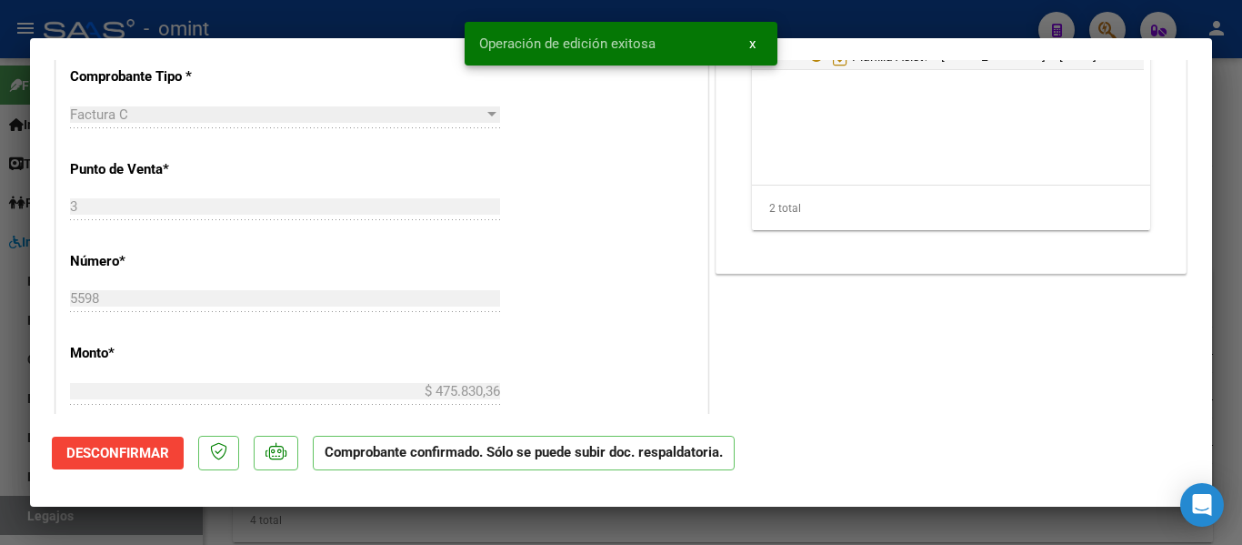
type input "$ 0,00"
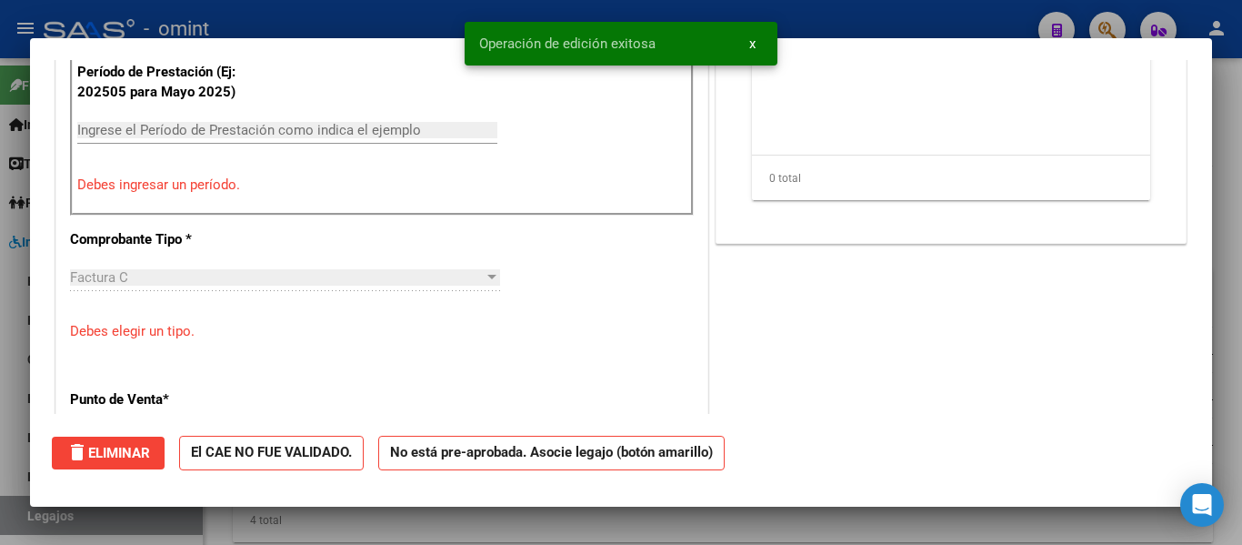
scroll to position [0, 0]
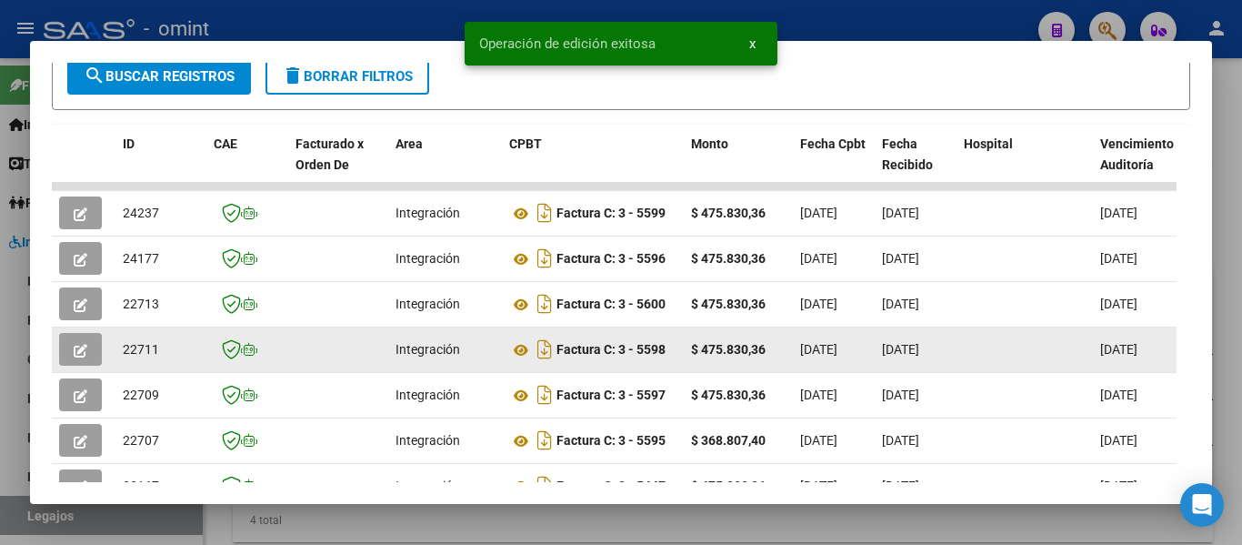
drag, startPoint x: 121, startPoint y: 361, endPoint x: 162, endPoint y: 359, distance: 41.0
click at [162, 359] on datatable-body-cell "22711" at bounding box center [161, 349] width 91 height 45
copy span "22711"
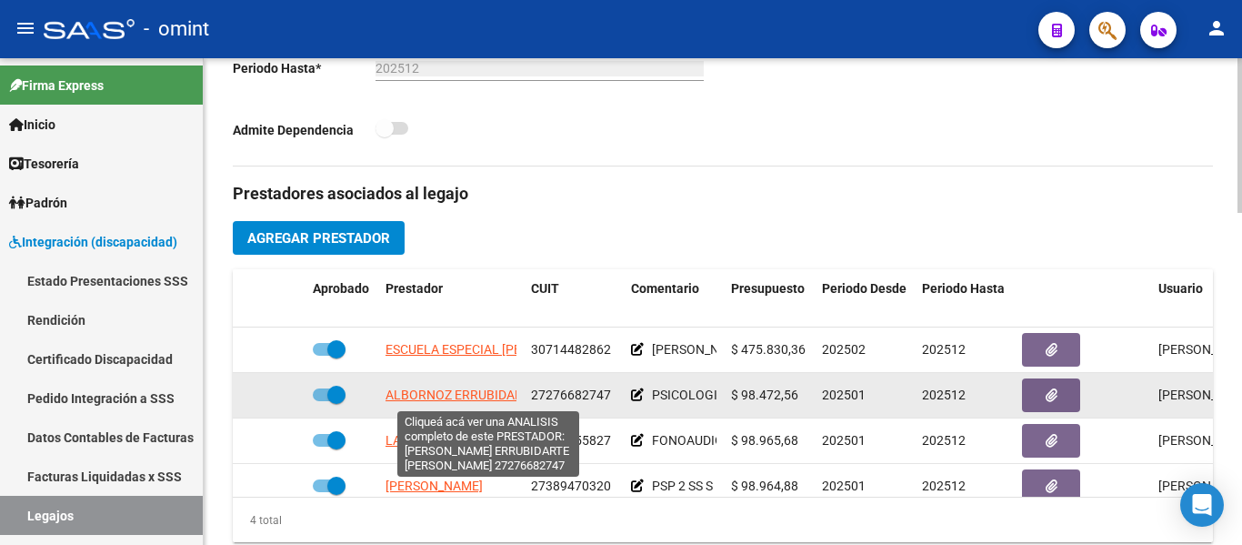
click at [476, 392] on span "ALBORNOZ ERRUBIDARTE [PERSON_NAME]" at bounding box center [511, 394] width 251 height 15
type textarea "27276682747"
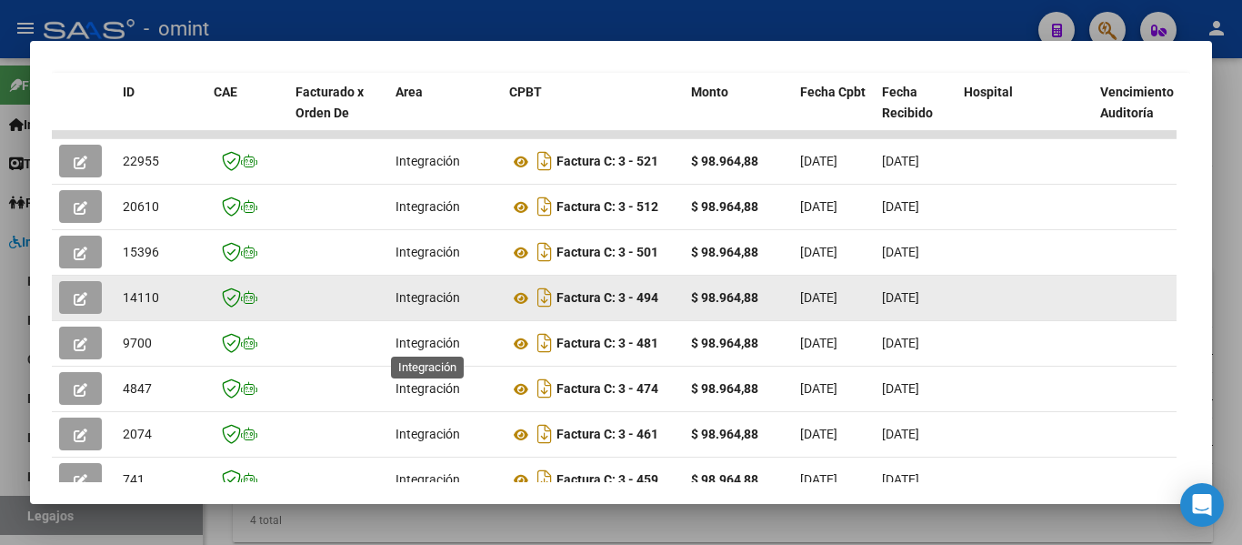
scroll to position [417, 0]
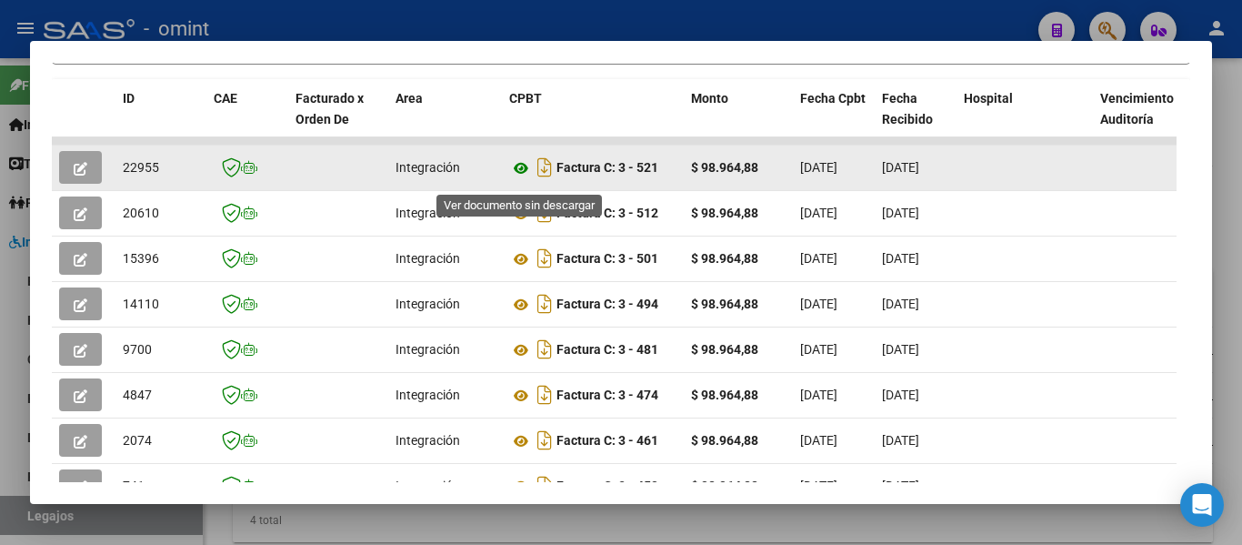
click at [521, 175] on icon at bounding box center [521, 168] width 24 height 22
click at [79, 168] on span "button" at bounding box center [81, 167] width 14 height 16
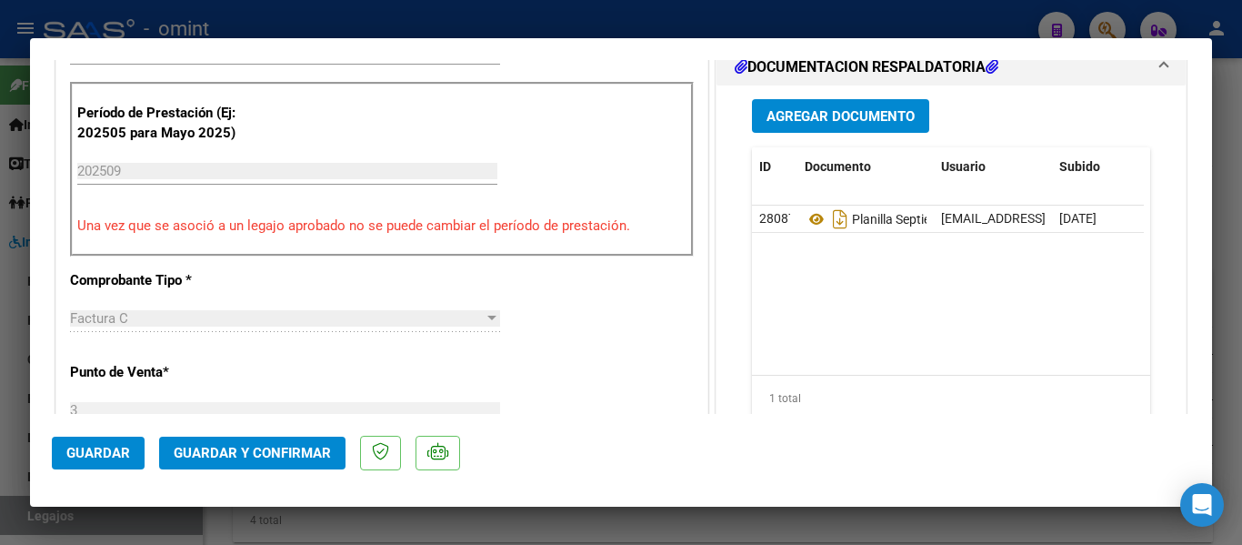
scroll to position [728, 0]
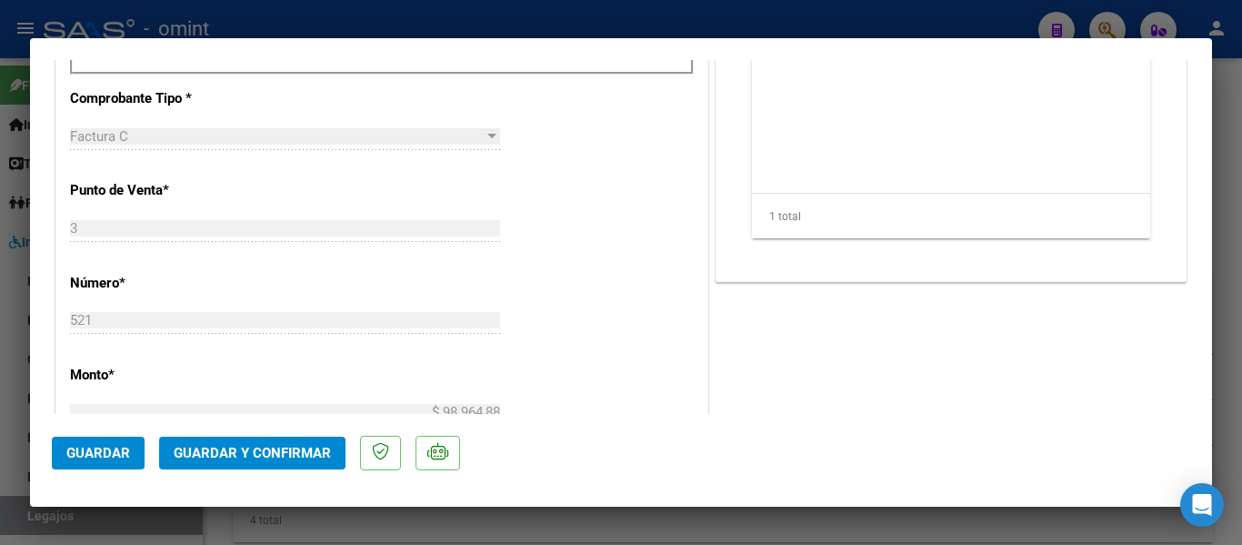
click at [317, 445] on span "Guardar y Confirmar" at bounding box center [252, 453] width 157 height 16
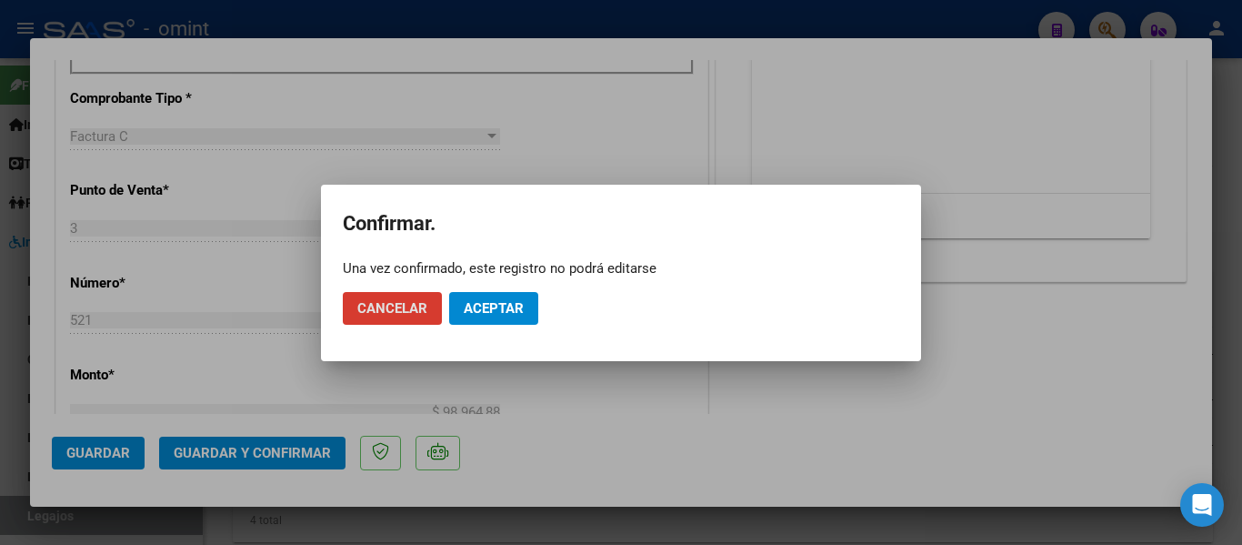
click at [516, 298] on button "Aceptar" at bounding box center [493, 308] width 89 height 33
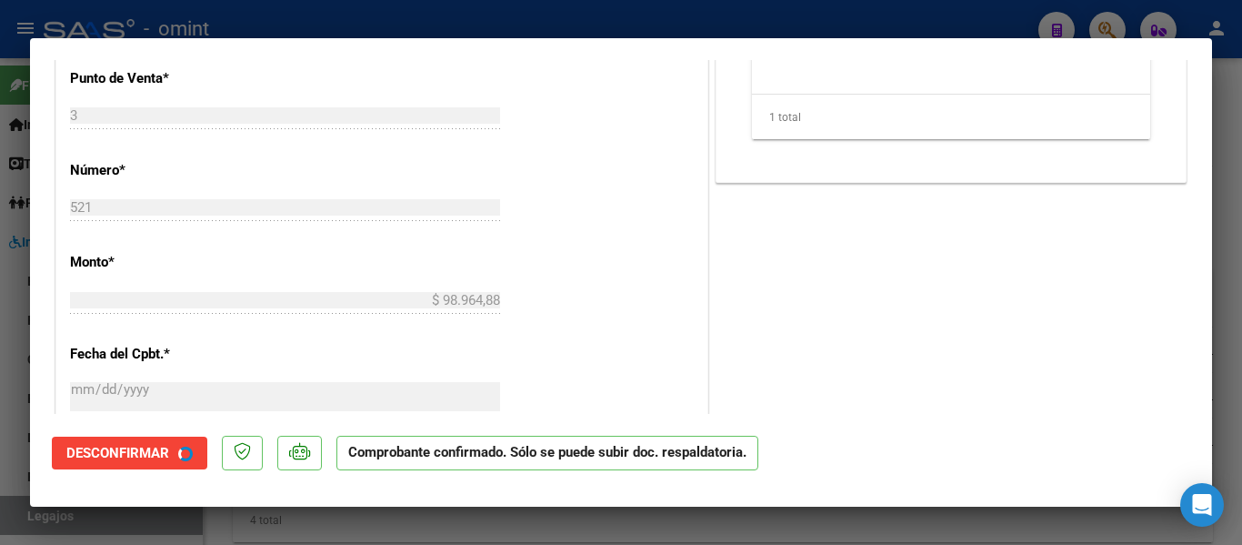
type input "$ 0,00"
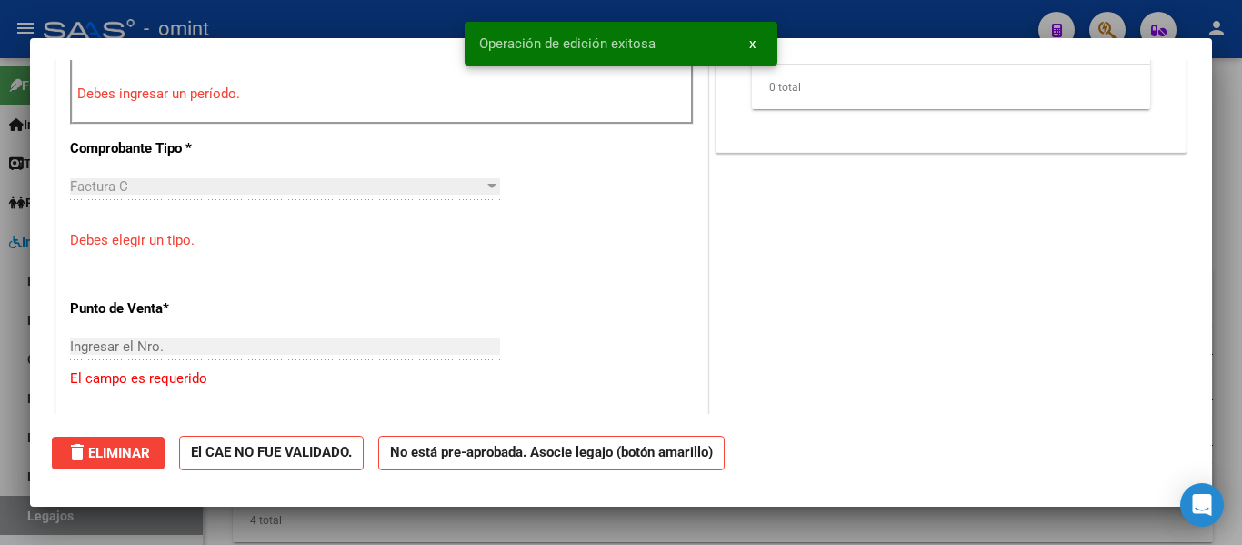
scroll to position [759, 0]
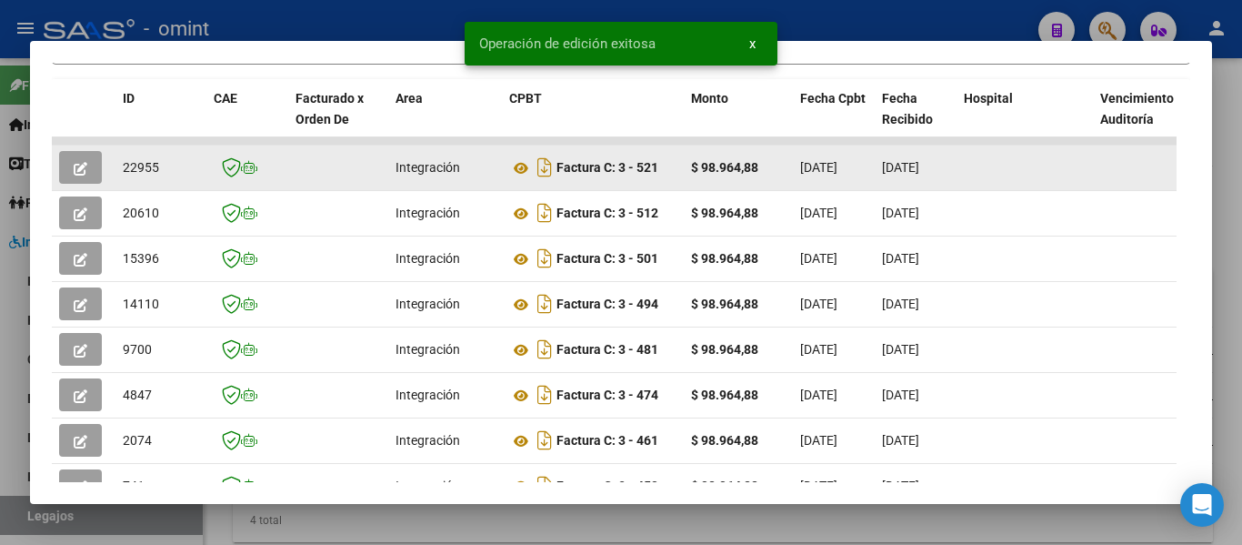
drag, startPoint x: 125, startPoint y: 175, endPoint x: 160, endPoint y: 173, distance: 35.5
click at [160, 173] on div "22955" at bounding box center [161, 167] width 76 height 21
copy span "22955"
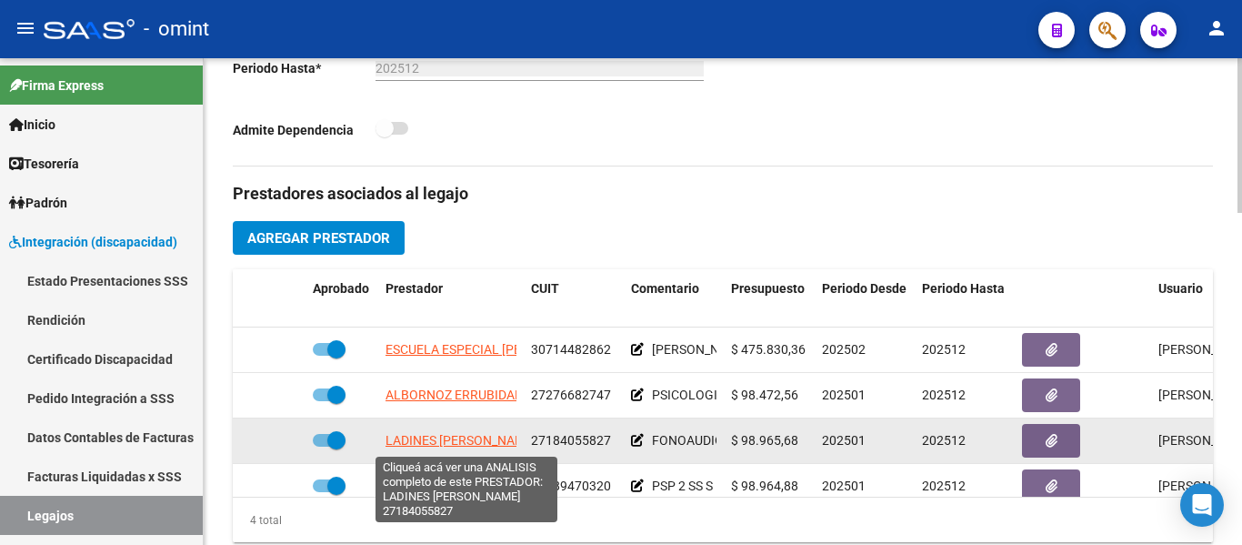
click at [482, 436] on span "LADINES CLAUDIA MARIELA" at bounding box center [461, 440] width 151 height 15
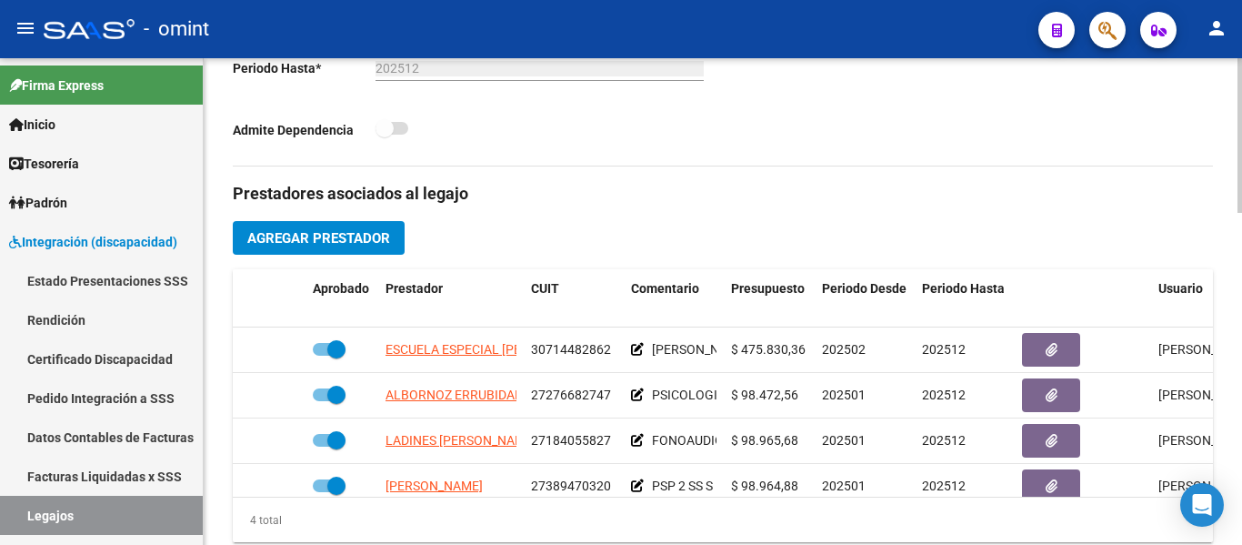
scroll to position [33, 0]
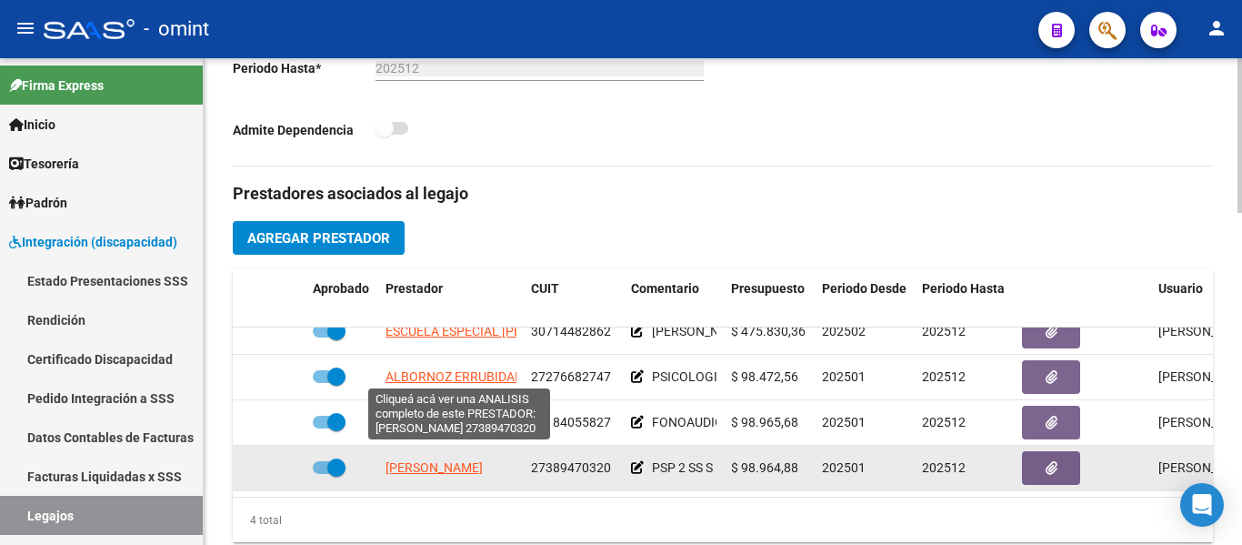
click at [483, 460] on span "GARCIA YAMILA ARACELI" at bounding box center [434, 467] width 97 height 15
type textarea "27389470320"
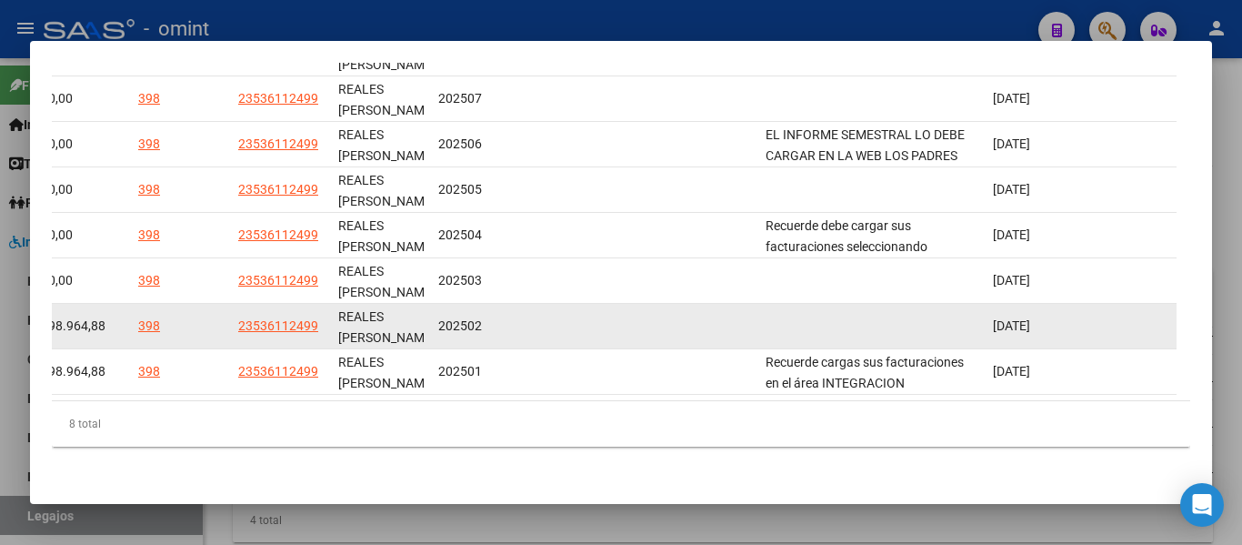
scroll to position [455, 0]
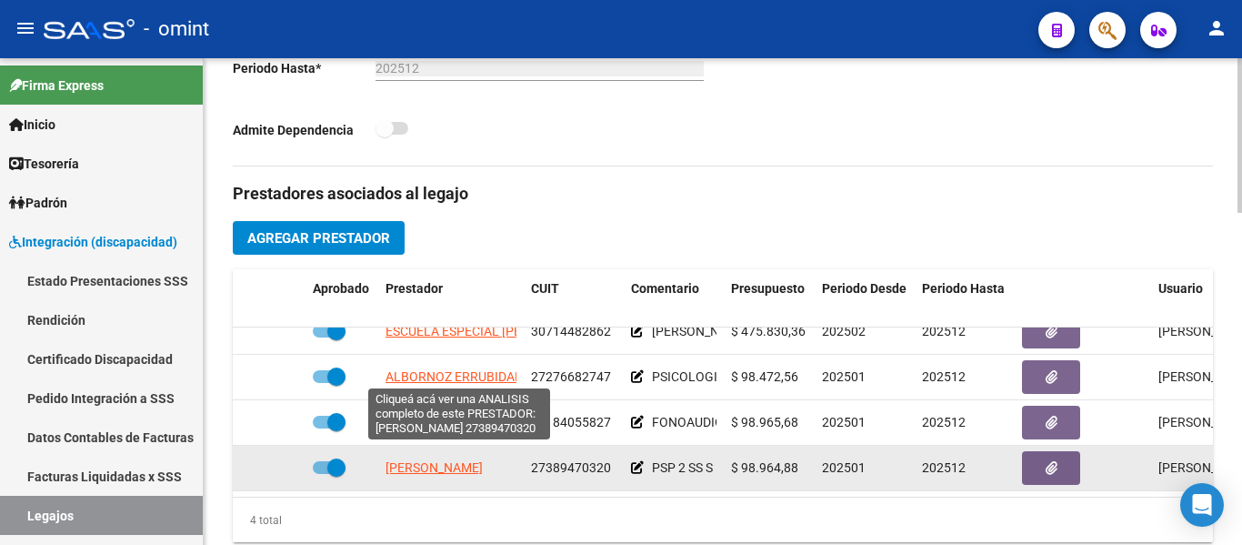
click at [483, 460] on span "GARCIA YAMILA ARACELI" at bounding box center [434, 467] width 97 height 15
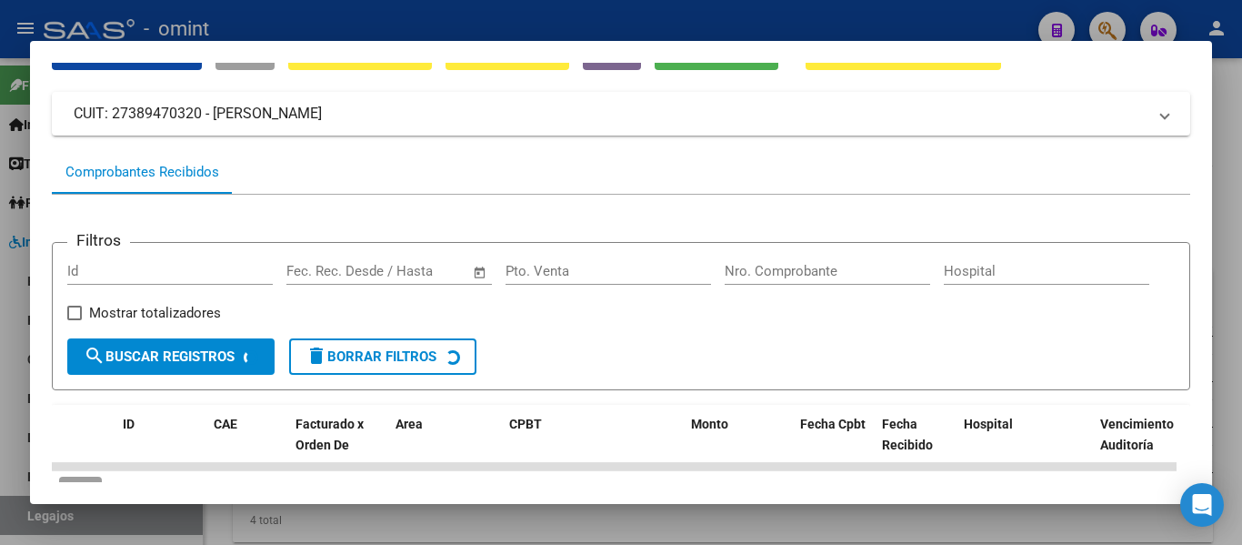
scroll to position [166, 0]
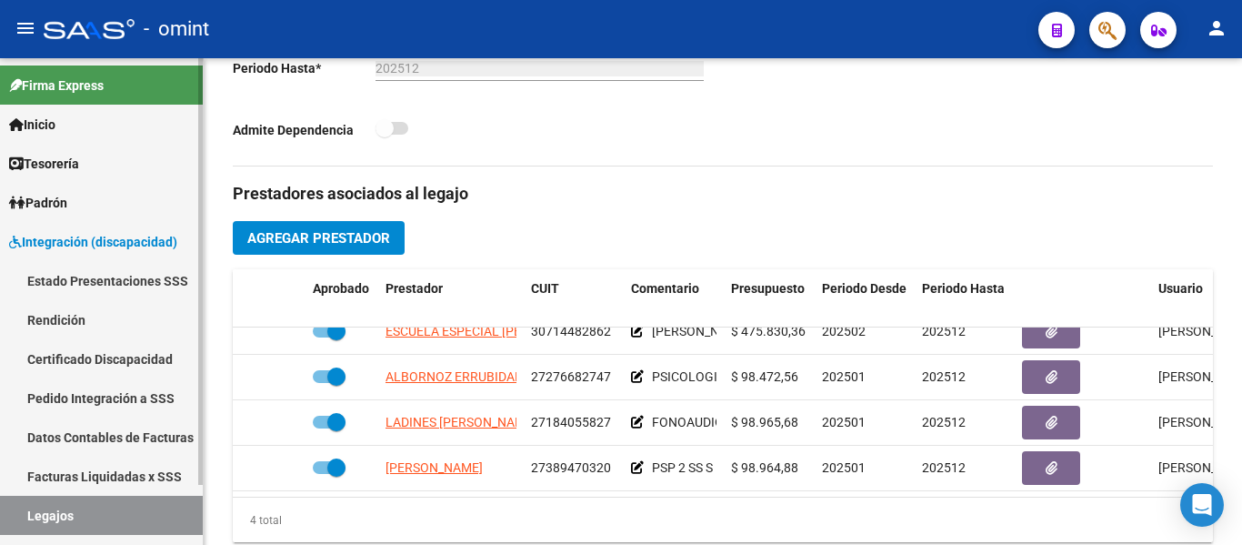
click at [85, 358] on link "Certificado Discapacidad" at bounding box center [101, 358] width 203 height 39
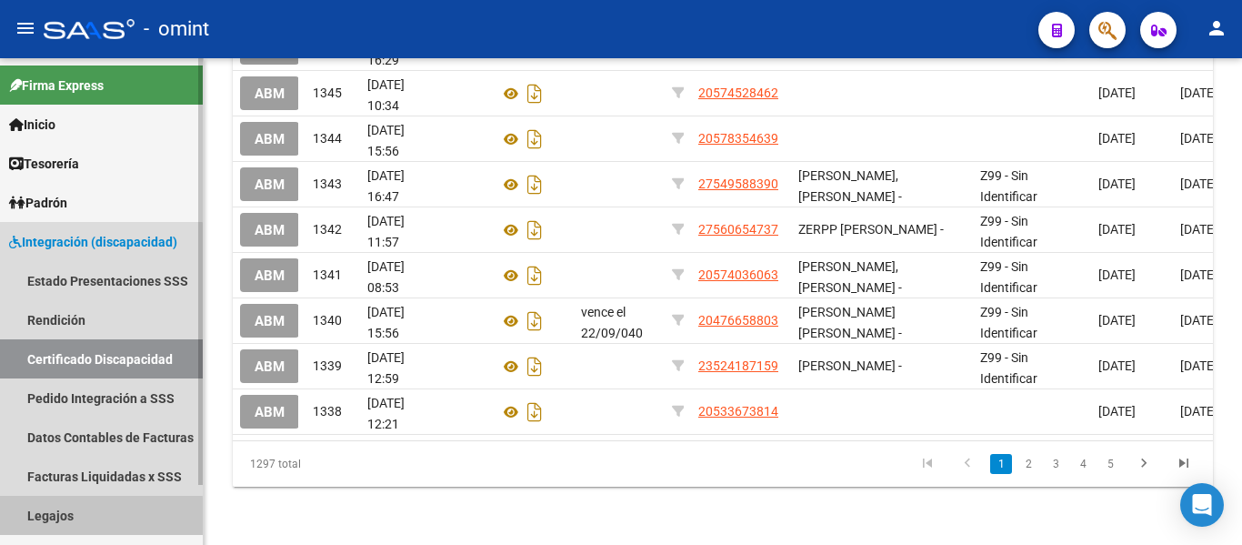
click at [96, 517] on link "Legajos" at bounding box center [101, 515] width 203 height 39
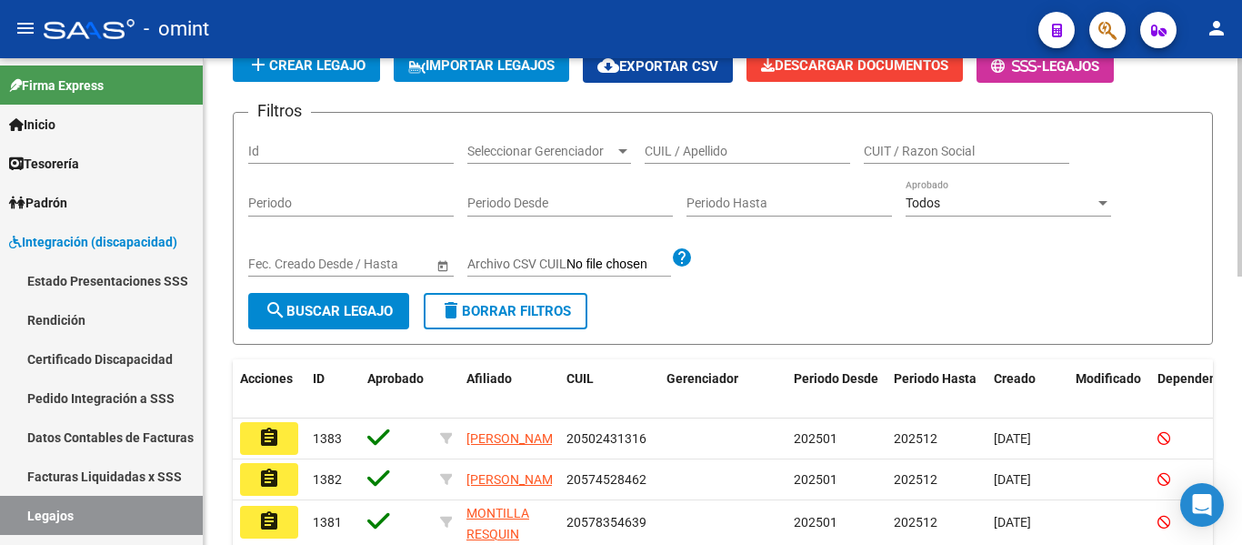
scroll to position [54, 0]
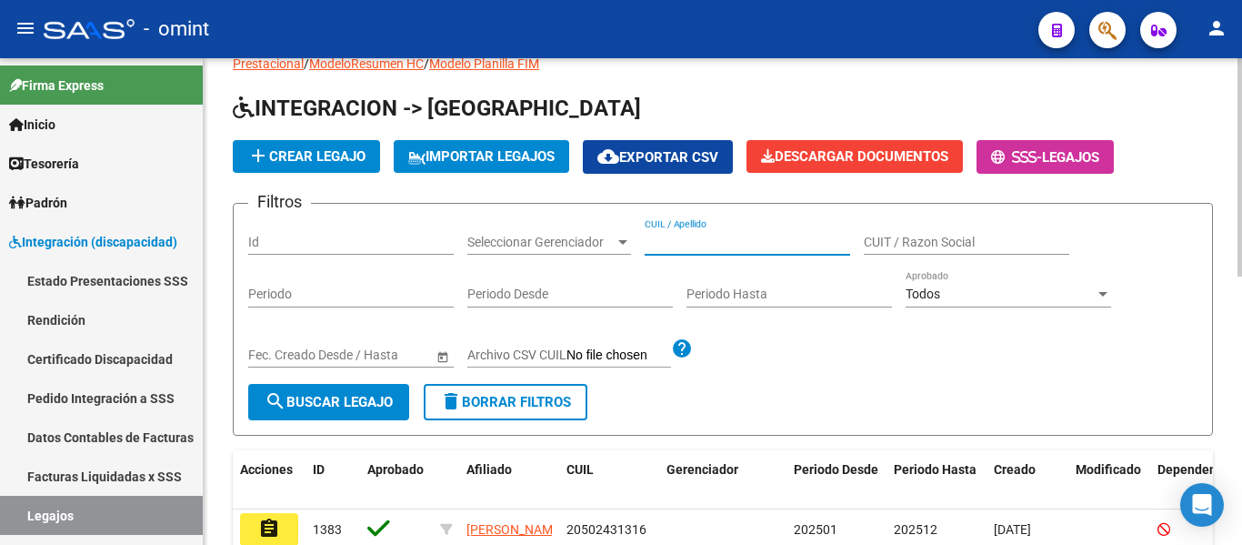
paste input "RETUERTO CRISANTO MI"
type input "RETUERTO CRISANTO MI"
click at [380, 398] on span "search Buscar Legajo" at bounding box center [329, 402] width 128 height 16
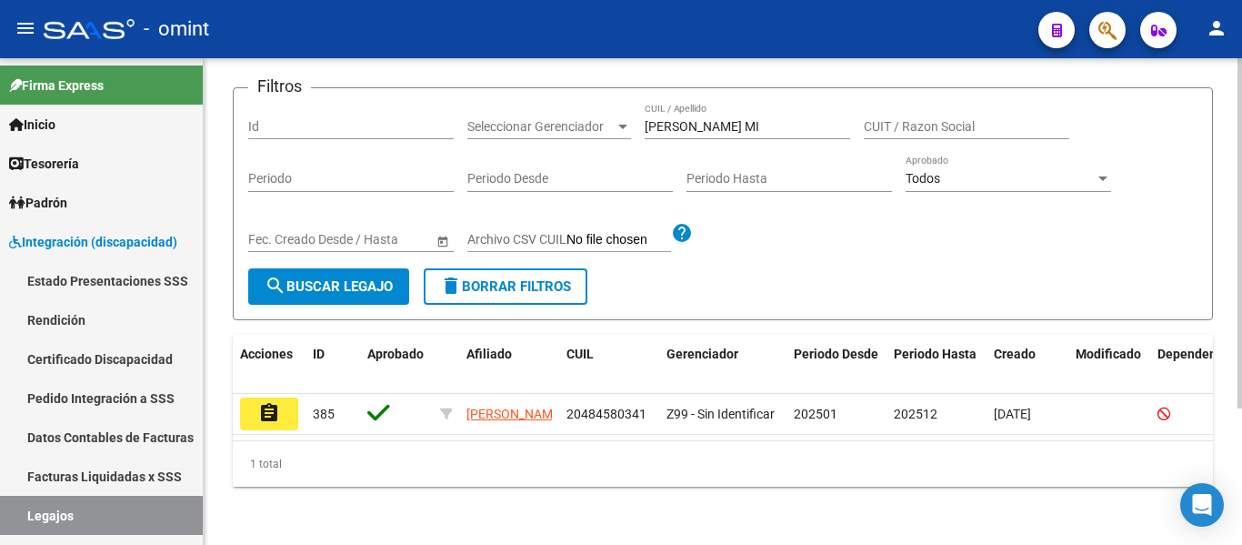
scroll to position [189, 0]
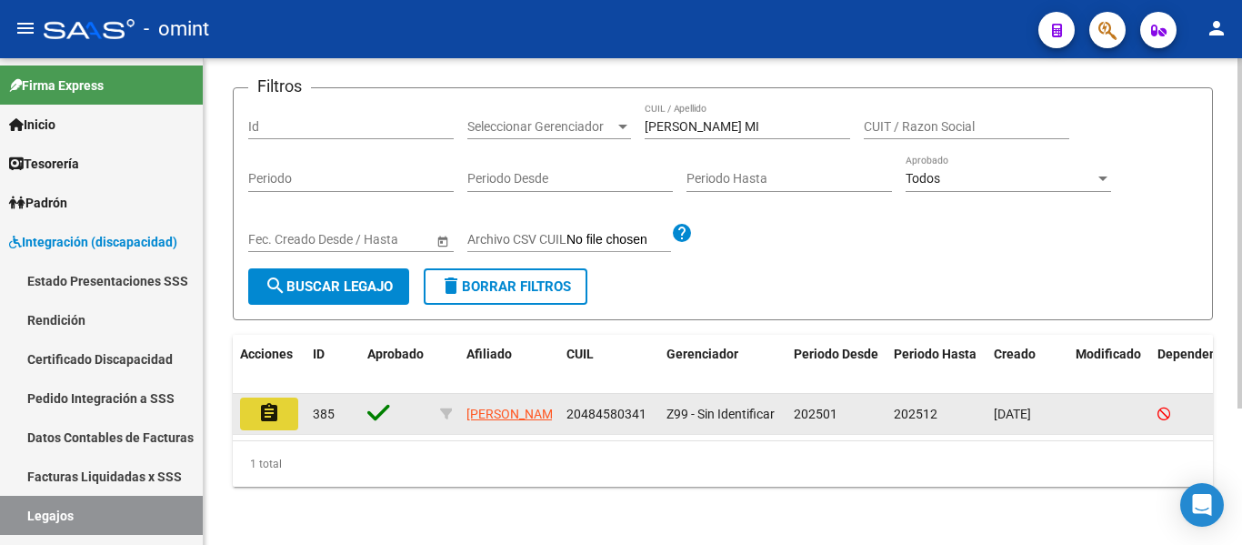
click at [258, 404] on mat-icon "assignment" at bounding box center [269, 413] width 22 height 22
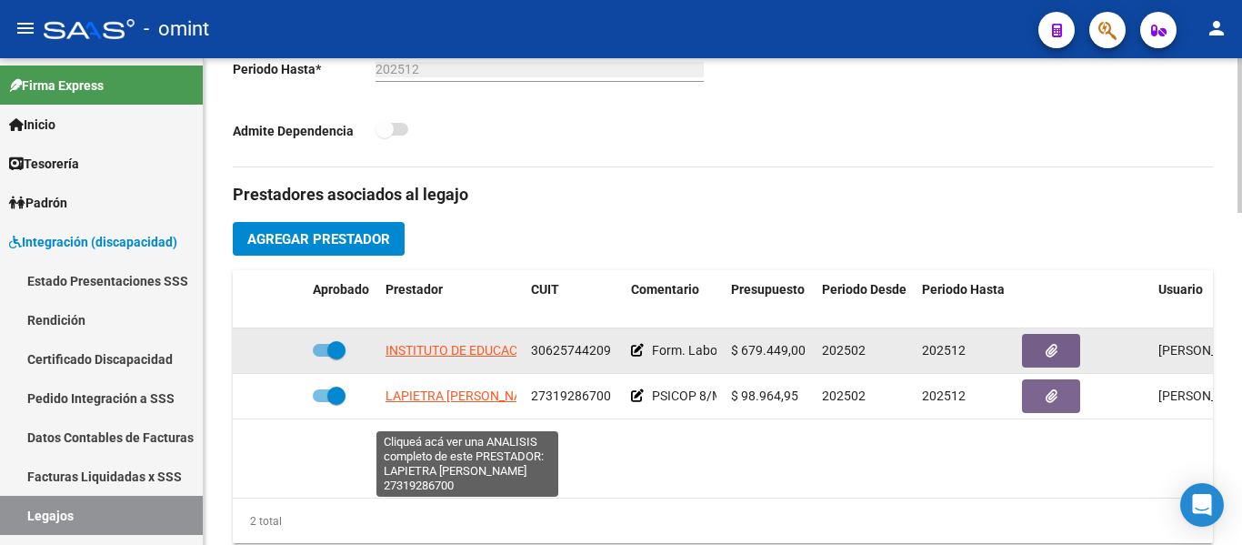
scroll to position [546, 0]
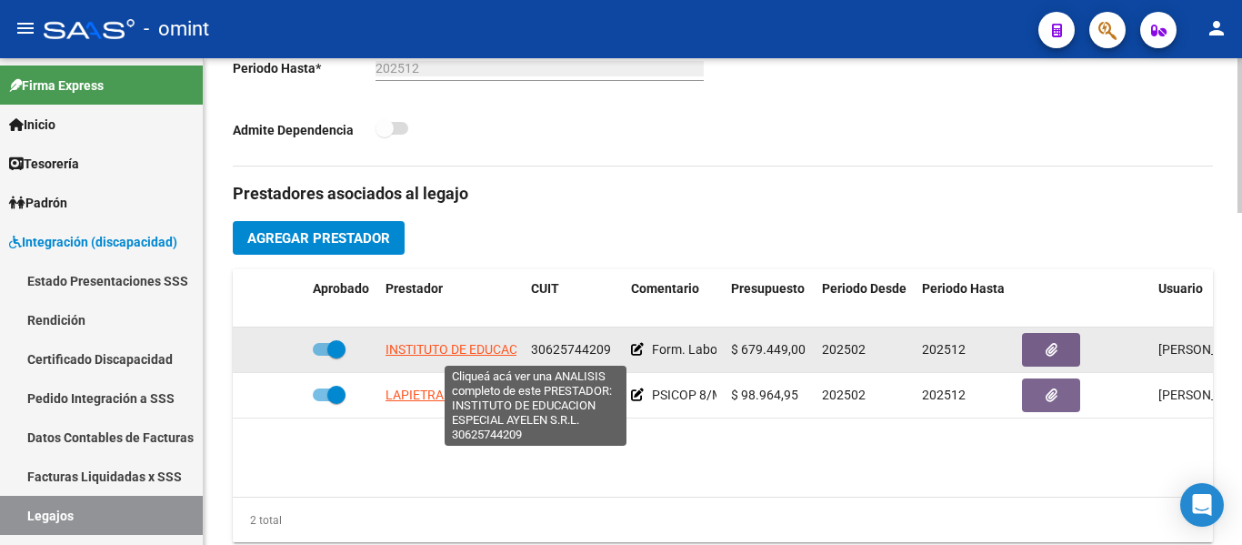
click at [468, 349] on span "INSTITUTO DE EDUCACION ESPECIAL AYELEN S.R.L." at bounding box center [535, 349] width 298 height 15
type textarea "30625744209"
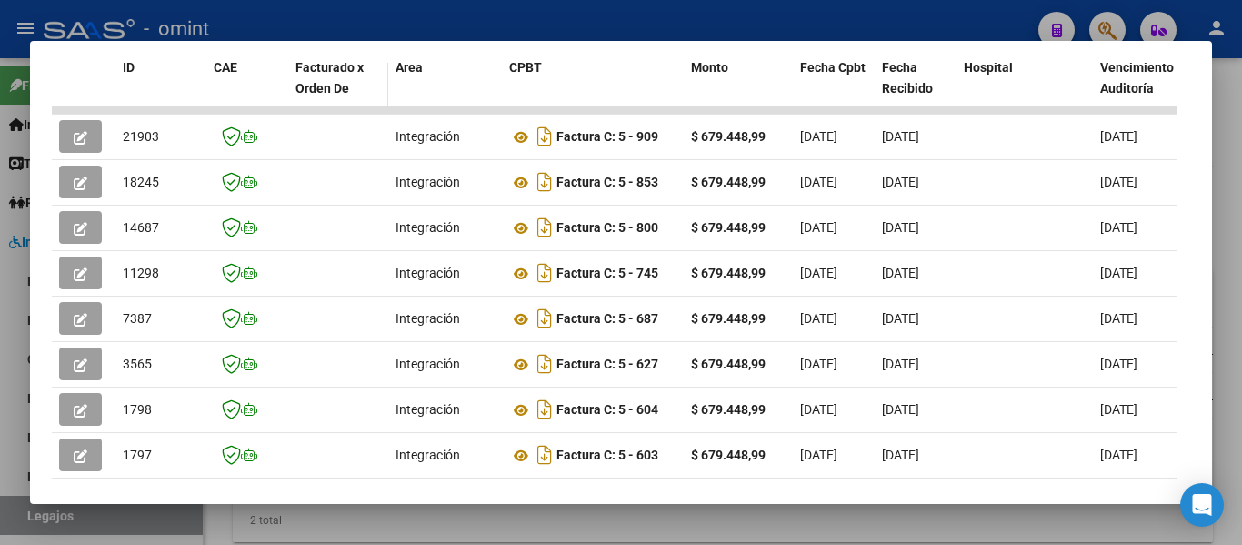
scroll to position [280, 0]
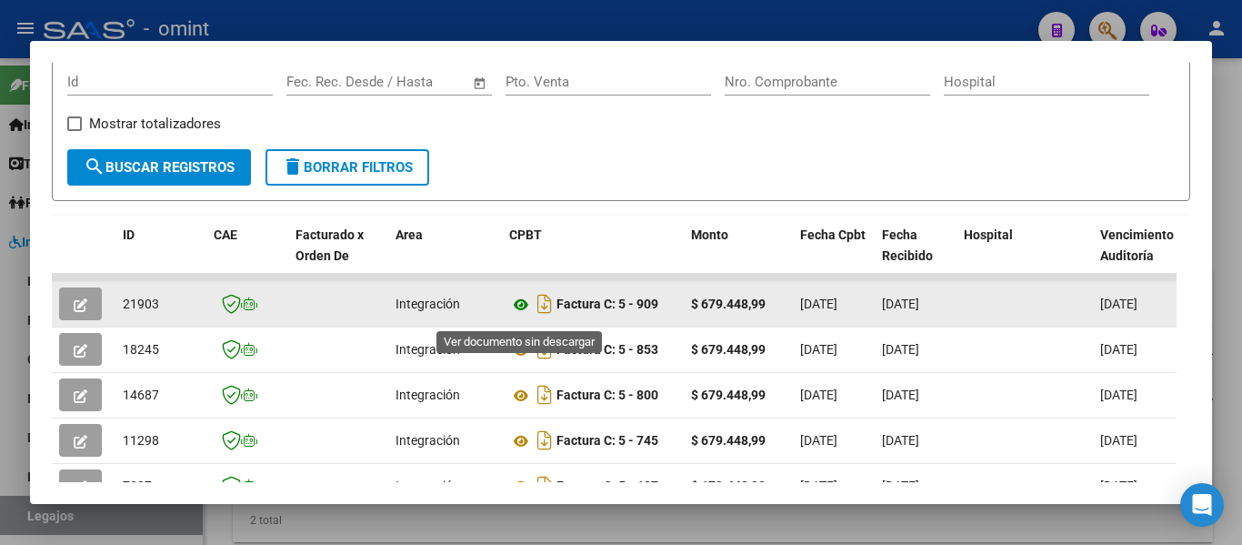
click at [520, 311] on icon at bounding box center [521, 305] width 24 height 22
click at [79, 312] on icon "button" at bounding box center [81, 305] width 14 height 14
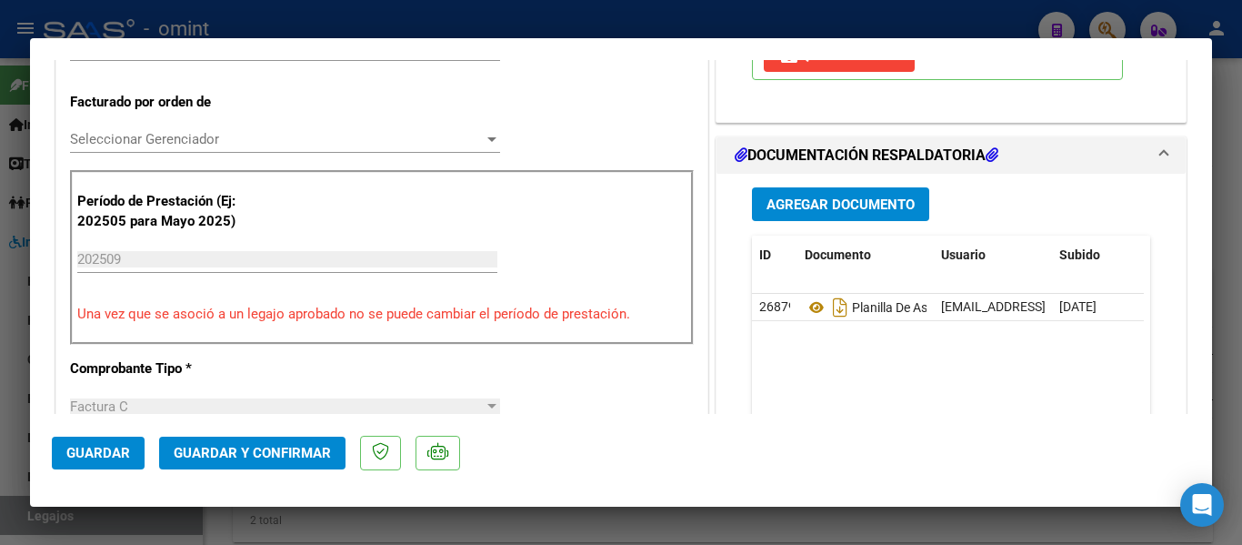
scroll to position [489, 0]
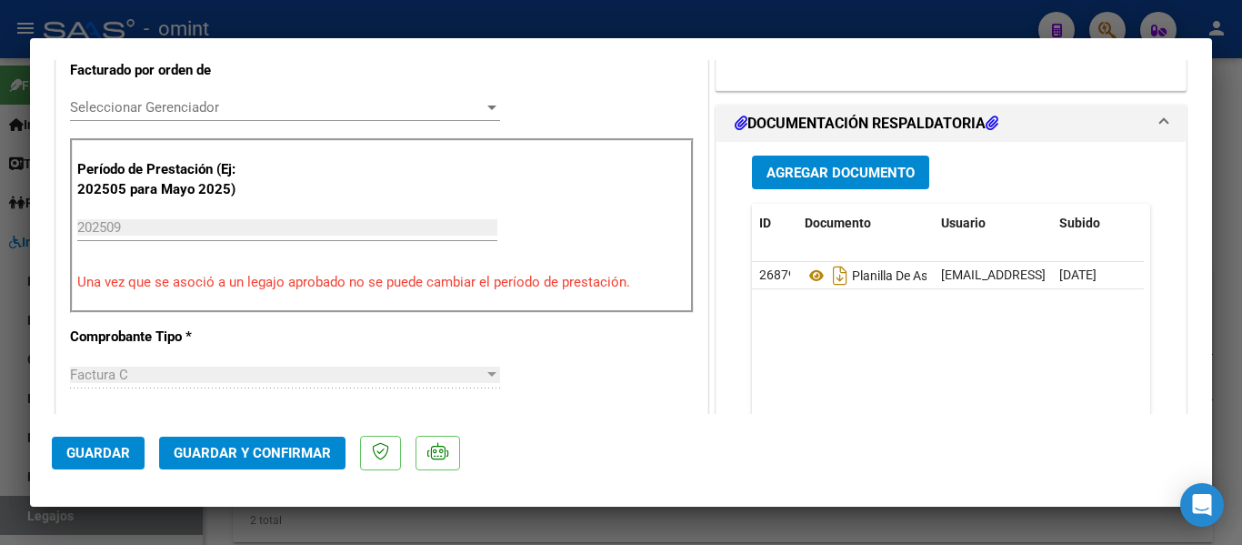
click at [314, 457] on span "Guardar y Confirmar" at bounding box center [252, 453] width 157 height 16
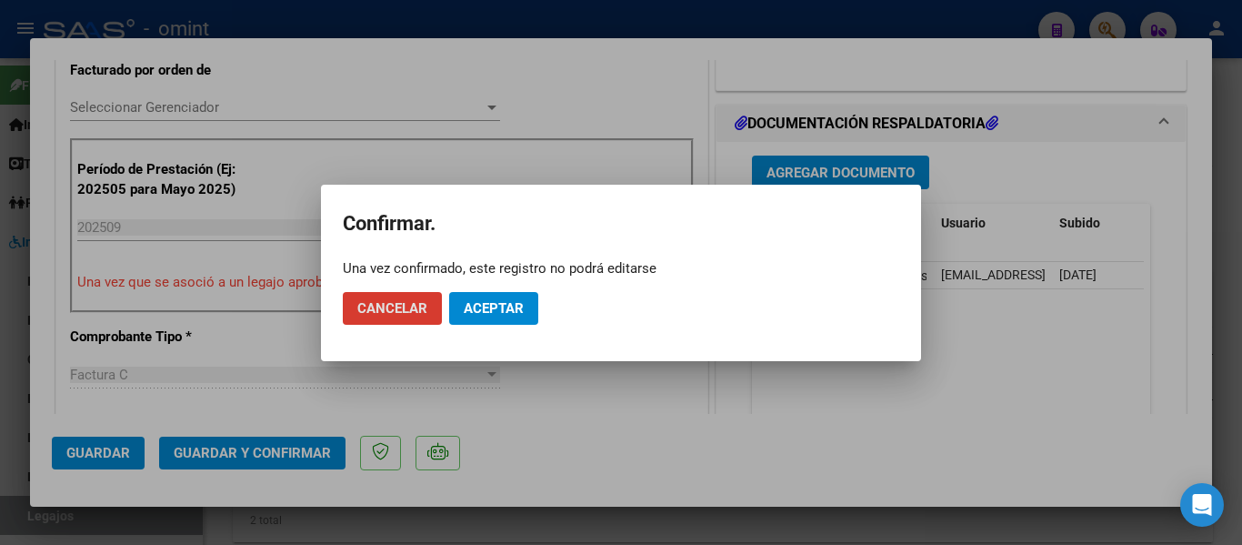
click at [518, 297] on button "Aceptar" at bounding box center [493, 308] width 89 height 33
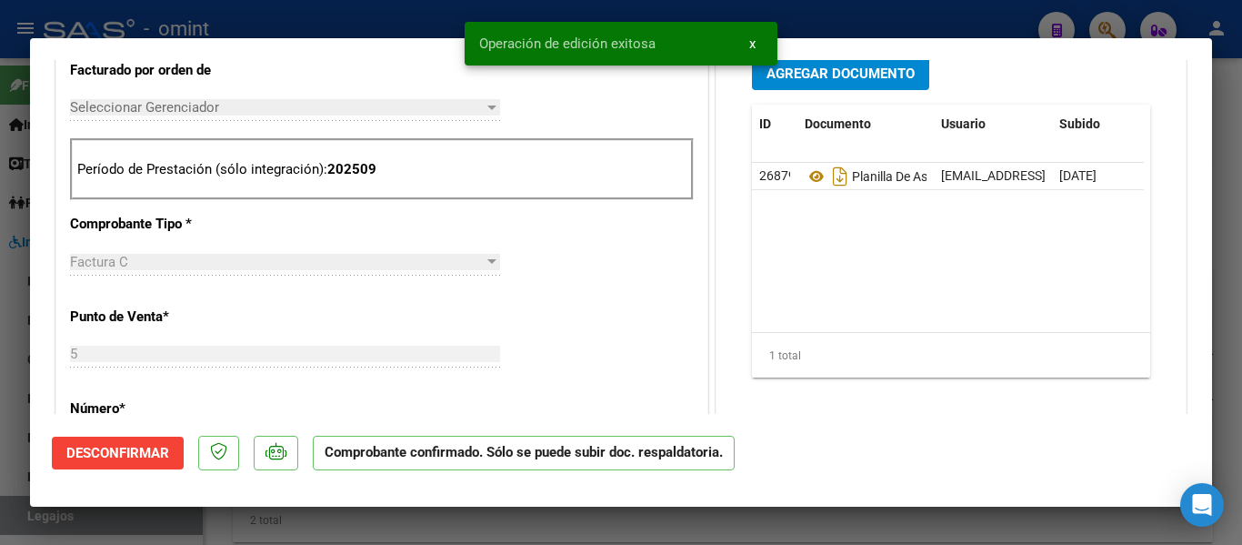
type input "$ 0,00"
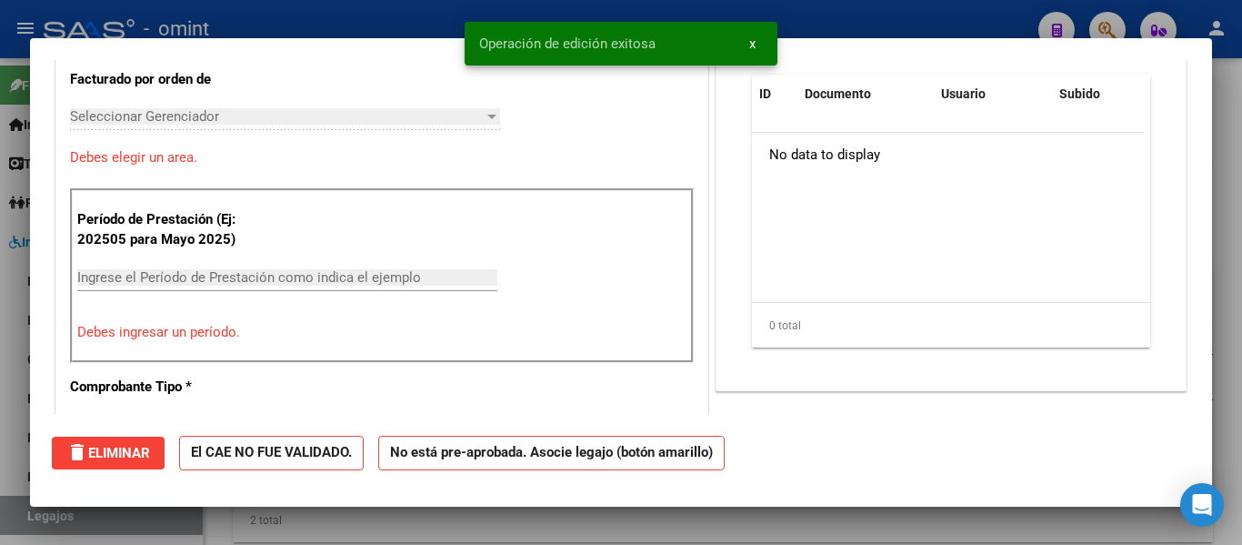
scroll to position [0, 0]
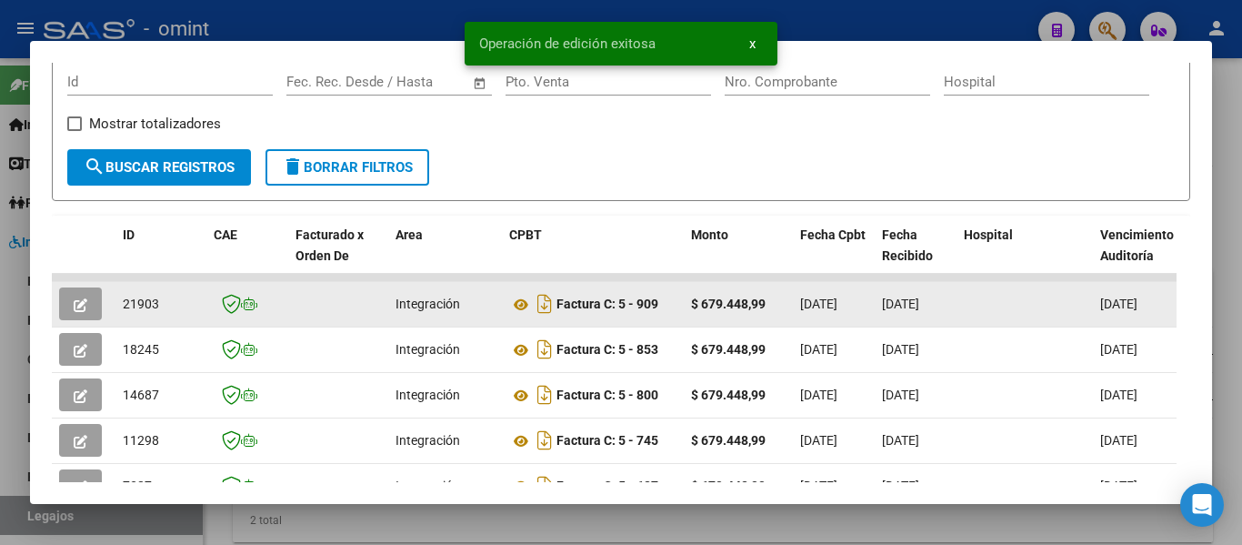
drag, startPoint x: 121, startPoint y: 315, endPoint x: 165, endPoint y: 316, distance: 43.7
click at [165, 316] on datatable-body-cell "21903" at bounding box center [161, 304] width 91 height 45
copy span "21903"
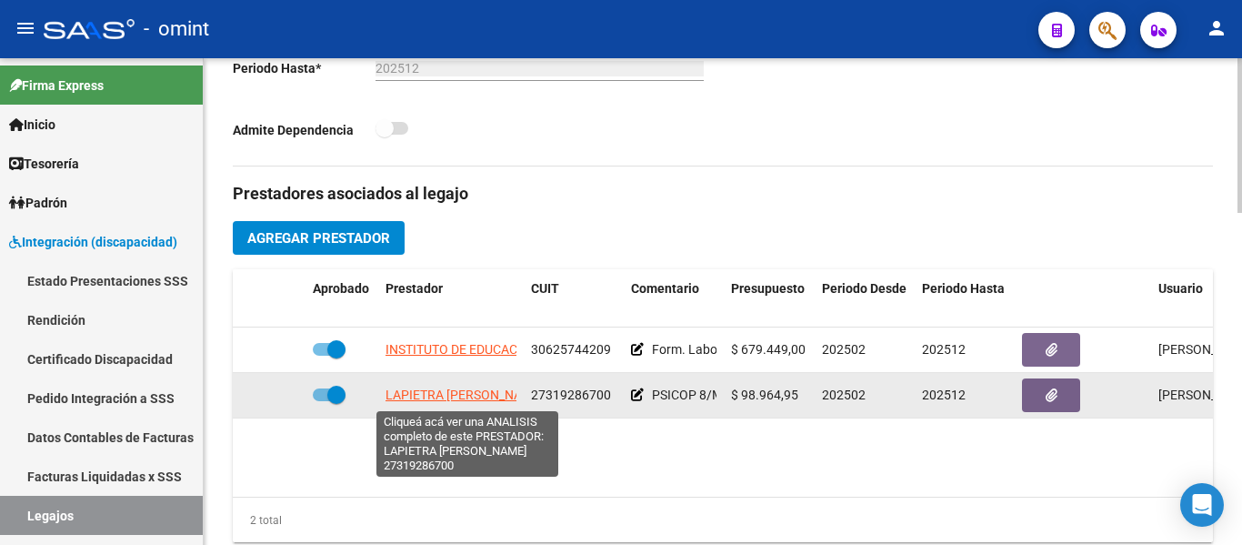
click at [477, 396] on span "LAPIETRA ANALIA SOLEDAD" at bounding box center [465, 394] width 158 height 15
type textarea "27319286700"
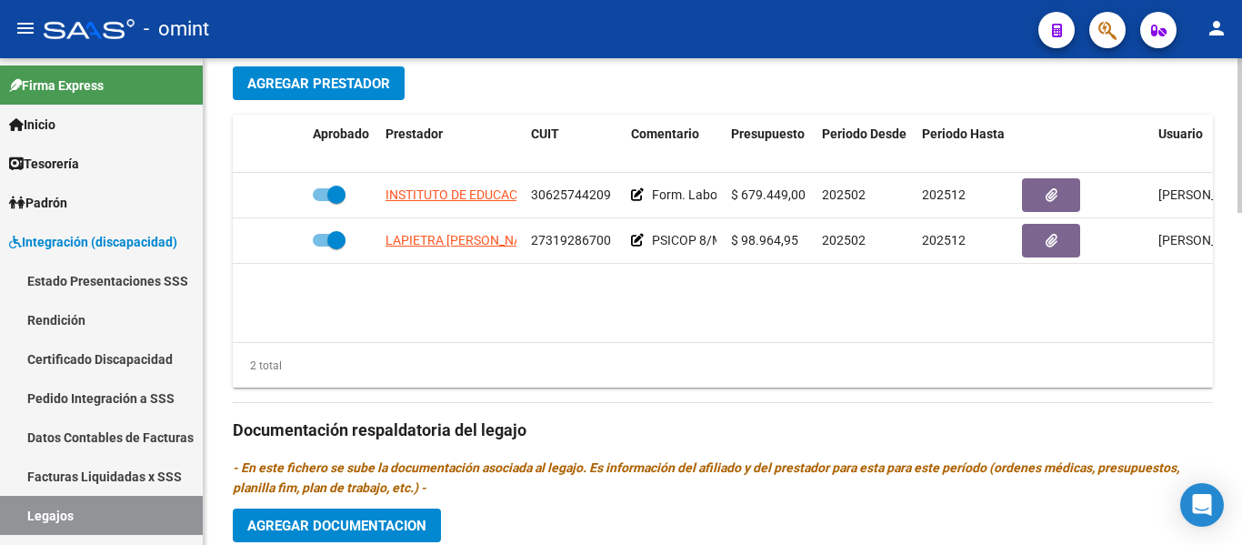
scroll to position [728, 0]
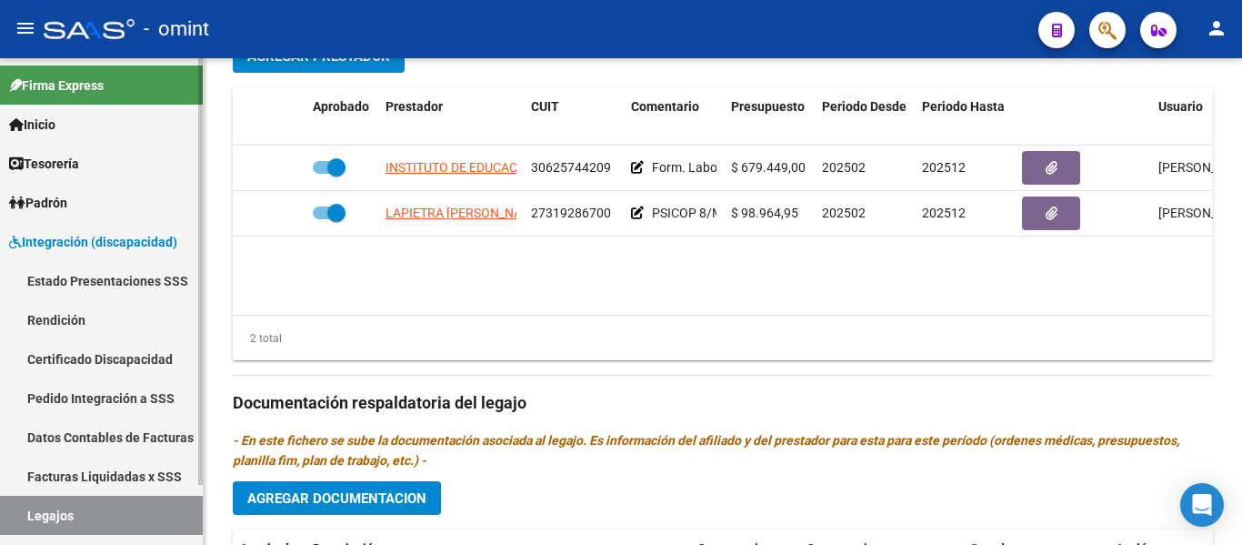
click at [78, 359] on link "Certificado Discapacidad" at bounding box center [101, 358] width 203 height 39
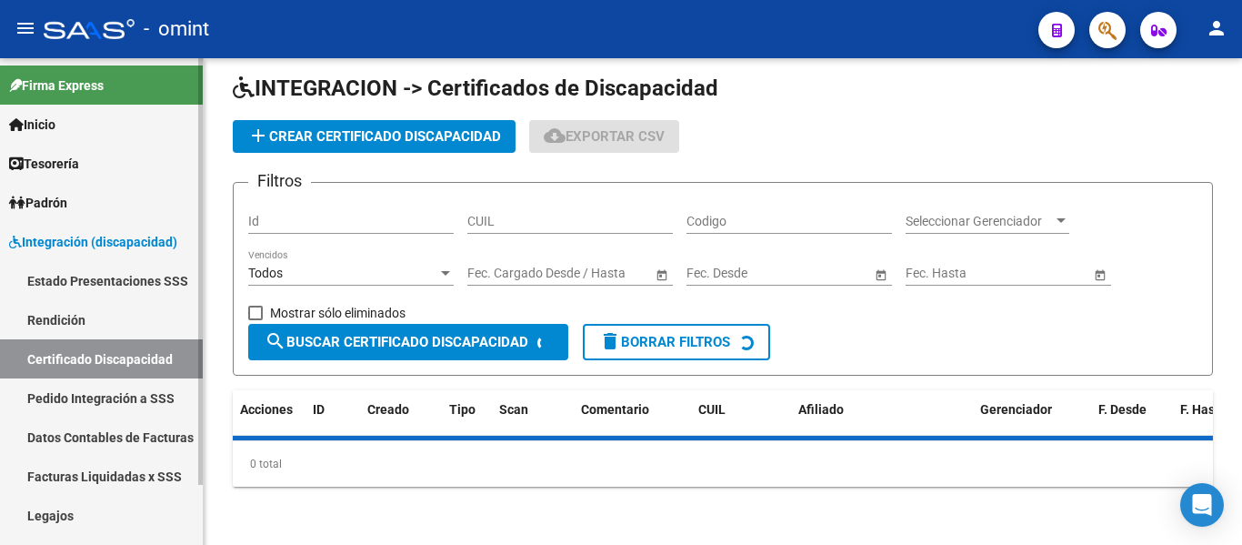
click at [97, 514] on link "Legajos" at bounding box center [101, 515] width 203 height 39
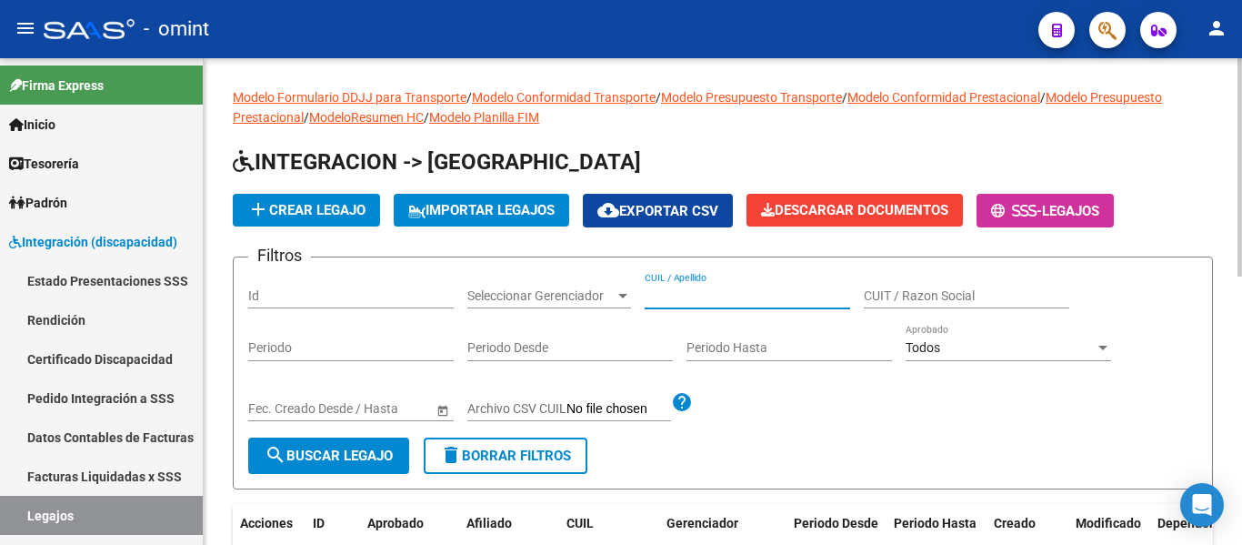
paste input "REYES POMA [PERSON_NAME][DATE]"
type input "REYES POMA [PERSON_NAME][DATE]"
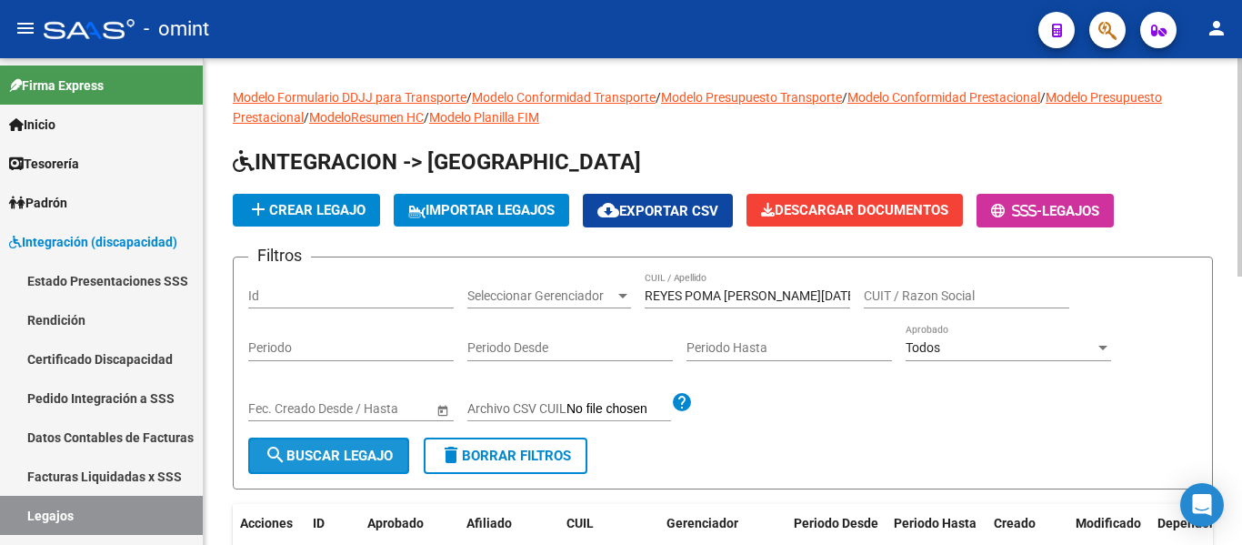
click at [383, 458] on span "search Buscar Legajo" at bounding box center [329, 456] width 128 height 16
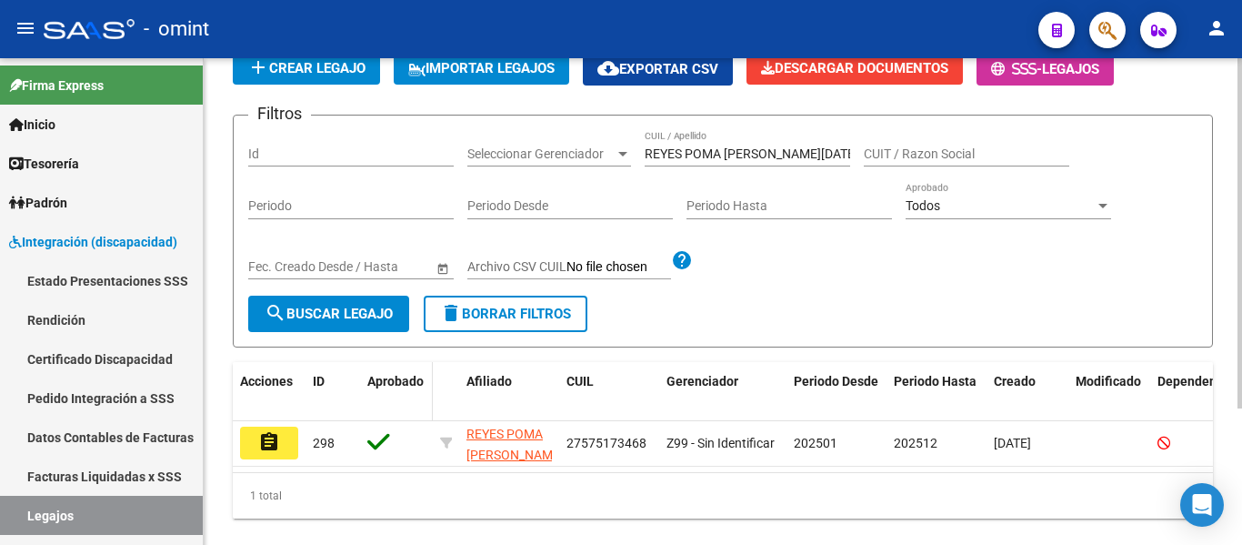
scroll to position [182, 0]
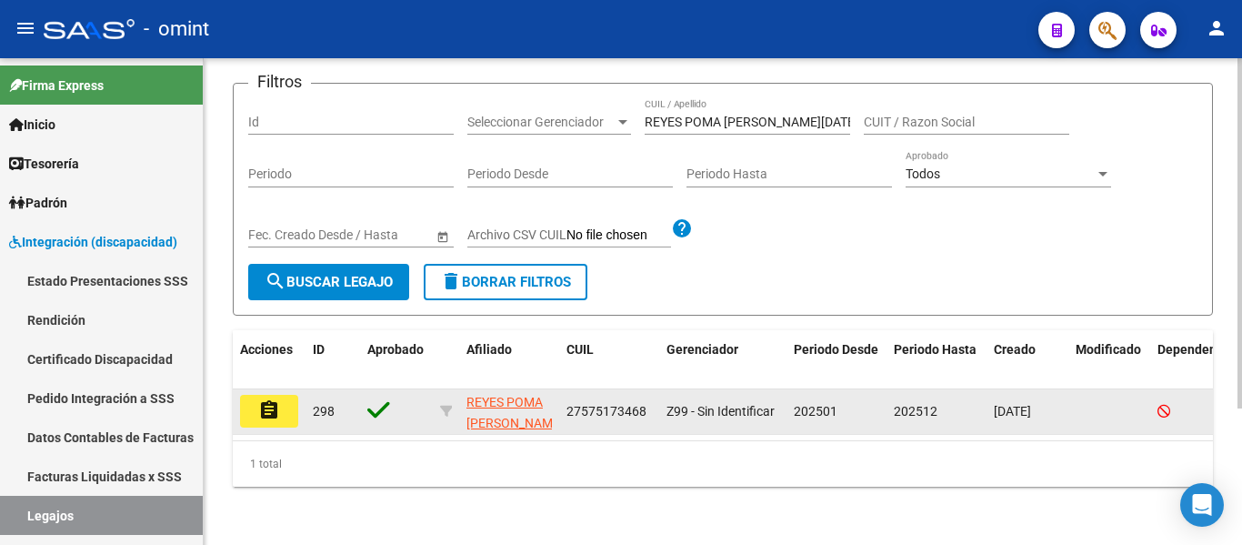
click at [262, 410] on mat-icon "assignment" at bounding box center [269, 410] width 22 height 22
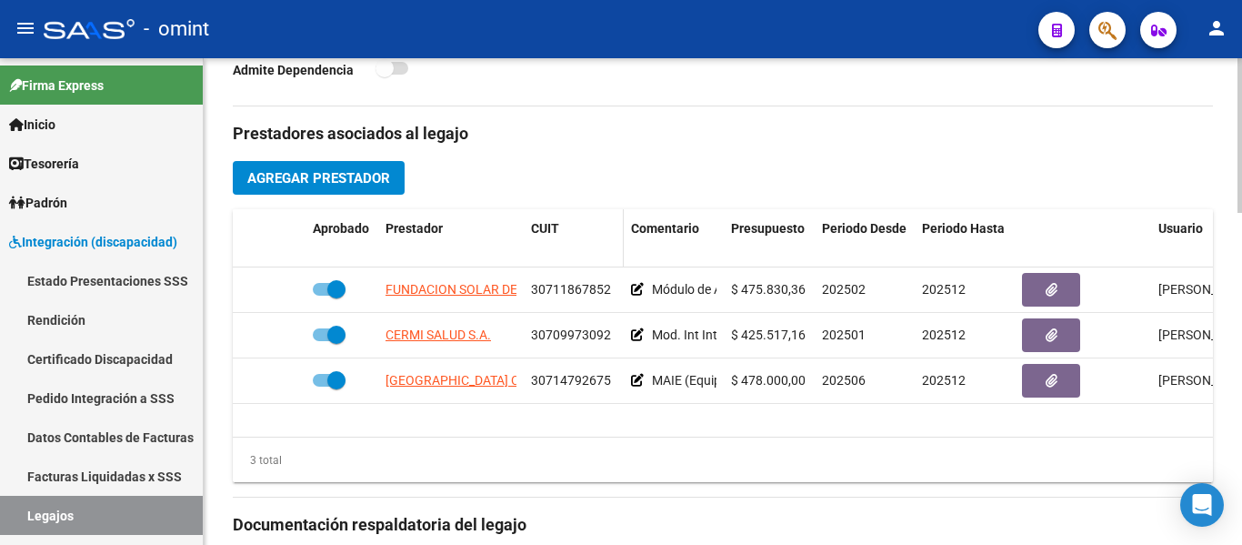
scroll to position [637, 0]
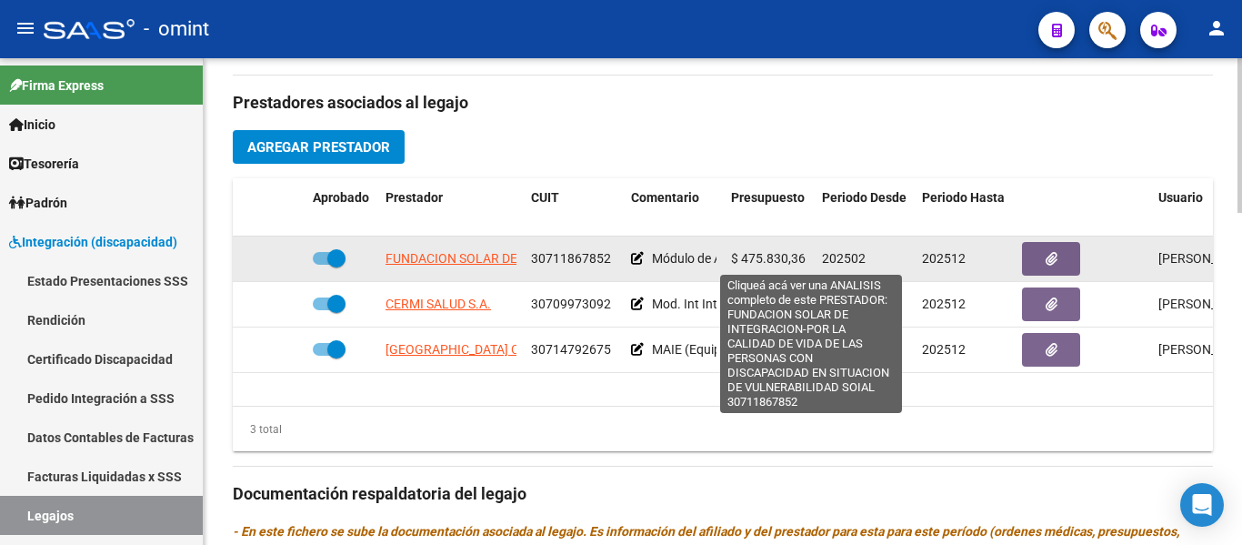
click at [478, 259] on span "FUNDACION SOLAR DE INTEGRACION-POR LA CALIDAD DE VIDA DE LAS PERSONAS CON DISCA…" at bounding box center [810, 258] width 848 height 15
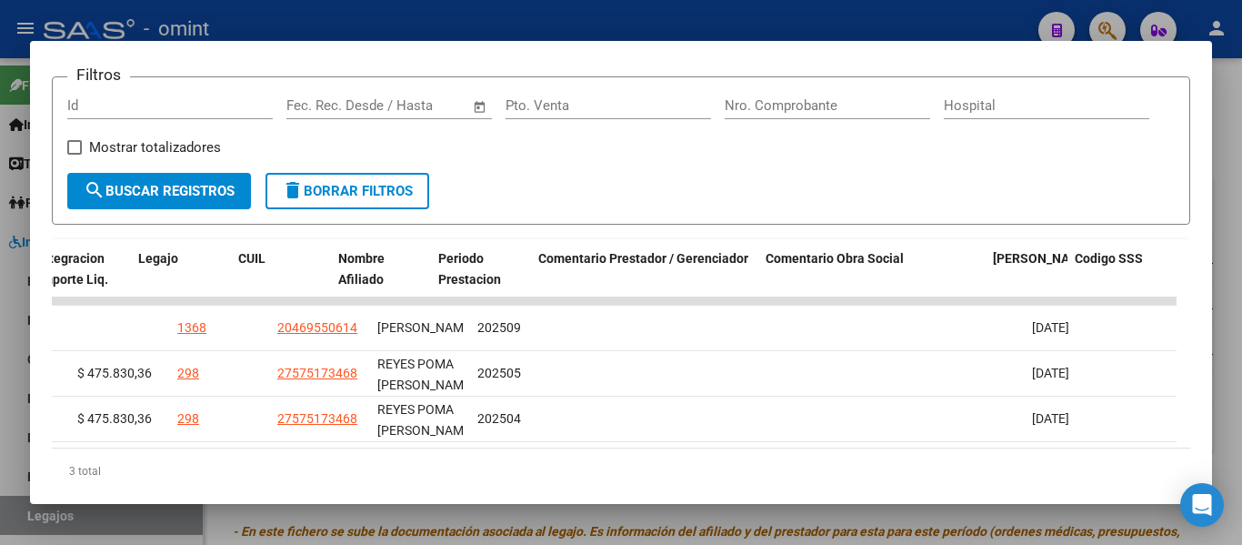
scroll to position [0, 2804]
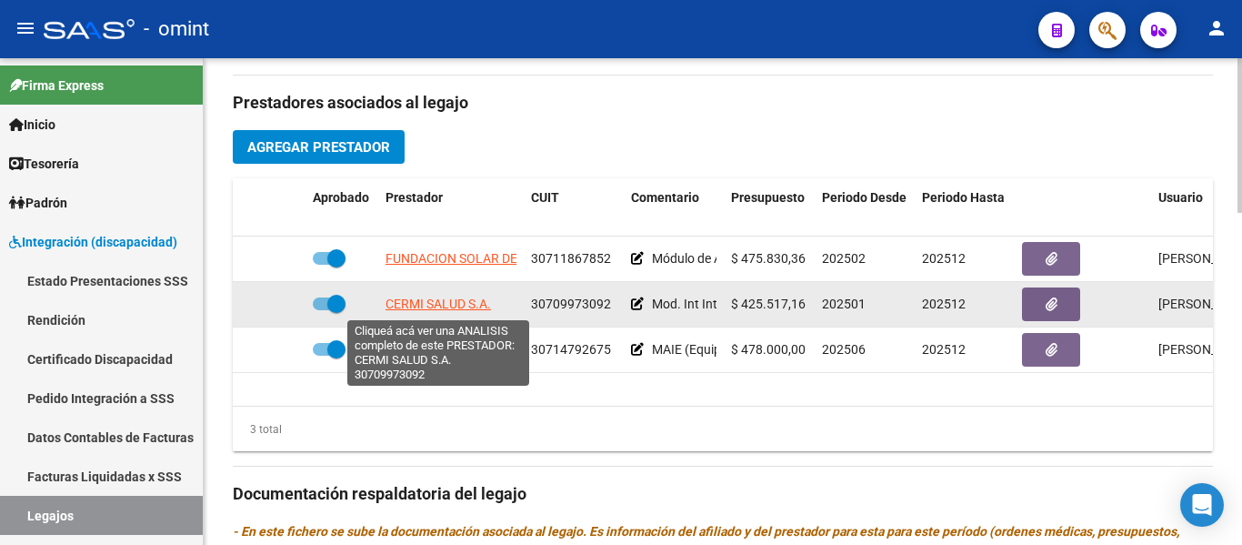
click at [441, 308] on span "CERMI SALUD S.A." at bounding box center [439, 304] width 106 height 15
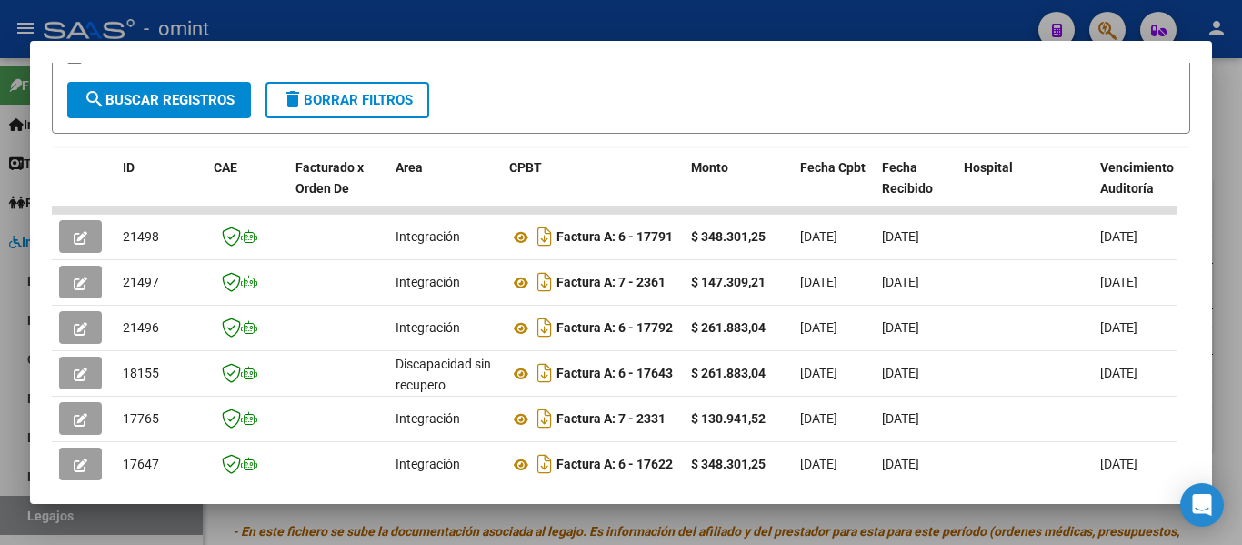
scroll to position [438, 0]
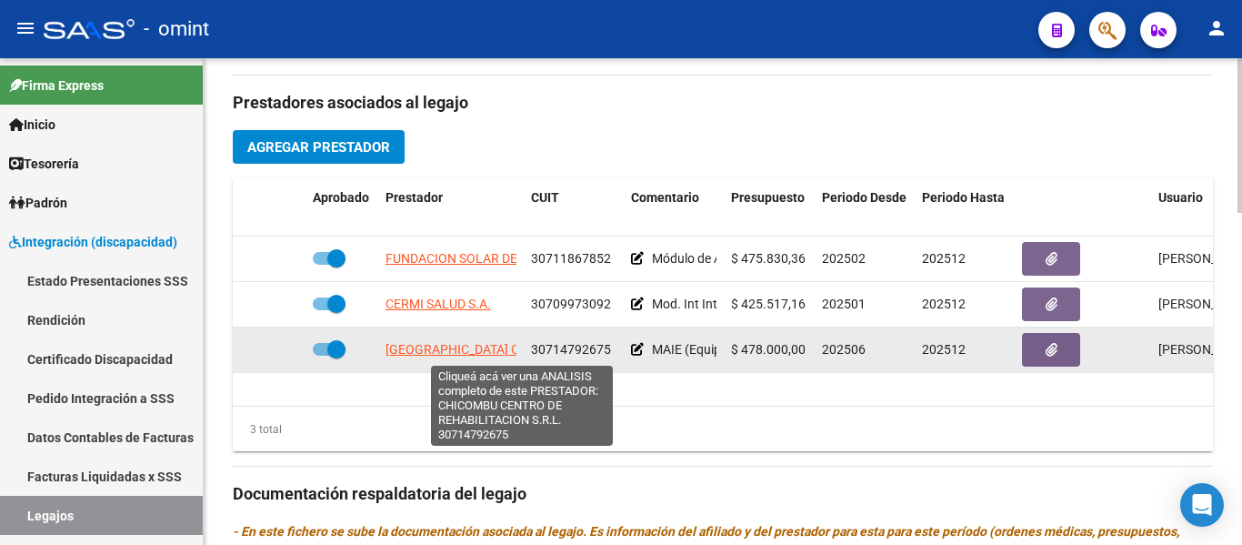
click at [496, 355] on span "[GEOGRAPHIC_DATA] CENTRO DE REHABILITACION S.R.L." at bounding box center [552, 349] width 332 height 15
type textarea "30714792675"
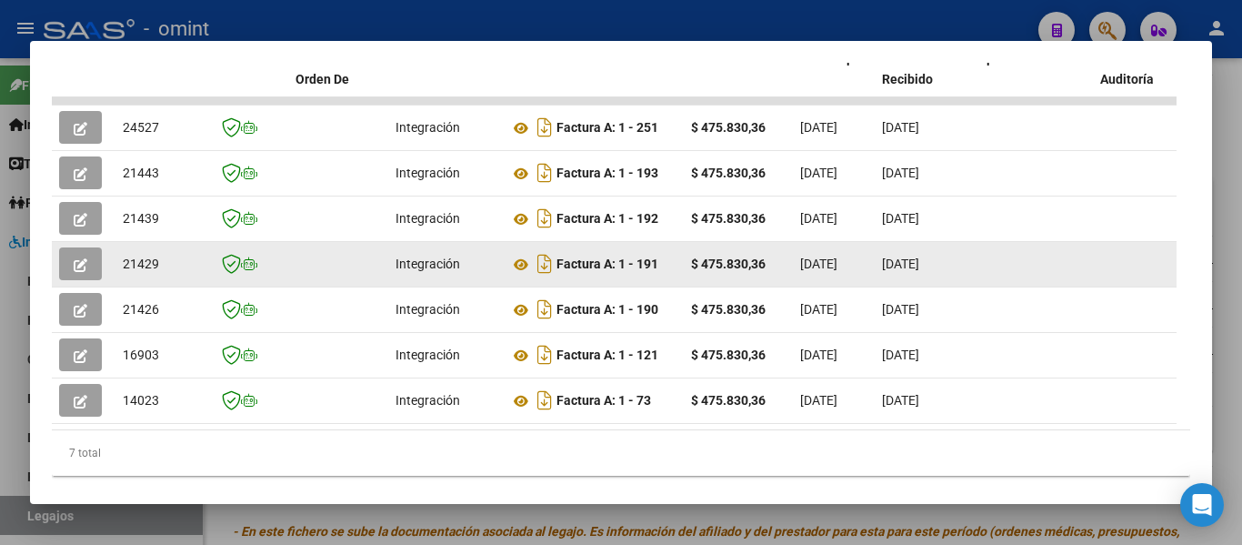
scroll to position [417, 0]
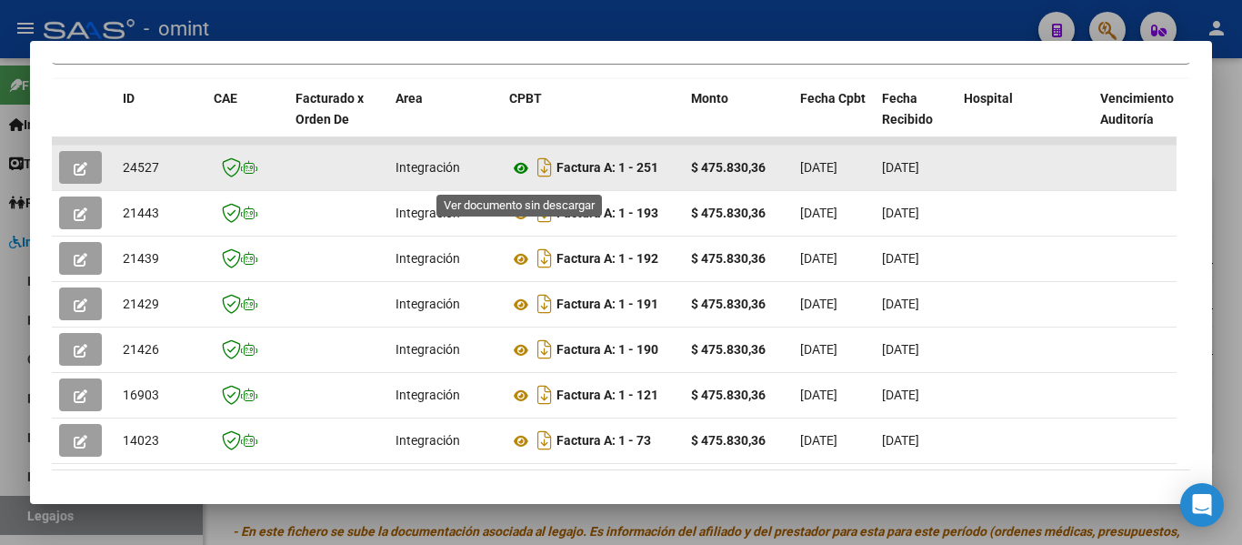
click at [520, 175] on icon at bounding box center [521, 168] width 24 height 22
click at [78, 173] on icon "button" at bounding box center [81, 169] width 14 height 14
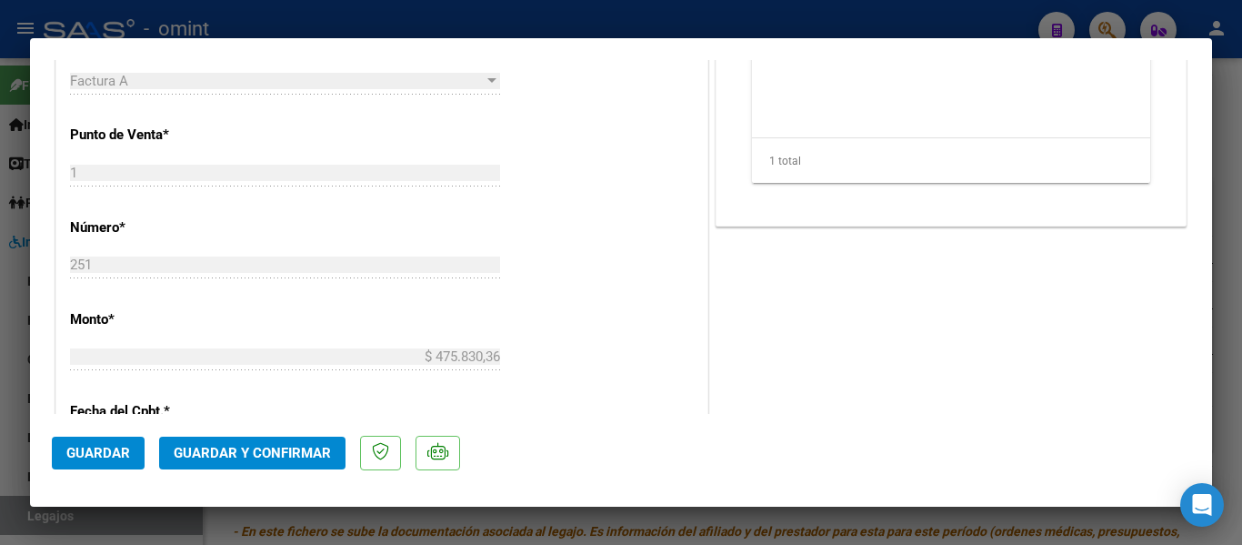
scroll to position [819, 0]
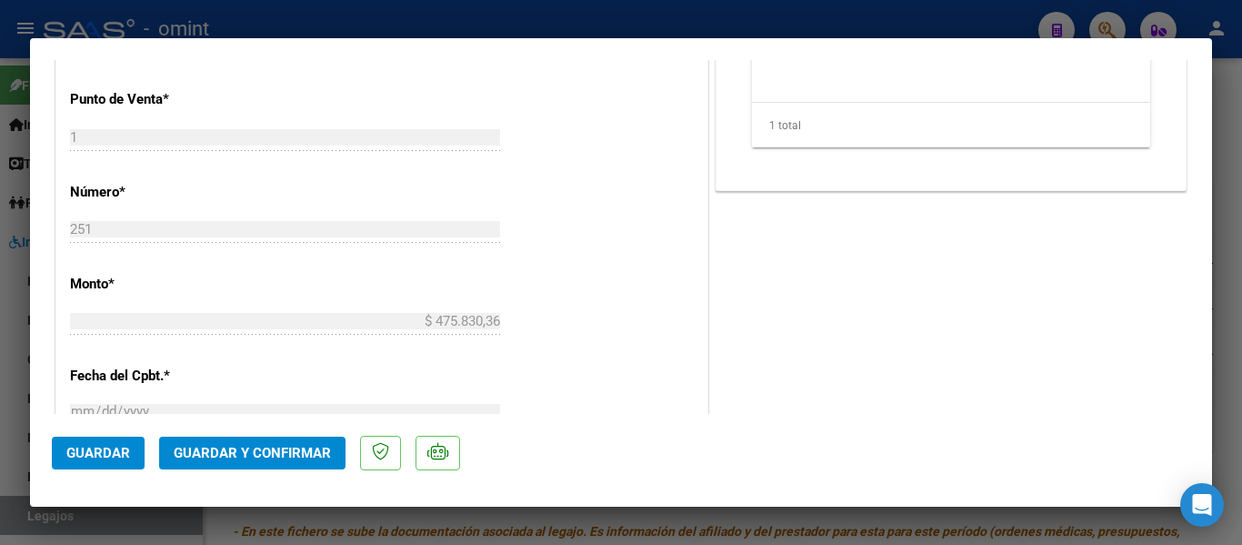
click at [311, 448] on span "Guardar y Confirmar" at bounding box center [252, 453] width 157 height 16
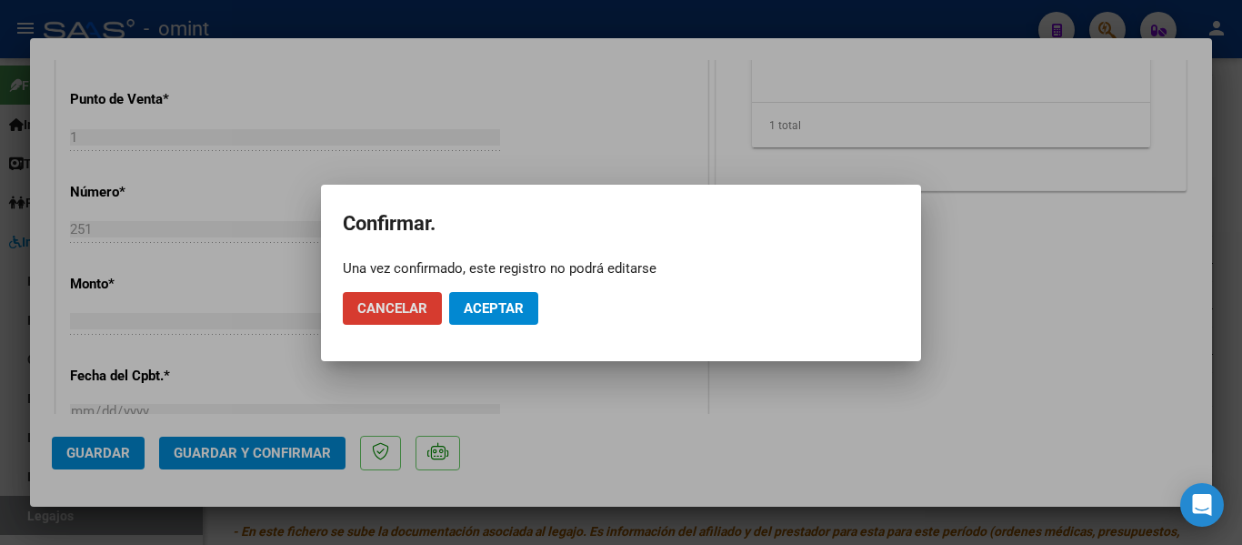
click at [502, 298] on button "Aceptar" at bounding box center [493, 308] width 89 height 33
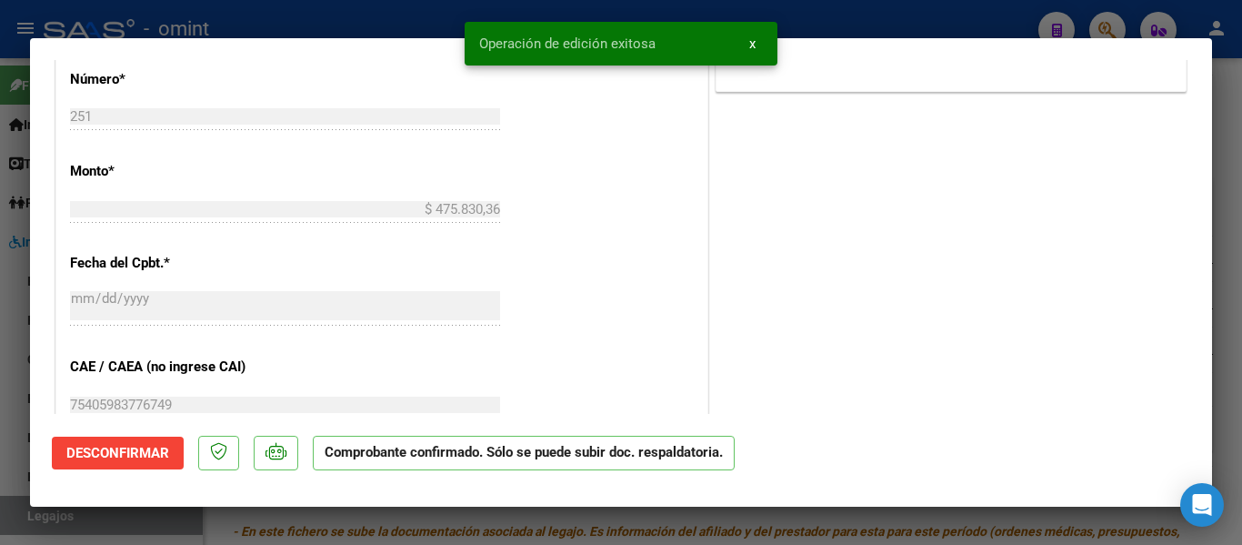
type input "$ 0,00"
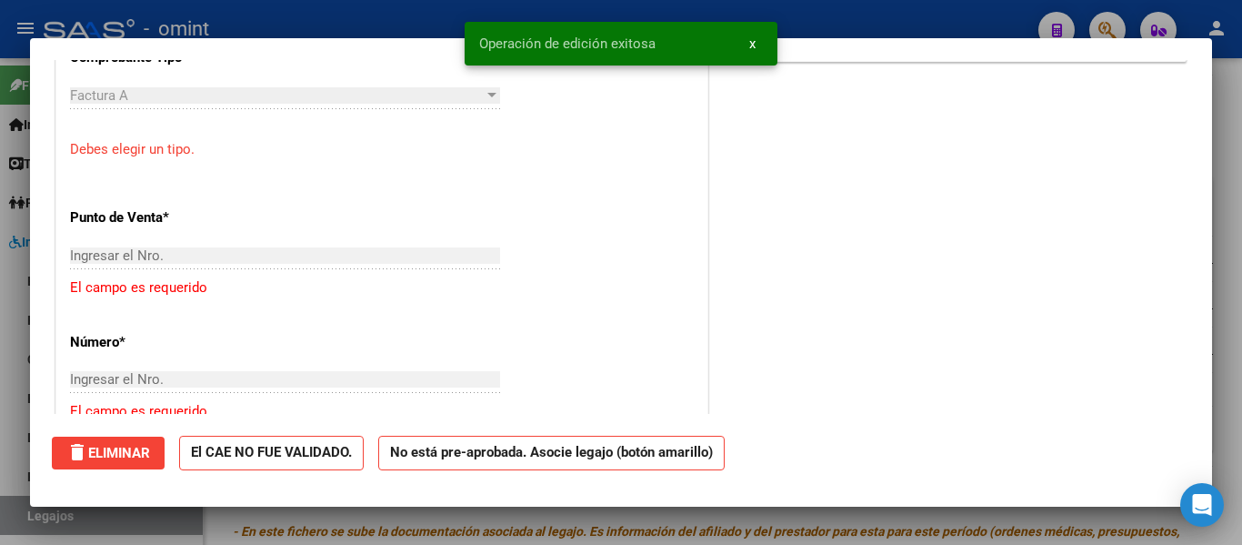
scroll to position [850, 0]
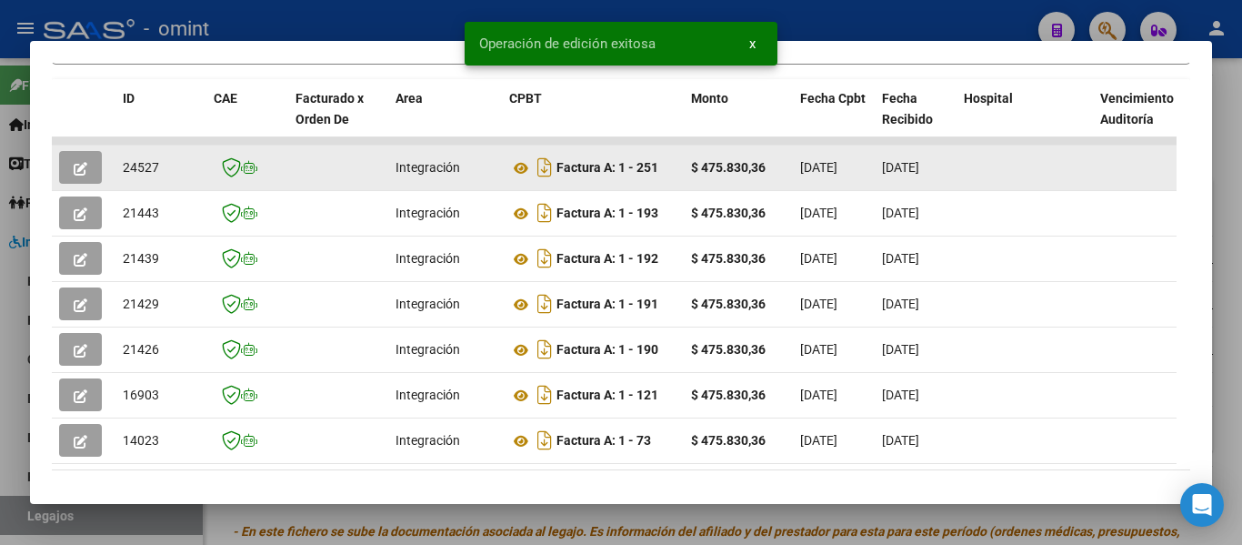
drag, startPoint x: 123, startPoint y: 176, endPoint x: 166, endPoint y: 175, distance: 42.8
click at [166, 175] on div "24527" at bounding box center [161, 167] width 76 height 21
copy span "24527"
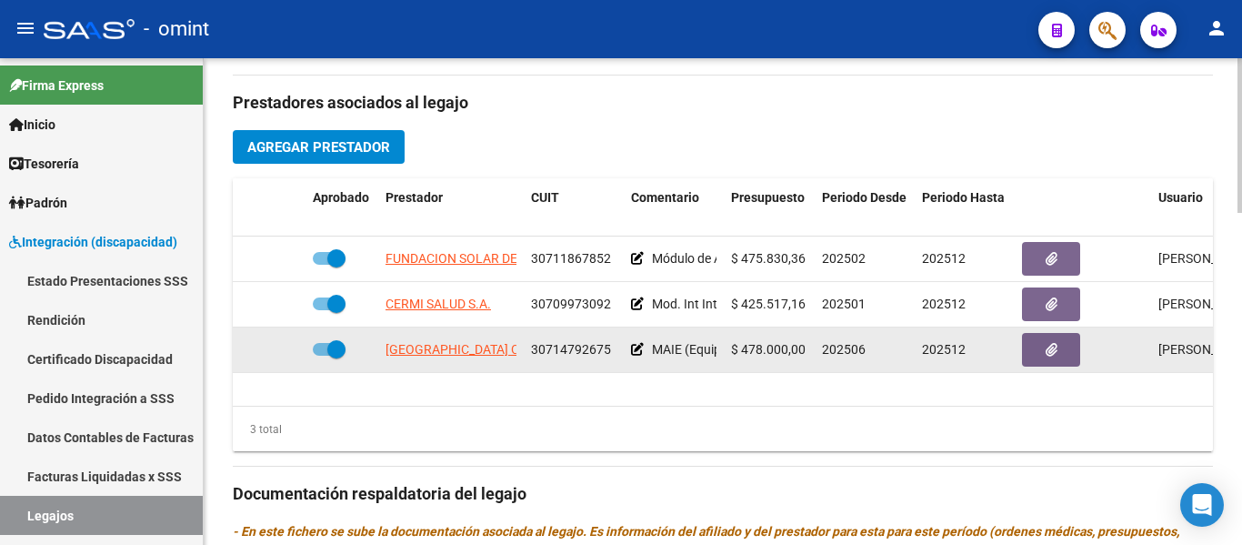
scroll to position [728, 0]
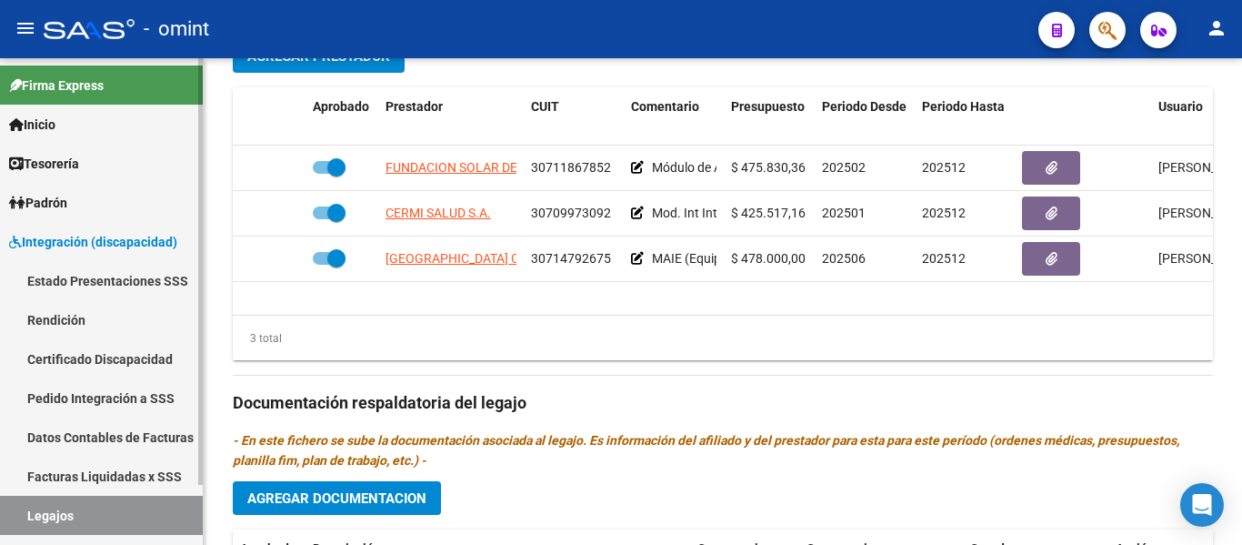
drag, startPoint x: 115, startPoint y: 351, endPoint x: 126, endPoint y: 376, distance: 26.9
click at [115, 350] on link "Certificado Discapacidad" at bounding box center [101, 358] width 203 height 39
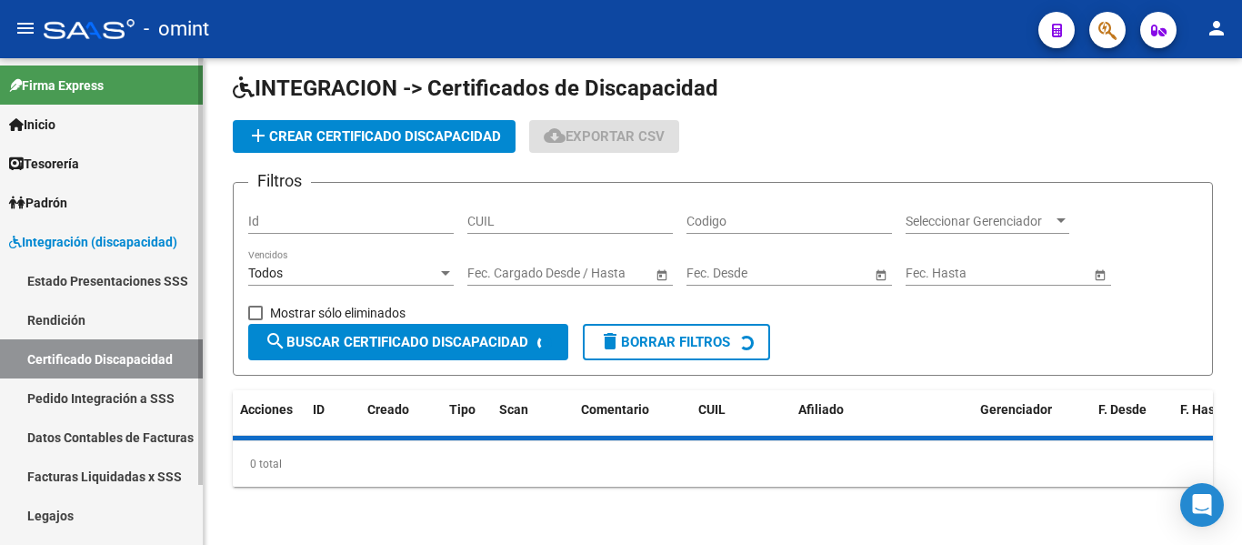
click at [110, 502] on link "Legajos" at bounding box center [101, 515] width 203 height 39
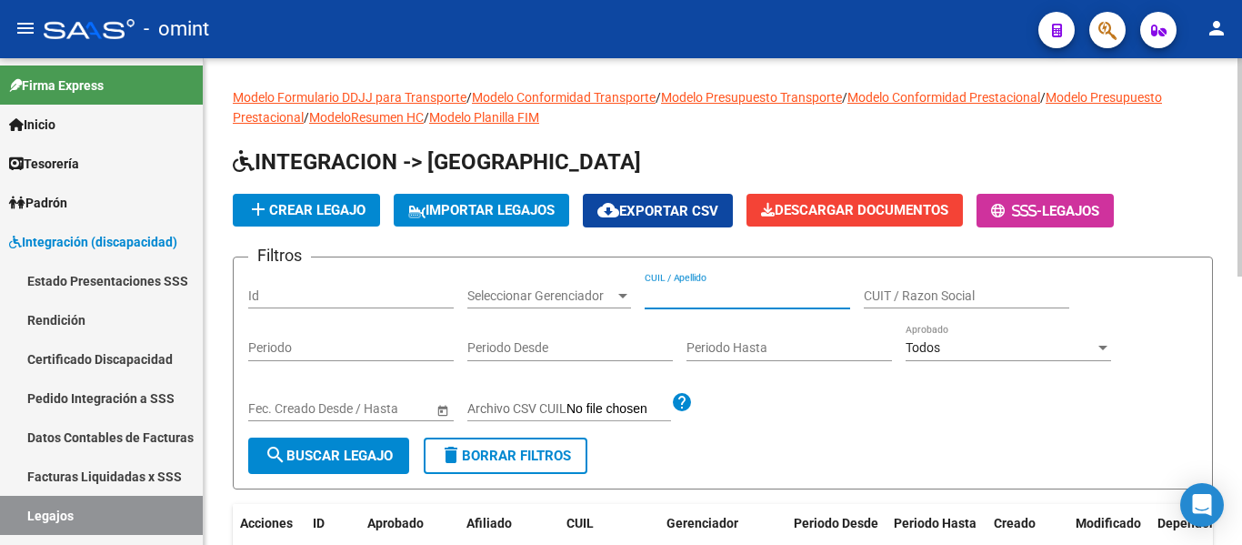
paste input "[PERSON_NAME]"
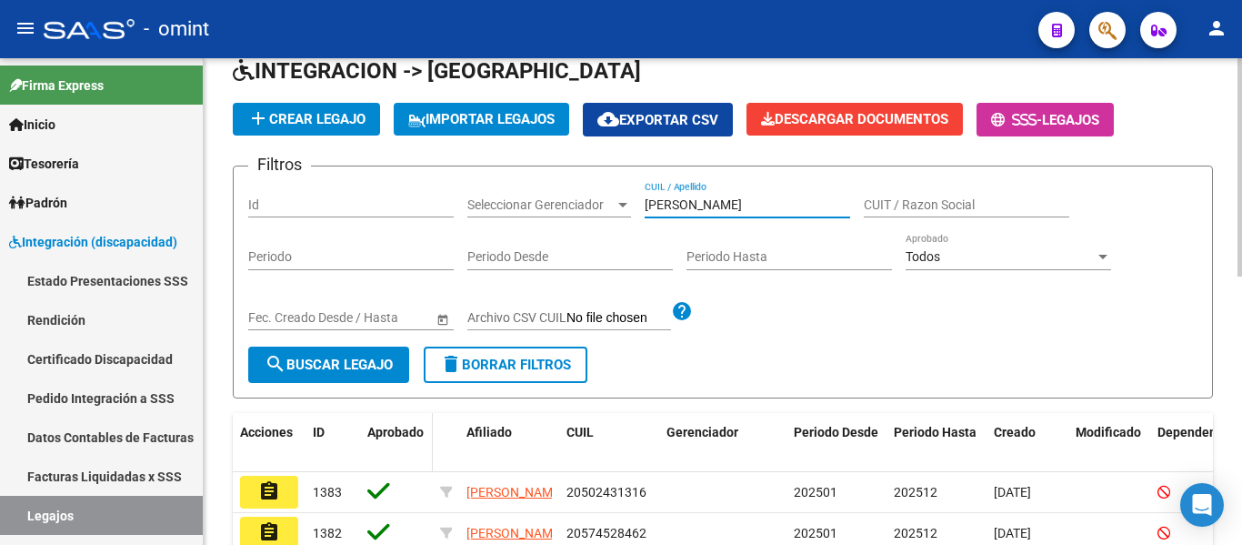
scroll to position [182, 0]
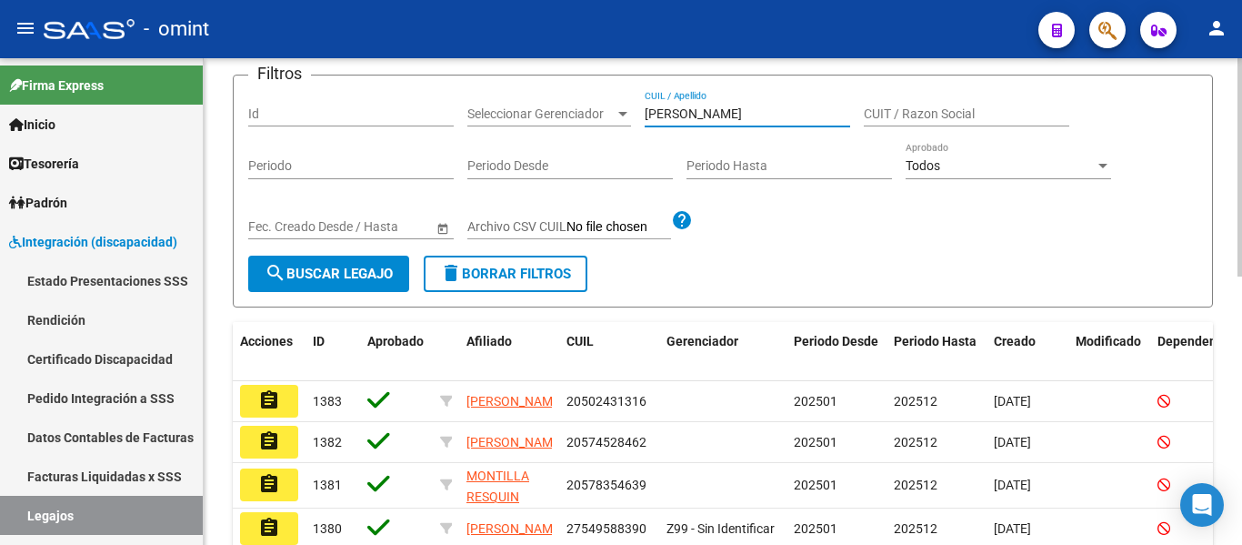
type input "[PERSON_NAME]"
click at [348, 275] on span "search Buscar Legajo" at bounding box center [329, 274] width 128 height 16
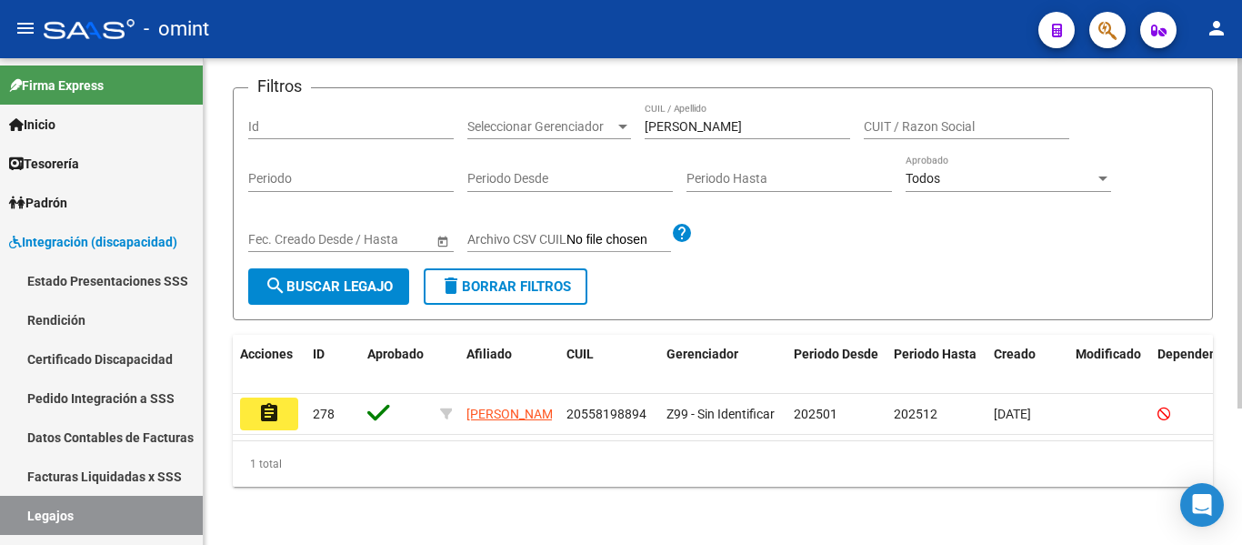
scroll to position [189, 0]
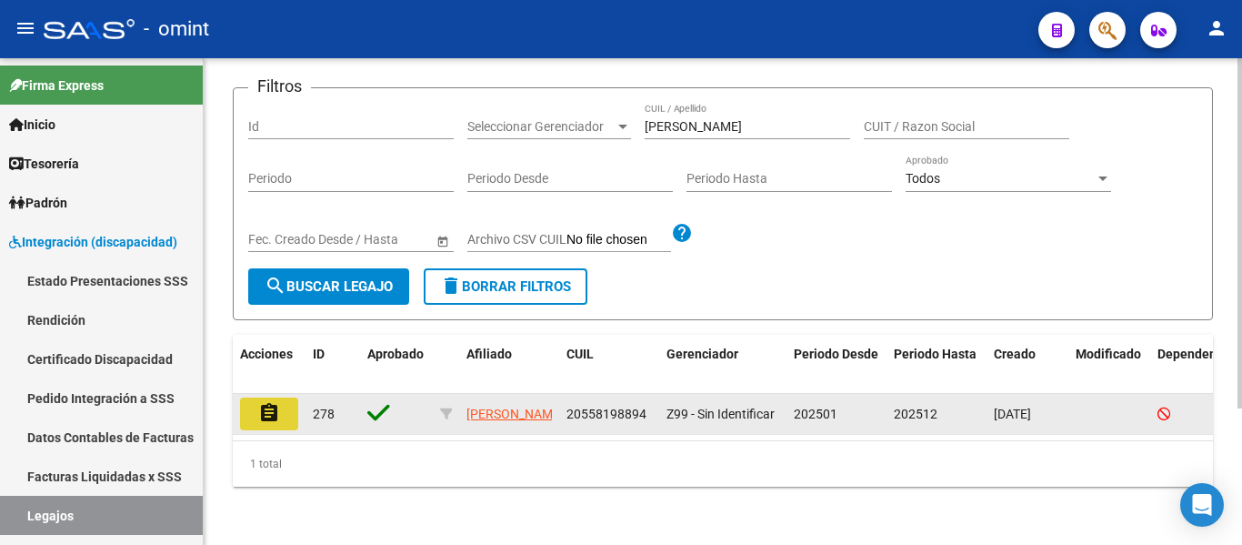
click at [280, 397] on button "assignment" at bounding box center [269, 413] width 58 height 33
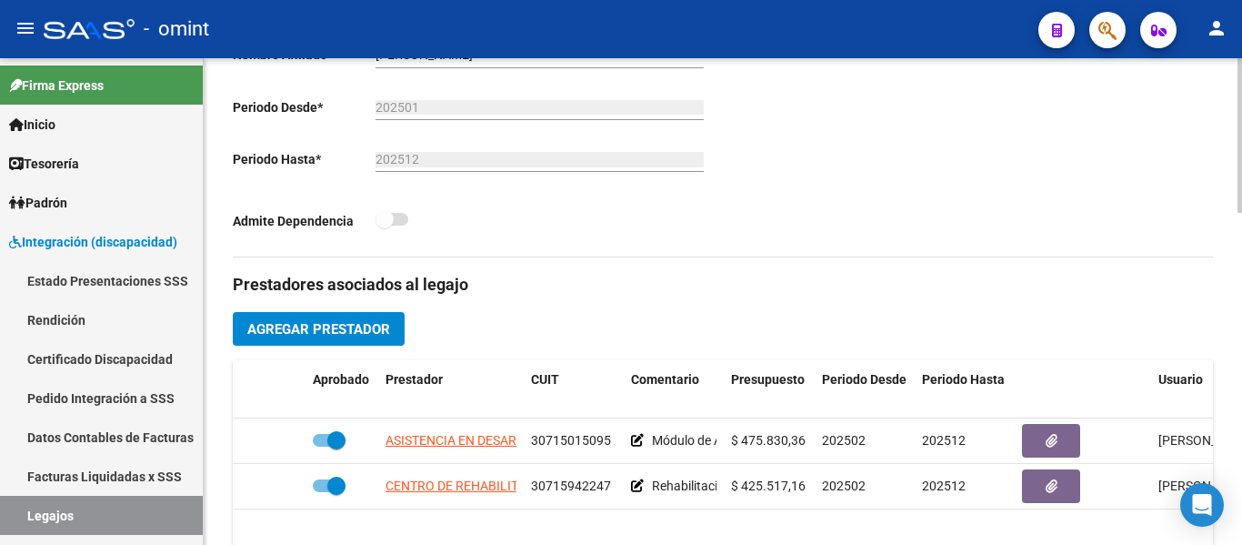
scroll to position [546, 0]
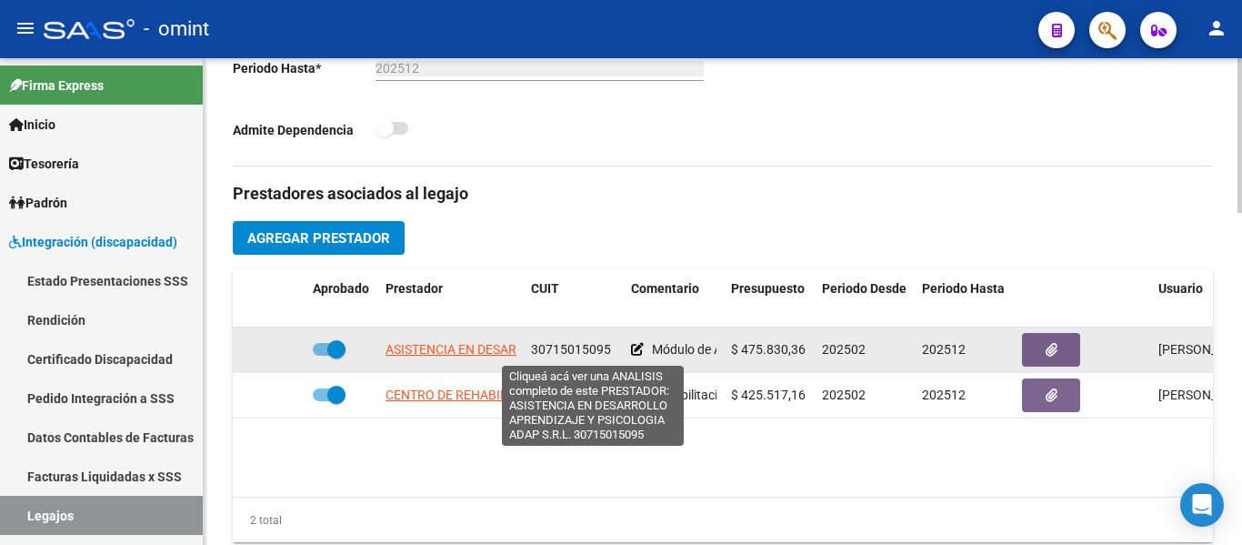
click at [469, 356] on span "ASISTENCIA EN DESARROLLO APRENDIZAJE Y PSICOLOGIA ADAP S.R.L." at bounding box center [594, 349] width 416 height 15
type textarea "30715015095"
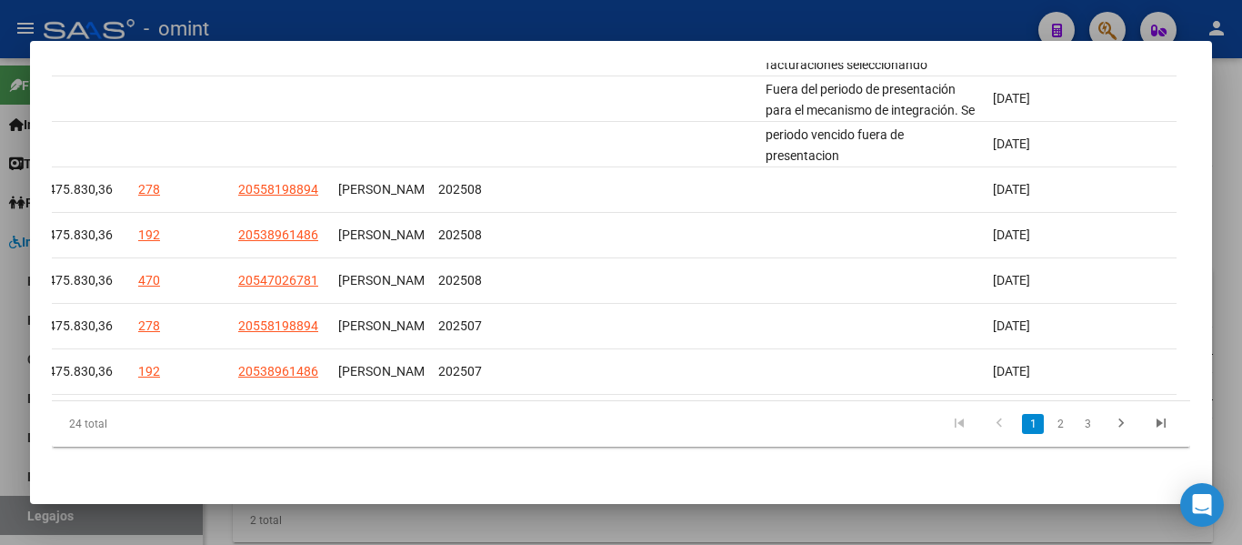
scroll to position [644, 0]
drag, startPoint x: 1101, startPoint y: 405, endPoint x: 658, endPoint y: 397, distance: 443.9
click at [658, 397] on div "ID CAE Facturado x Orden De Area CPBT Monto Fecha Cpbt Fecha Recibido Hospital …" at bounding box center [621, 161] width 1139 height 574
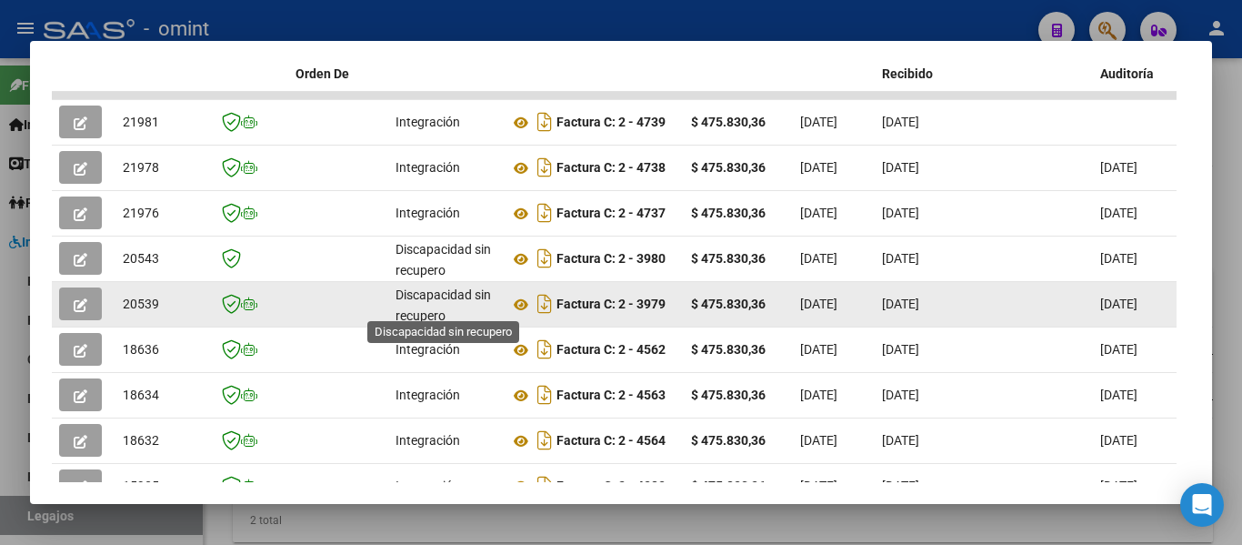
scroll to position [371, 0]
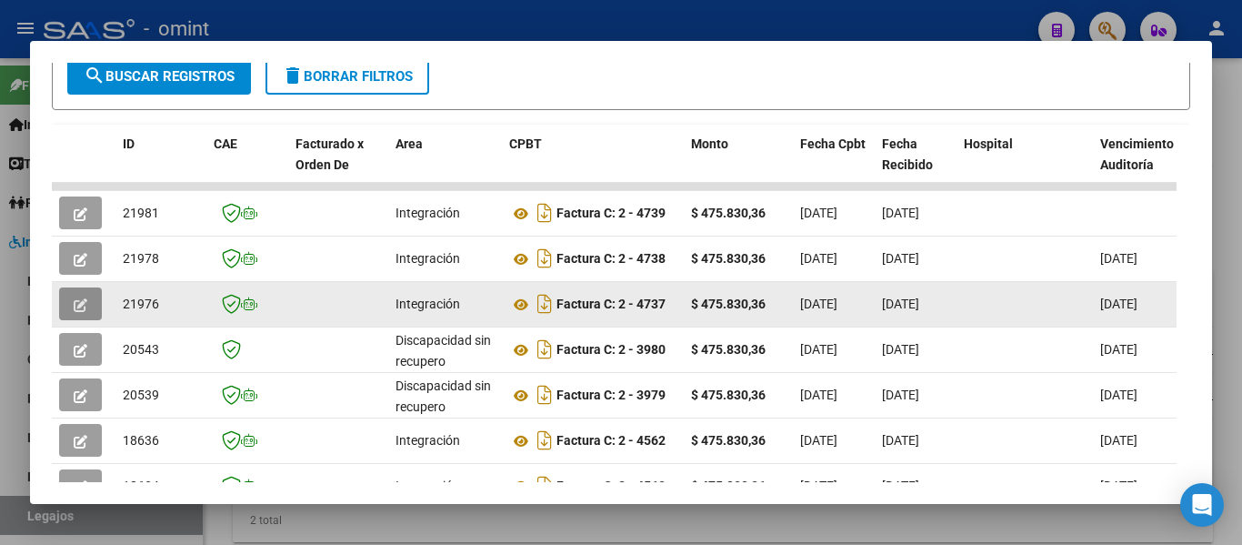
click at [76, 309] on icon "button" at bounding box center [81, 305] width 14 height 14
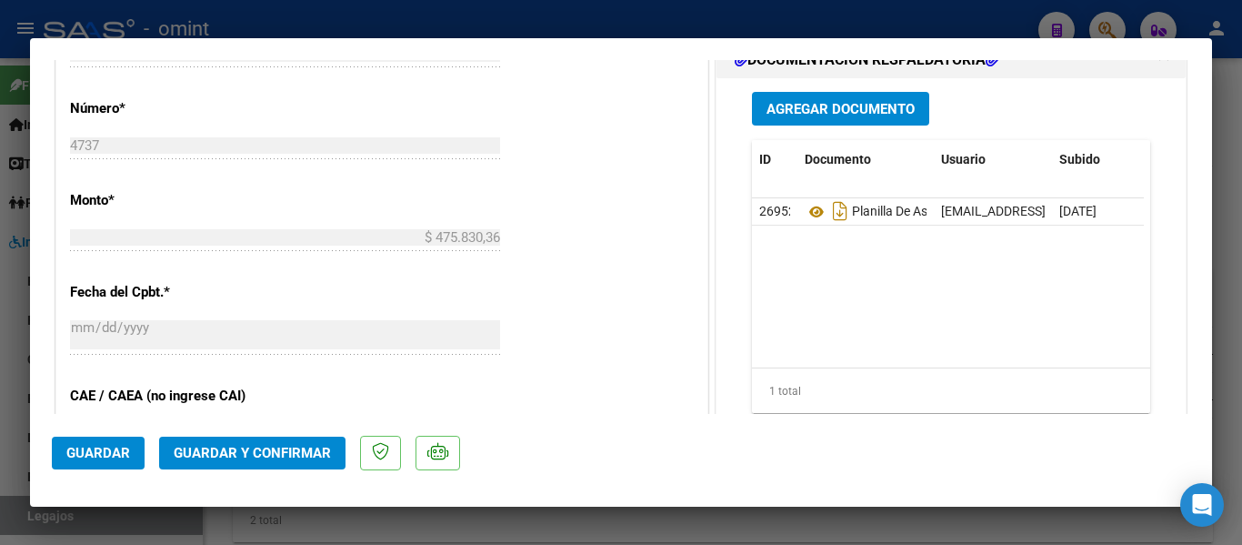
scroll to position [910, 0]
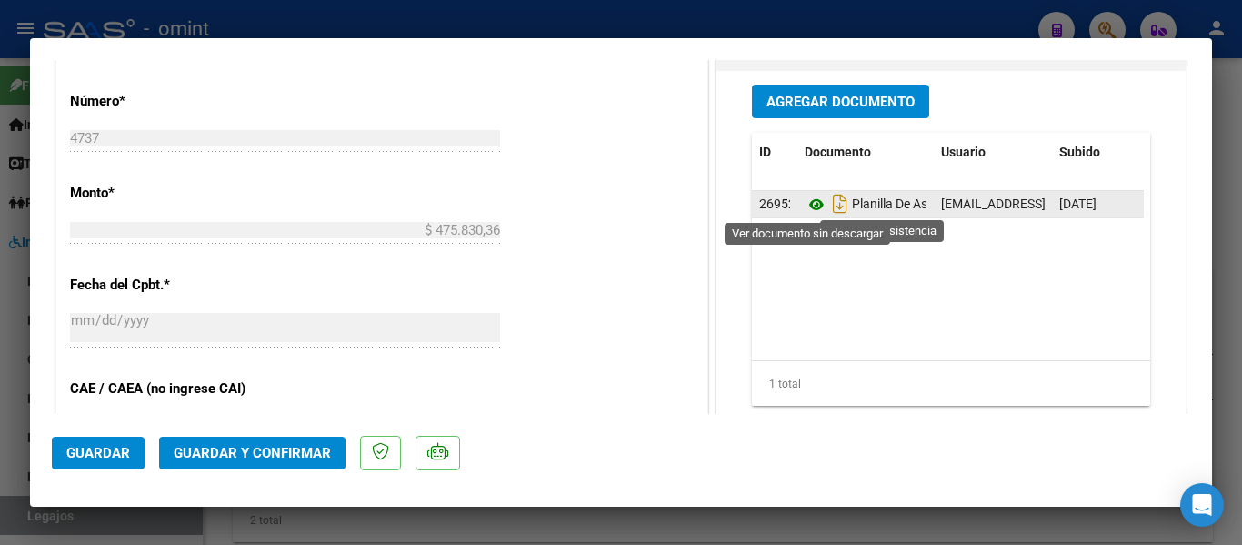
click at [806, 204] on icon at bounding box center [817, 205] width 24 height 22
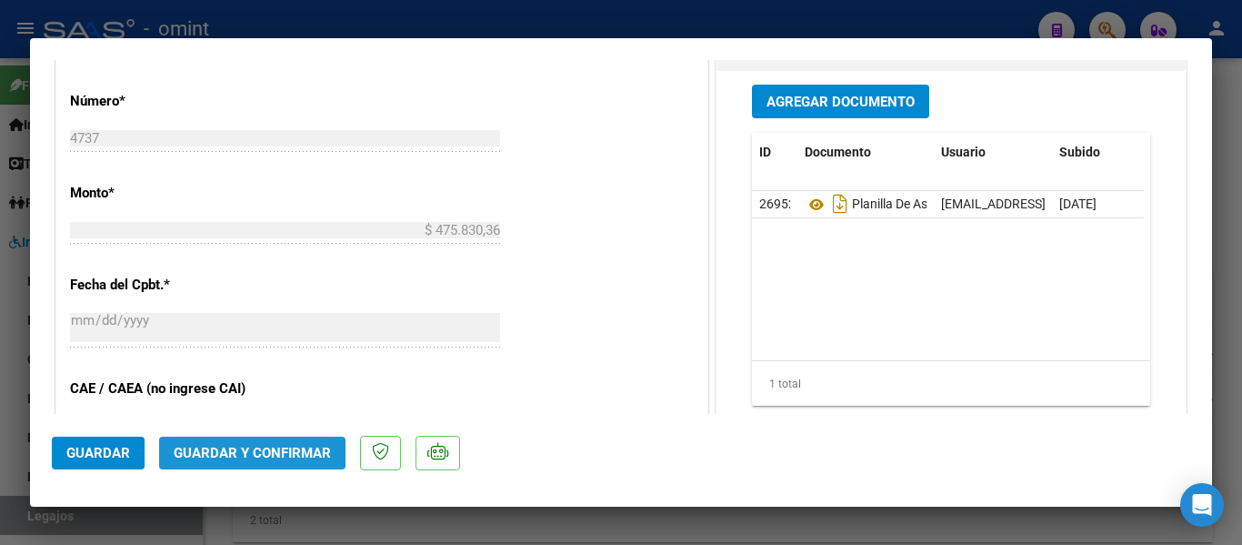
click at [282, 459] on span "Guardar y Confirmar" at bounding box center [252, 453] width 157 height 16
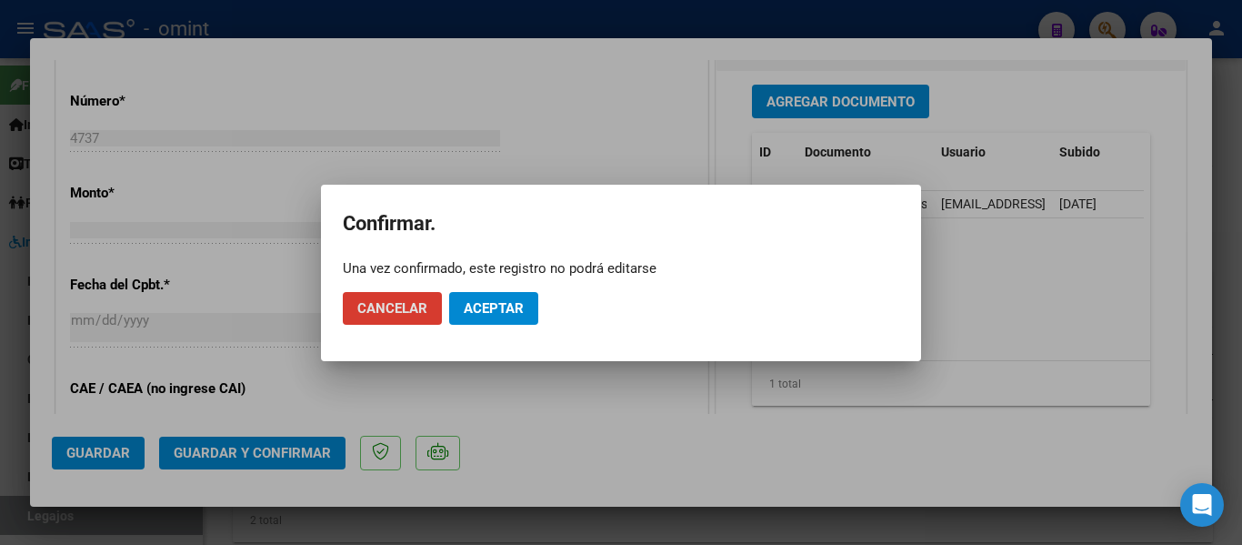
click at [478, 309] on span "Aceptar" at bounding box center [494, 308] width 60 height 16
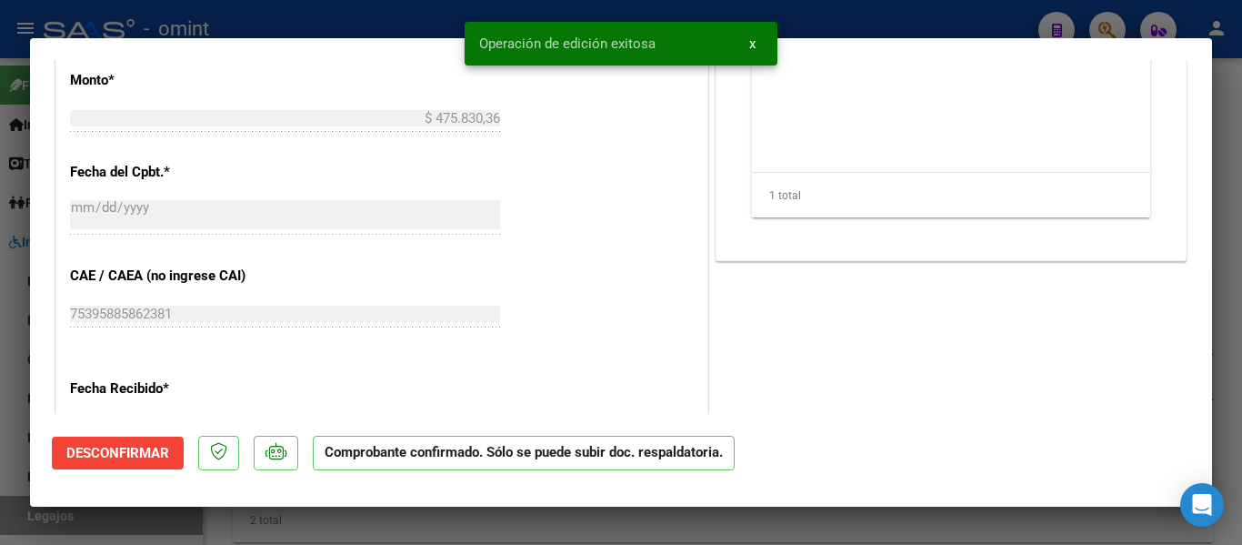
type input "$ 0,00"
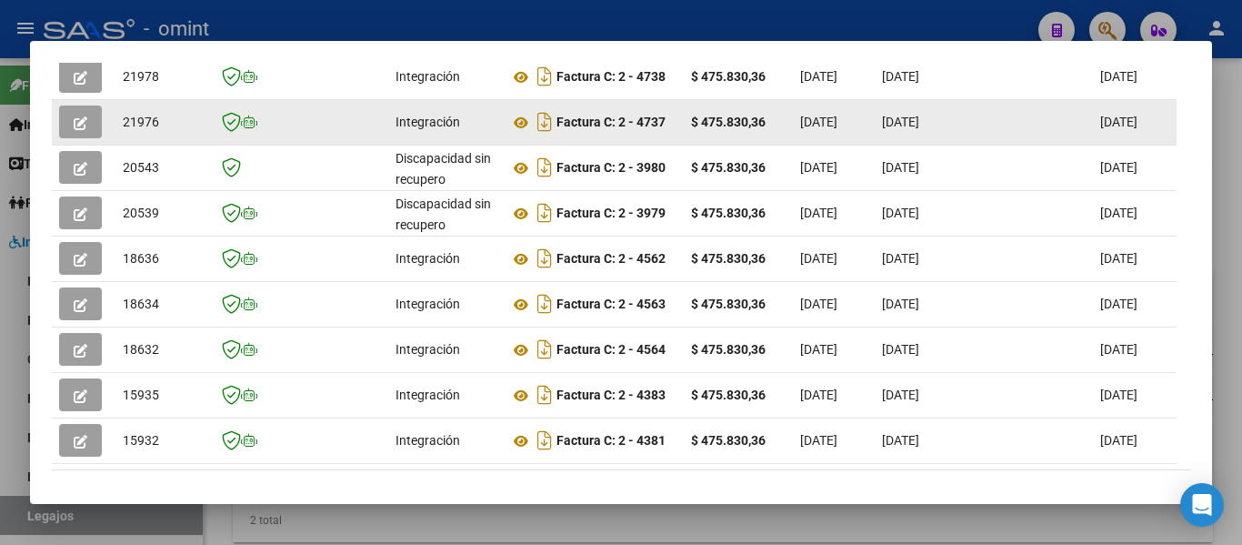
scroll to position [462, 0]
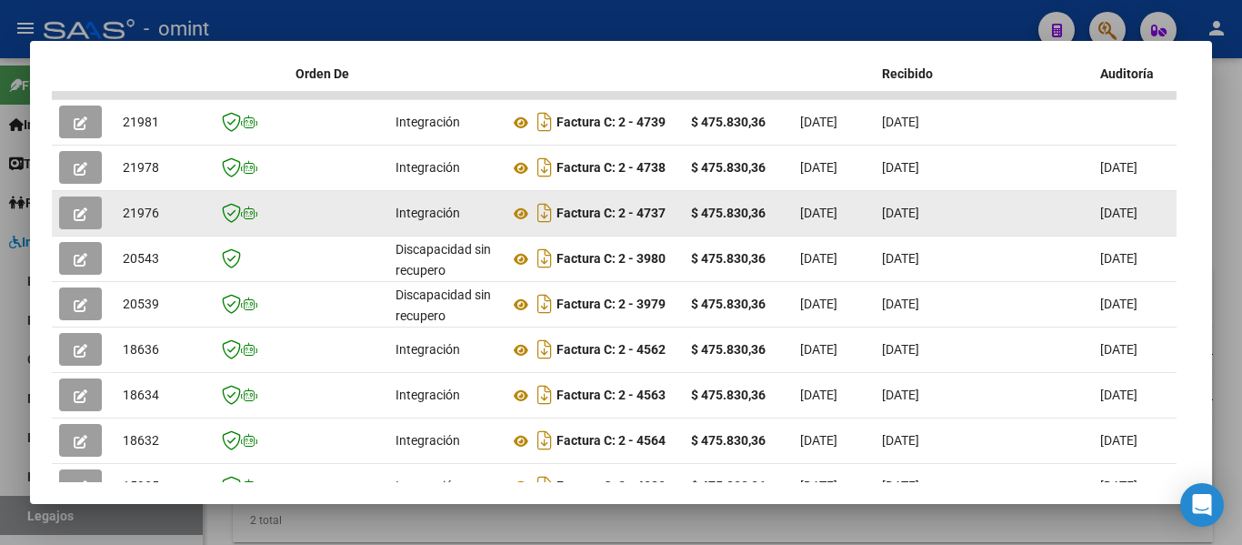
drag, startPoint x: 122, startPoint y: 219, endPoint x: 164, endPoint y: 223, distance: 42.0
click at [164, 223] on datatable-body-cell "21976" at bounding box center [161, 213] width 91 height 45
copy span "21976"
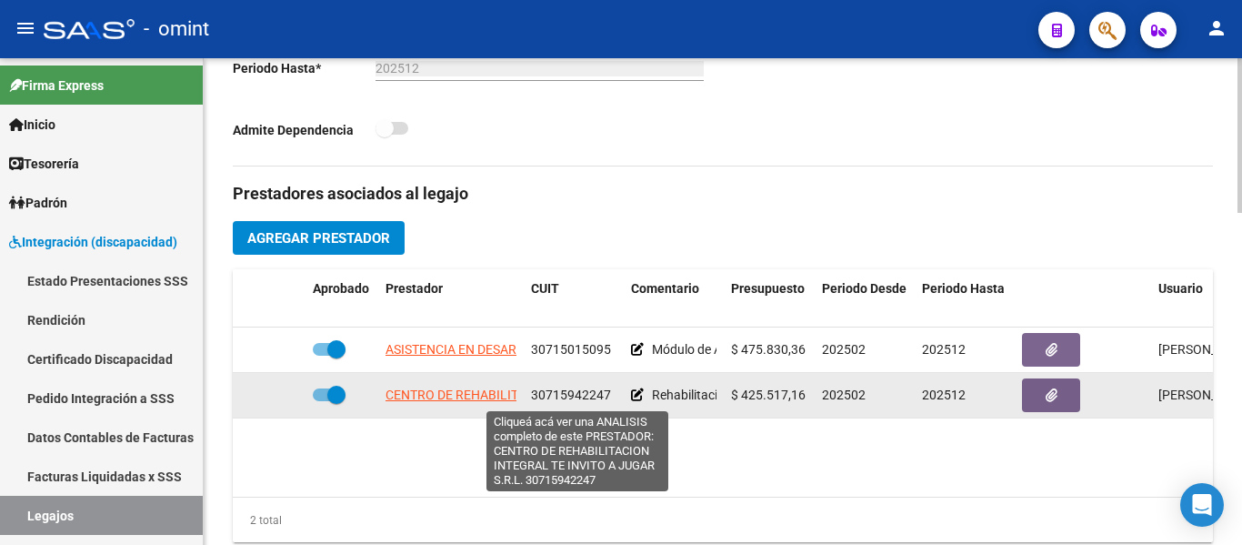
click at [454, 394] on span "CENTRO DE REHABILITACION INTEGRAL TE INVITO A JUGAR S.R.L." at bounding box center [578, 394] width 385 height 15
type textarea "30715942247"
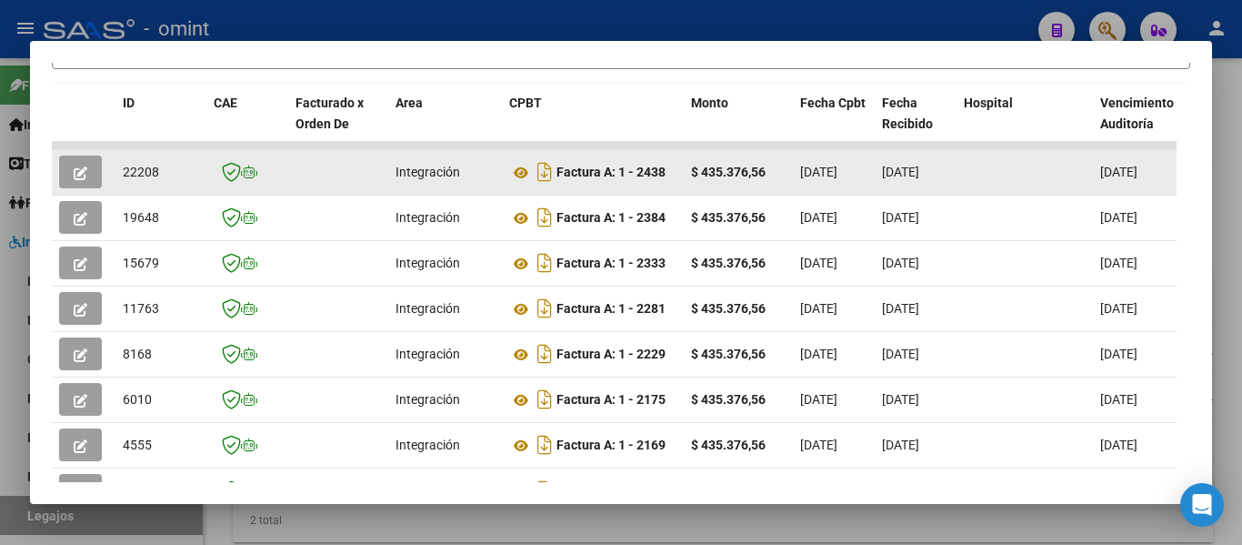
scroll to position [371, 0]
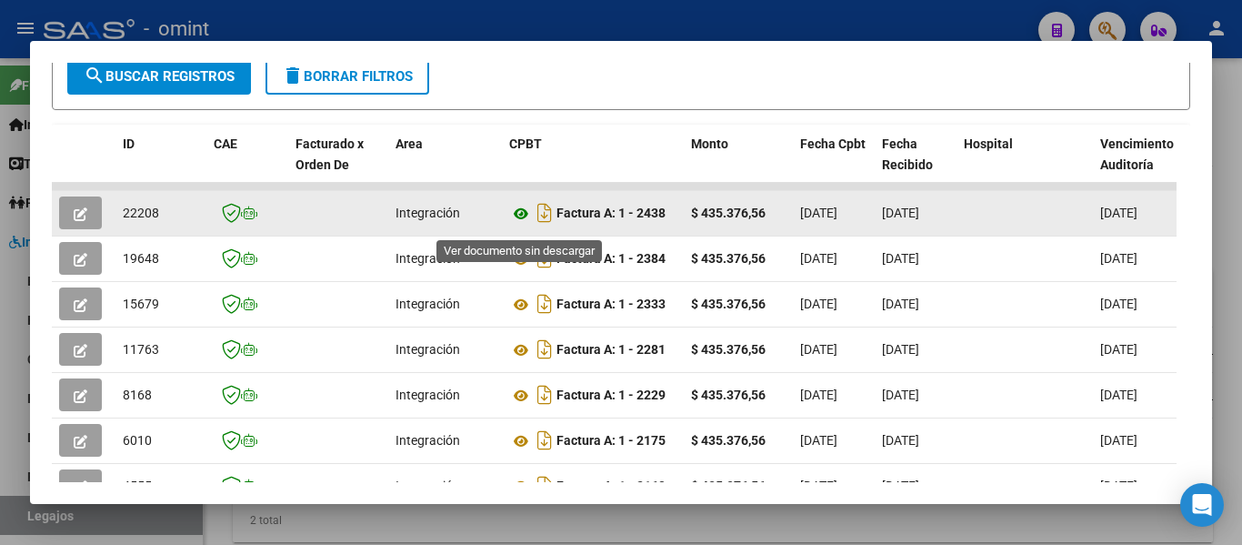
click at [514, 220] on icon at bounding box center [521, 214] width 24 height 22
click at [79, 221] on icon "button" at bounding box center [81, 214] width 14 height 14
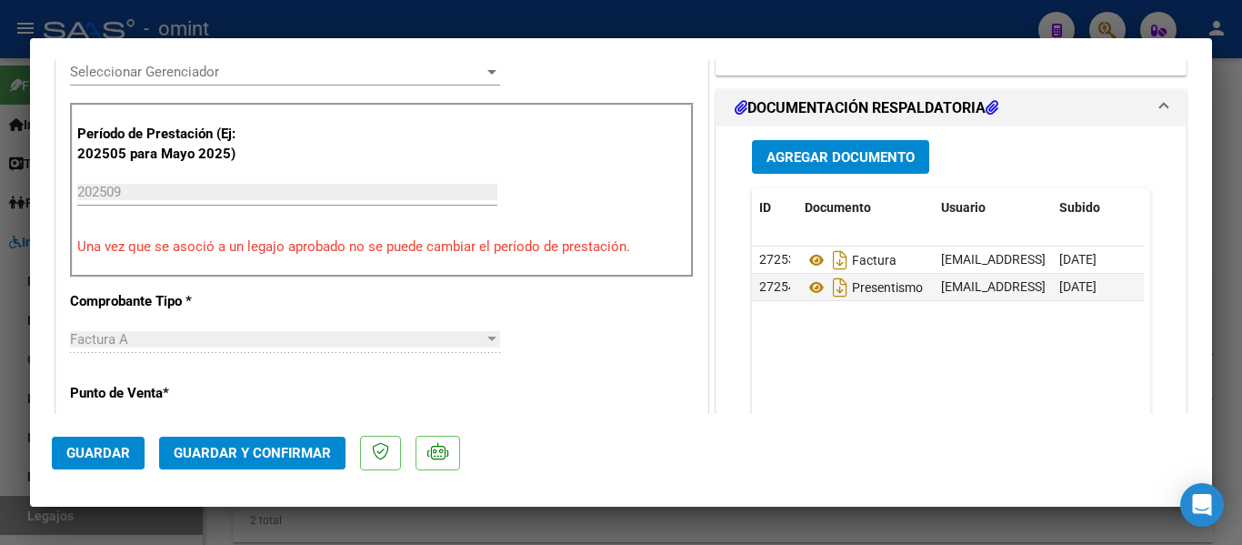
scroll to position [546, 0]
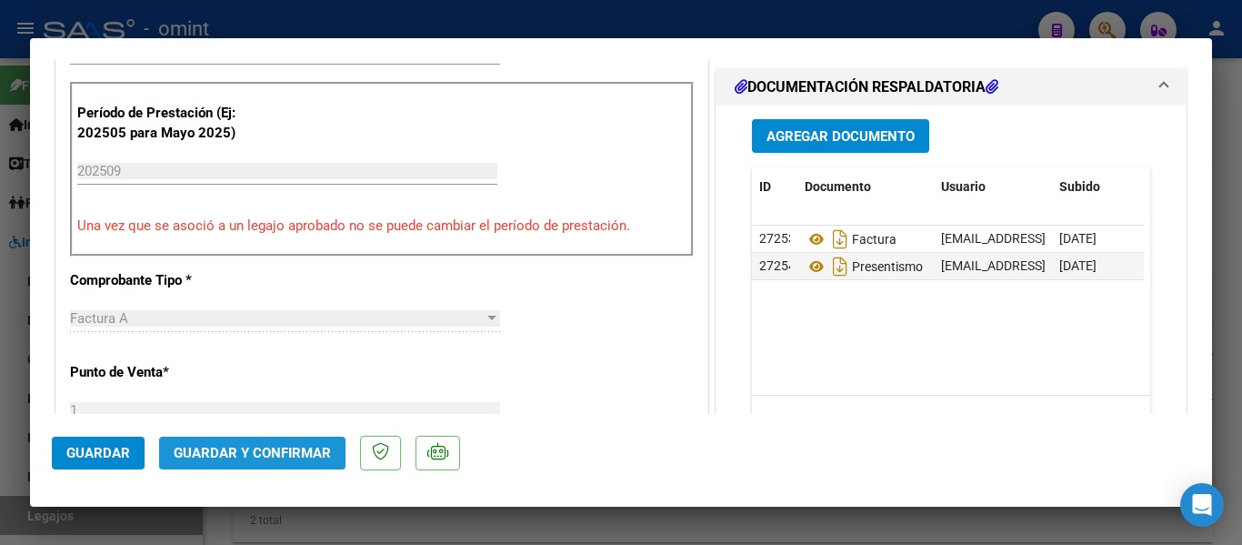
click at [271, 447] on span "Guardar y Confirmar" at bounding box center [252, 453] width 157 height 16
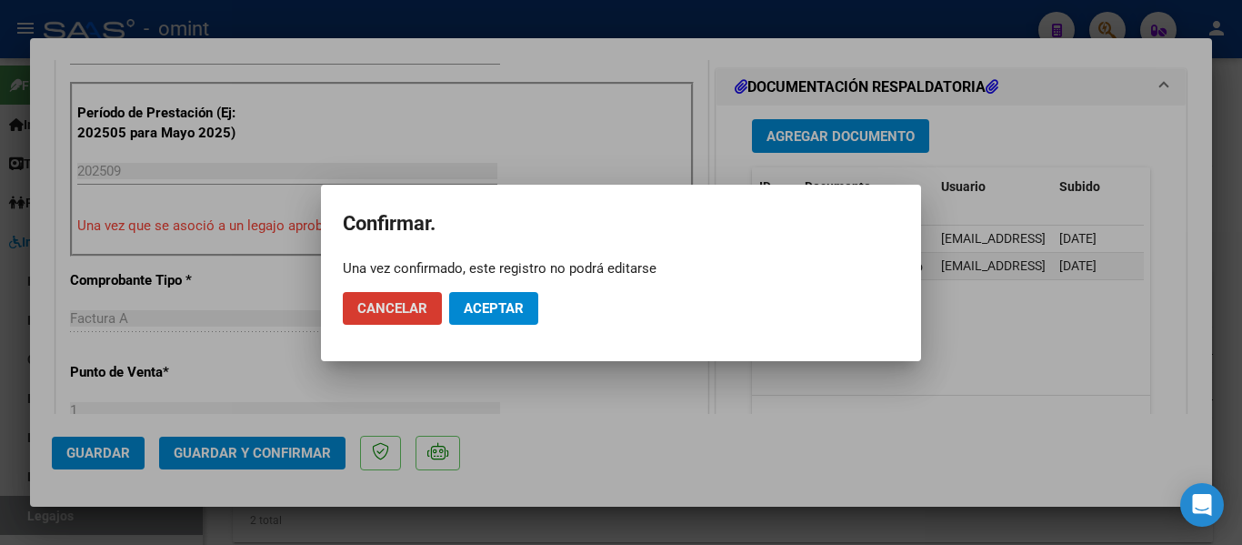
click at [492, 300] on span "Aceptar" at bounding box center [494, 308] width 60 height 16
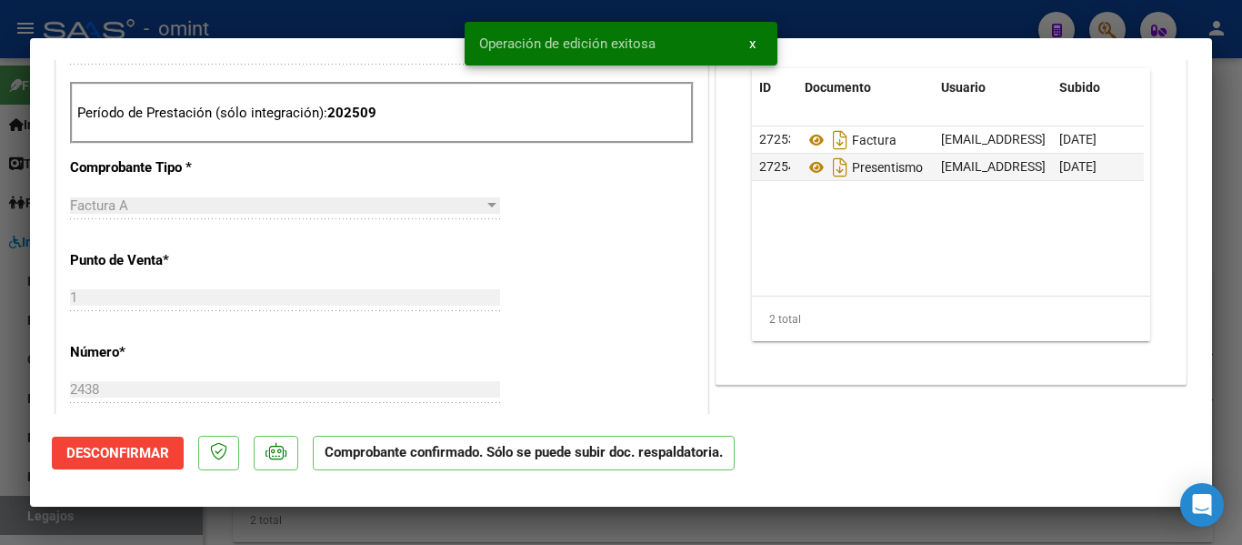
type input "$ 0,00"
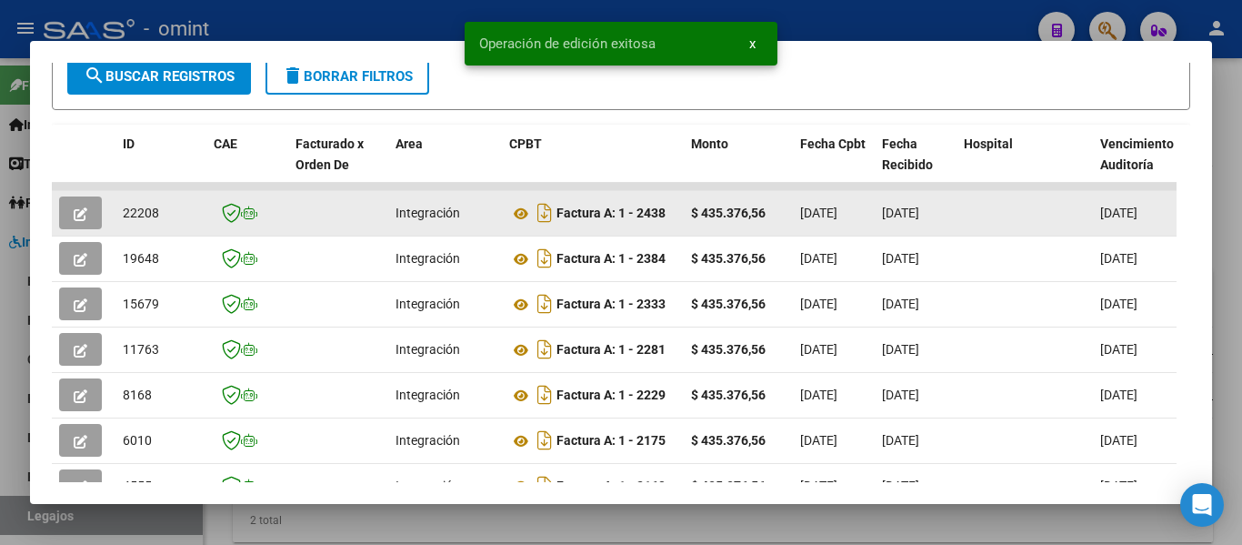
drag, startPoint x: 122, startPoint y: 223, endPoint x: 162, endPoint y: 225, distance: 40.1
click at [162, 225] on datatable-body-cell "22208" at bounding box center [161, 213] width 91 height 45
copy span "22208"
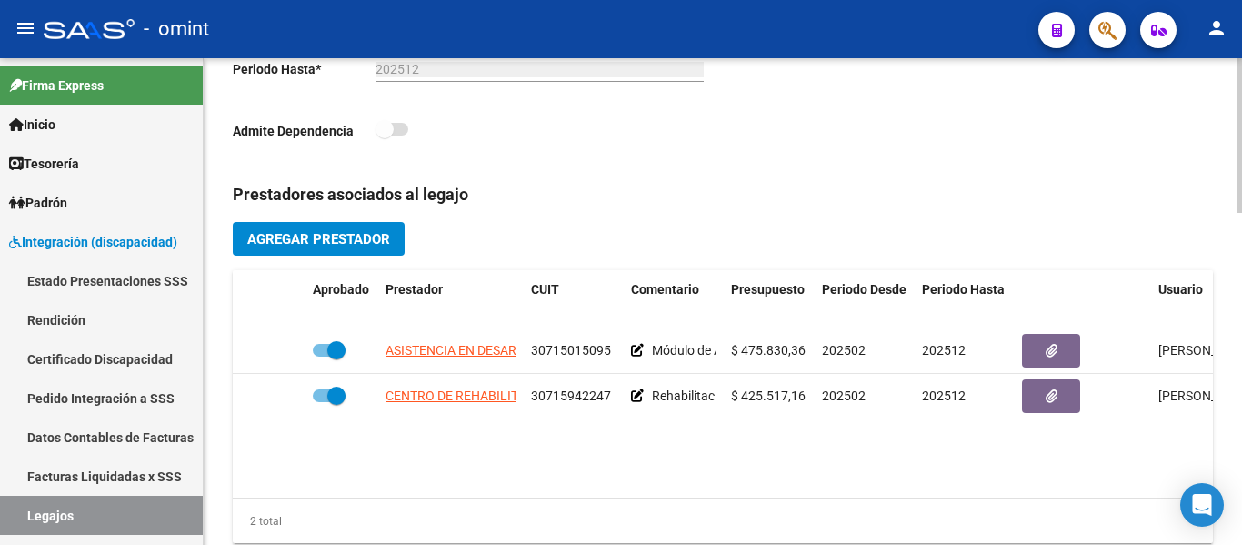
scroll to position [546, 0]
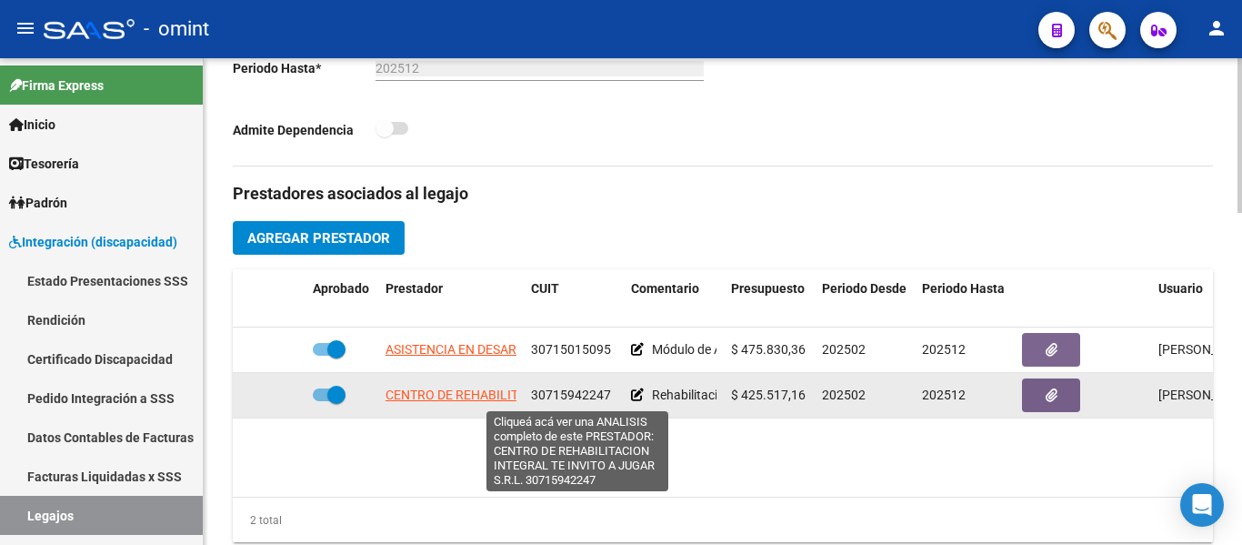
click at [478, 395] on span "CENTRO DE REHABILITACION INTEGRAL TE INVITO A JUGAR S.R.L." at bounding box center [578, 394] width 385 height 15
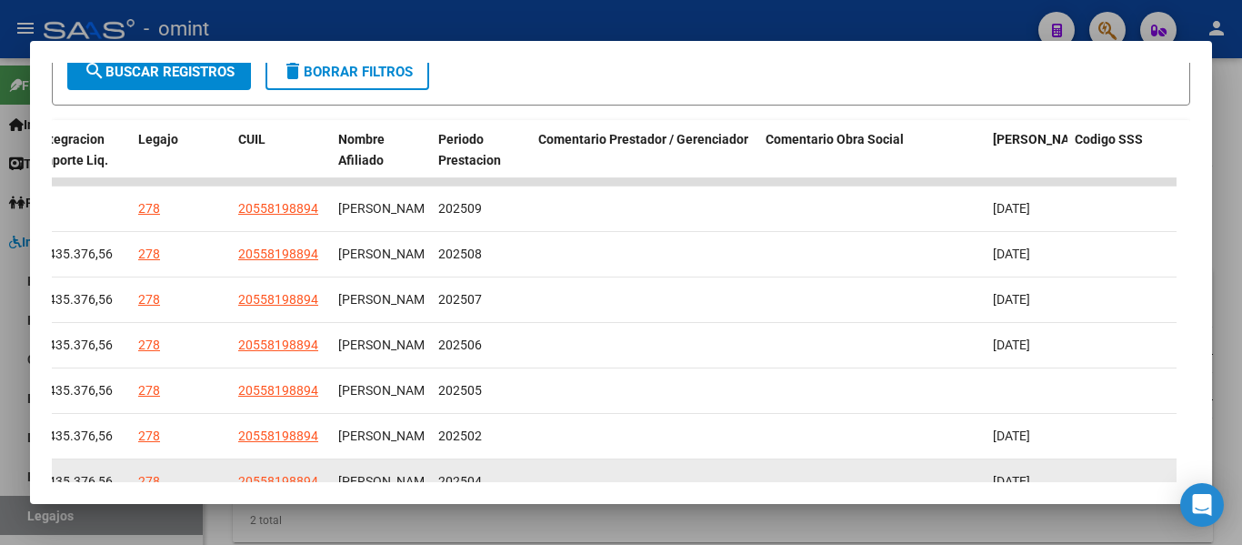
scroll to position [371, 0]
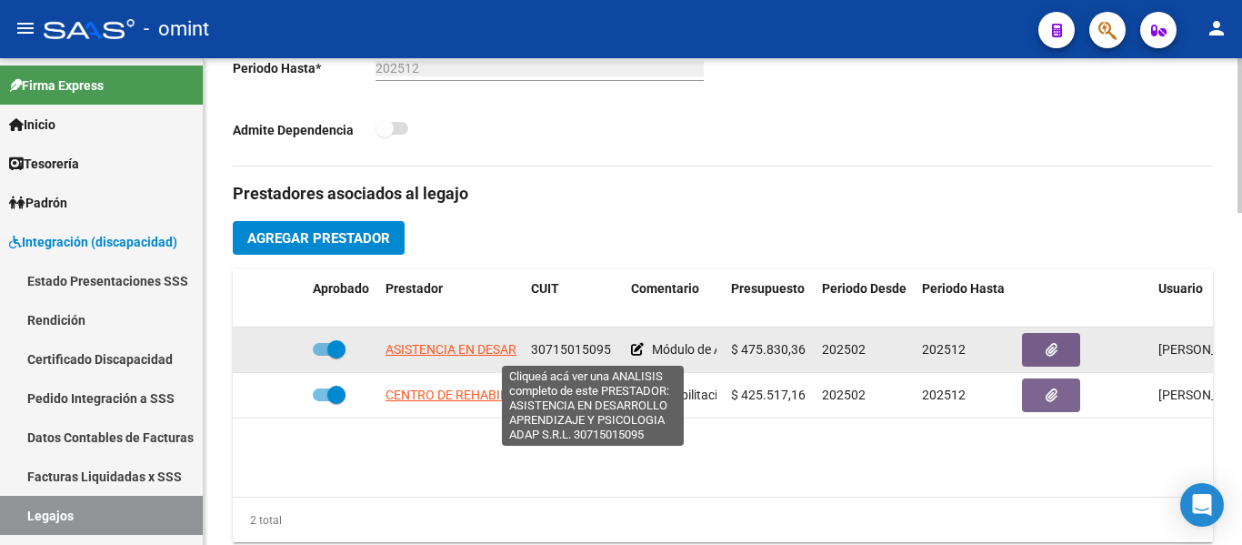
click at [474, 349] on span "ASISTENCIA EN DESARROLLO APRENDIZAJE Y PSICOLOGIA ADAP S.R.L." at bounding box center [594, 349] width 416 height 15
type textarea "30715015095"
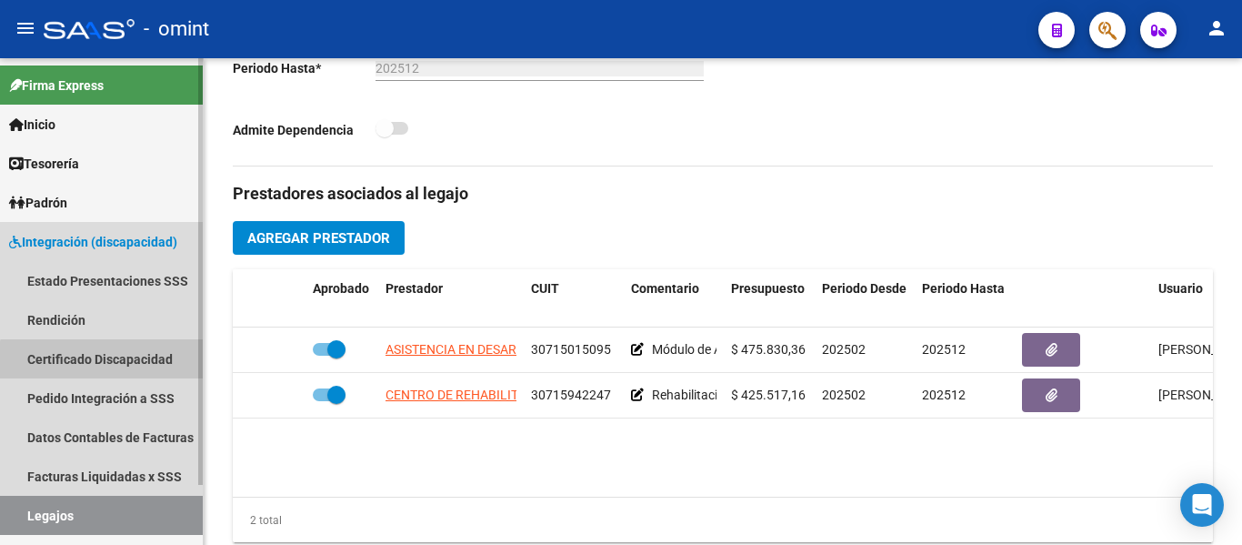
click at [137, 363] on link "Certificado Discapacidad" at bounding box center [101, 358] width 203 height 39
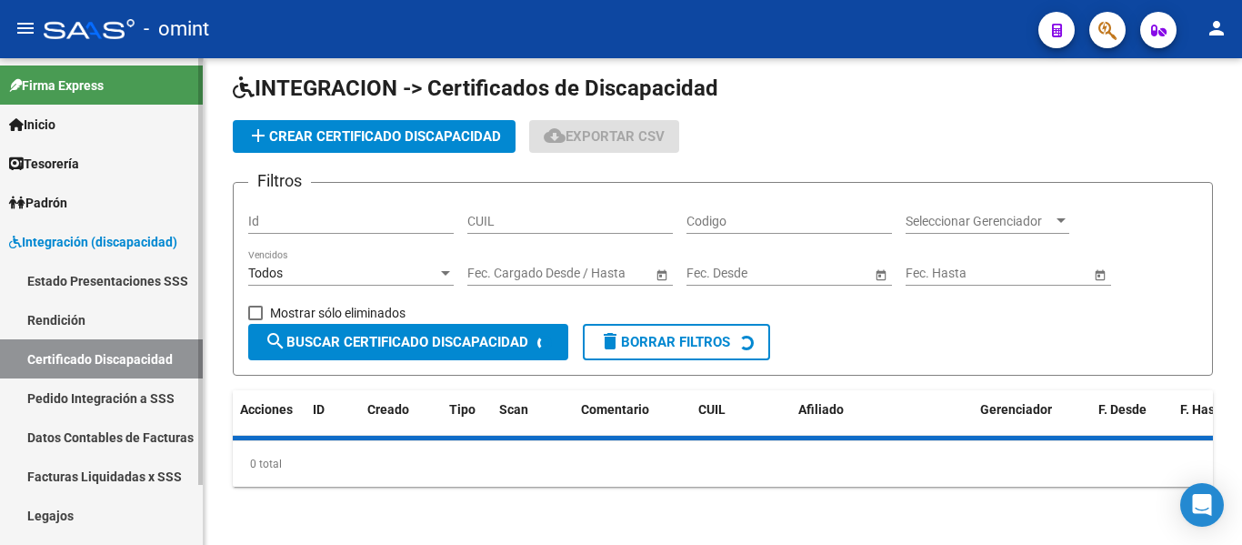
scroll to position [14, 0]
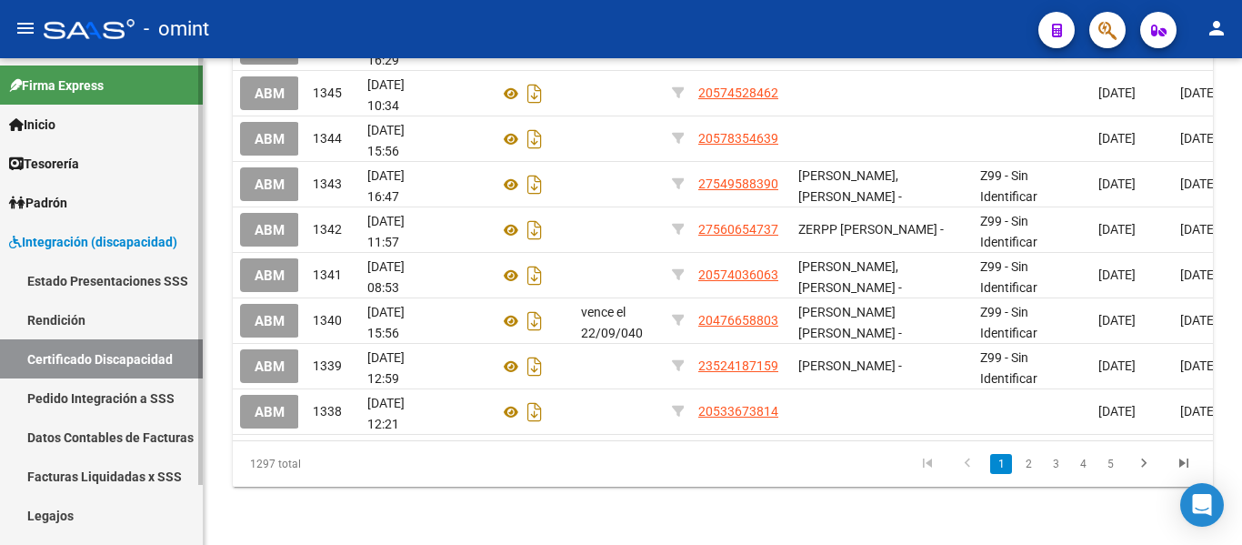
click at [88, 512] on link "Legajos" at bounding box center [101, 515] width 203 height 39
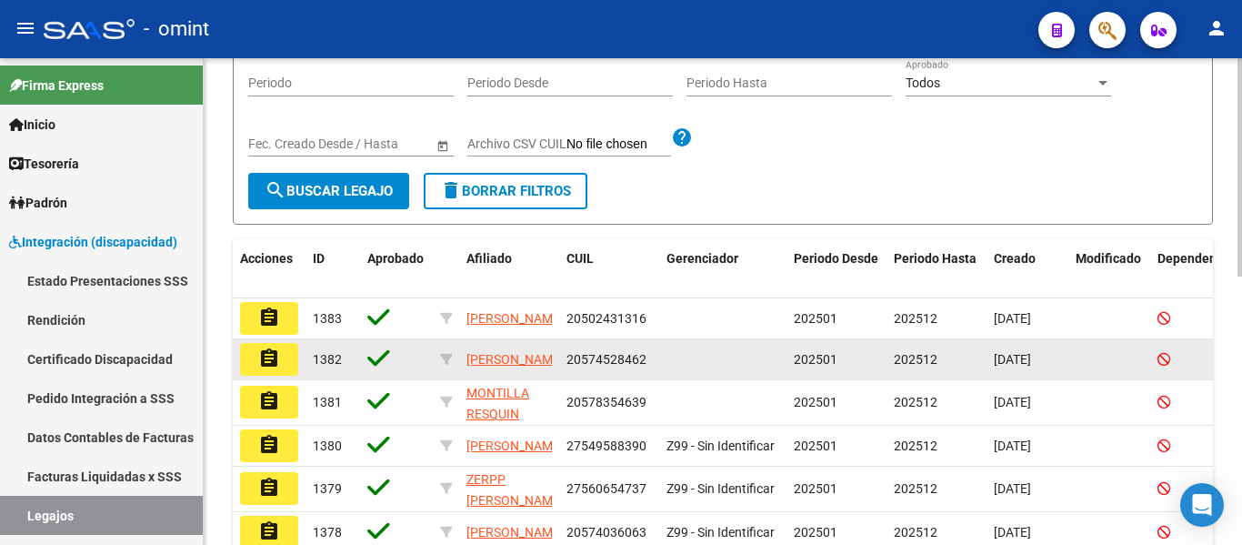
scroll to position [91, 0]
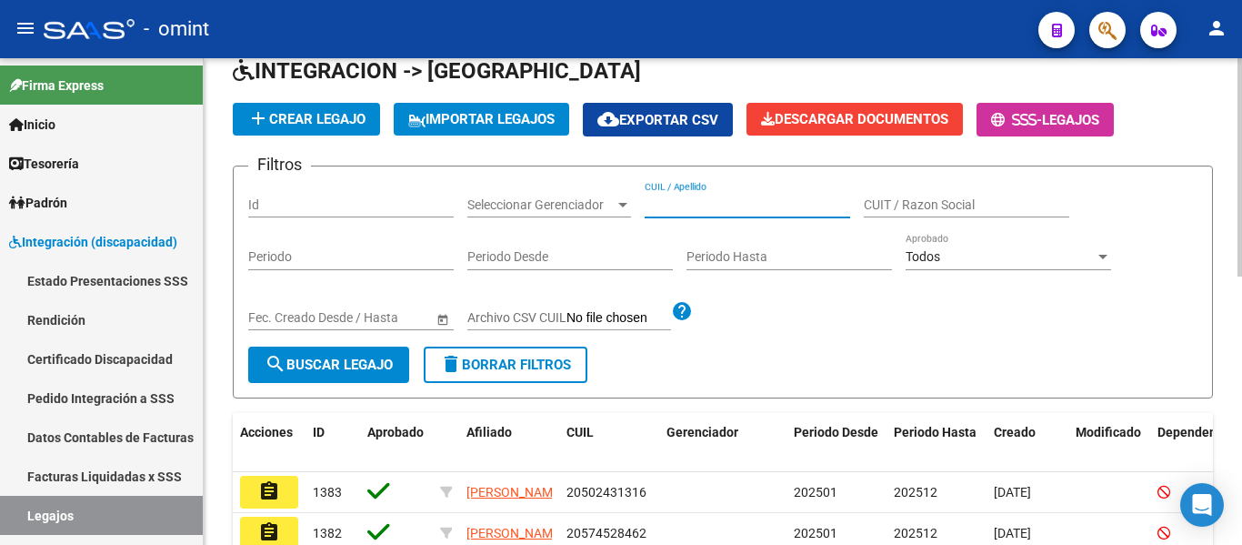
paste input "[PERSON_NAME]"
type input "[PERSON_NAME]"
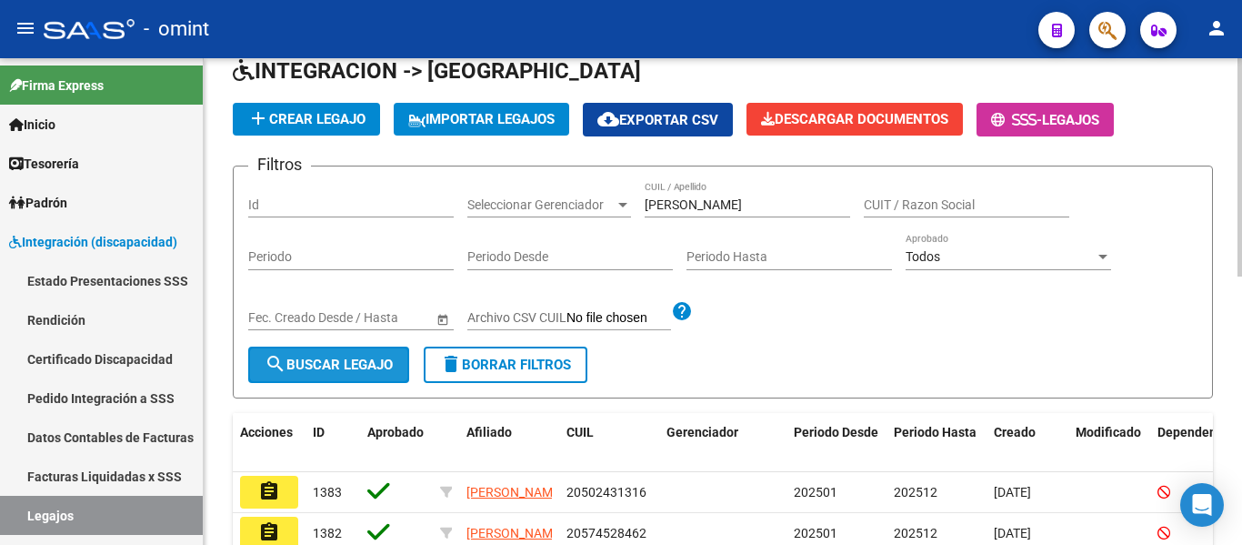
click at [364, 359] on span "search Buscar Legajo" at bounding box center [329, 365] width 128 height 16
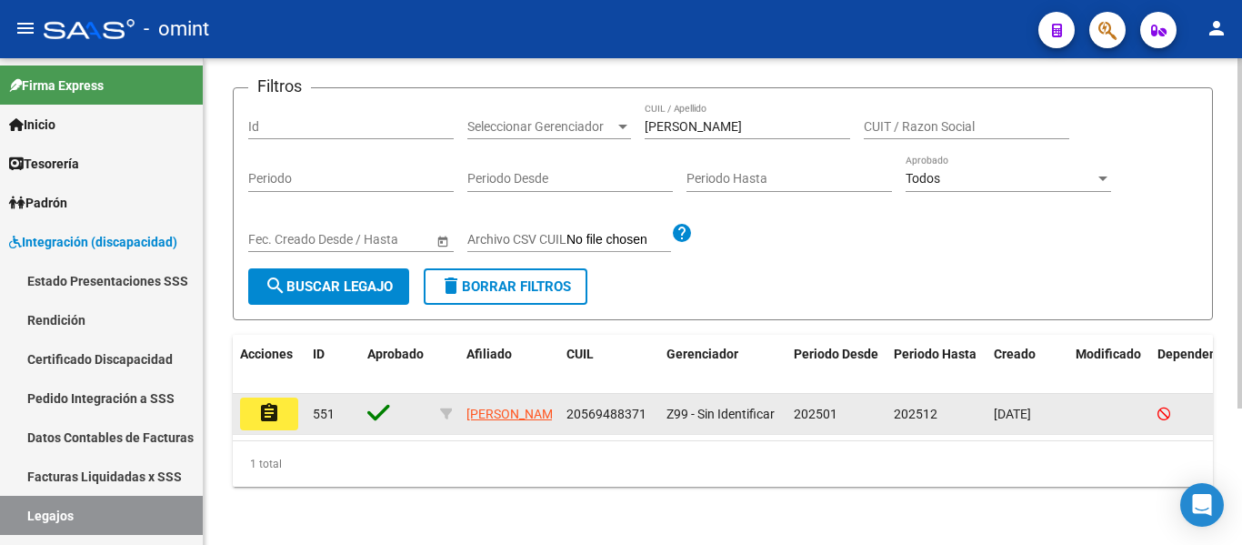
scroll to position [189, 0]
click at [285, 397] on button "assignment" at bounding box center [269, 413] width 58 height 33
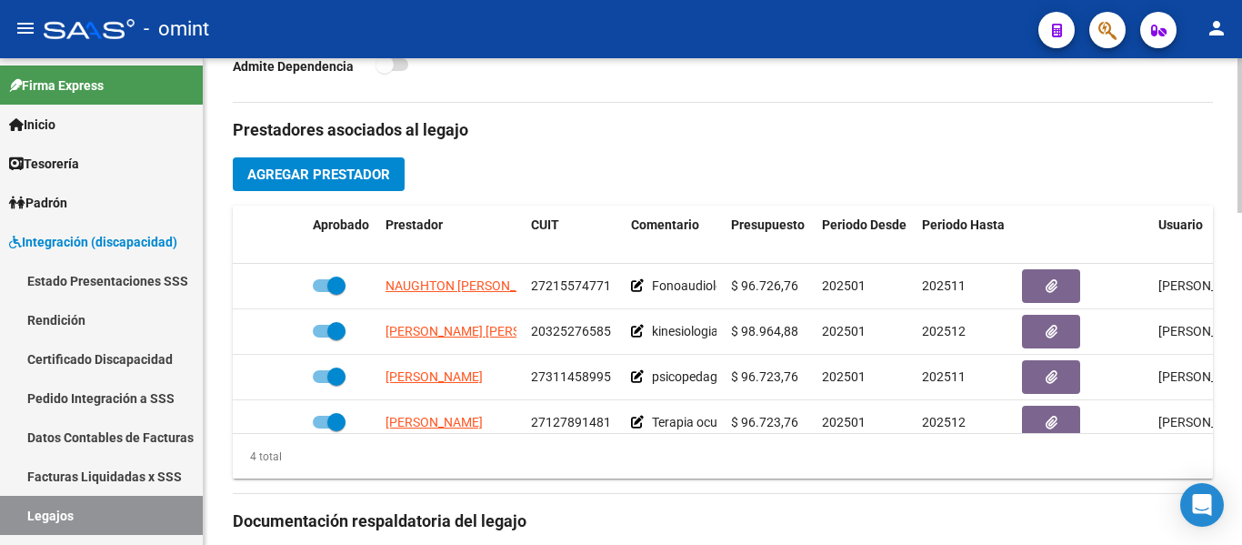
scroll to position [637, 0]
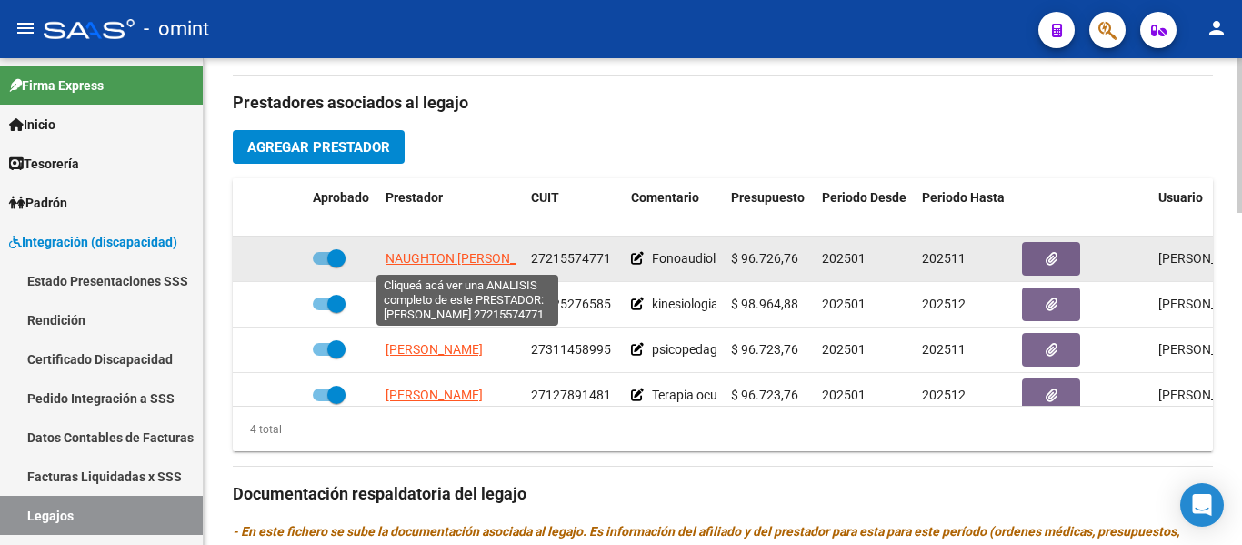
click at [450, 254] on span "NAUGHTON ANDREA NOEMI" at bounding box center [470, 258] width 169 height 15
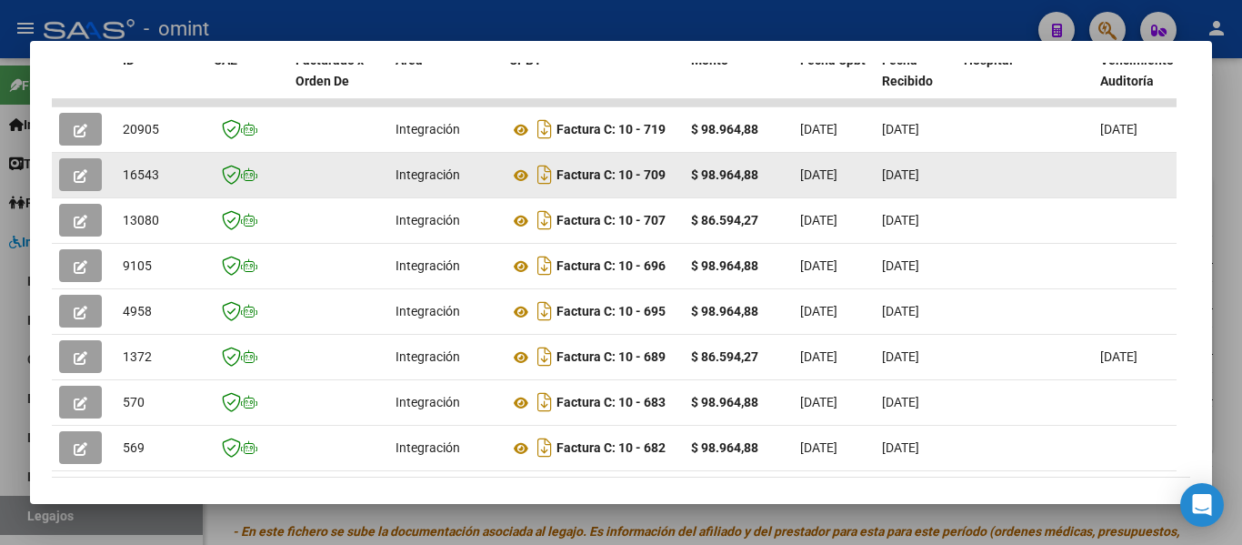
scroll to position [553, 0]
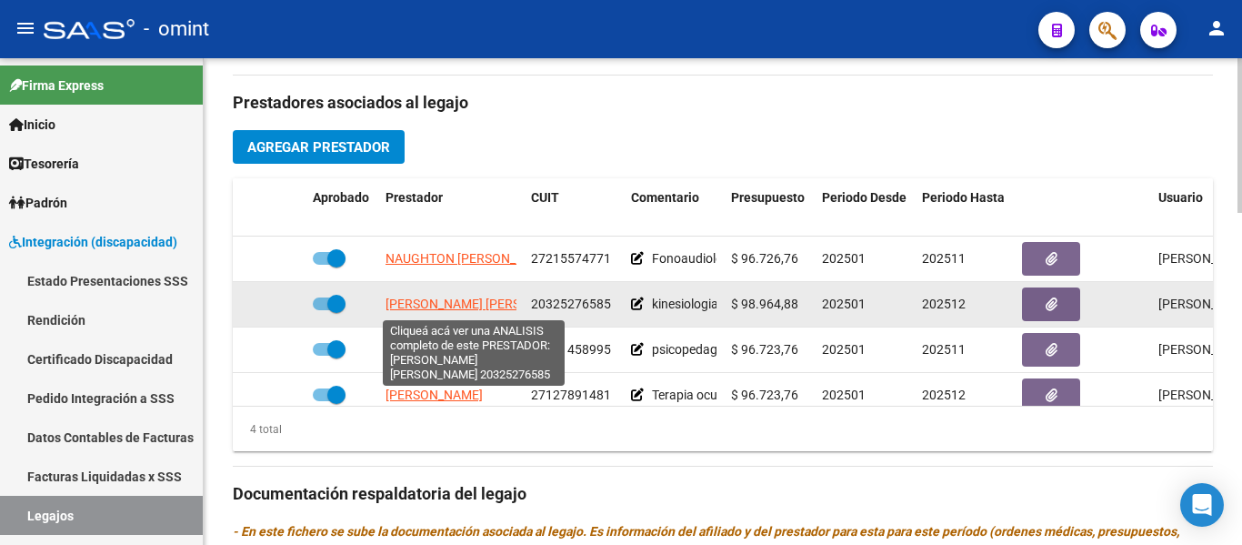
click at [481, 308] on span "RACIGH RINALDI IVAN MATIAS" at bounding box center [484, 304] width 197 height 15
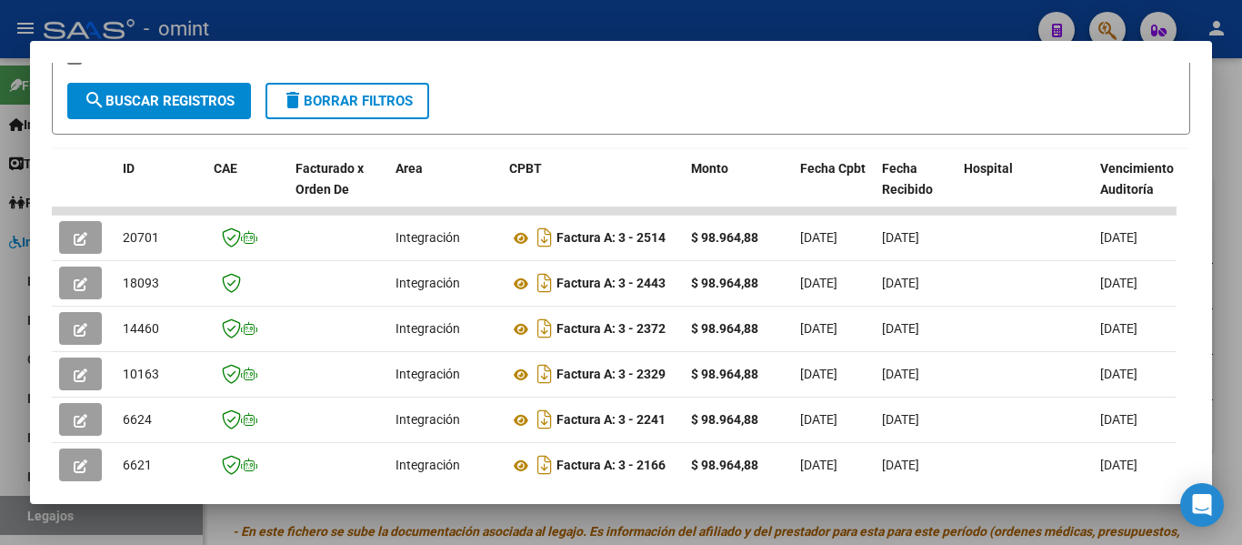
scroll to position [347, 0]
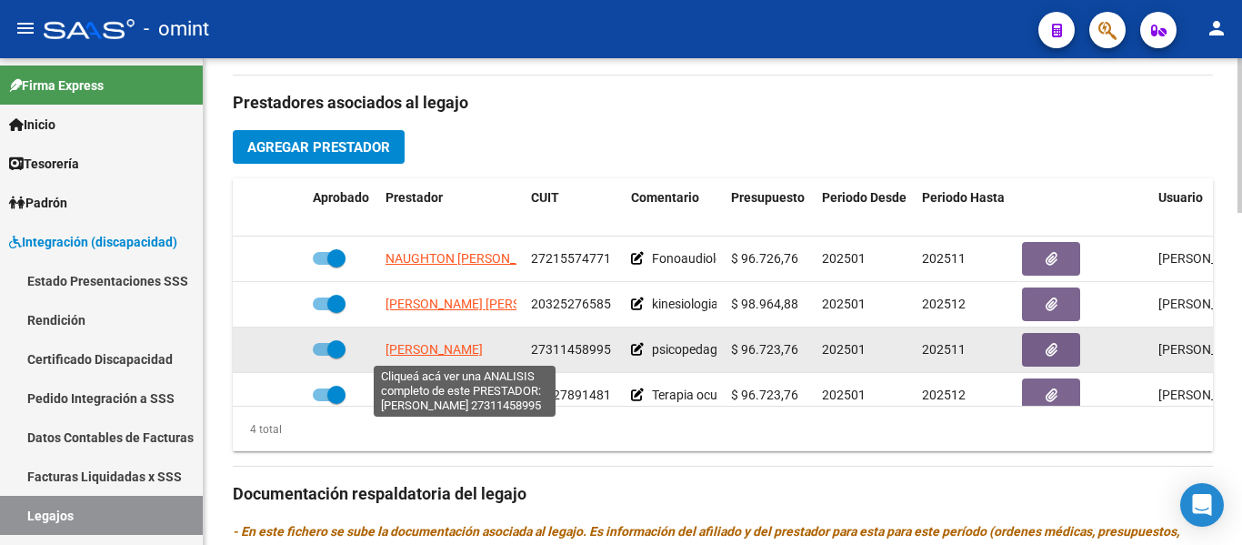
click at [469, 353] on span "BRIZUELA ALDANA MARIEL" at bounding box center [434, 349] width 97 height 15
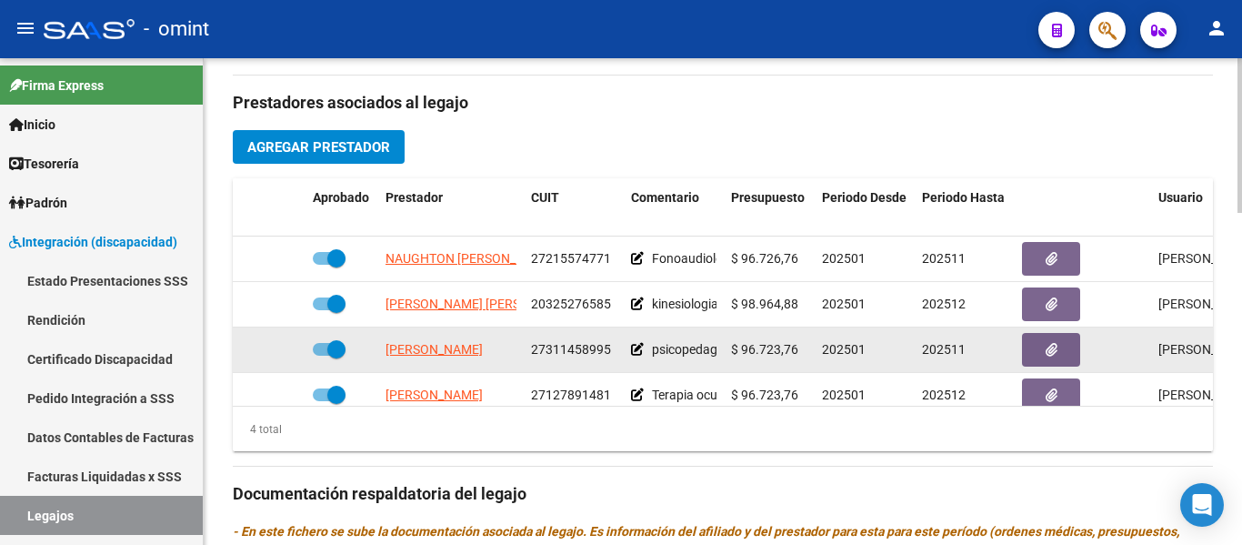
scroll to position [33, 0]
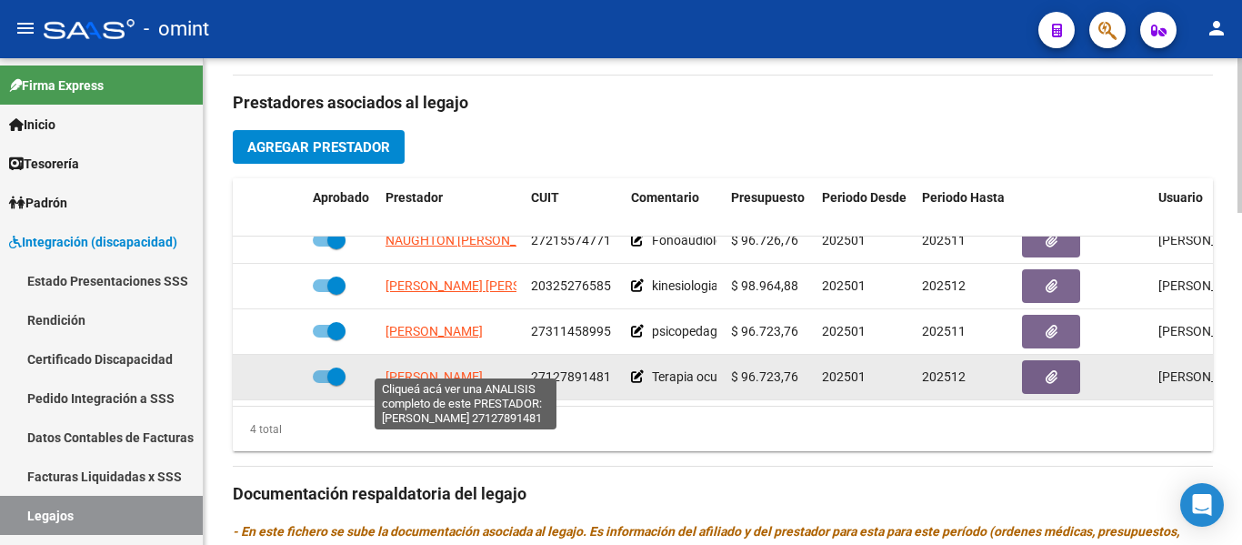
click at [468, 369] on span "[PERSON_NAME]" at bounding box center [434, 376] width 97 height 15
type textarea "27127891481"
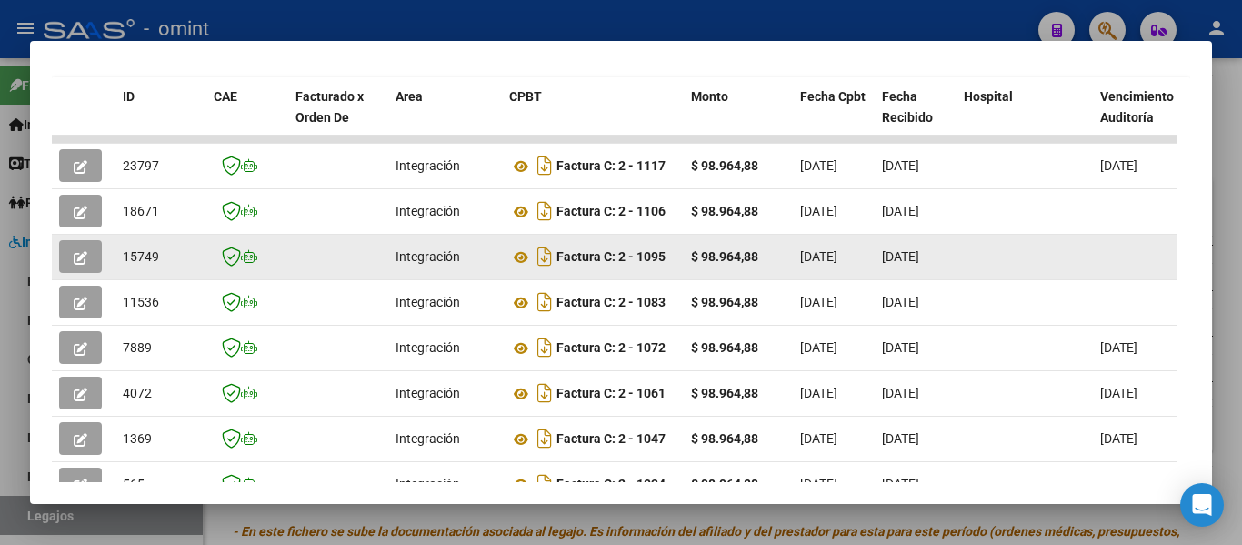
scroll to position [417, 0]
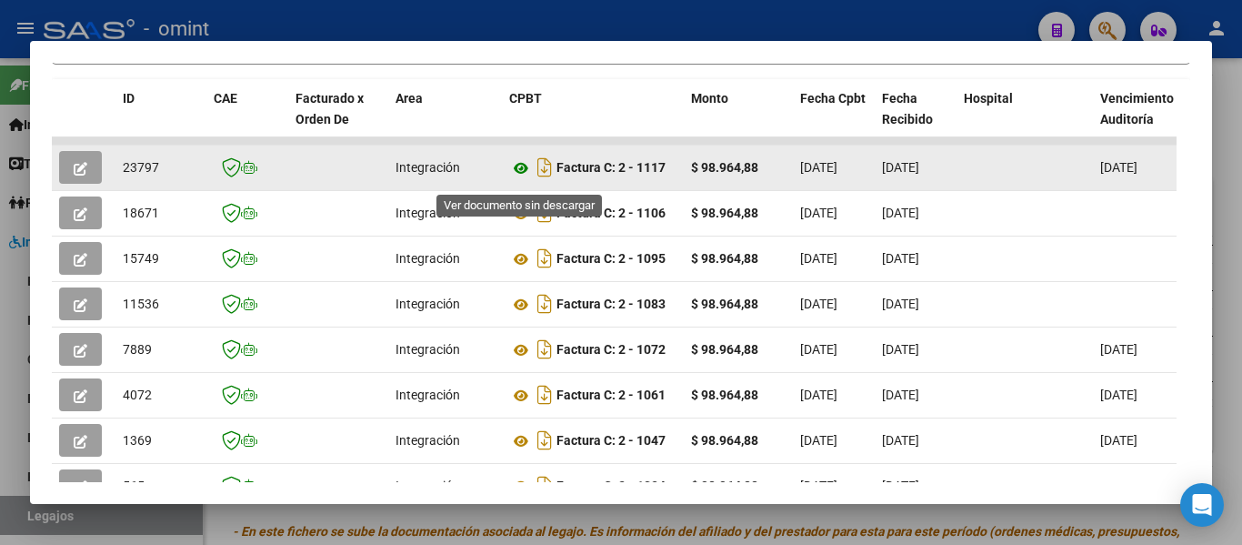
click at [519, 176] on icon at bounding box center [521, 168] width 24 height 22
click at [83, 176] on icon "button" at bounding box center [81, 169] width 14 height 14
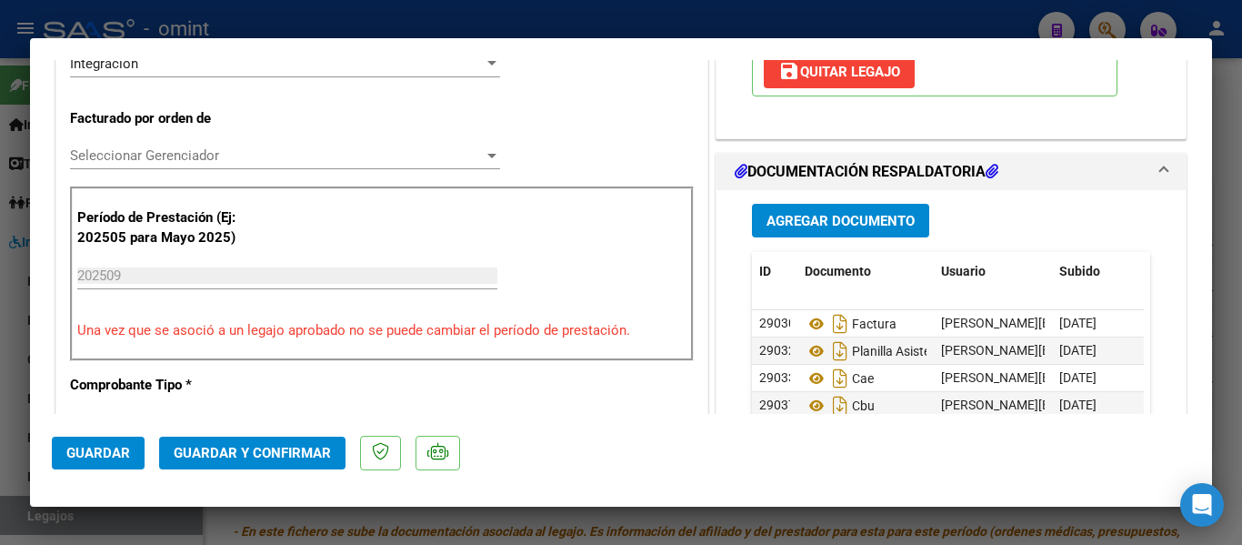
scroll to position [546, 0]
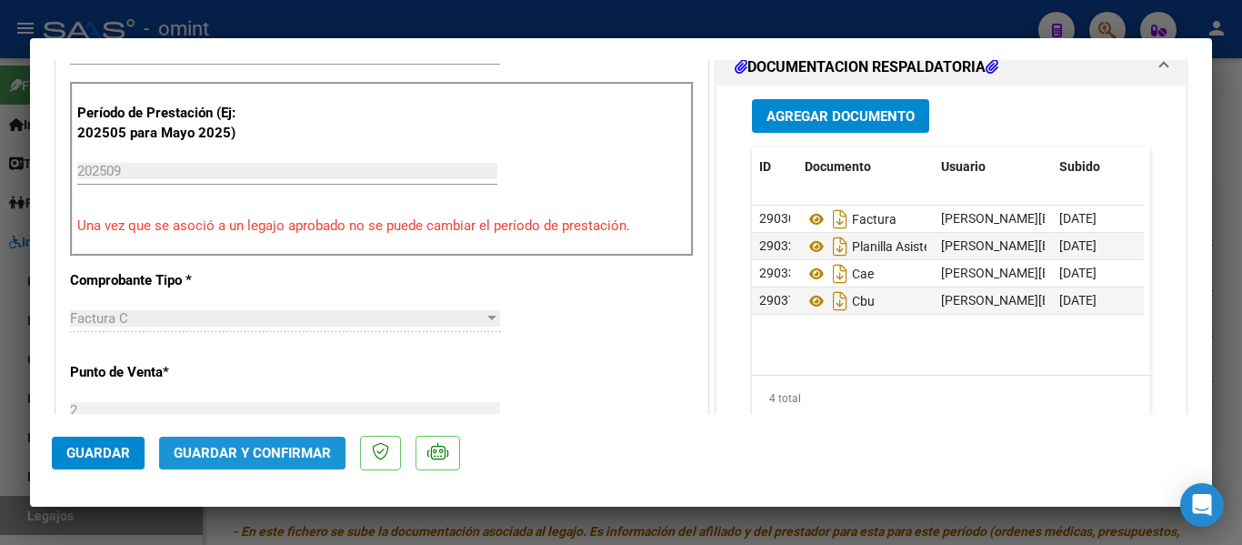
click at [305, 451] on span "Guardar y Confirmar" at bounding box center [252, 453] width 157 height 16
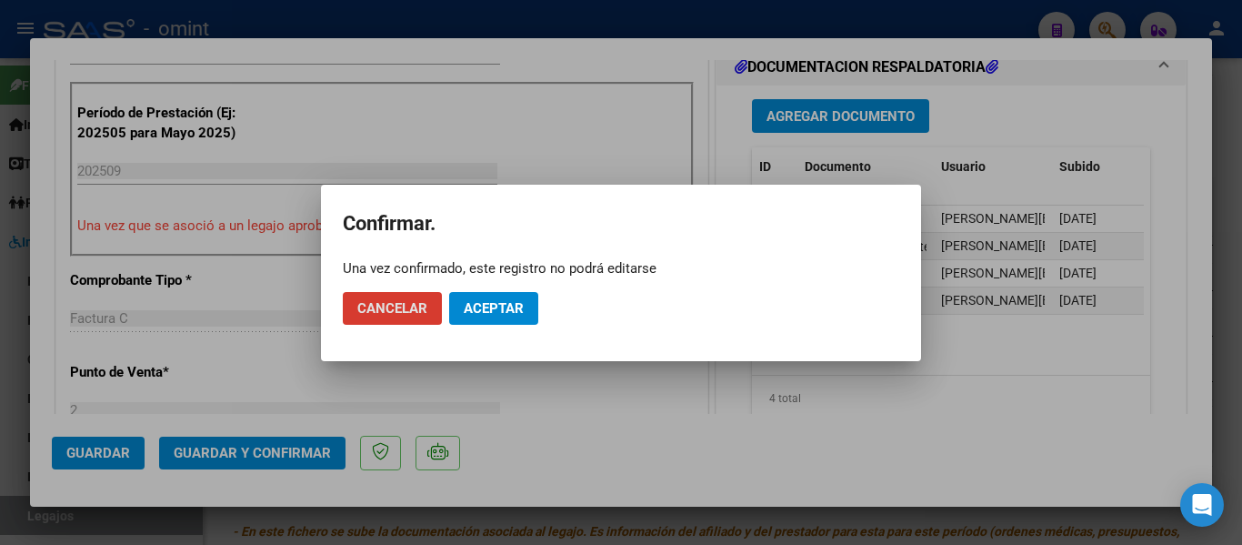
click at [497, 297] on button "Aceptar" at bounding box center [493, 308] width 89 height 33
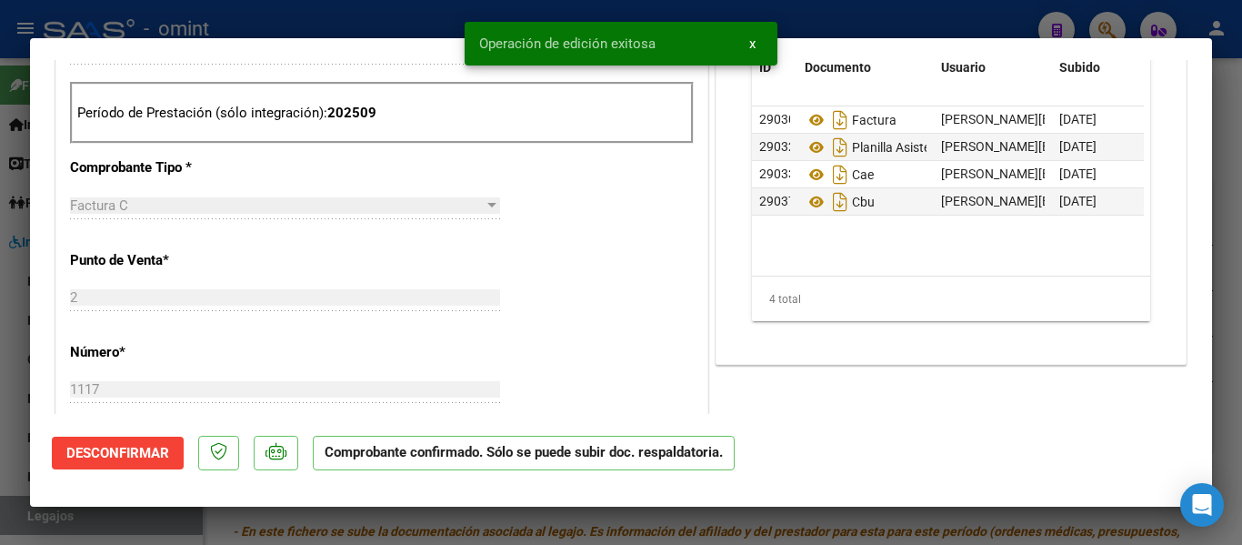
type input "$ 0,00"
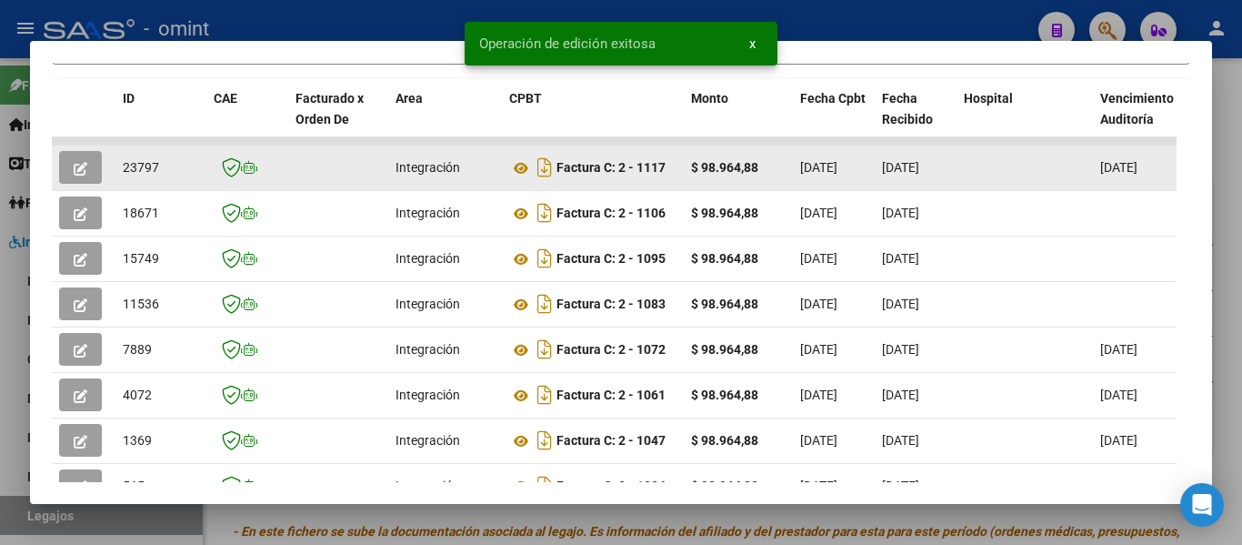
drag, startPoint x: 121, startPoint y: 176, endPoint x: 160, endPoint y: 179, distance: 39.2
click at [160, 179] on datatable-body-cell "23797" at bounding box center [161, 168] width 91 height 45
copy span "23797"
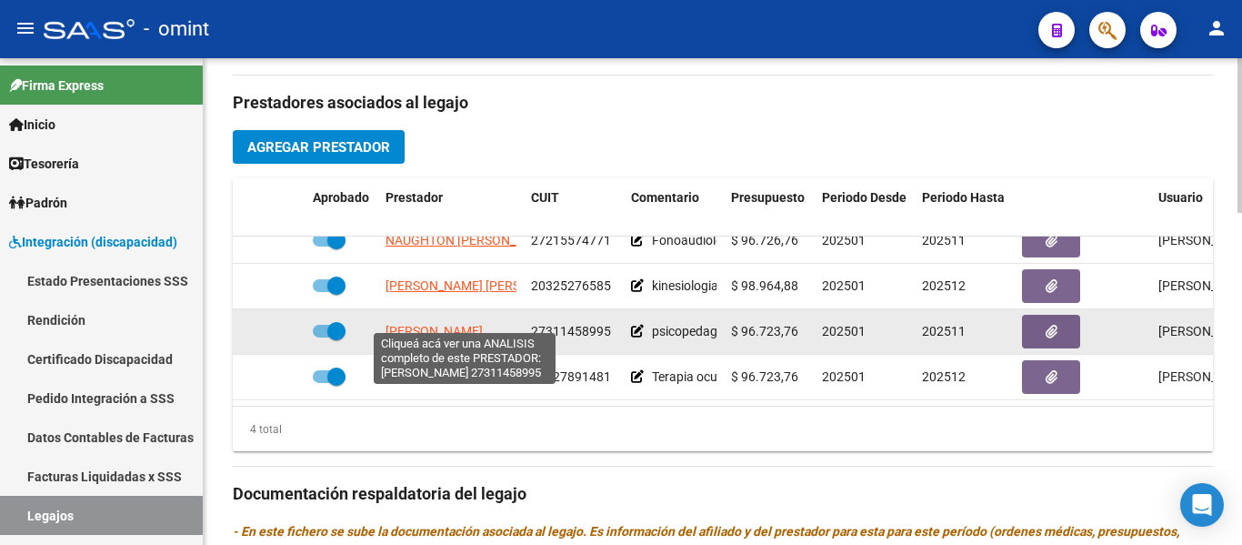
click at [479, 324] on span "BRIZUELA ALDANA MARIEL" at bounding box center [434, 331] width 97 height 15
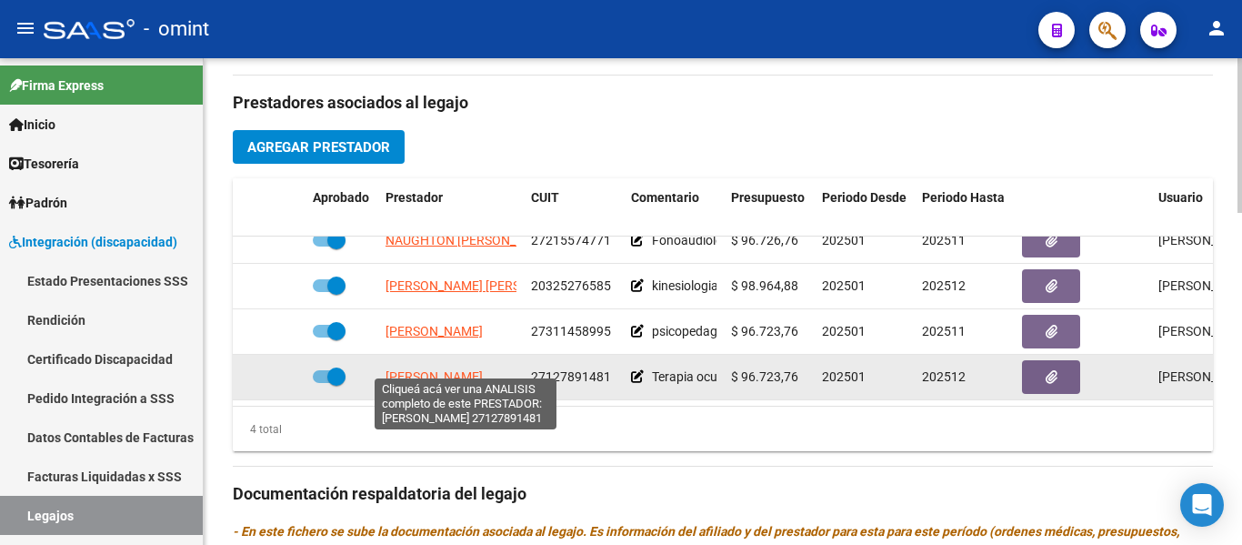
click at [483, 369] on span "[PERSON_NAME]" at bounding box center [434, 376] width 97 height 15
type textarea "27127891481"
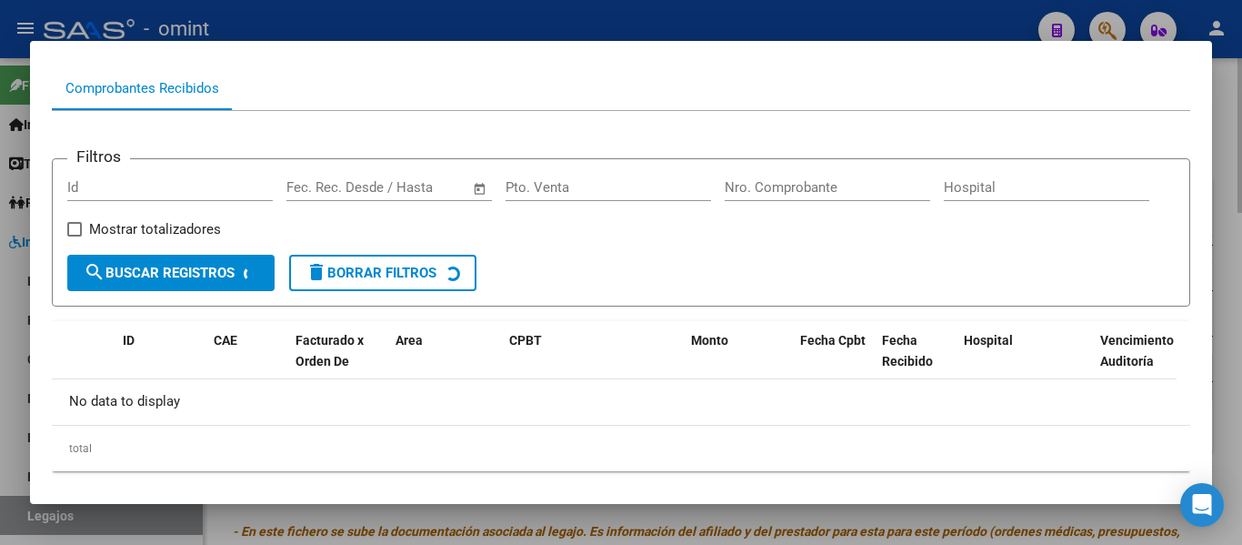
scroll to position [182, 0]
